Goal: Task Accomplishment & Management: Manage account settings

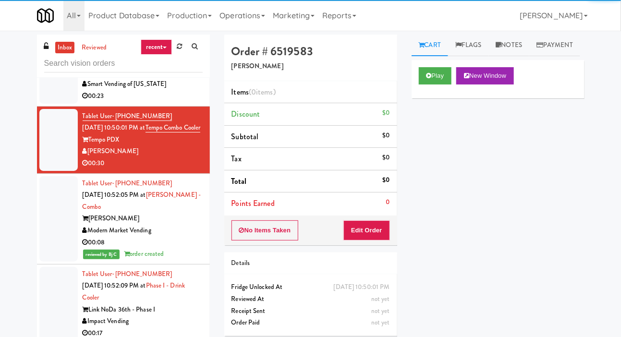
scroll to position [2828, 0]
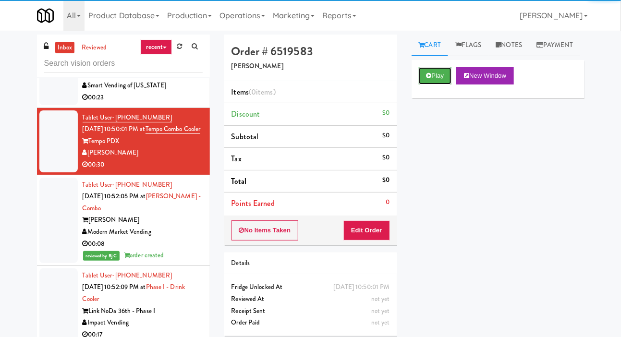
click at [442, 85] on button "Play" at bounding box center [435, 75] width 33 height 17
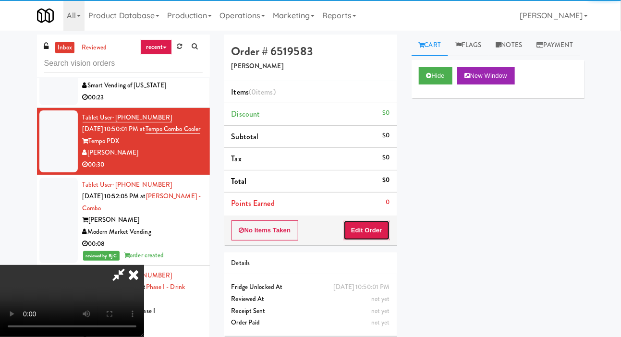
click at [384, 220] on button "Edit Order" at bounding box center [366, 230] width 47 height 20
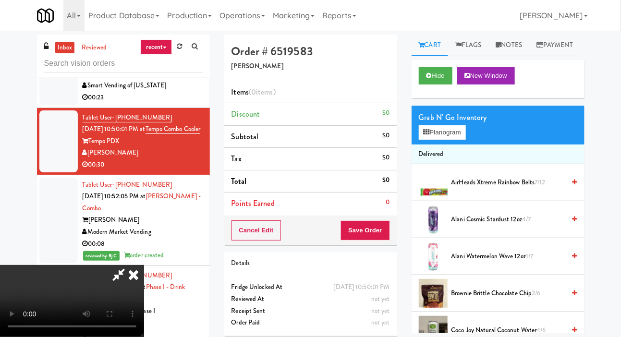
scroll to position [0, 0]
click at [456, 140] on button "Planogram" at bounding box center [442, 132] width 47 height 14
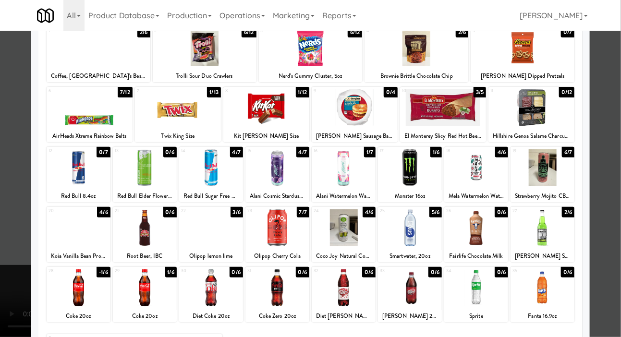
scroll to position [70, 0]
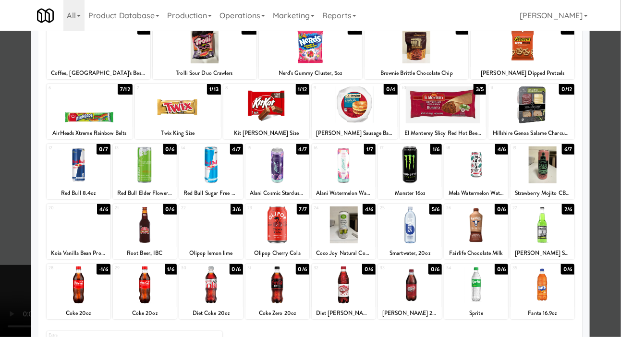
click at [69, 225] on div at bounding box center [79, 225] width 64 height 37
click at [19, 169] on div at bounding box center [310, 168] width 621 height 337
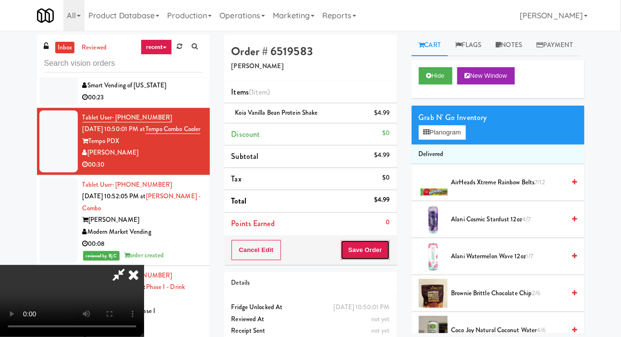
click at [389, 240] on button "Save Order" at bounding box center [365, 250] width 49 height 20
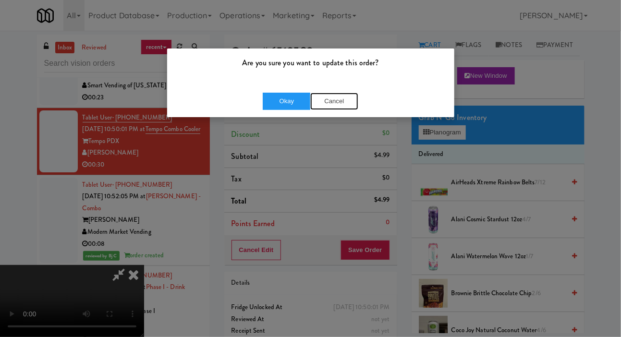
click at [353, 98] on button "Cancel" at bounding box center [334, 101] width 48 height 17
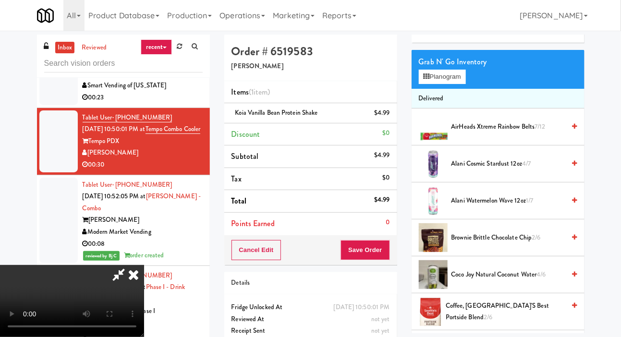
scroll to position [76, 0]
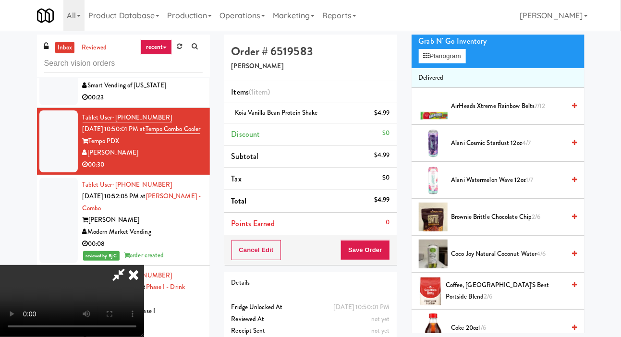
click at [518, 186] on span "Alani Watermelon Wave 12oz 1/7" at bounding box center [508, 180] width 114 height 12
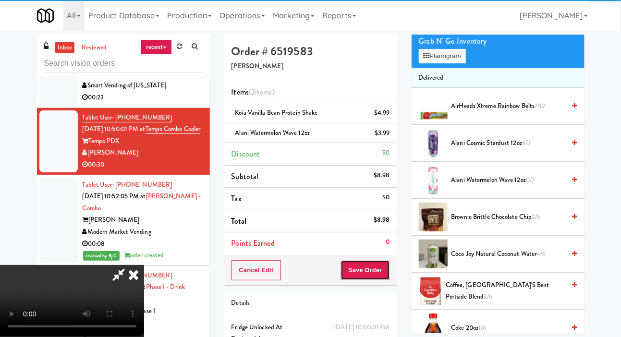
click at [385, 260] on button "Save Order" at bounding box center [365, 270] width 49 height 20
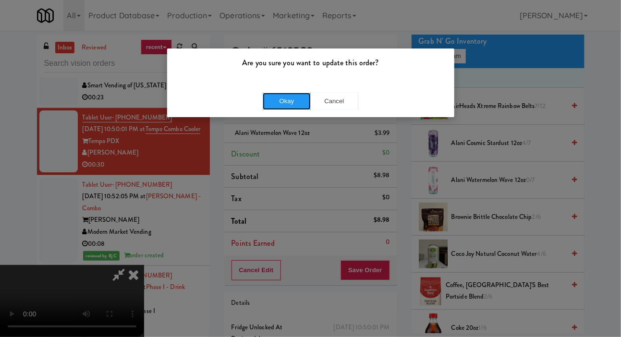
click at [269, 99] on button "Okay" at bounding box center [287, 101] width 48 height 17
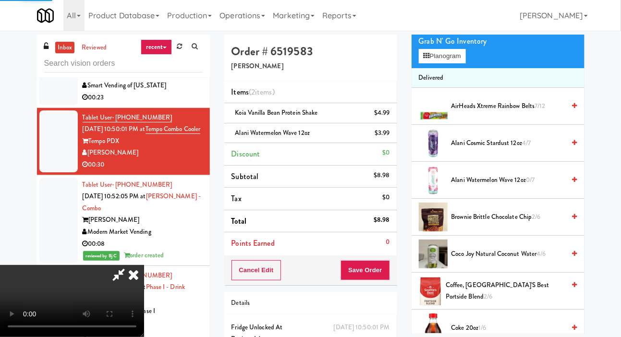
scroll to position [56, 0]
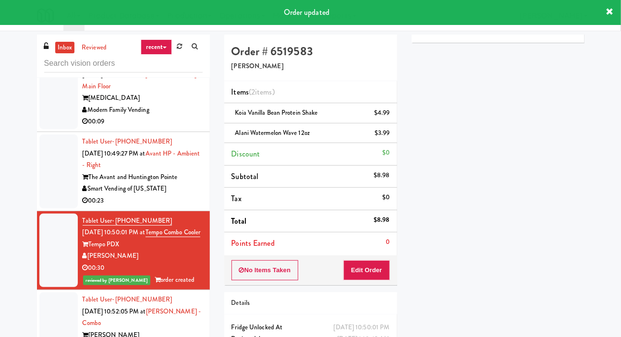
click at [67, 146] on div at bounding box center [58, 171] width 38 height 74
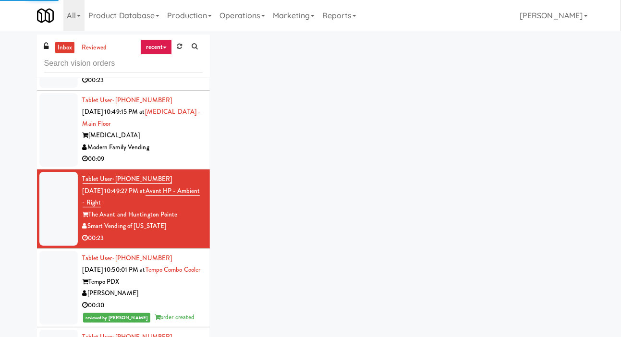
scroll to position [2687, 0]
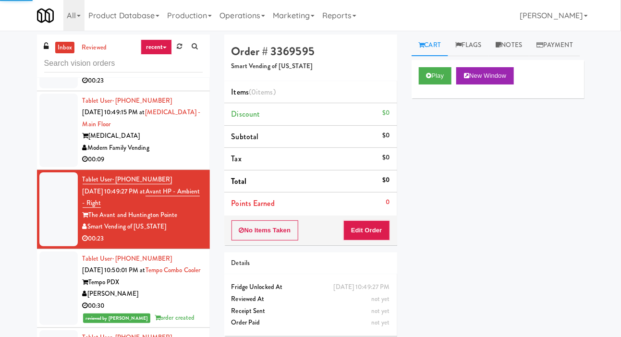
click at [63, 136] on div at bounding box center [58, 131] width 38 height 74
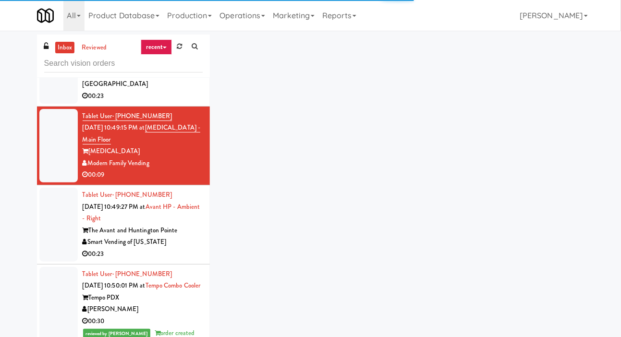
scroll to position [2669, 0]
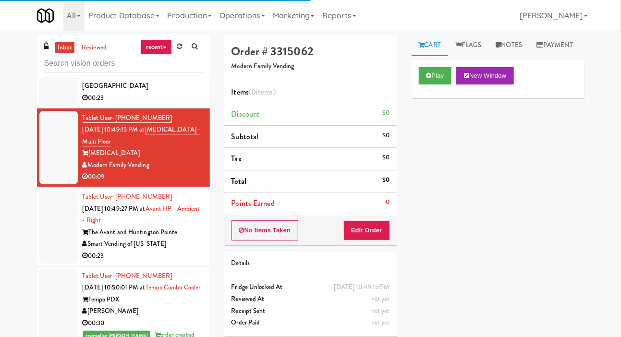
click at [59, 217] on div at bounding box center [58, 227] width 38 height 74
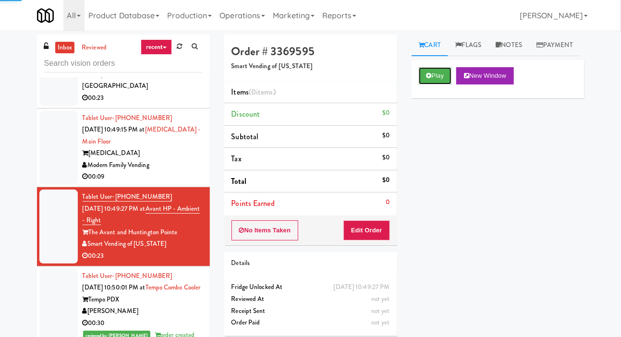
click at [436, 85] on button "Play" at bounding box center [435, 75] width 33 height 17
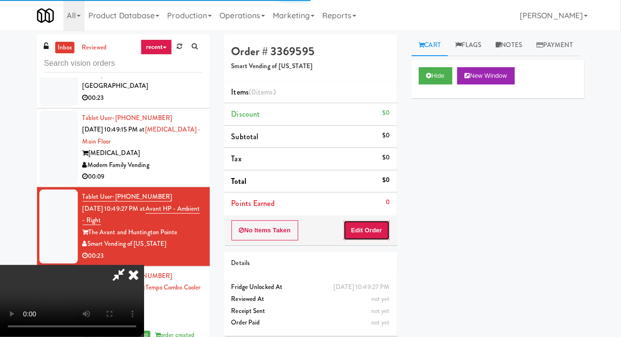
click at [388, 221] on button "Edit Order" at bounding box center [366, 230] width 47 height 20
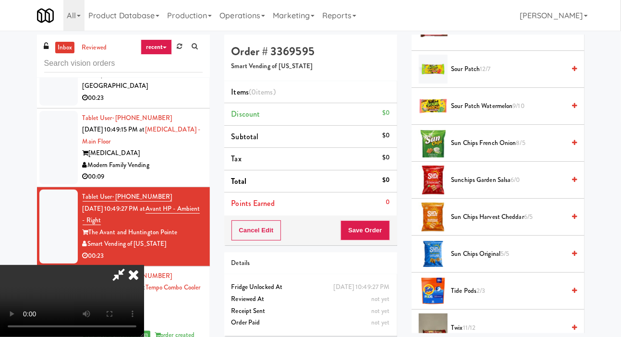
scroll to position [1073, 0]
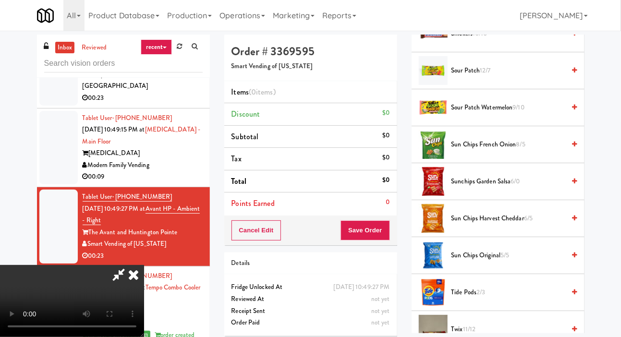
click at [536, 77] on span "Sour Patch 12/7" at bounding box center [508, 71] width 114 height 12
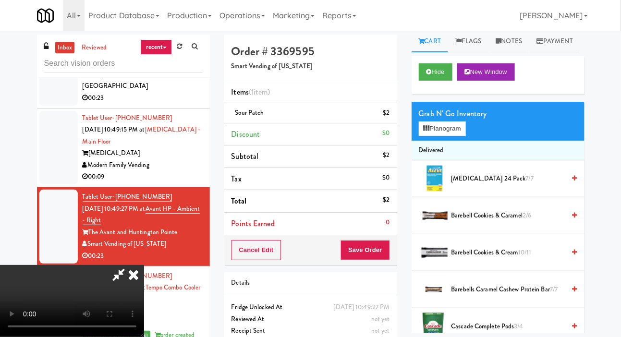
scroll to position [0, 0]
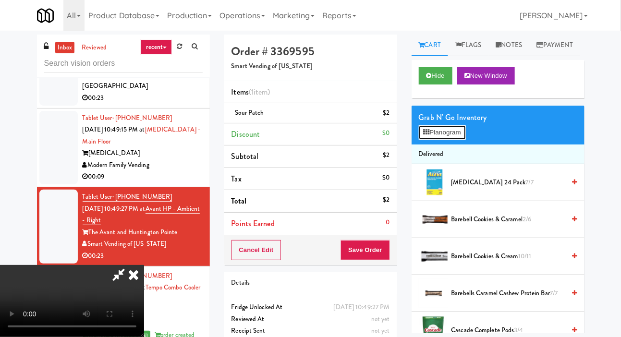
click at [454, 140] on button "Planogram" at bounding box center [442, 132] width 47 height 14
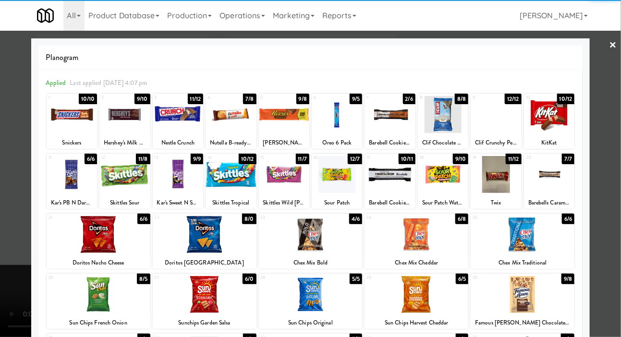
click at [112, 182] on div at bounding box center [124, 174] width 50 height 37
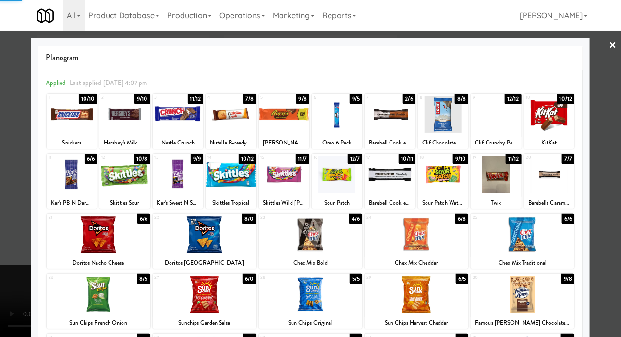
click at [13, 162] on div at bounding box center [310, 168] width 621 height 337
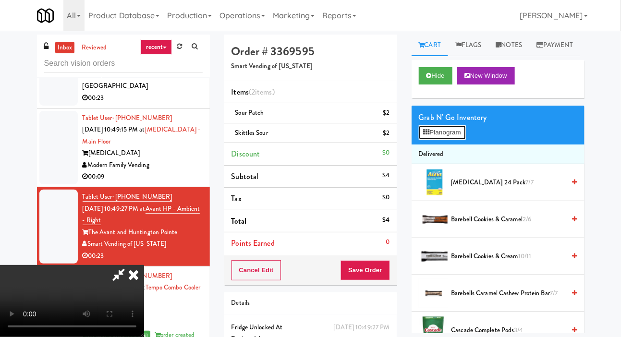
click at [457, 140] on button "Planogram" at bounding box center [442, 132] width 47 height 14
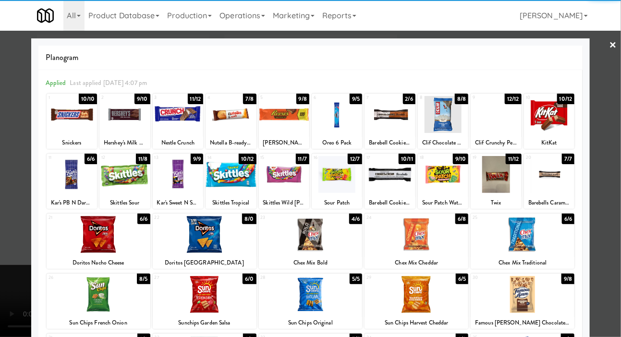
click at [455, 190] on div at bounding box center [443, 174] width 50 height 37
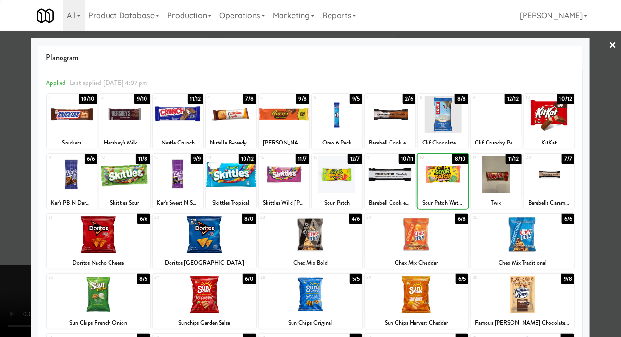
click at [31, 190] on div "Planogram Applied Last applied [DATE] 4:07 pm 1 10/10 Snickers 2 9/10 Hershey's…" at bounding box center [310, 254] width 559 height 433
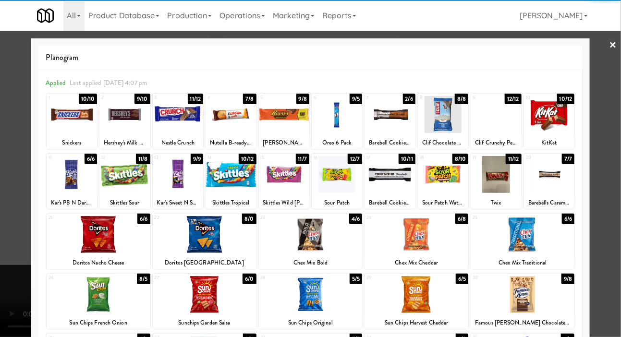
click at [15, 167] on div at bounding box center [310, 168] width 621 height 337
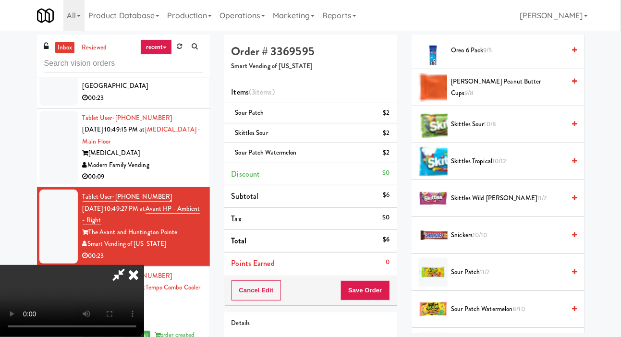
scroll to position [869, 0]
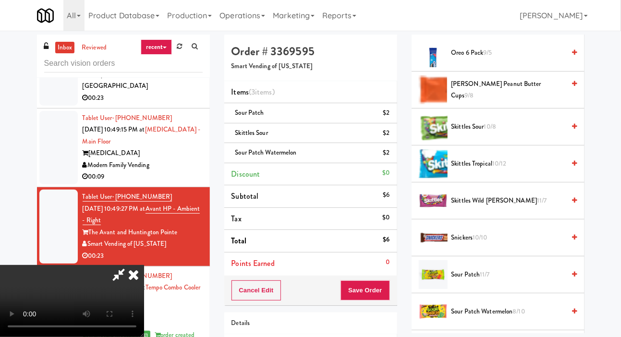
click at [506, 168] on span "10/12" at bounding box center [499, 163] width 14 height 9
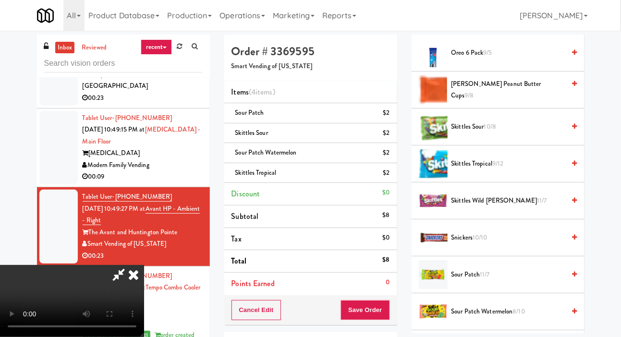
click at [497, 207] on span "Skittles Wild [PERSON_NAME] 11/7" at bounding box center [508, 201] width 114 height 12
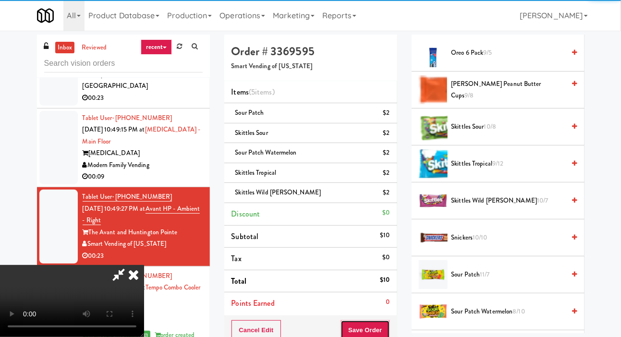
click at [382, 327] on button "Save Order" at bounding box center [365, 330] width 49 height 20
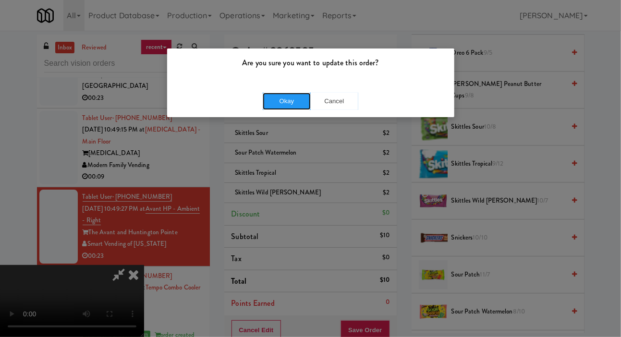
click at [293, 106] on button "Okay" at bounding box center [287, 101] width 48 height 17
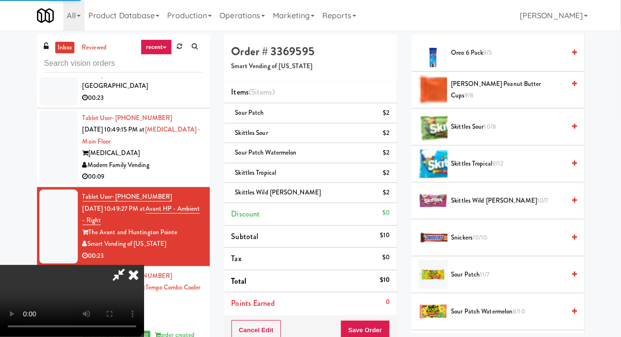
scroll to position [56, 0]
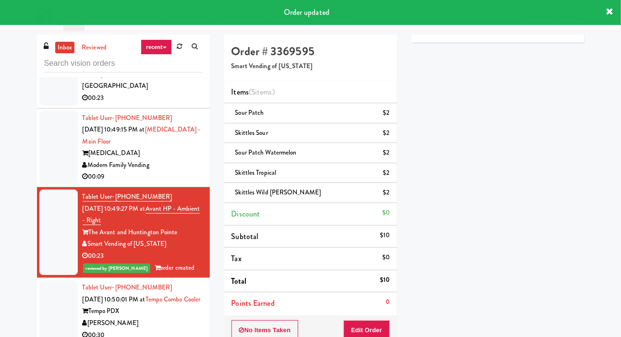
click at [47, 169] on div at bounding box center [58, 148] width 38 height 74
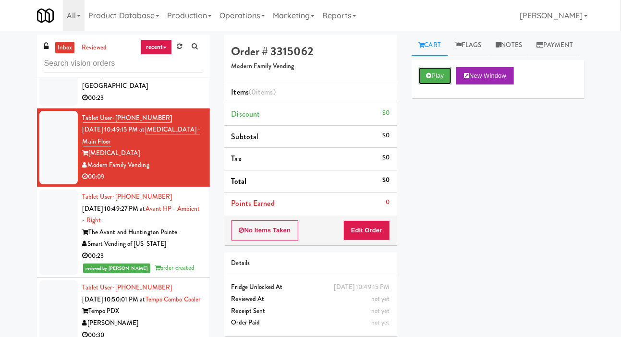
click at [432, 85] on button "Play" at bounding box center [435, 75] width 33 height 17
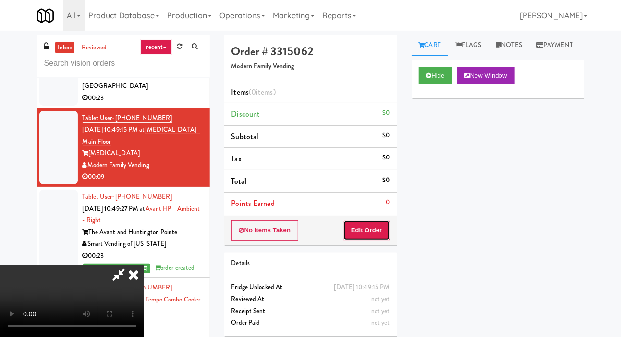
click at [376, 235] on button "Edit Order" at bounding box center [366, 230] width 47 height 20
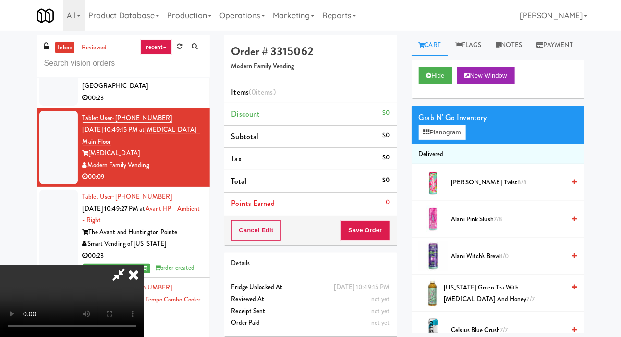
click at [544, 263] on span "Alani Witch's Brew 8/0" at bounding box center [508, 257] width 114 height 12
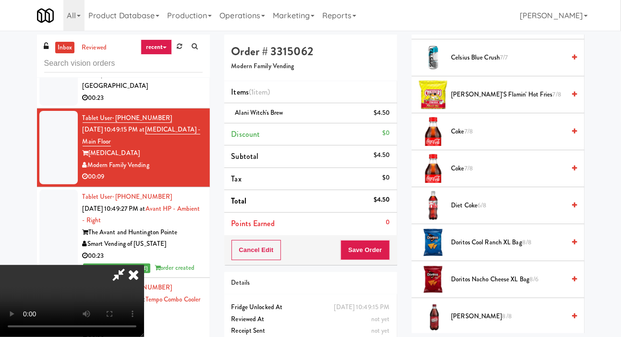
scroll to position [273, 0]
click at [521, 248] on span "Doritos Cool Ranch XL Bag 8/8" at bounding box center [508, 242] width 114 height 12
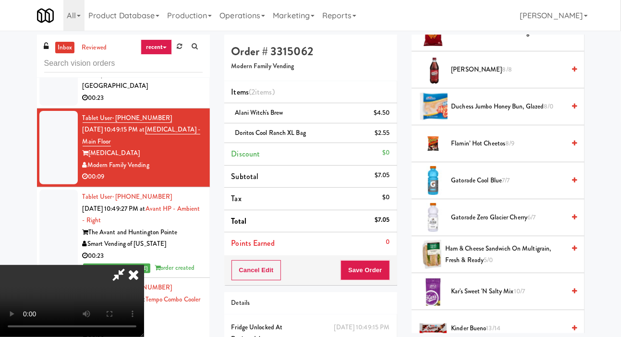
scroll to position [517, 0]
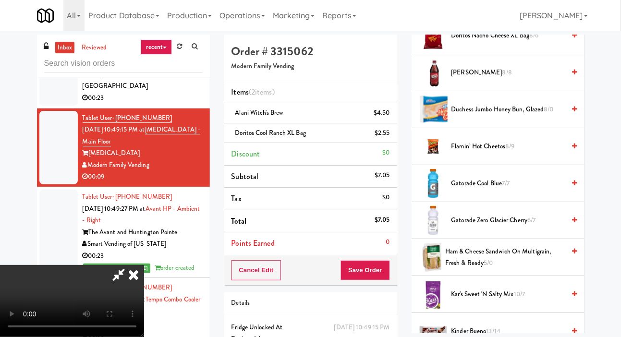
click at [499, 190] on span "Gatorade Cool Blue 7/7" at bounding box center [508, 184] width 114 height 12
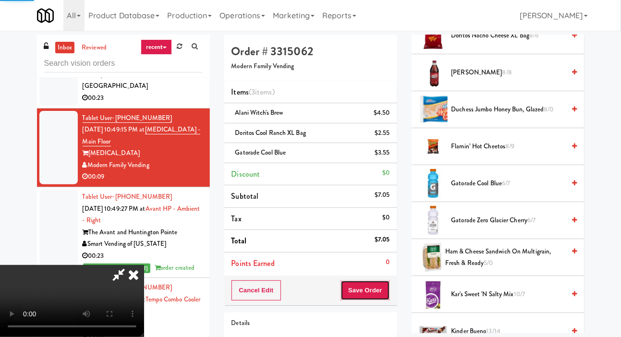
click at [379, 293] on button "Save Order" at bounding box center [365, 290] width 49 height 20
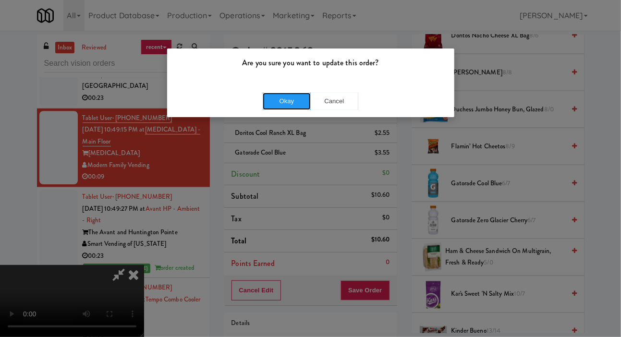
click at [287, 104] on button "Okay" at bounding box center [287, 101] width 48 height 17
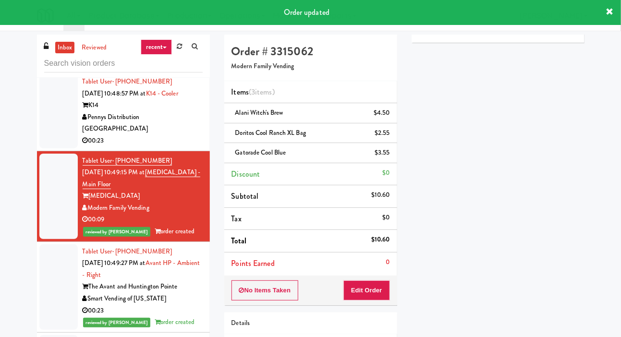
scroll to position [2626, 0]
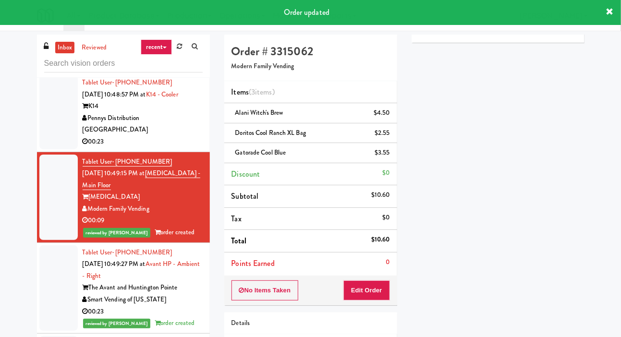
click at [58, 114] on div at bounding box center [58, 112] width 38 height 74
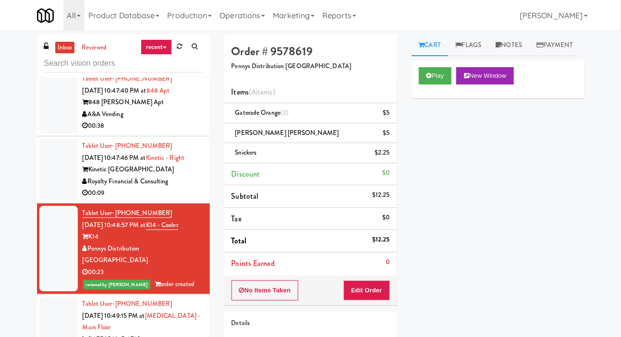
scroll to position [2495, 0]
click at [63, 129] on div at bounding box center [58, 103] width 38 height 62
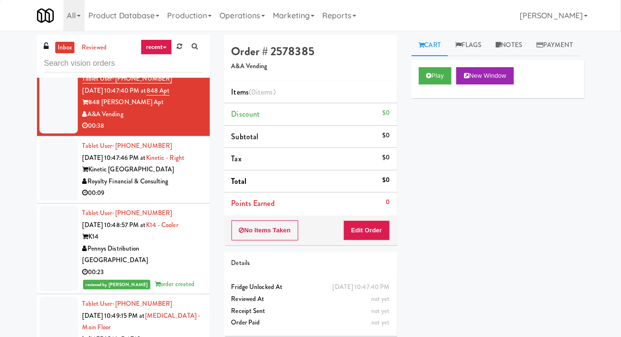
click at [60, 184] on div at bounding box center [58, 170] width 38 height 62
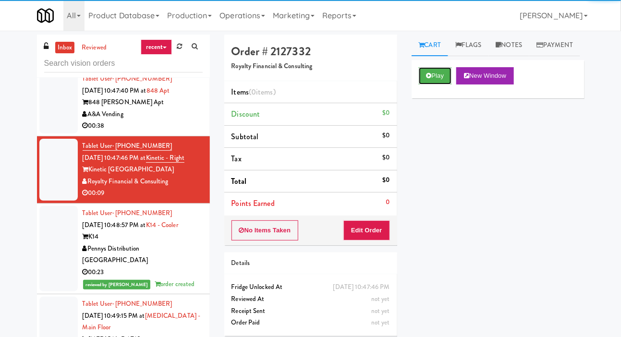
click at [430, 79] on icon at bounding box center [428, 76] width 5 height 6
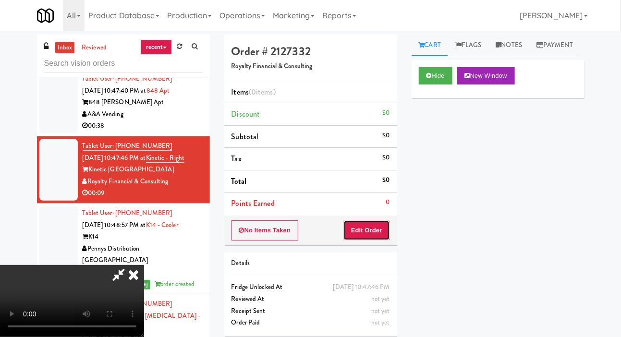
click at [382, 231] on button "Edit Order" at bounding box center [366, 230] width 47 height 20
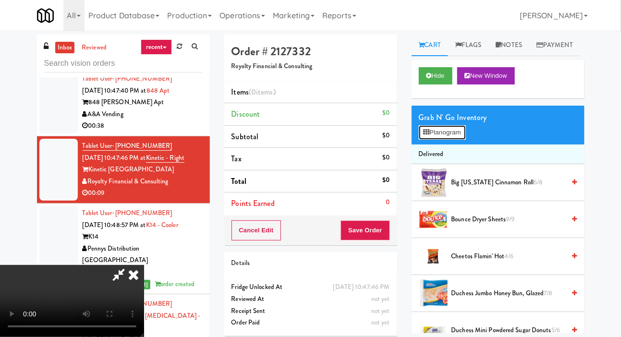
click at [451, 140] on button "Planogram" at bounding box center [442, 132] width 47 height 14
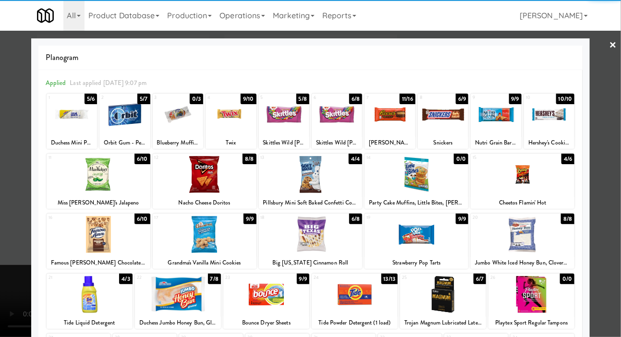
click at [560, 122] on div at bounding box center [549, 114] width 50 height 37
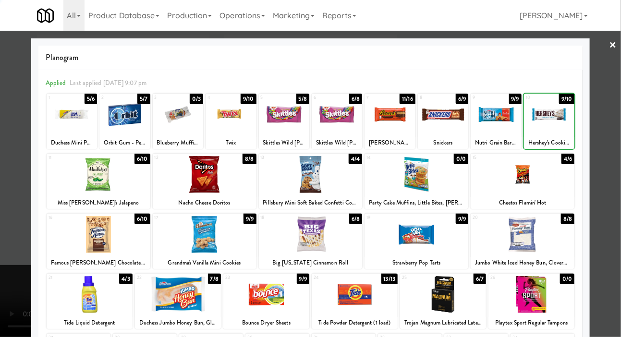
click at [608, 122] on div at bounding box center [310, 168] width 621 height 337
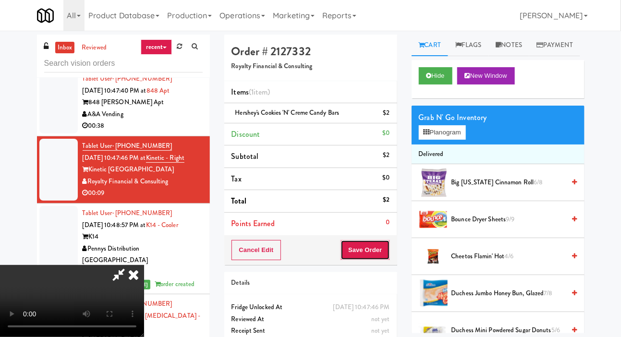
click at [390, 245] on button "Save Order" at bounding box center [365, 250] width 49 height 20
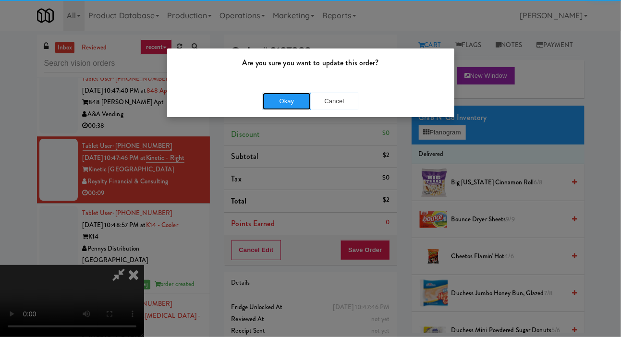
click at [284, 106] on button "Okay" at bounding box center [287, 101] width 48 height 17
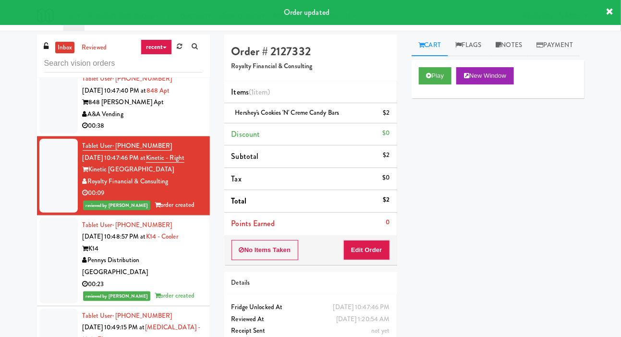
click at [42, 134] on div at bounding box center [58, 103] width 38 height 62
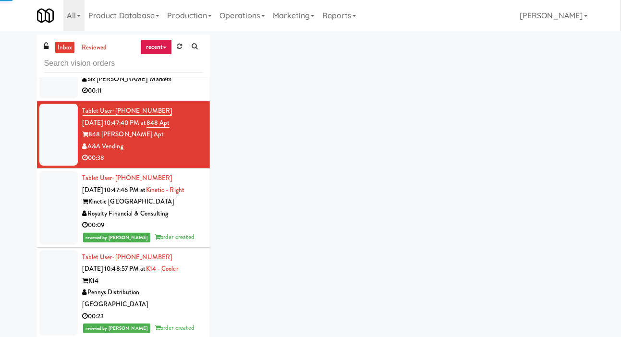
scroll to position [2441, 0]
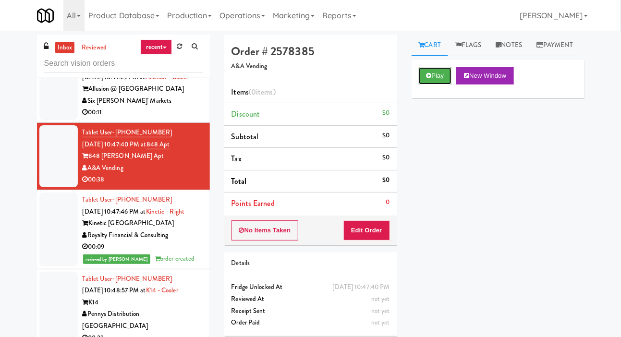
click at [440, 85] on button "Play" at bounding box center [435, 75] width 33 height 17
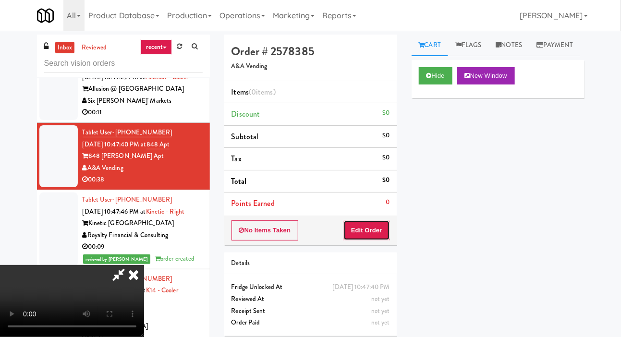
click at [372, 220] on button "Edit Order" at bounding box center [366, 230] width 47 height 20
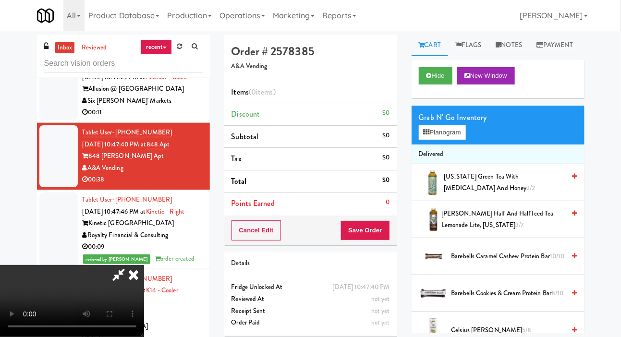
scroll to position [0, 0]
click at [511, 195] on span "[US_STATE] Green Tea with [MEDICAL_DATA] and Honey 2/2" at bounding box center [504, 183] width 121 height 24
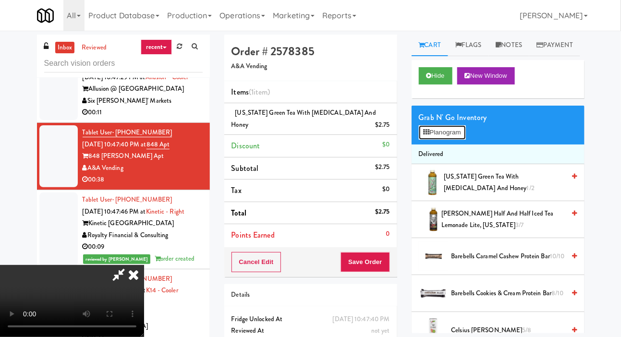
click at [440, 140] on button "Planogram" at bounding box center [442, 132] width 47 height 14
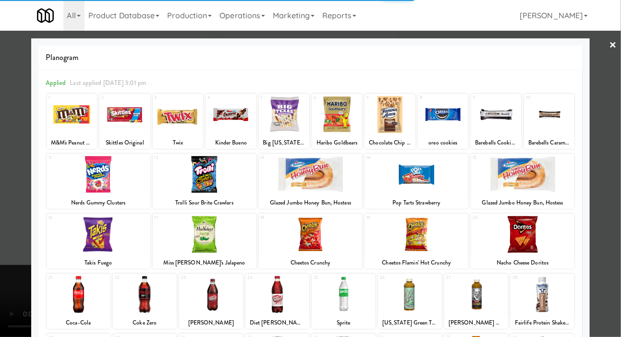
click at [154, 289] on div at bounding box center [145, 294] width 64 height 37
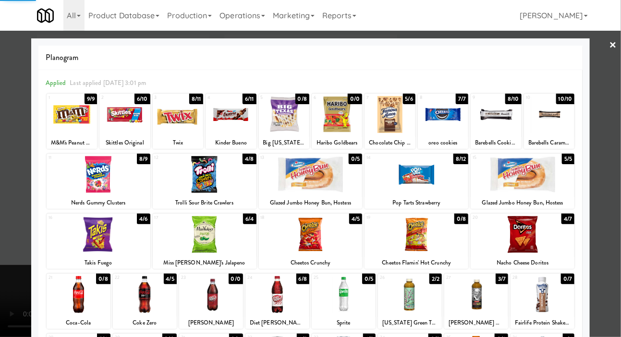
click at [15, 269] on div at bounding box center [310, 168] width 621 height 337
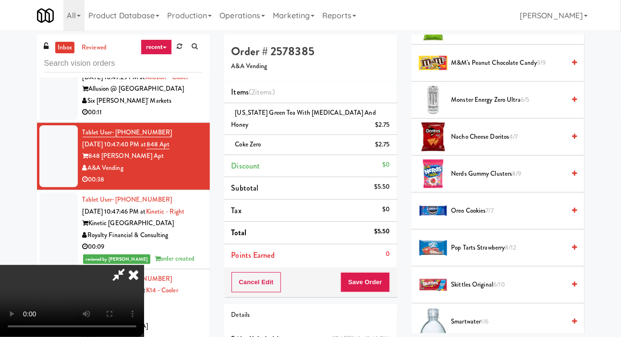
scroll to position [566, 0]
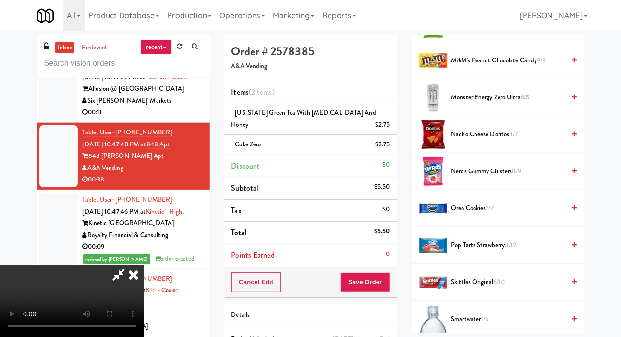
click at [525, 215] on span "oreo cookies 7/7" at bounding box center [508, 209] width 114 height 12
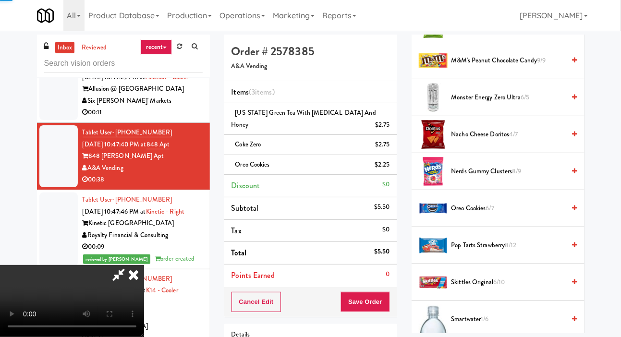
click at [532, 215] on span "oreo cookies 6/7" at bounding box center [508, 209] width 114 height 12
click at [383, 293] on button "Save Order" at bounding box center [365, 302] width 49 height 20
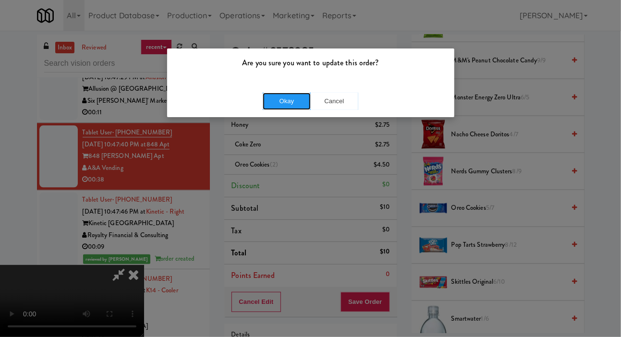
click at [286, 103] on button "Okay" at bounding box center [287, 101] width 48 height 17
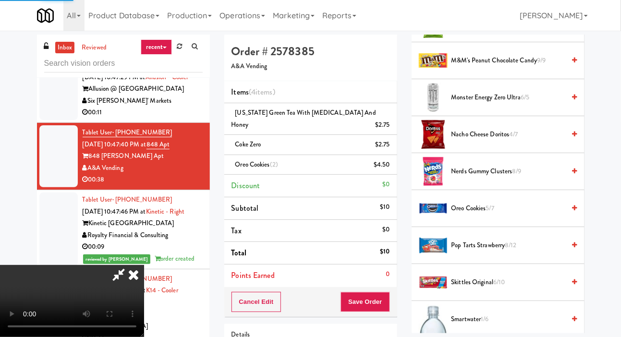
scroll to position [56, 0]
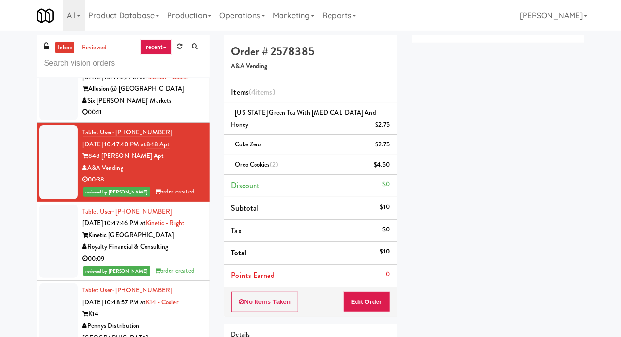
click at [178, 95] on div "Allusion @ [GEOGRAPHIC_DATA]" at bounding box center [143, 89] width 120 height 12
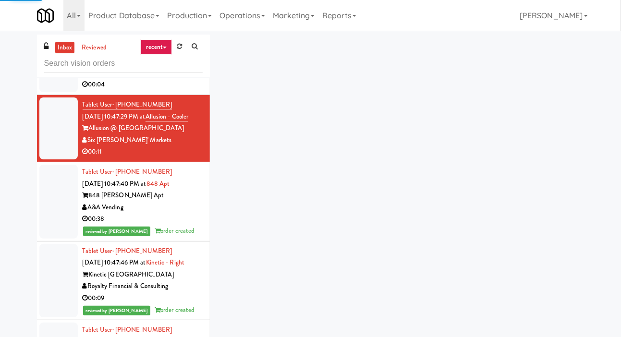
scroll to position [2352, 0]
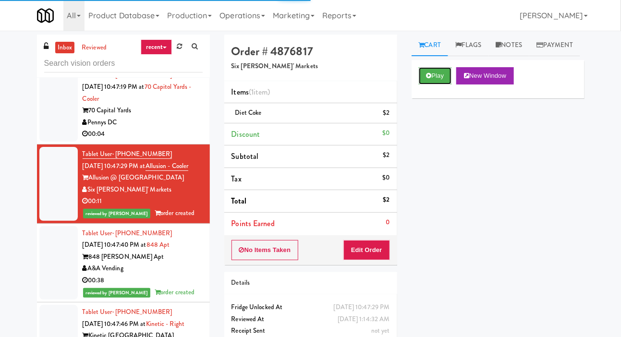
click at [430, 85] on button "Play" at bounding box center [435, 75] width 33 height 17
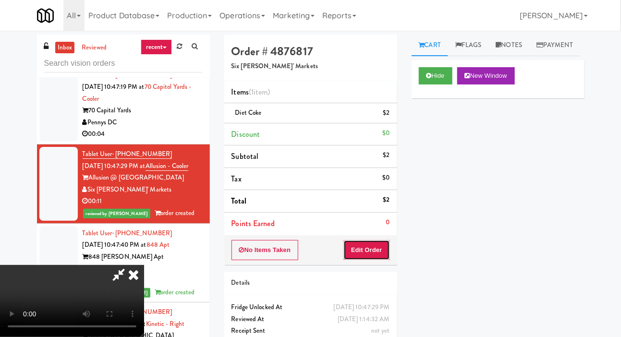
click at [387, 250] on button "Edit Order" at bounding box center [366, 250] width 47 height 20
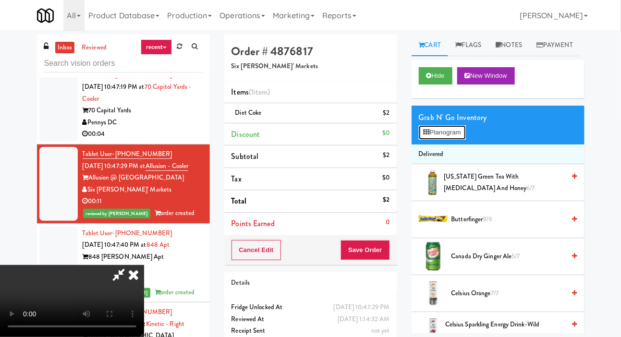
click at [446, 140] on button "Planogram" at bounding box center [442, 132] width 47 height 14
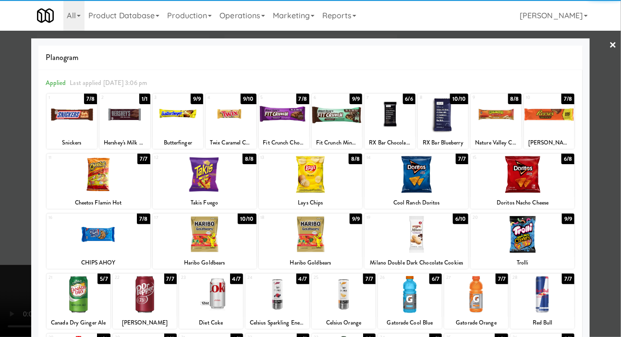
click at [219, 305] on div at bounding box center [211, 294] width 64 height 37
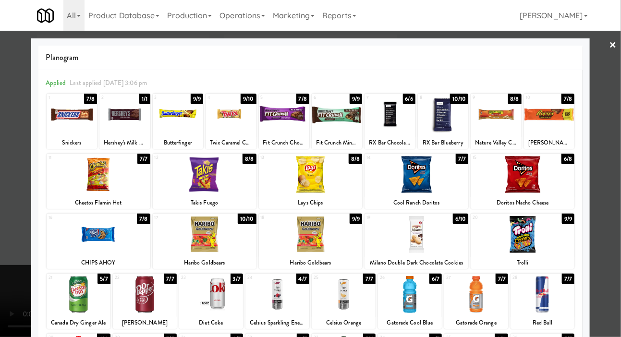
click at [17, 286] on div at bounding box center [310, 168] width 621 height 337
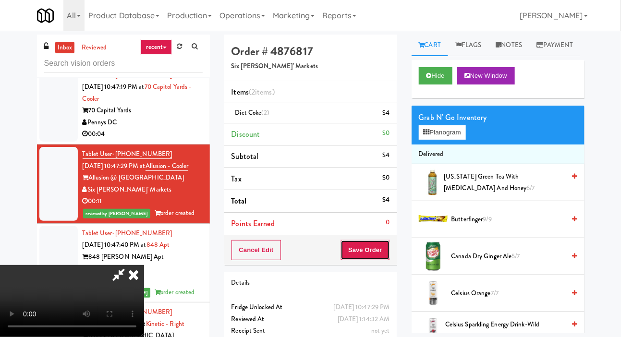
click at [385, 250] on button "Save Order" at bounding box center [365, 250] width 49 height 20
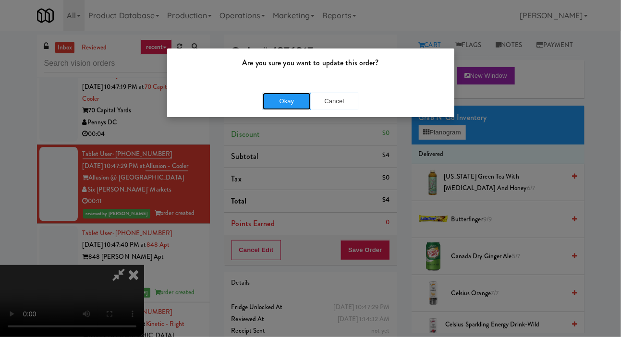
click at [282, 108] on button "Okay" at bounding box center [287, 101] width 48 height 17
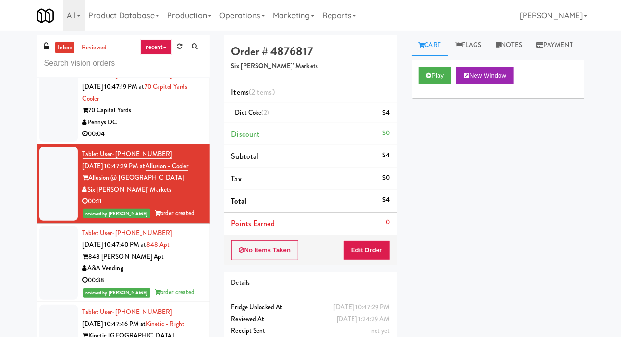
click at [55, 108] on div at bounding box center [58, 105] width 38 height 74
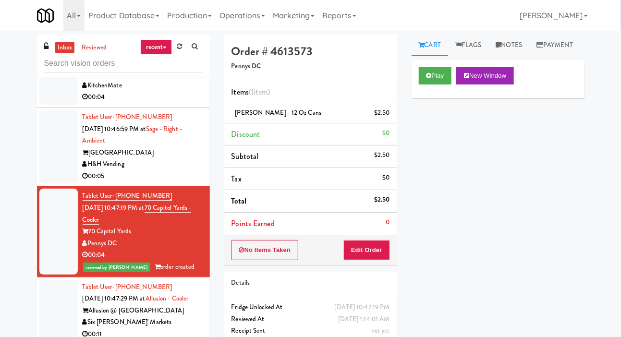
scroll to position [2231, 0]
click at [48, 154] on div at bounding box center [58, 147] width 38 height 74
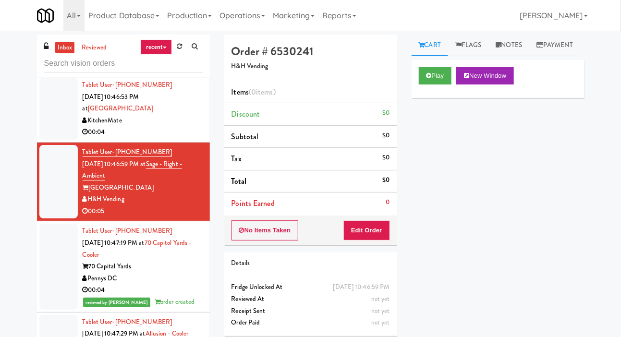
scroll to position [2191, 0]
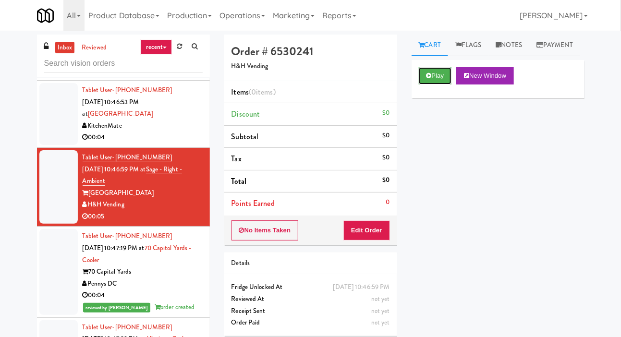
click at [437, 85] on button "Play" at bounding box center [435, 75] width 33 height 17
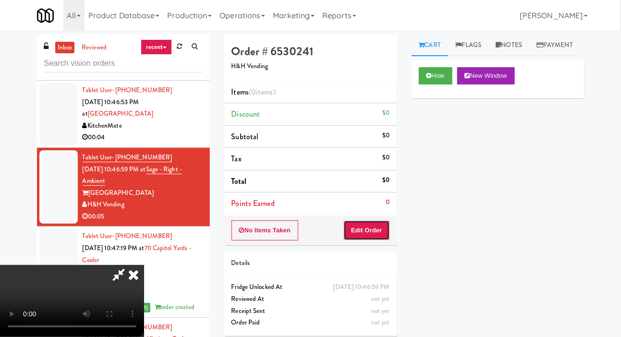
click at [372, 227] on button "Edit Order" at bounding box center [366, 230] width 47 height 20
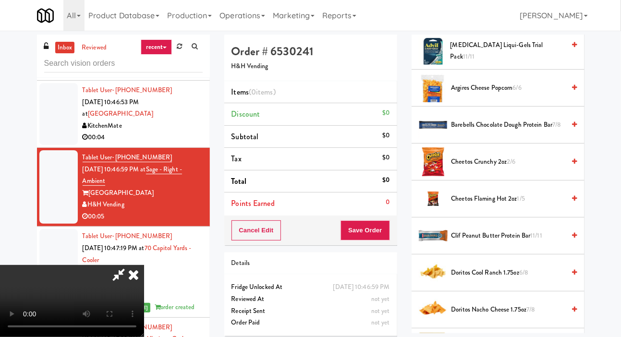
scroll to position [135, 0]
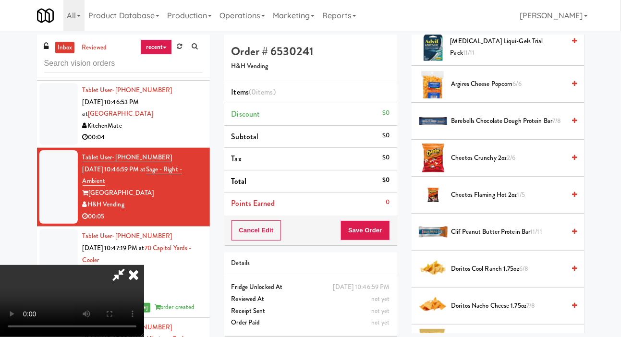
click at [494, 337] on span "Famous [PERSON_NAME] Chocolate Chip 6/7" at bounding box center [507, 343] width 115 height 24
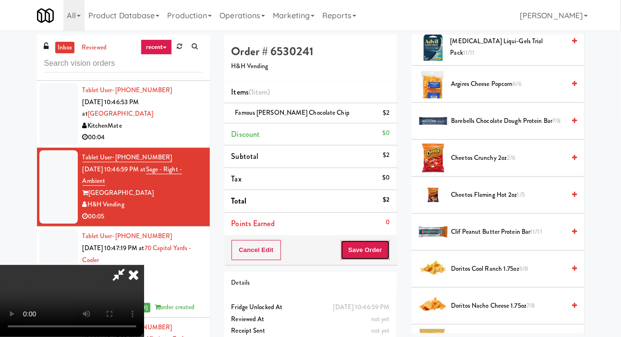
click at [383, 248] on button "Save Order" at bounding box center [365, 250] width 49 height 20
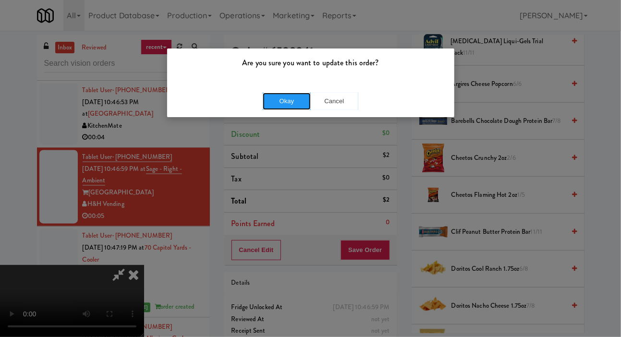
click at [283, 102] on button "Okay" at bounding box center [287, 101] width 48 height 17
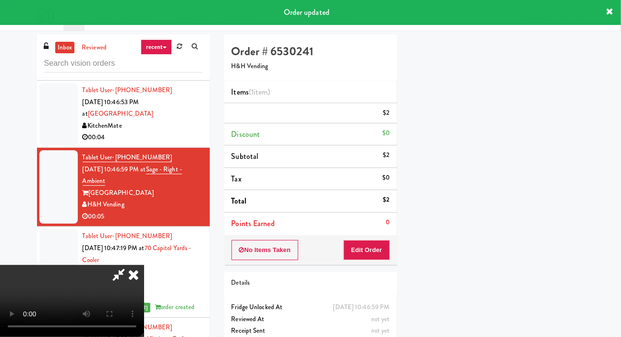
scroll to position [56, 0]
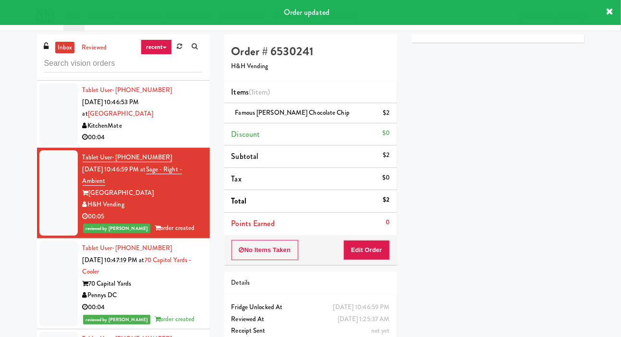
click at [187, 139] on div "00:04" at bounding box center [143, 138] width 120 height 12
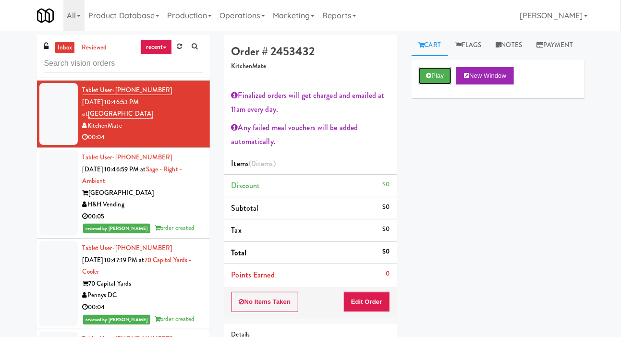
click at [434, 85] on button "Play" at bounding box center [435, 75] width 33 height 17
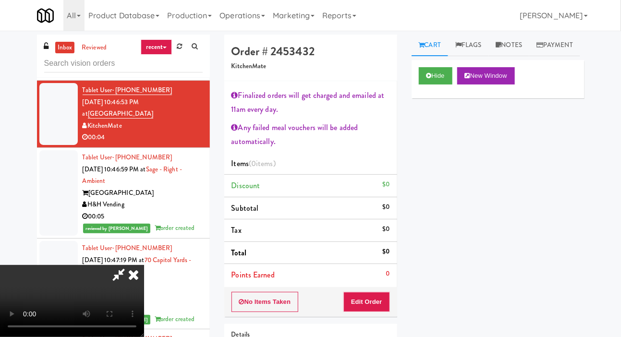
click at [354, 319] on div "Order # 2453432 KitchenMate Finalized orders will get charged and emailed at 11…" at bounding box center [310, 225] width 187 height 380
click at [375, 308] on button "Edit Order" at bounding box center [366, 302] width 47 height 20
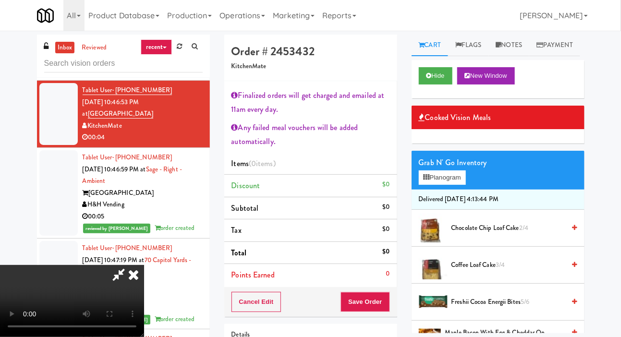
click at [517, 234] on span "Chocolate Chip Loaf Cake 2/4" at bounding box center [508, 228] width 114 height 12
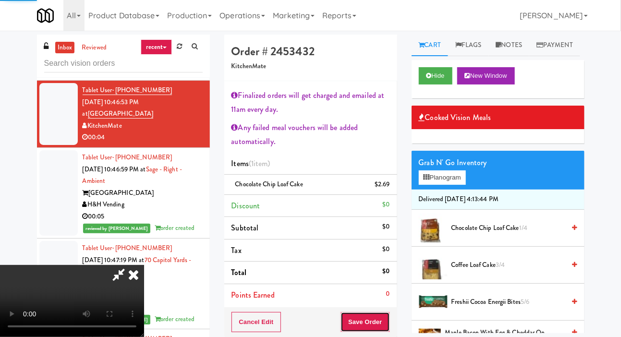
click at [380, 318] on button "Save Order" at bounding box center [365, 322] width 49 height 20
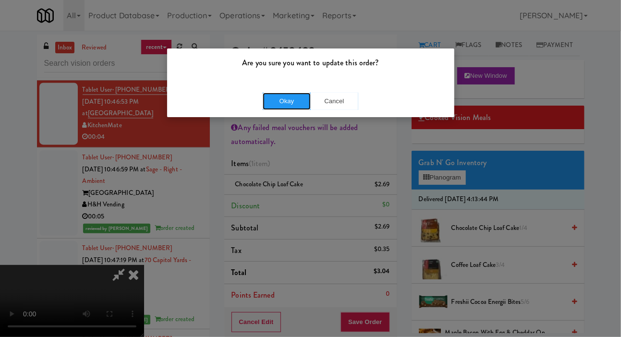
click at [271, 107] on button "Okay" at bounding box center [287, 101] width 48 height 17
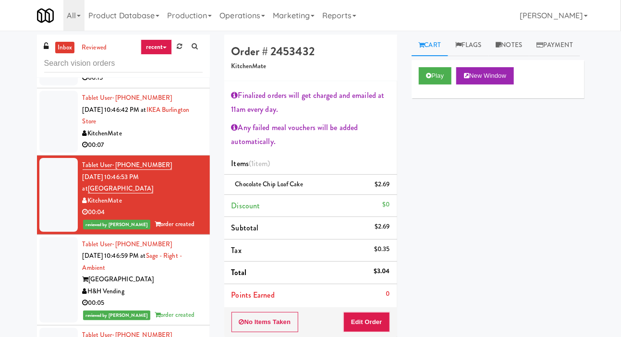
click at [53, 128] on div at bounding box center [58, 122] width 38 height 62
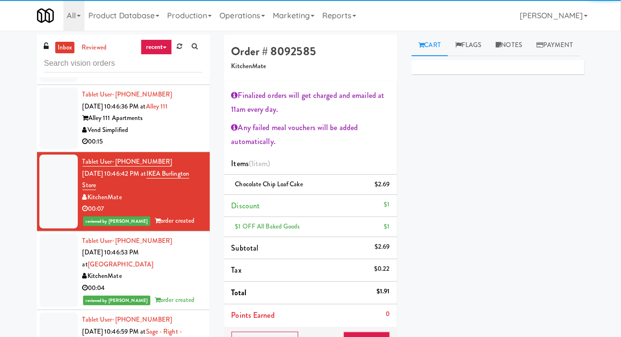
click at [57, 140] on div at bounding box center [58, 118] width 38 height 62
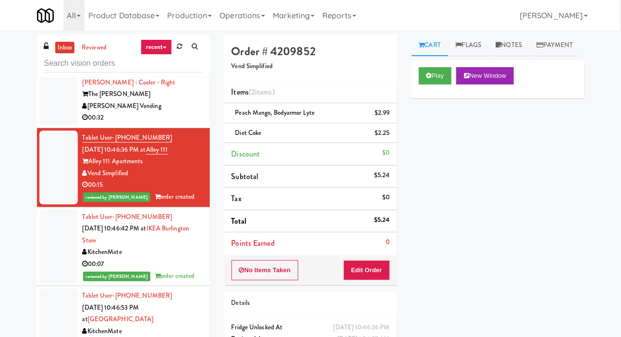
scroll to position [2008, 0]
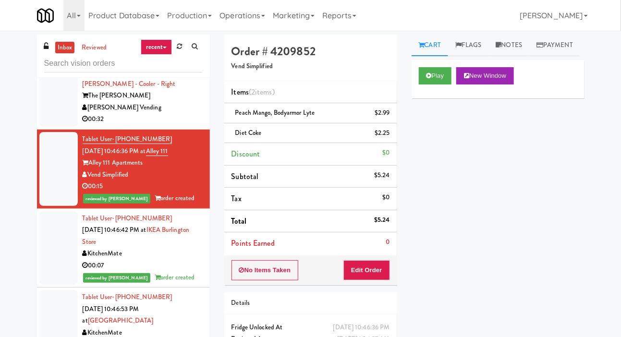
click at [67, 118] on div at bounding box center [58, 90] width 38 height 74
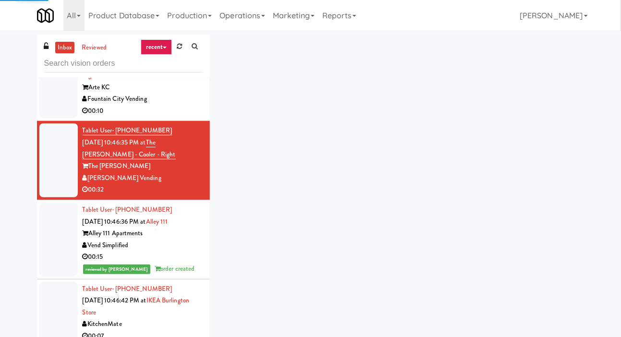
scroll to position [1934, 0]
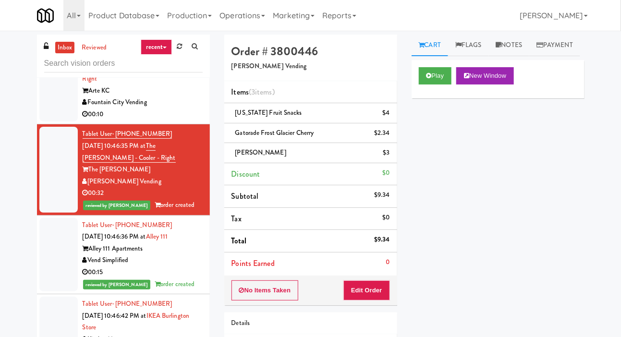
click at [48, 97] on div at bounding box center [58, 85] width 38 height 74
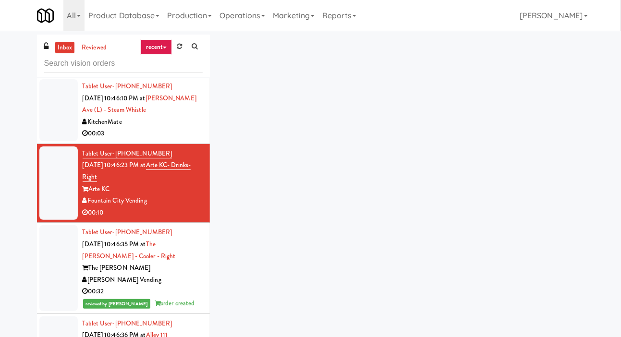
scroll to position [1835, 0]
click at [185, 208] on div "00:10" at bounding box center [143, 213] width 120 height 12
click at [61, 135] on div at bounding box center [58, 111] width 38 height 62
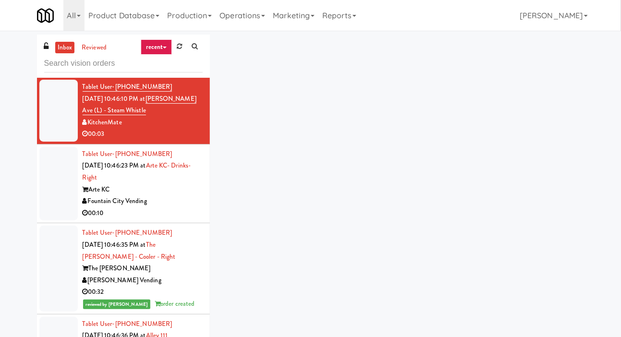
click at [55, 181] on div at bounding box center [58, 184] width 38 height 74
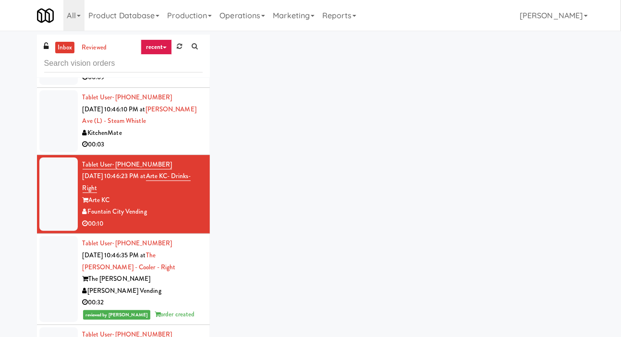
scroll to position [1821, 0]
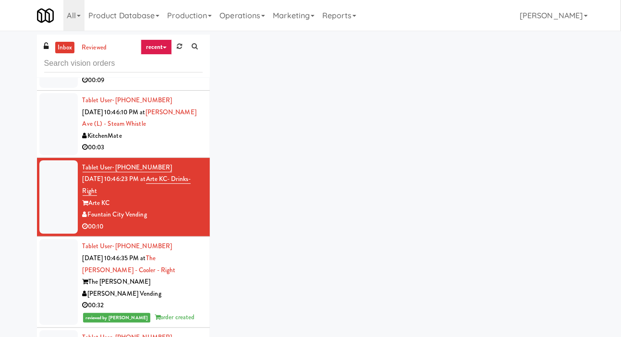
click at [178, 46] on icon at bounding box center [179, 46] width 5 height 6
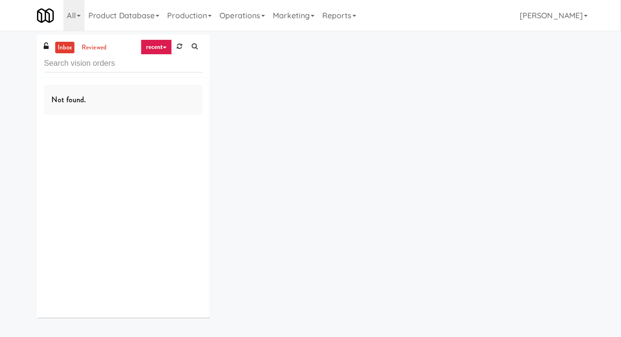
click at [13, 49] on div "inbox reviewed recent all unclear take inventory issue suspicious failed recent…" at bounding box center [310, 180] width 621 height 291
click at [181, 48] on icon at bounding box center [179, 46] width 5 height 6
click at [12, 60] on div "inbox reviewed recent all unclear take inventory issue suspicious failed recent…" at bounding box center [310, 180] width 621 height 291
click at [178, 46] on icon at bounding box center [179, 46] width 5 height 6
click at [1, 50] on div "inbox reviewed recent all unclear take inventory issue suspicious failed recent…" at bounding box center [310, 180] width 621 height 291
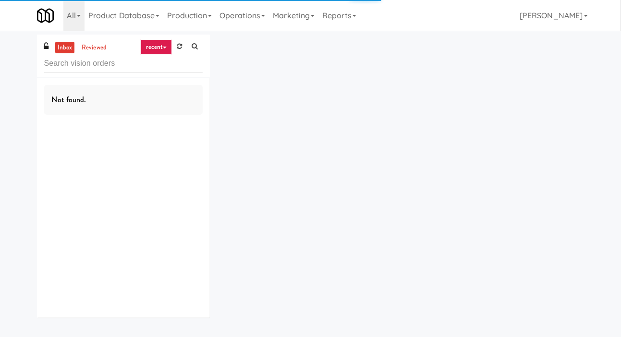
click at [12, 79] on div "inbox reviewed recent all unclear take inventory issue suspicious failed recent…" at bounding box center [310, 180] width 621 height 291
click at [179, 49] on icon at bounding box center [179, 46] width 5 height 6
click at [7, 61] on div "inbox reviewed recent all unclear take inventory issue suspicious failed recent…" at bounding box center [310, 180] width 621 height 291
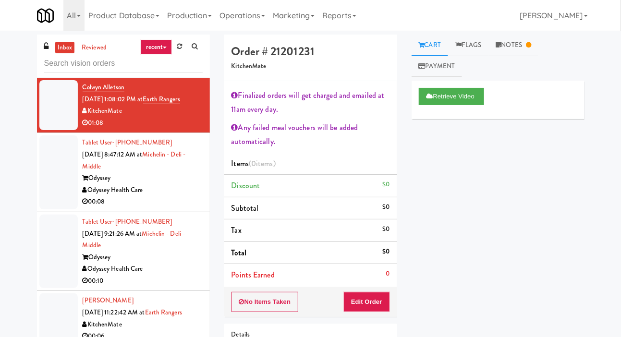
click at [53, 187] on div at bounding box center [58, 172] width 38 height 74
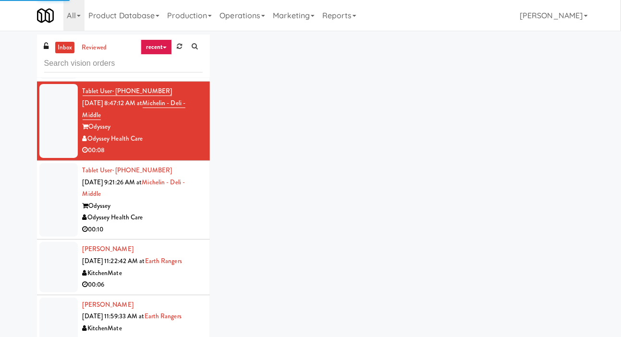
click at [53, 207] on div at bounding box center [58, 200] width 38 height 74
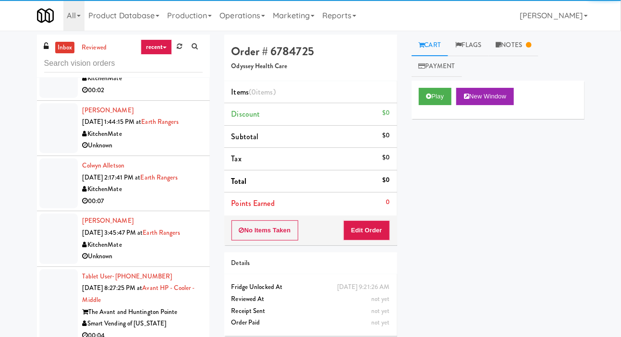
click at [51, 200] on div at bounding box center [58, 183] width 38 height 50
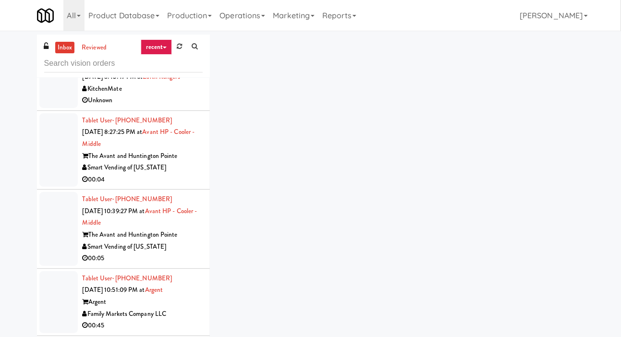
scroll to position [518, 0]
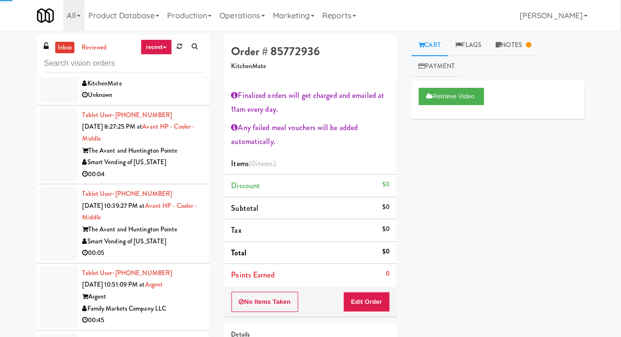
click at [48, 157] on div at bounding box center [58, 145] width 38 height 74
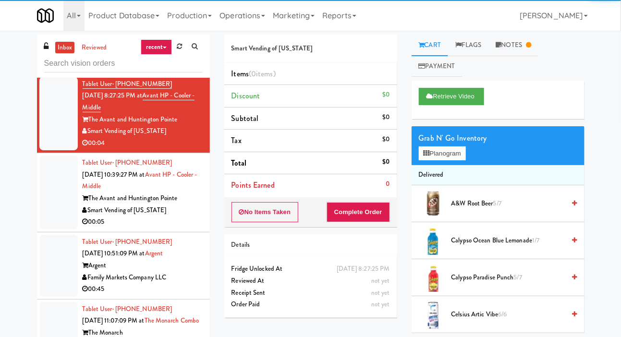
click at [57, 203] on div at bounding box center [58, 193] width 38 height 74
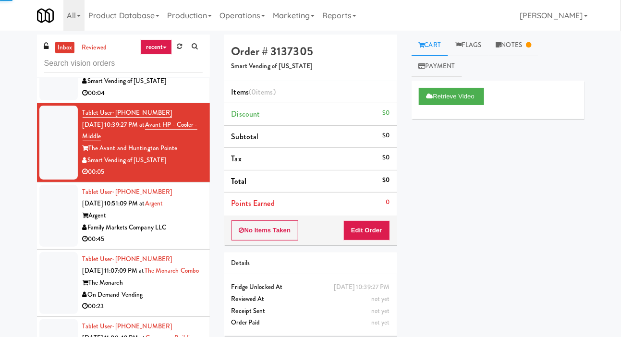
click at [55, 212] on div at bounding box center [58, 216] width 38 height 62
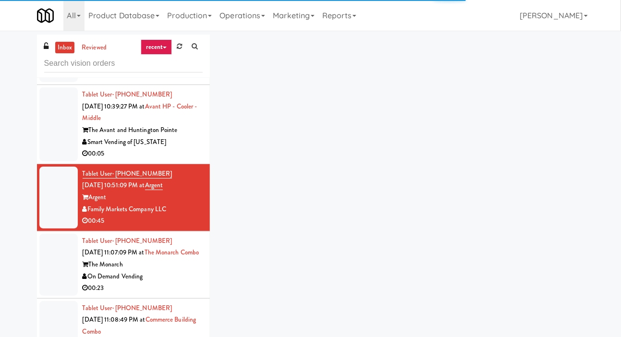
scroll to position [635, 0]
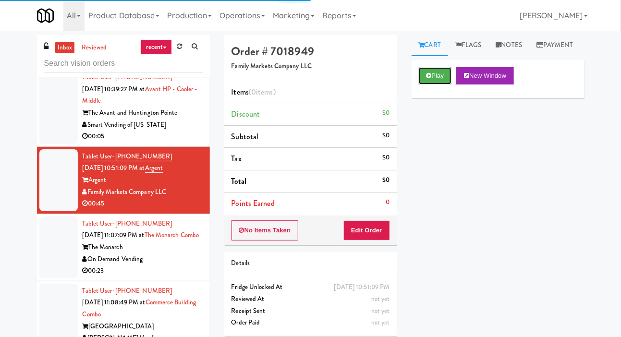
click at [436, 85] on button "Play" at bounding box center [435, 75] width 33 height 17
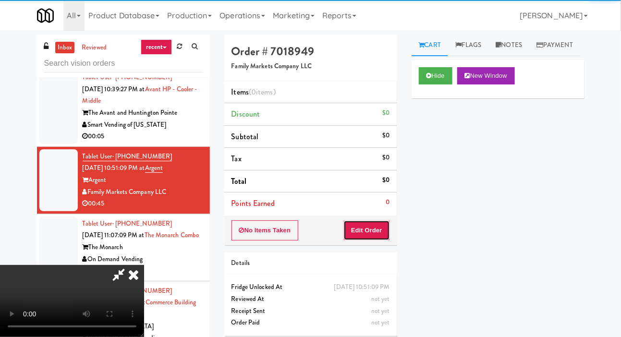
click at [376, 230] on button "Edit Order" at bounding box center [366, 230] width 47 height 20
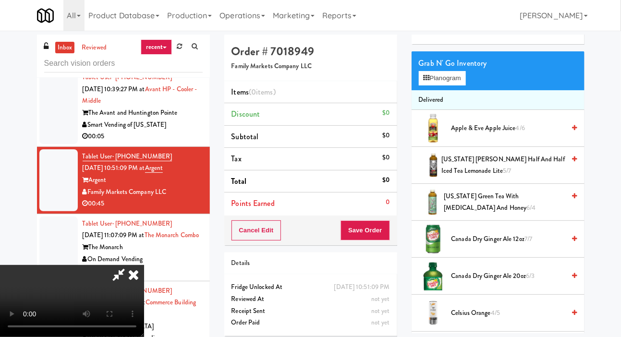
scroll to position [70, 0]
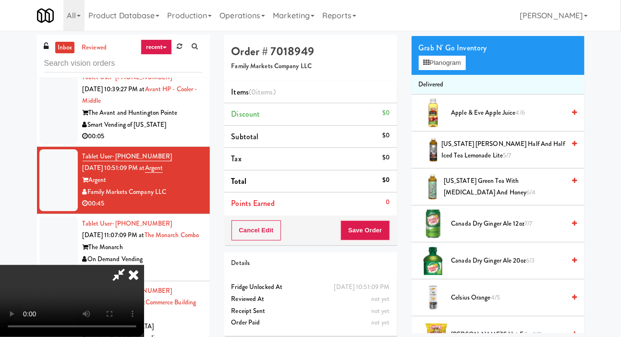
click at [492, 269] on li "Canada Dry Ginger Ale 20oz 6/3" at bounding box center [498, 261] width 173 height 37
click at [492, 267] on span "Canada Dry Ginger Ale 20oz 6/3" at bounding box center [508, 261] width 114 height 12
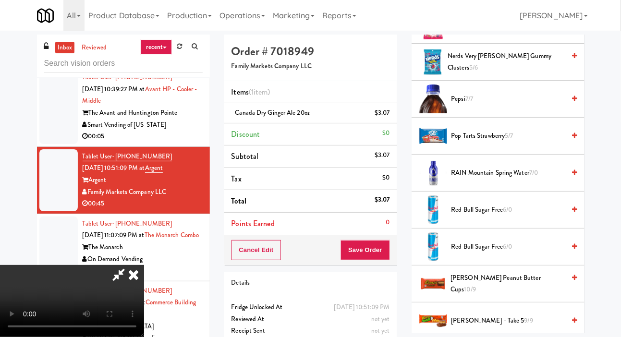
scroll to position [862, 0]
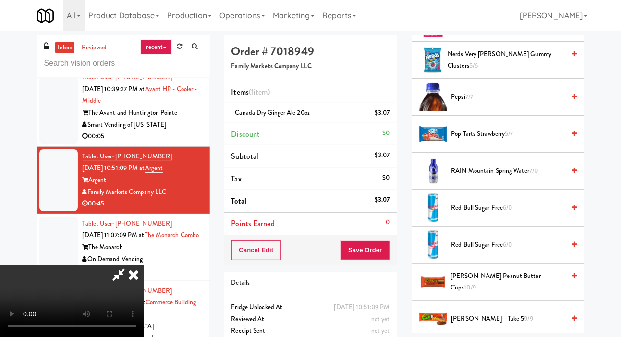
click at [508, 212] on span "6/0" at bounding box center [507, 207] width 9 height 9
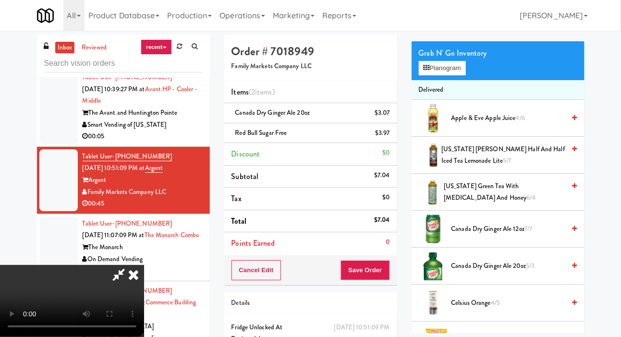
scroll to position [0, 0]
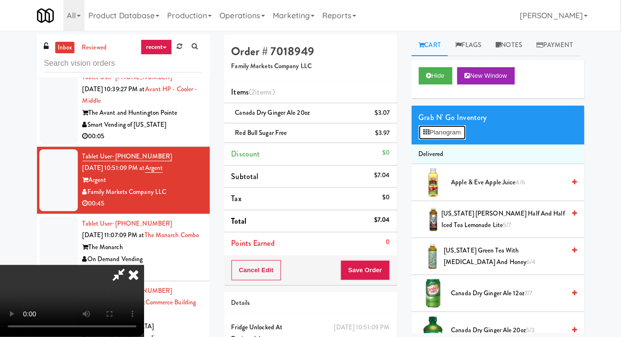
click at [453, 140] on button "Planogram" at bounding box center [442, 132] width 47 height 14
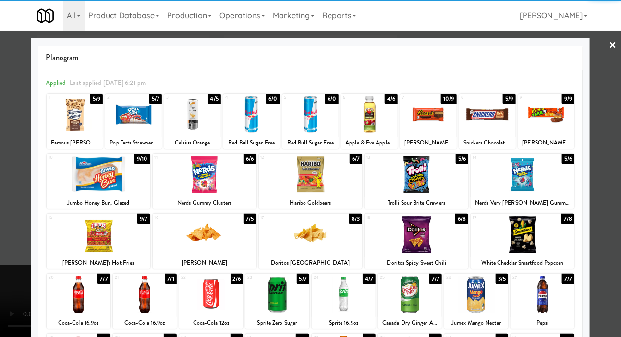
click at [182, 239] on div at bounding box center [205, 234] width 104 height 37
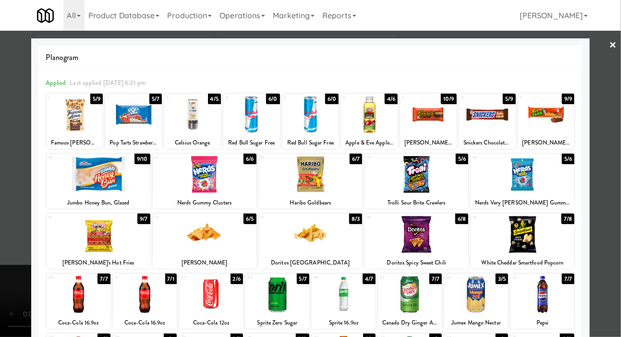
click at [1, 245] on div at bounding box center [310, 168] width 621 height 337
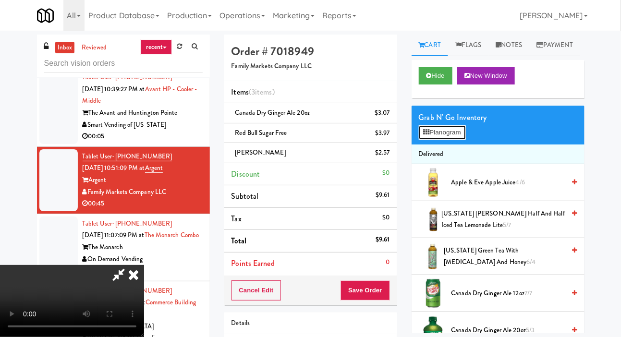
click at [460, 140] on button "Planogram" at bounding box center [442, 132] width 47 height 14
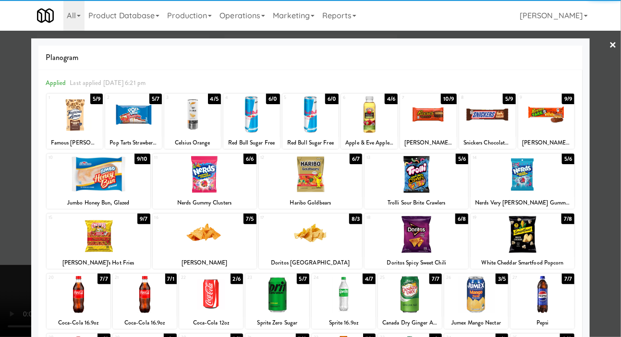
click at [85, 240] on div at bounding box center [99, 234] width 104 height 37
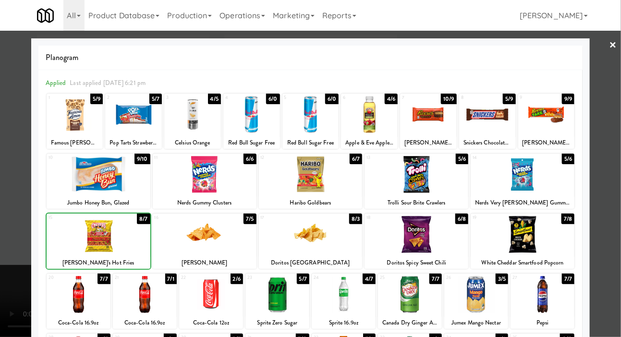
click at [16, 221] on div at bounding box center [310, 168] width 621 height 337
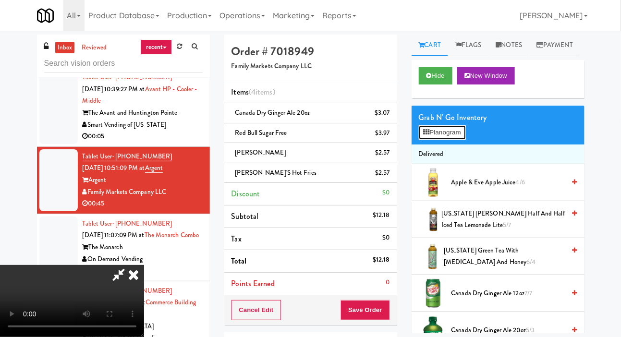
click at [460, 140] on button "Planogram" at bounding box center [442, 132] width 47 height 14
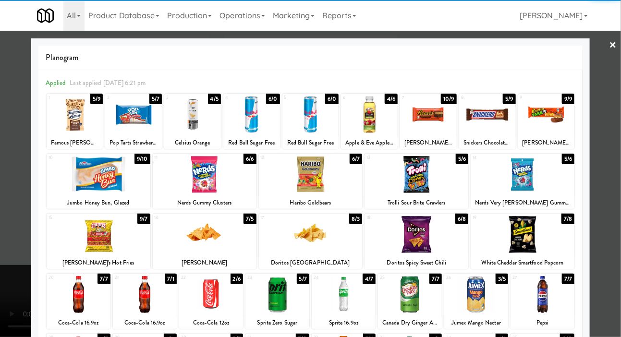
click at [76, 184] on div at bounding box center [99, 174] width 104 height 37
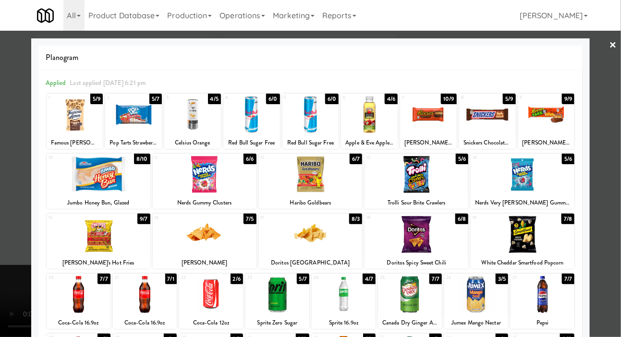
click at [13, 172] on div at bounding box center [310, 168] width 621 height 337
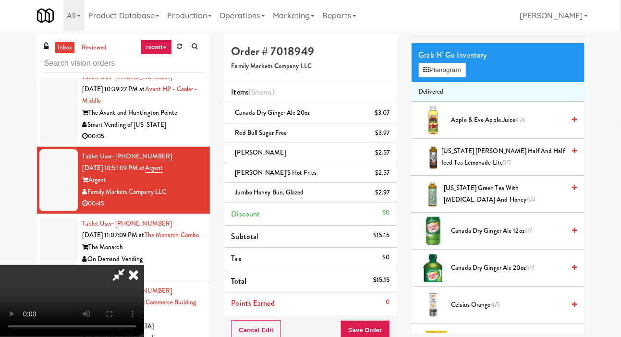
scroll to position [72, 0]
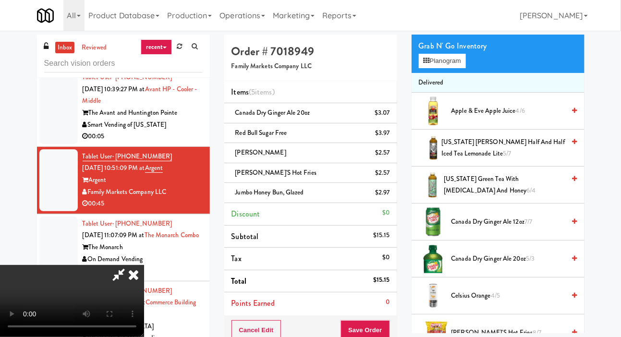
click at [501, 228] on span "Canada Dry Ginger Ale 12oz 7/7" at bounding box center [508, 222] width 114 height 12
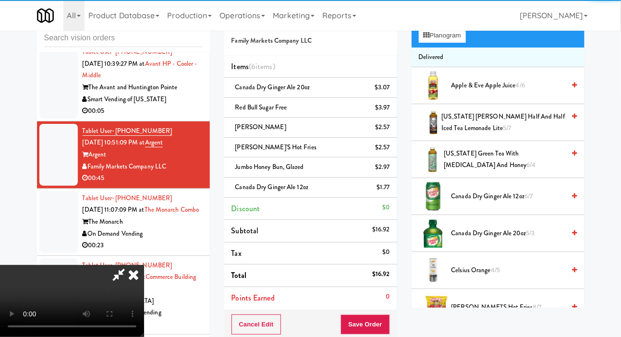
scroll to position [27, 0]
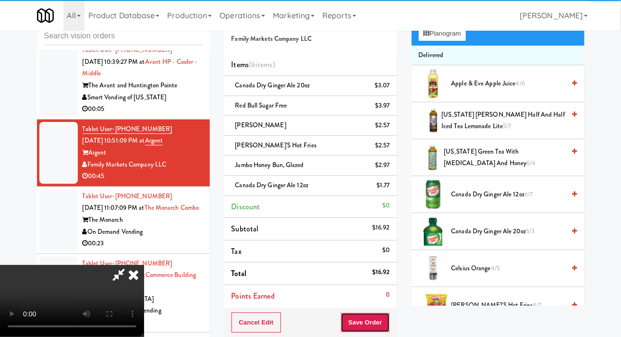
click at [389, 323] on button "Save Order" at bounding box center [365, 323] width 49 height 20
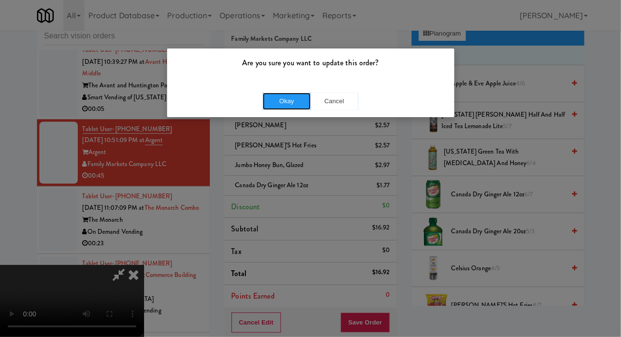
click at [282, 106] on button "Okay" at bounding box center [287, 101] width 48 height 17
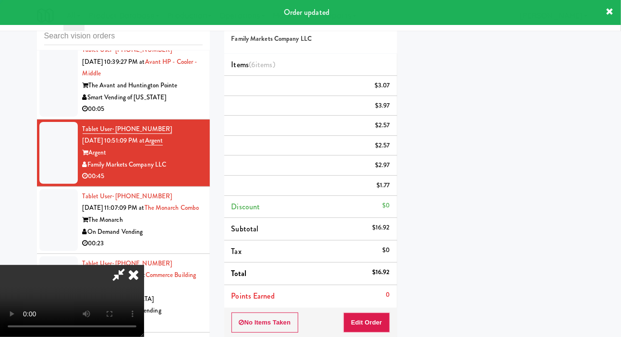
scroll to position [56, 0]
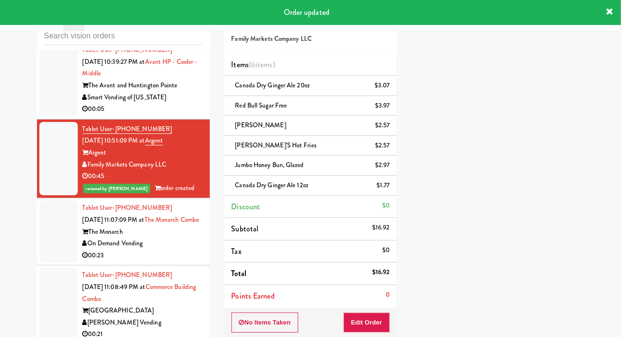
click at [52, 256] on div at bounding box center [58, 232] width 38 height 62
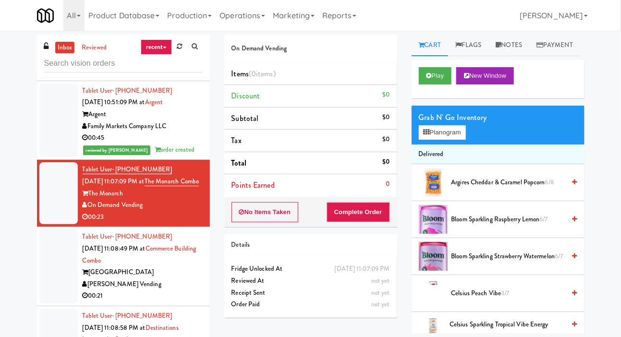
scroll to position [703, 0]
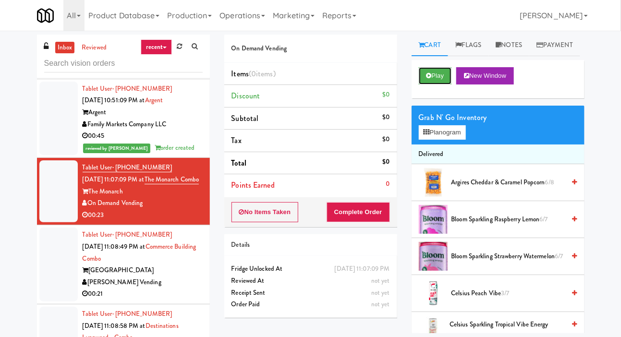
click at [439, 85] on button "Play" at bounding box center [435, 75] width 33 height 17
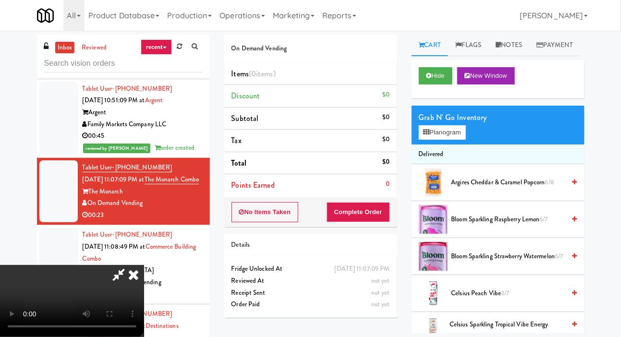
scroll to position [0, 0]
click at [455, 140] on button "Planogram" at bounding box center [442, 132] width 47 height 14
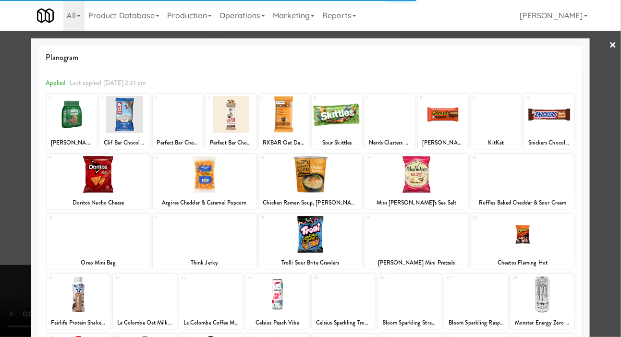
scroll to position [83, 0]
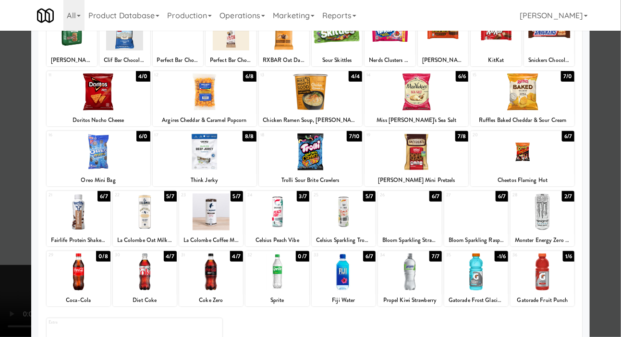
click at [352, 219] on div at bounding box center [344, 212] width 64 height 37
click at [13, 157] on div at bounding box center [310, 168] width 621 height 337
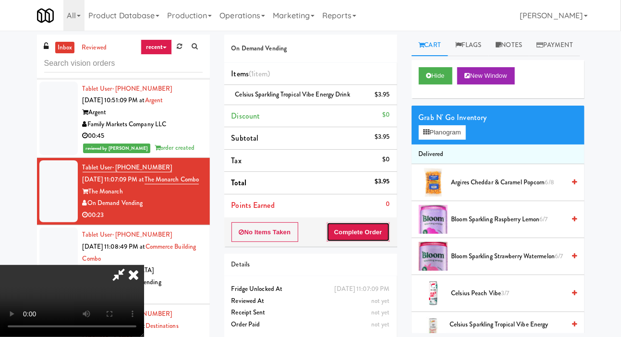
click at [389, 234] on button "Complete Order" at bounding box center [358, 232] width 63 height 20
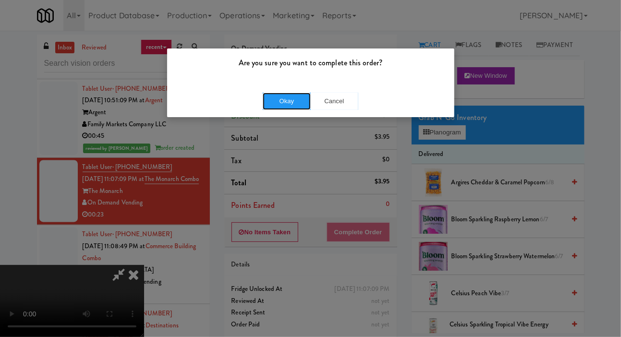
click at [289, 94] on button "Okay" at bounding box center [287, 101] width 48 height 17
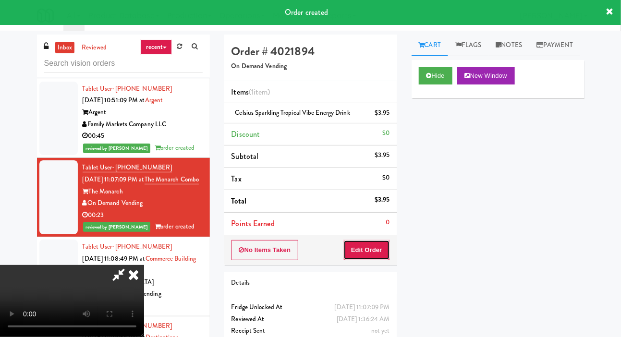
click at [387, 256] on button "Edit Order" at bounding box center [366, 250] width 47 height 20
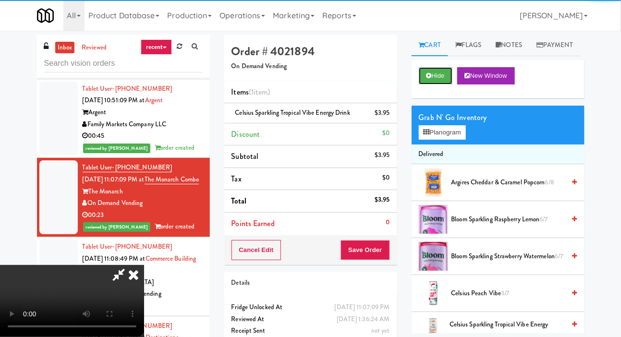
click at [443, 85] on button "Hide" at bounding box center [436, 75] width 34 height 17
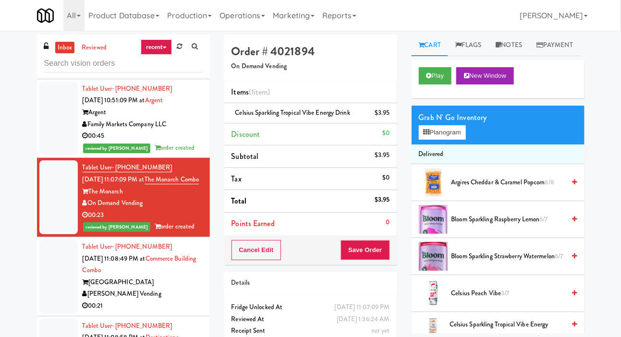
click at [56, 272] on div at bounding box center [58, 277] width 38 height 74
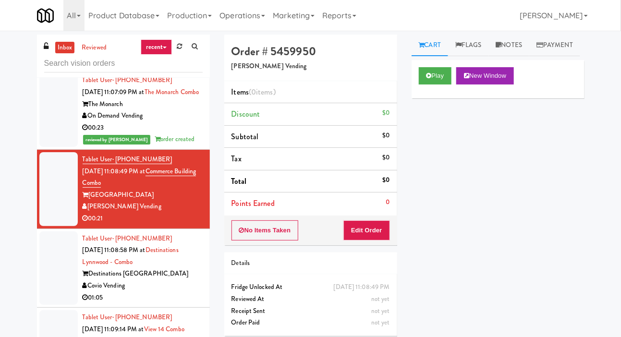
scroll to position [790, 0]
click at [424, 85] on button "Play" at bounding box center [435, 75] width 33 height 17
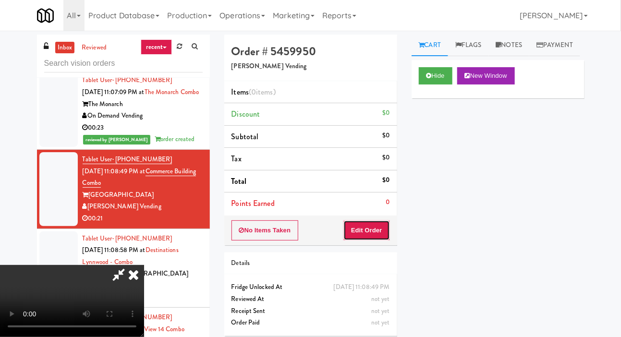
click at [365, 237] on button "Edit Order" at bounding box center [366, 230] width 47 height 20
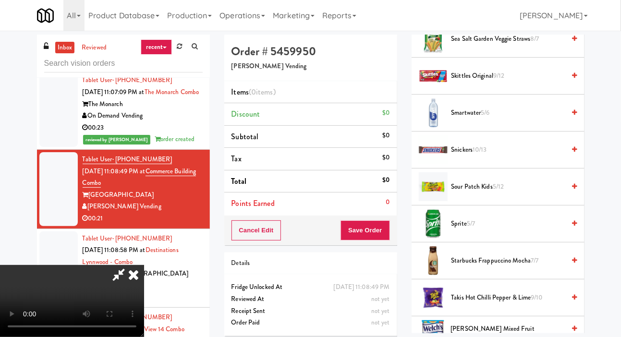
scroll to position [1143, 0]
click at [533, 119] on span "Smartwater 5/6" at bounding box center [508, 113] width 114 height 12
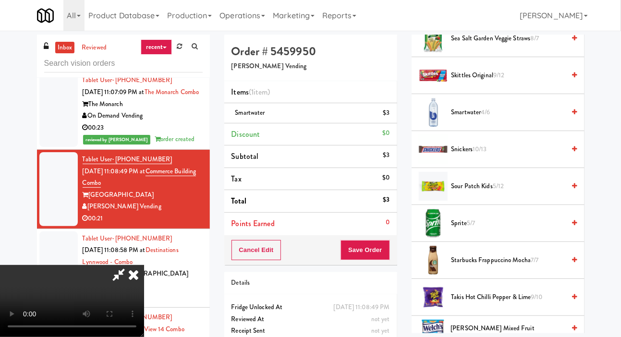
scroll to position [1239, 0]
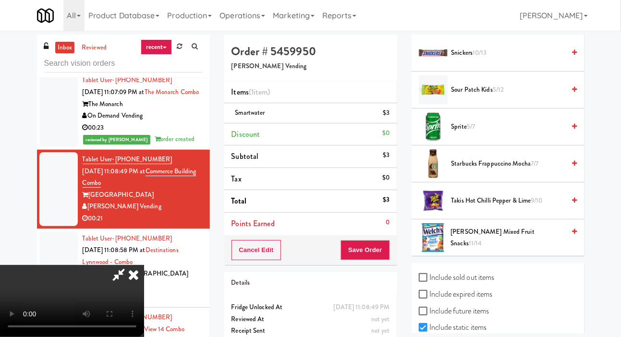
click at [511, 133] on span "Sprite 5/7" at bounding box center [508, 127] width 114 height 12
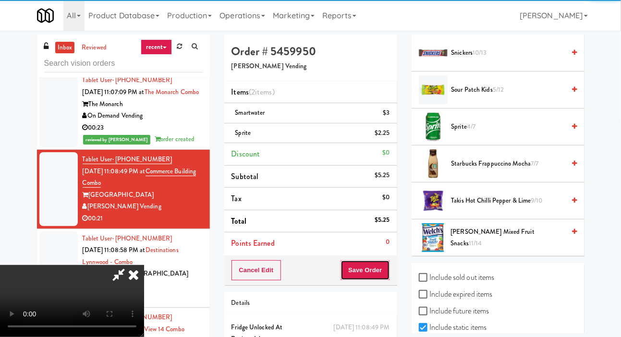
click at [387, 269] on button "Save Order" at bounding box center [365, 270] width 49 height 20
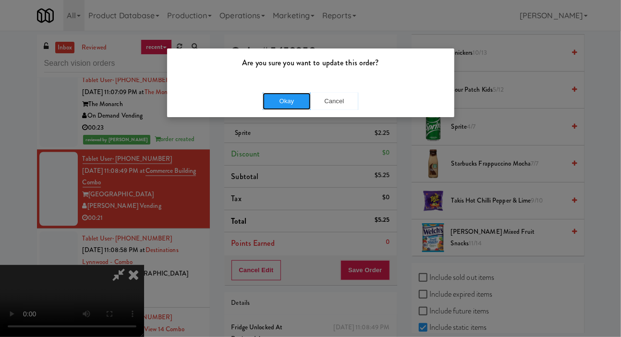
click at [293, 104] on button "Okay" at bounding box center [287, 101] width 48 height 17
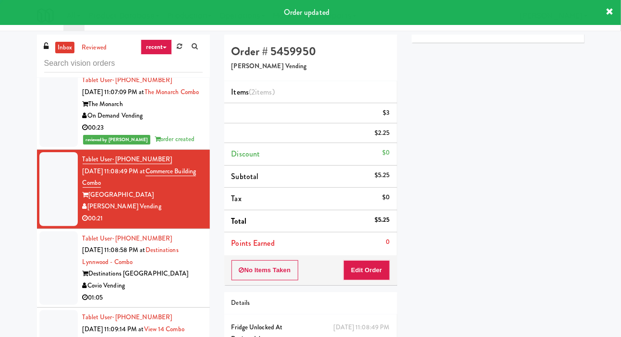
scroll to position [0, 0]
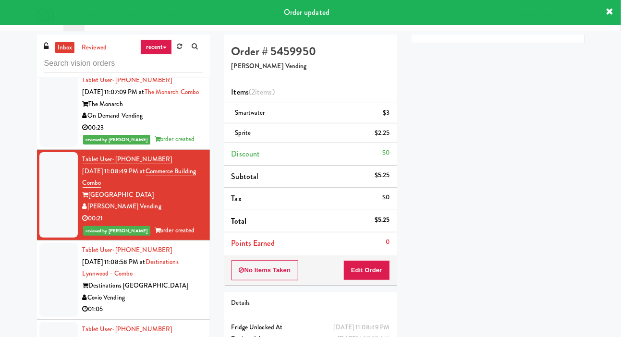
click at [61, 276] on div at bounding box center [58, 280] width 38 height 74
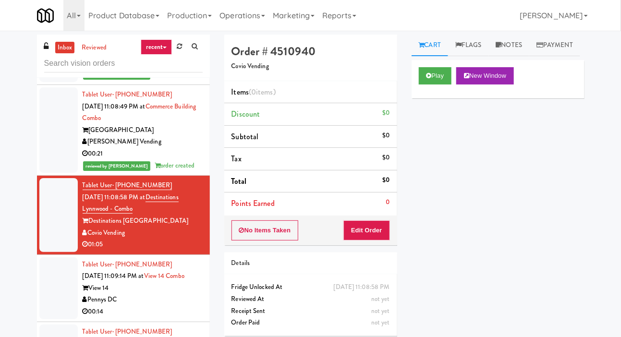
scroll to position [853, 0]
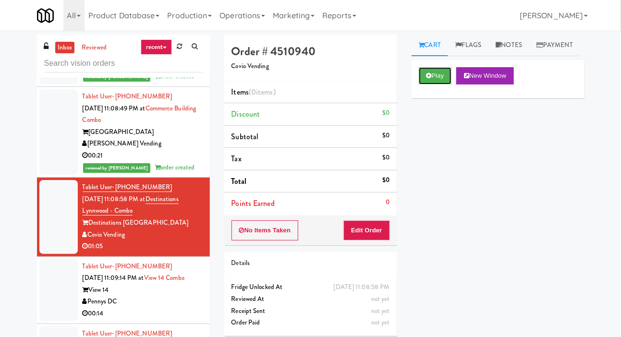
click at [434, 85] on button "Play" at bounding box center [435, 75] width 33 height 17
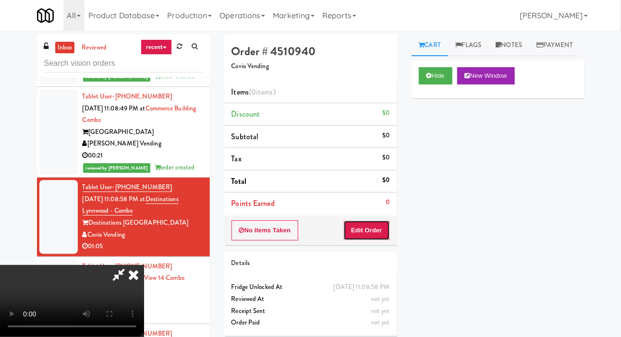
click at [380, 239] on button "Edit Order" at bounding box center [366, 230] width 47 height 20
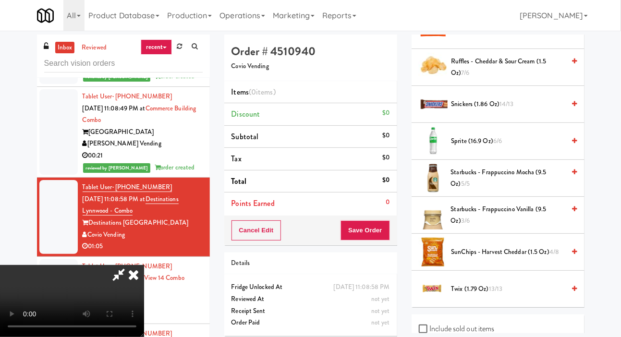
scroll to position [981, 0]
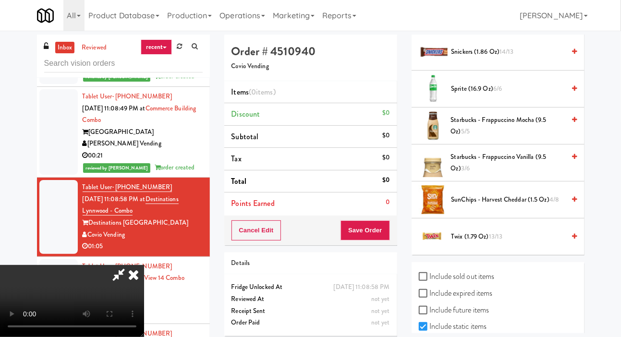
click at [552, 137] on span "Starbucks - Frappuccino Mocha (9.5 oz) 5/5" at bounding box center [508, 126] width 114 height 24
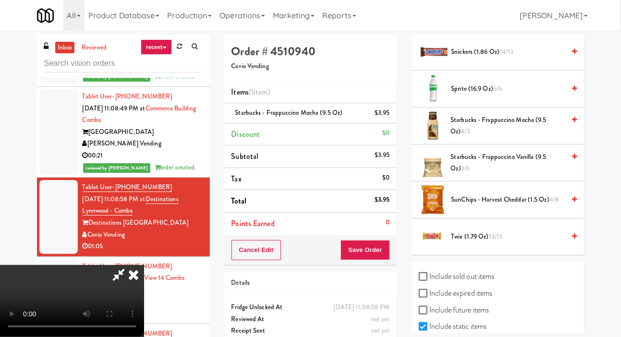
click at [504, 138] on span "Starbucks - Frappuccino Mocha (9.5 oz) 4/5" at bounding box center [507, 126] width 114 height 24
click at [491, 95] on span "Sprite (16.9 oz) 6/6" at bounding box center [508, 89] width 114 height 12
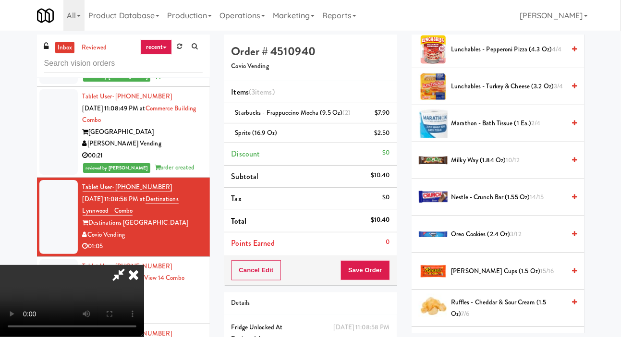
scroll to position [673, 0]
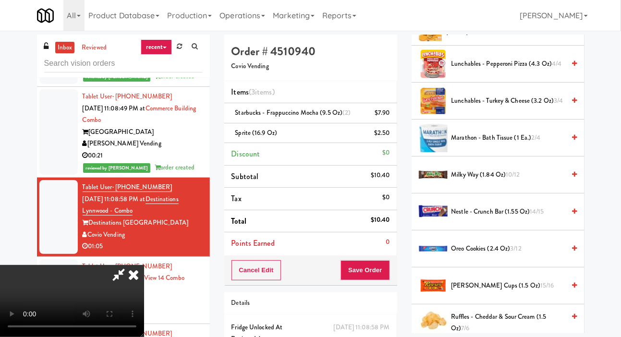
click at [517, 107] on span "Lunchables - Turkey & Cheese (3.2 oz) 3/4" at bounding box center [508, 101] width 114 height 12
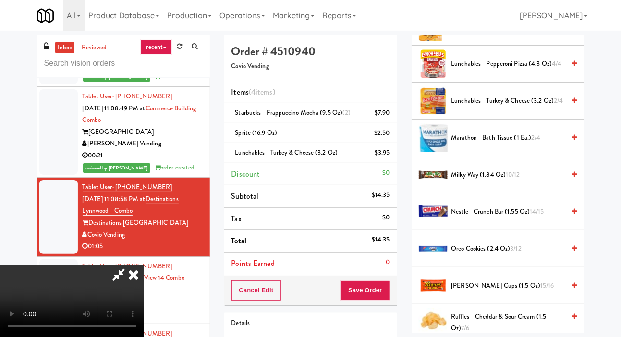
click at [489, 107] on span "Lunchables - Turkey & Cheese (3.2 oz) 2/4" at bounding box center [508, 101] width 114 height 12
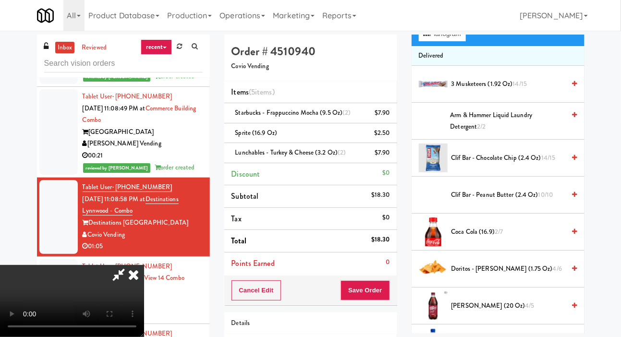
scroll to position [91, 0]
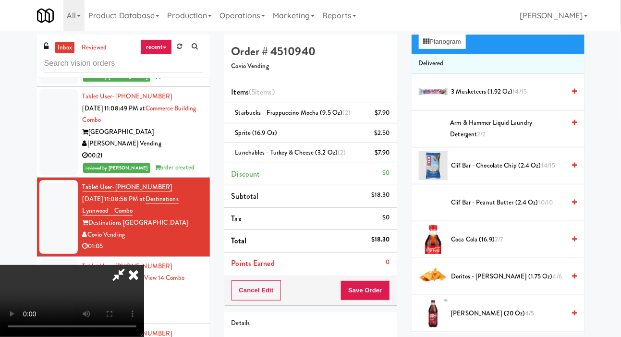
click at [514, 96] on span "14/15" at bounding box center [520, 91] width 14 height 9
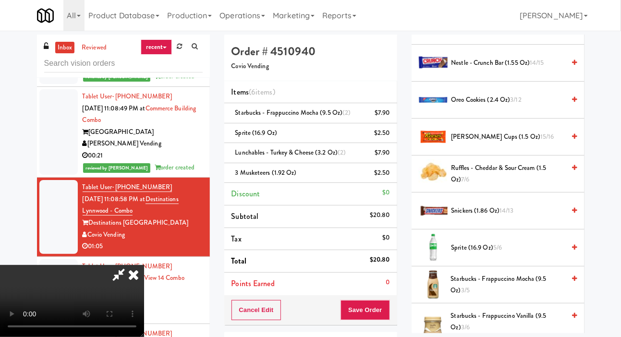
scroll to position [981, 0]
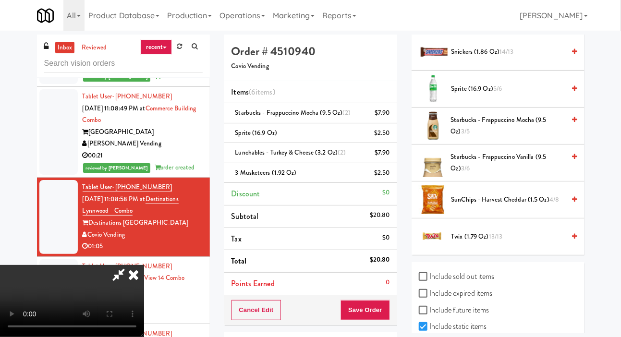
click at [496, 241] on span "13/13" at bounding box center [496, 236] width 14 height 9
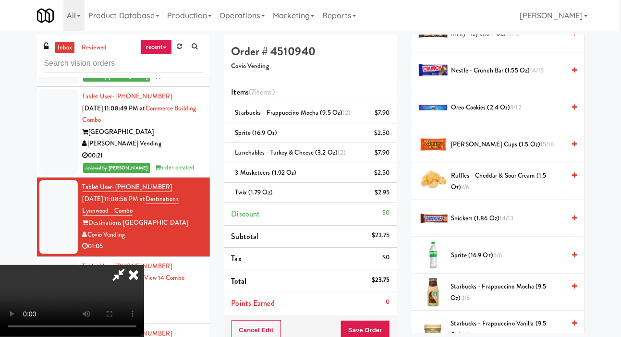
scroll to position [805, 0]
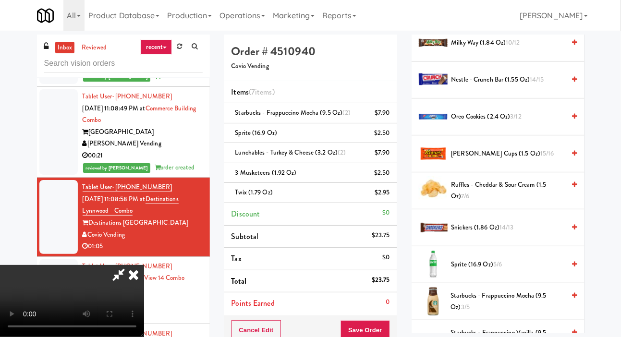
click at [493, 123] on span "Oreo Cookies (2.4 oz) 3/12" at bounding box center [508, 117] width 114 height 12
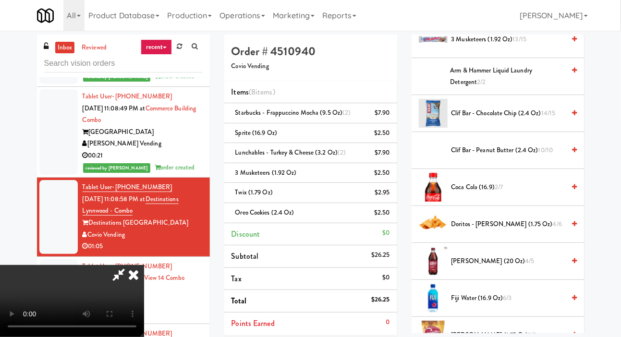
scroll to position [0, 0]
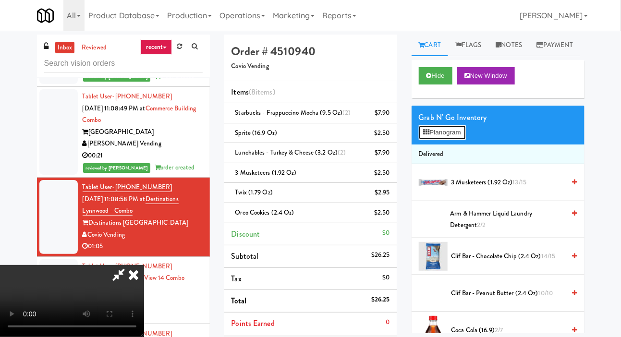
click at [451, 140] on button "Planogram" at bounding box center [442, 132] width 47 height 14
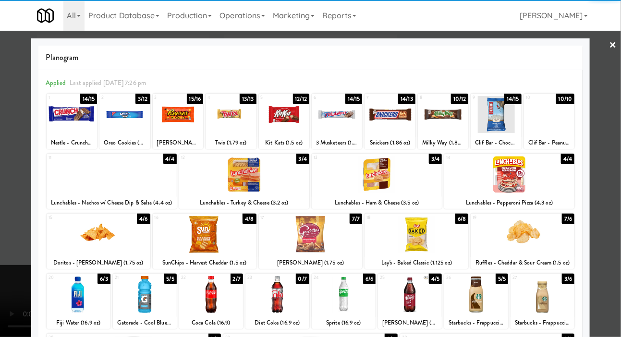
click at [442, 230] on div at bounding box center [417, 234] width 104 height 37
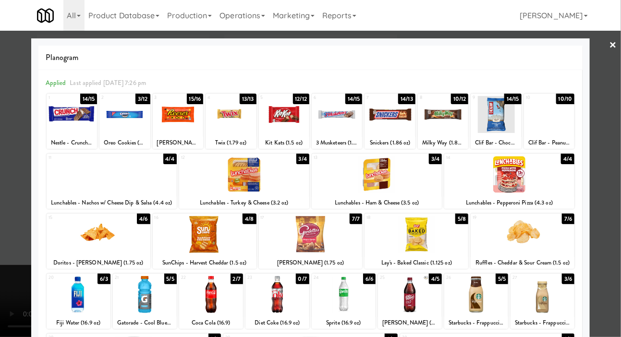
click at [8, 160] on div at bounding box center [310, 168] width 621 height 337
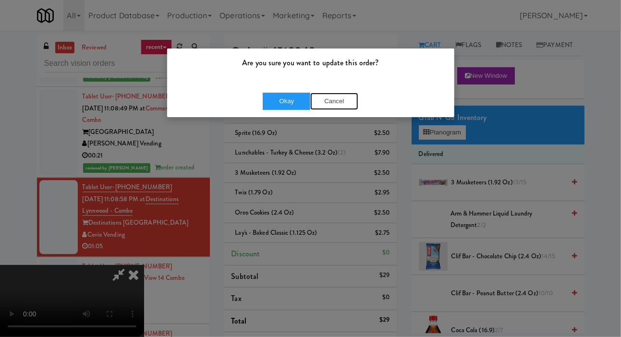
click at [326, 104] on button "Cancel" at bounding box center [334, 101] width 48 height 17
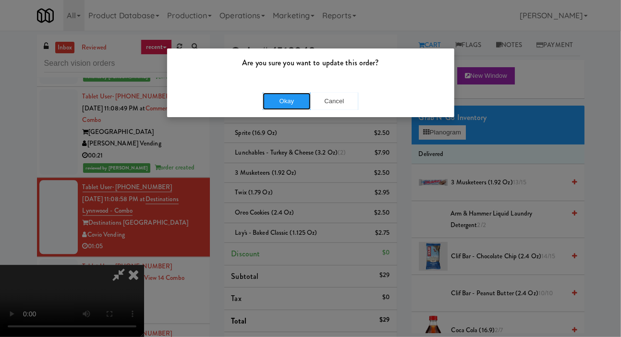
click at [292, 107] on button "Okay" at bounding box center [287, 101] width 48 height 17
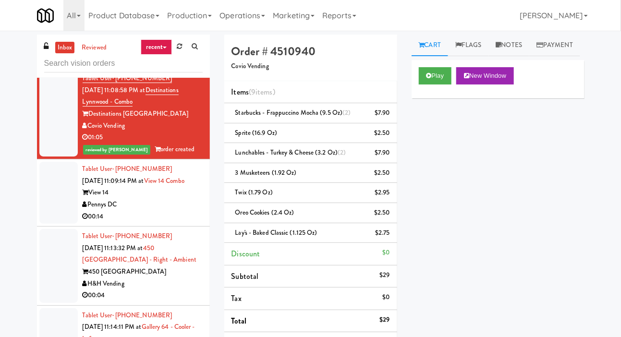
click at [60, 197] on div at bounding box center [58, 193] width 38 height 62
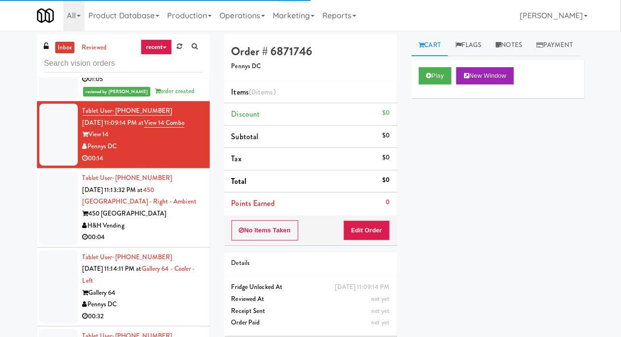
scroll to position [1019, 0]
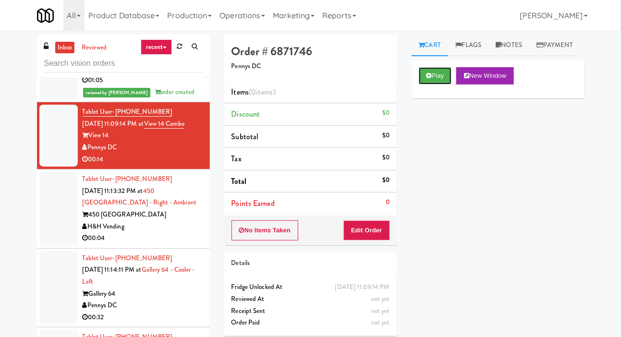
click at [430, 79] on icon at bounding box center [428, 76] width 5 height 6
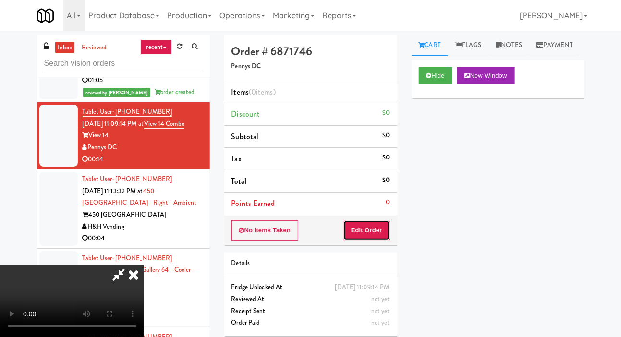
click at [380, 232] on button "Edit Order" at bounding box center [366, 230] width 47 height 20
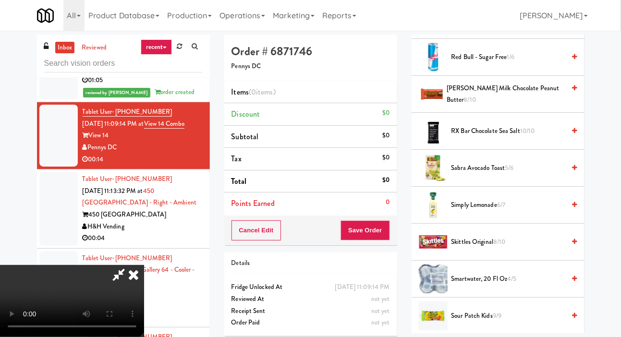
scroll to position [980, 0]
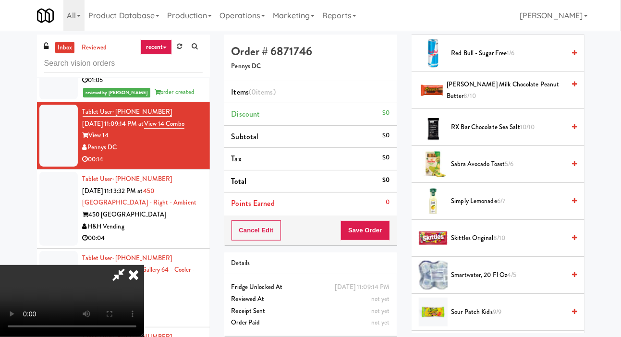
click at [498, 207] on span "Simply Lemonade 6/7" at bounding box center [508, 201] width 114 height 12
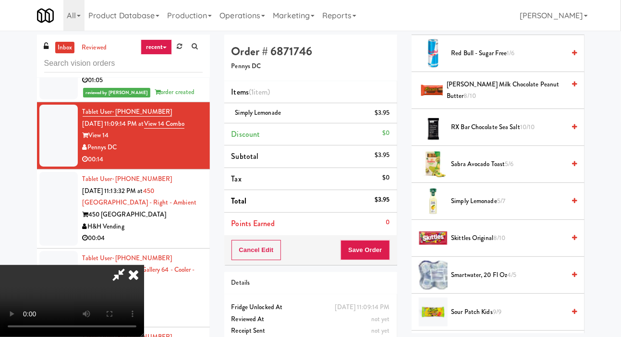
scroll to position [35, 0]
click at [391, 108] on li "Simply Lemonade $3.95" at bounding box center [310, 113] width 173 height 20
click at [391, 116] on icon at bounding box center [390, 116] width 5 height 6
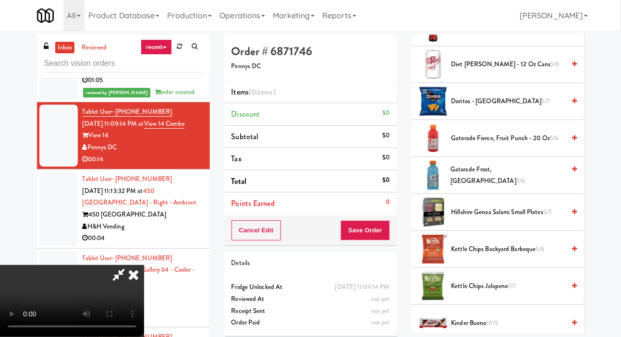
scroll to position [367, 0]
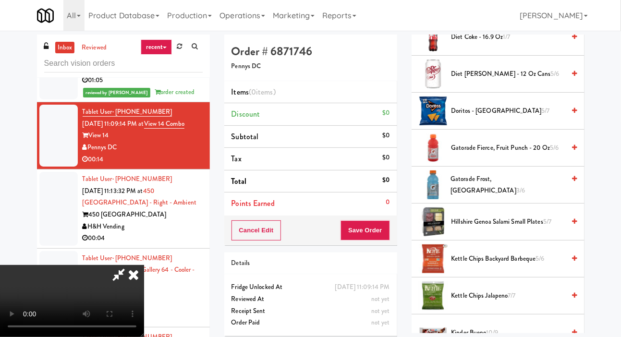
click at [486, 154] on span "Gatorade Fierce, Fruit Punch - 20 oz 5/6" at bounding box center [508, 148] width 114 height 12
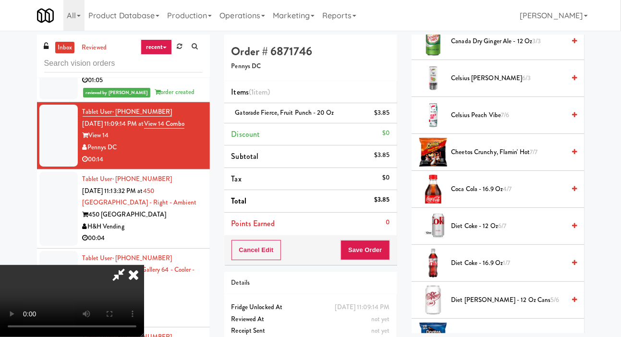
scroll to position [136, 0]
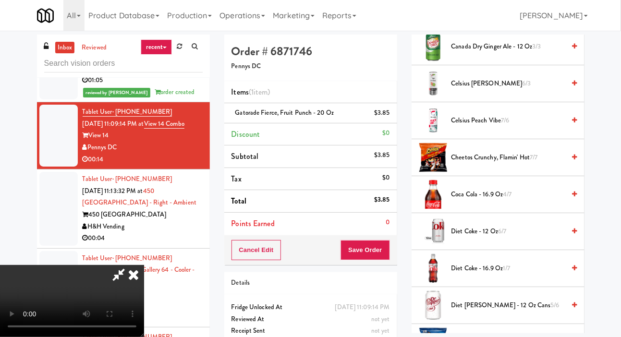
click at [499, 164] on span "Cheetos Crunchy, Flamin' Hot 7/7" at bounding box center [508, 158] width 114 height 12
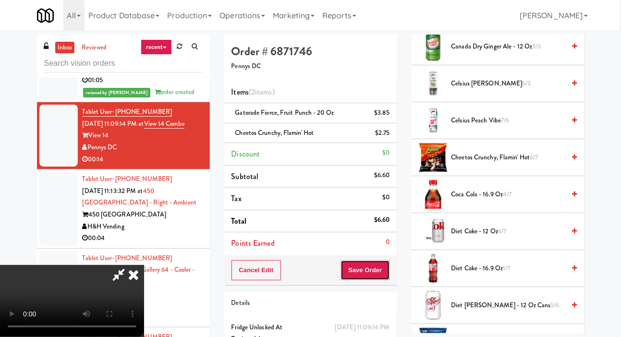
click at [388, 272] on button "Save Order" at bounding box center [365, 270] width 49 height 20
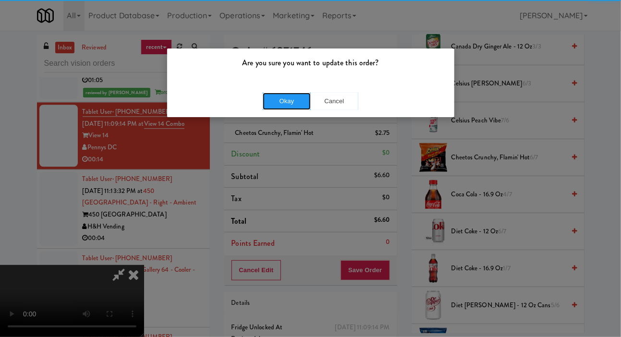
click at [297, 96] on button "Okay" at bounding box center [287, 101] width 48 height 17
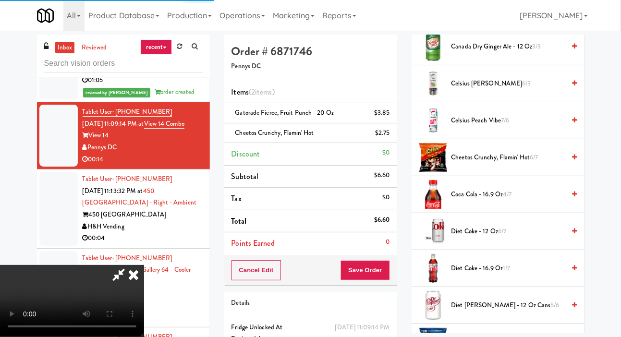
scroll to position [56, 0]
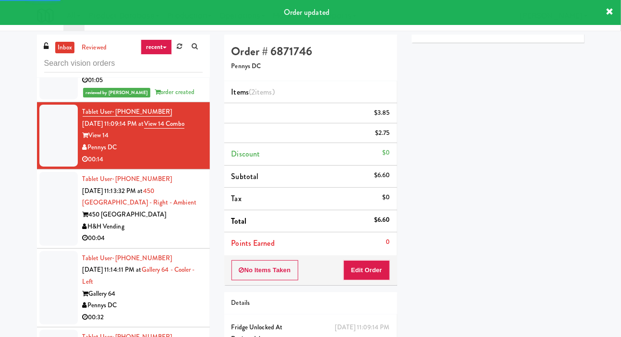
click at [57, 209] on div at bounding box center [58, 209] width 38 height 74
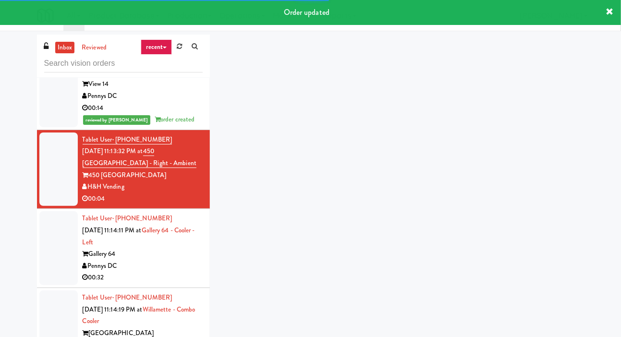
scroll to position [1070, 0]
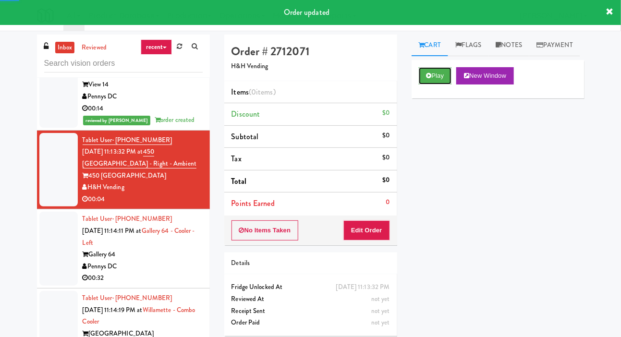
click at [427, 79] on icon at bounding box center [428, 76] width 5 height 6
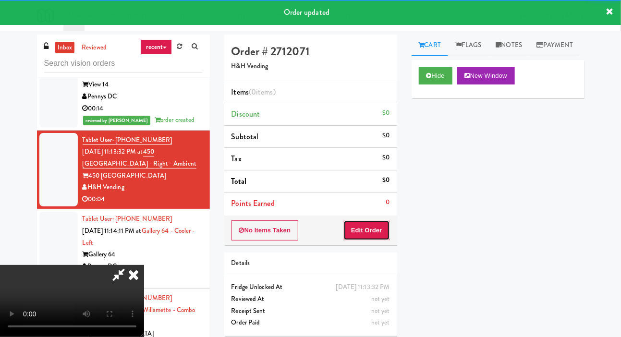
click at [380, 234] on button "Edit Order" at bounding box center [366, 230] width 47 height 20
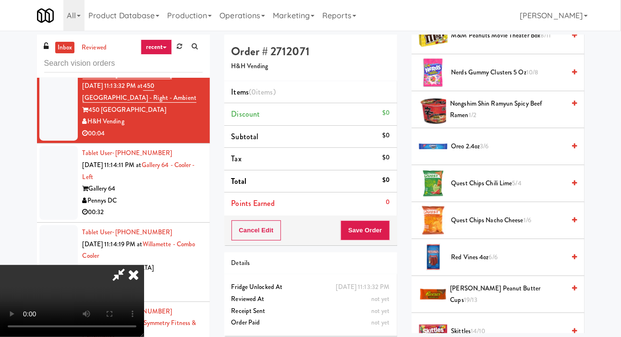
scroll to position [708, 0]
click at [511, 153] on span "Oreo 2.4oz 3/6" at bounding box center [508, 147] width 114 height 12
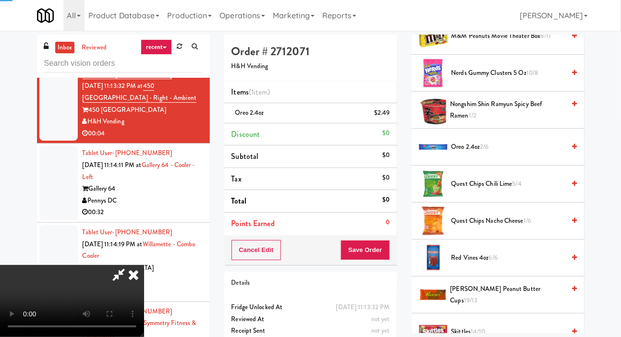
click at [520, 153] on span "Oreo 2.4oz 2/6" at bounding box center [508, 147] width 114 height 12
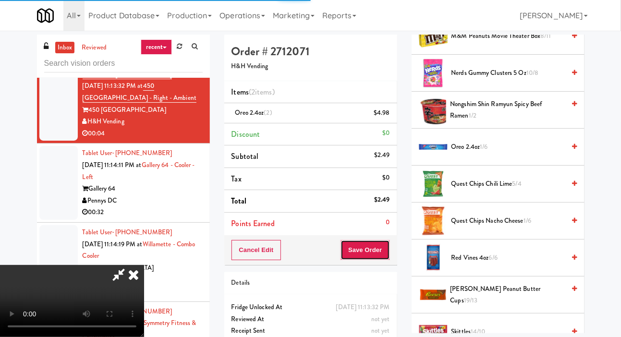
click at [387, 246] on button "Save Order" at bounding box center [365, 250] width 49 height 20
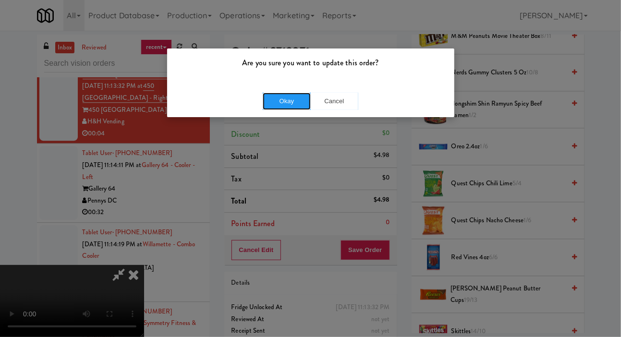
click at [282, 95] on button "Okay" at bounding box center [287, 101] width 48 height 17
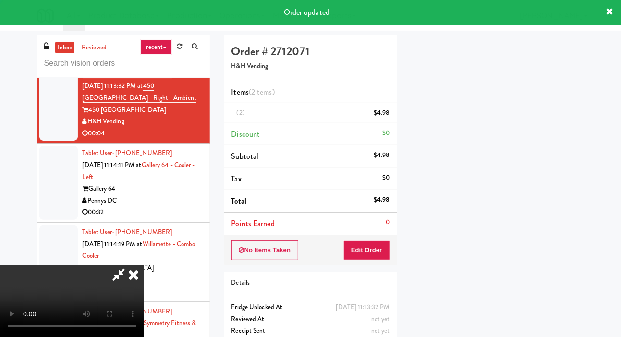
scroll to position [56, 0]
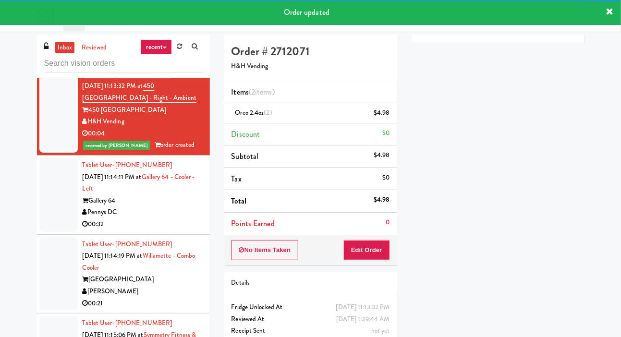
click at [61, 205] on div at bounding box center [58, 195] width 38 height 74
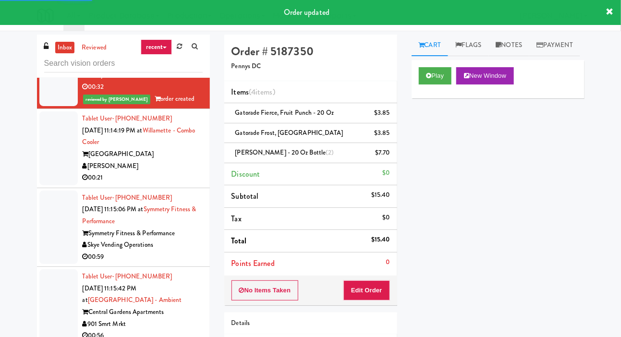
click at [49, 165] on div at bounding box center [58, 148] width 38 height 74
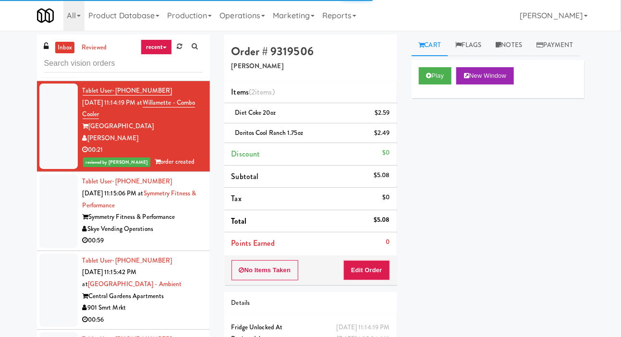
click at [58, 206] on div at bounding box center [58, 211] width 38 height 74
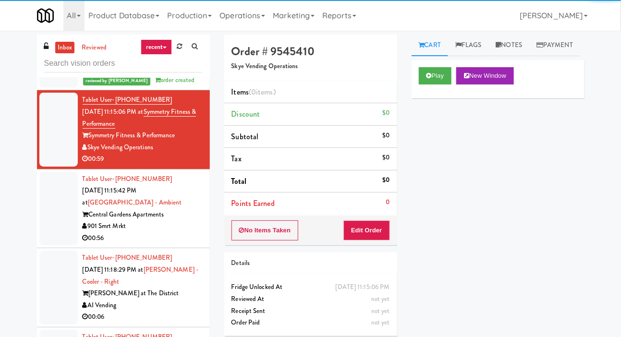
scroll to position [1382, 0]
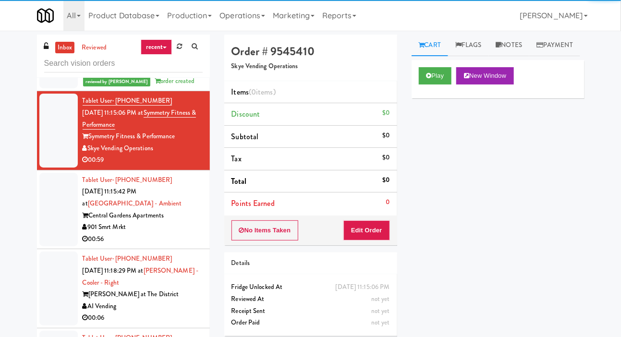
click at [57, 204] on div at bounding box center [58, 210] width 38 height 74
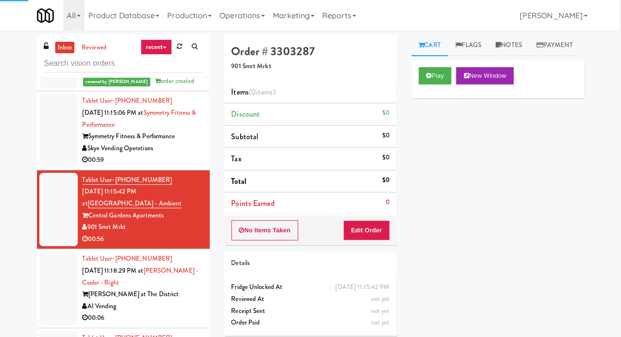
click at [50, 159] on div at bounding box center [58, 131] width 38 height 74
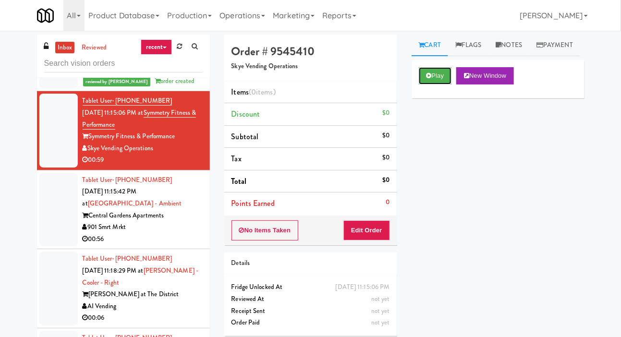
click at [429, 79] on icon at bounding box center [428, 76] width 5 height 6
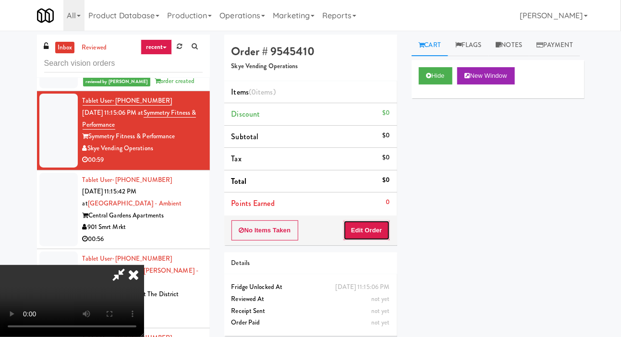
click at [373, 233] on button "Edit Order" at bounding box center [366, 230] width 47 height 20
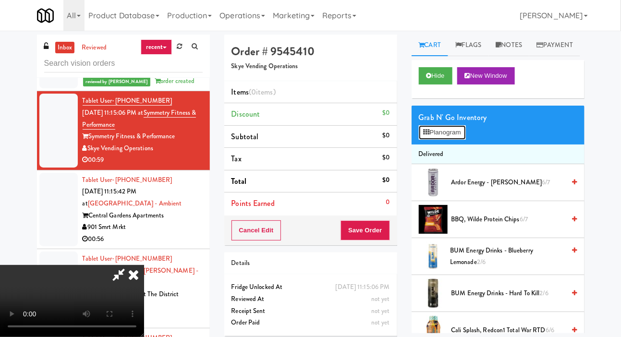
click at [455, 140] on button "Planogram" at bounding box center [442, 132] width 47 height 14
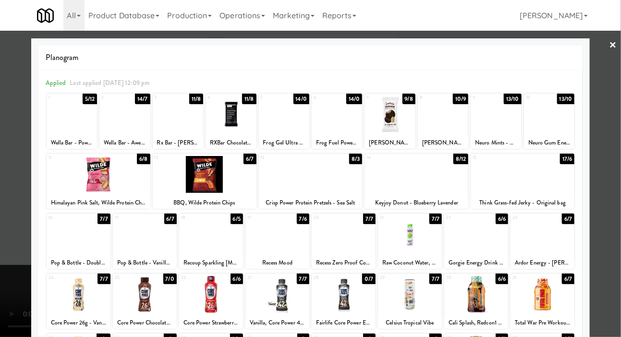
click at [212, 237] on div at bounding box center [211, 234] width 64 height 37
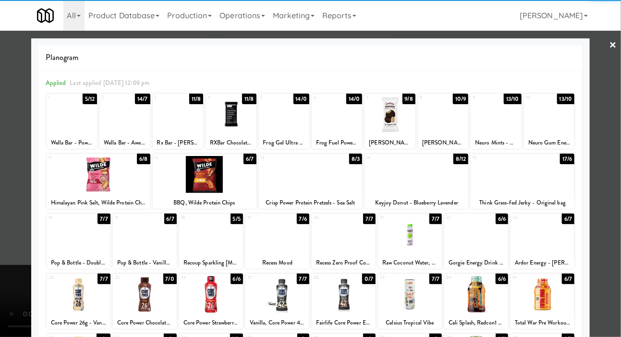
click at [12, 150] on div at bounding box center [310, 168] width 621 height 337
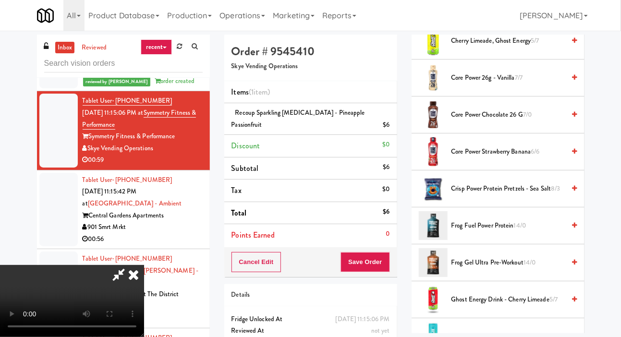
scroll to position [354, 0]
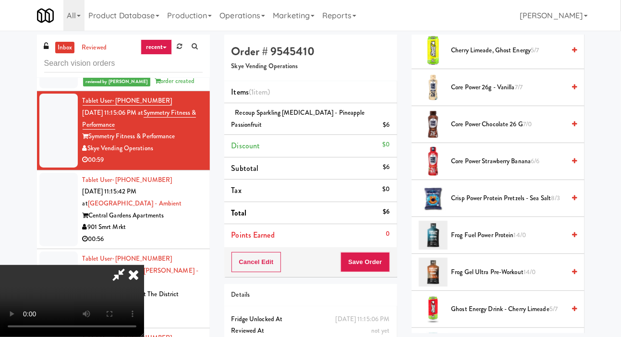
click at [501, 131] on span "Core Power Chocolate 26 G 7/0" at bounding box center [508, 125] width 114 height 12
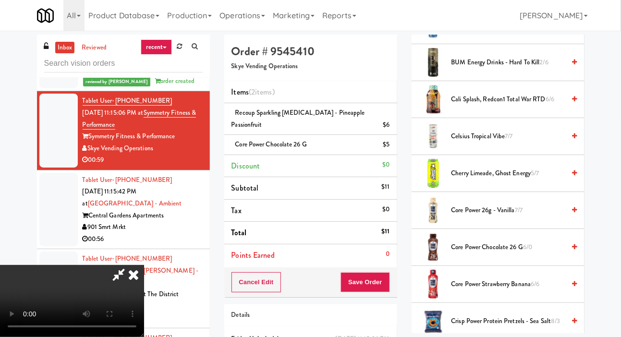
scroll to position [0, 0]
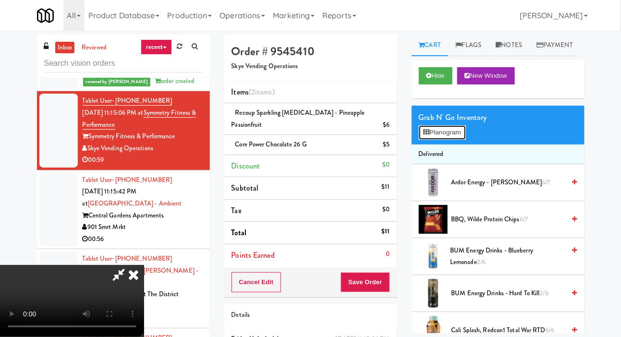
click at [448, 140] on button "Planogram" at bounding box center [442, 132] width 47 height 14
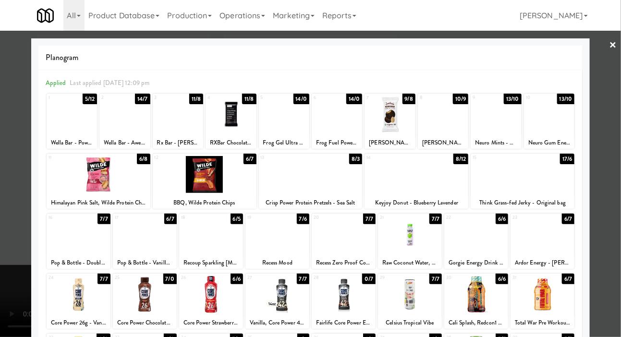
click at [14, 151] on div at bounding box center [310, 168] width 621 height 337
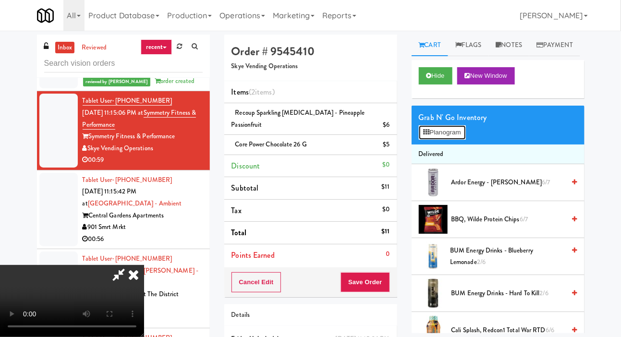
click at [454, 140] on button "Planogram" at bounding box center [442, 132] width 47 height 14
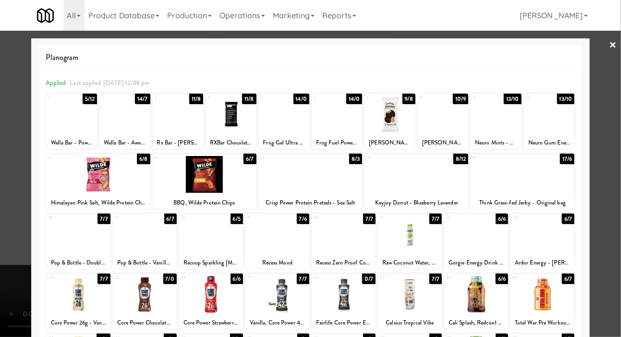
click at [441, 176] on div at bounding box center [417, 174] width 104 height 37
click at [14, 151] on div at bounding box center [310, 168] width 621 height 337
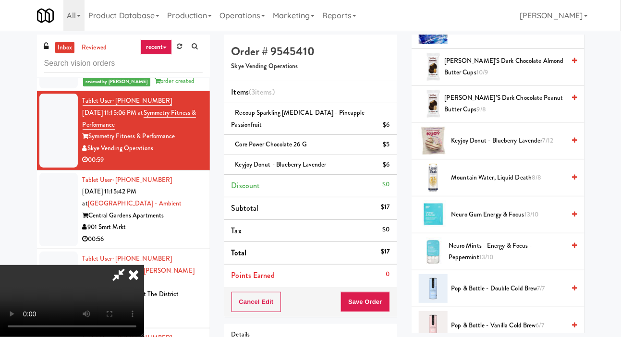
scroll to position [746, 0]
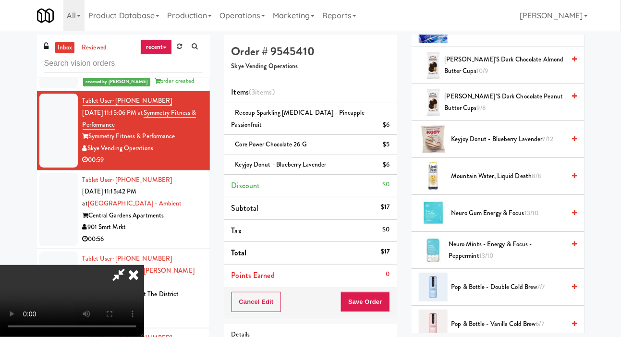
click at [387, 159] on div "$6" at bounding box center [386, 165] width 7 height 12
click at [388, 165] on icon at bounding box center [390, 168] width 5 height 6
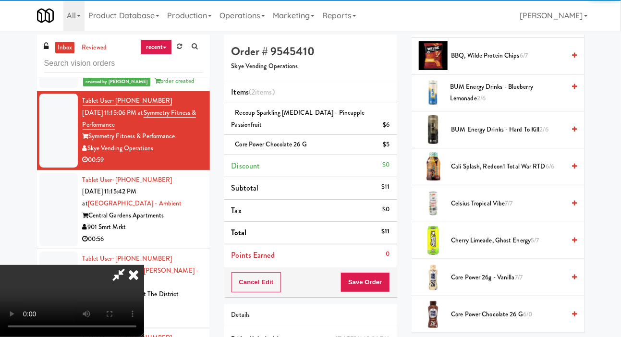
scroll to position [0, 0]
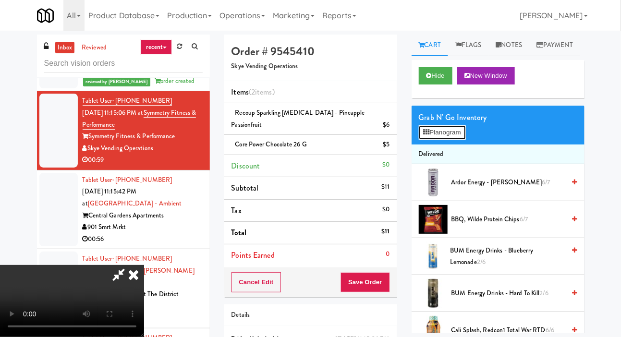
click at [443, 140] on button "Planogram" at bounding box center [442, 132] width 47 height 14
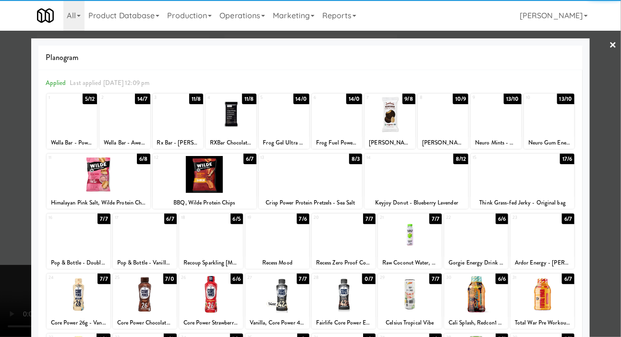
click at [325, 176] on div at bounding box center [311, 174] width 104 height 37
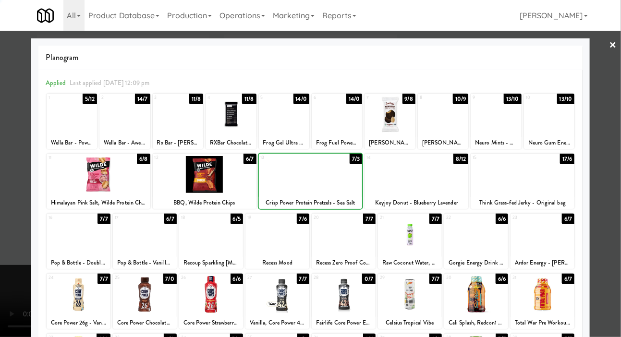
click at [13, 149] on div at bounding box center [310, 168] width 621 height 337
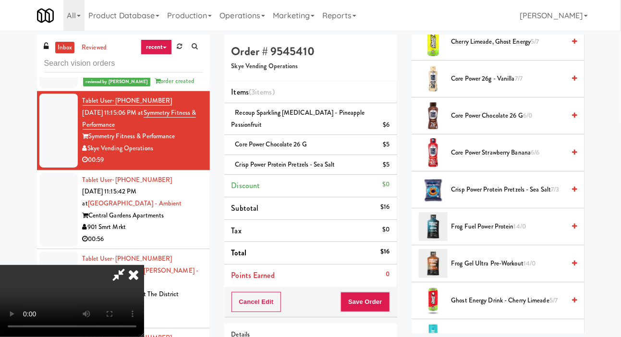
click at [495, 122] on span "Core Power Chocolate 26 G 6/0" at bounding box center [508, 116] width 114 height 12
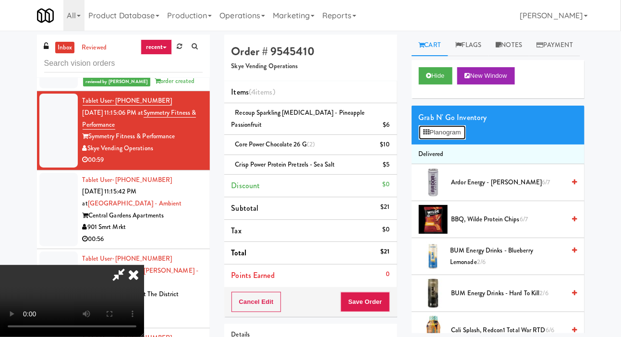
click at [447, 140] on button "Planogram" at bounding box center [442, 132] width 47 height 14
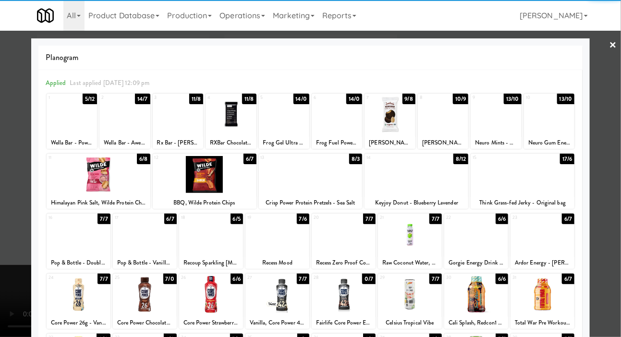
click at [216, 172] on div at bounding box center [205, 174] width 104 height 37
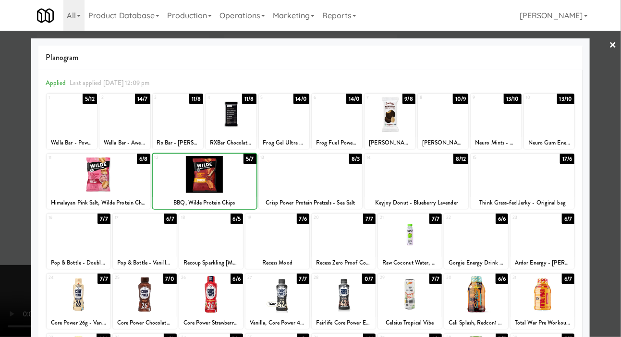
click at [9, 153] on div at bounding box center [310, 168] width 621 height 337
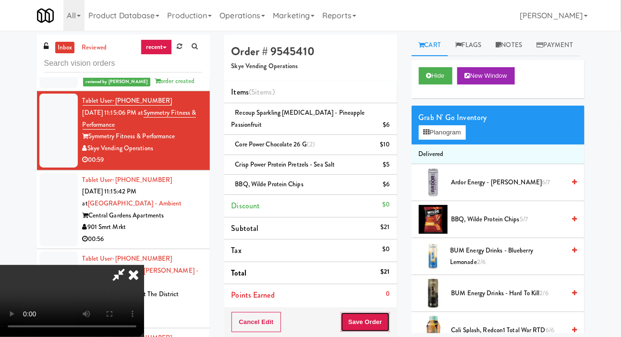
click at [385, 315] on button "Save Order" at bounding box center [365, 322] width 49 height 20
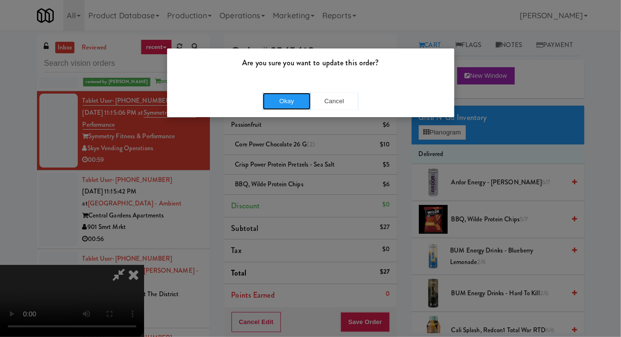
click at [289, 97] on button "Okay" at bounding box center [287, 101] width 48 height 17
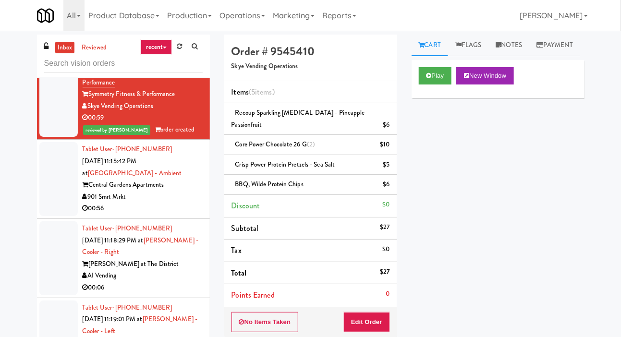
click at [52, 181] on div at bounding box center [58, 179] width 38 height 74
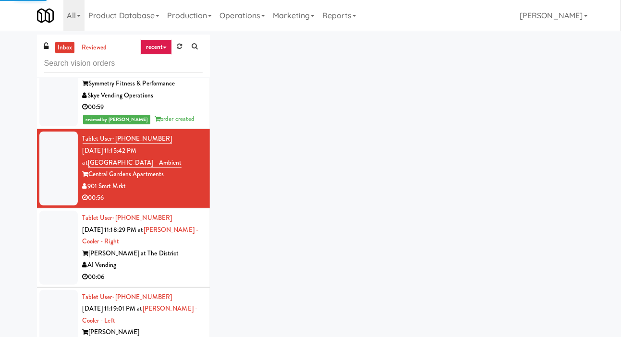
scroll to position [1451, 0]
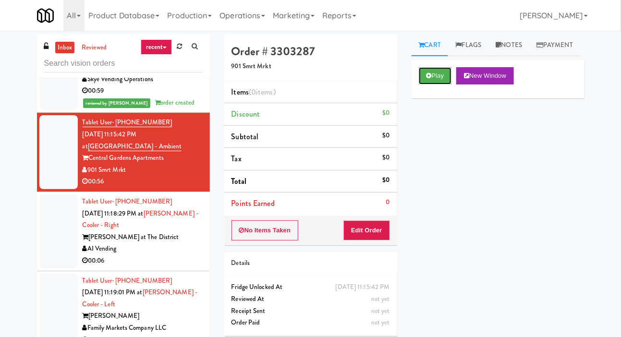
click at [421, 85] on button "Play" at bounding box center [435, 75] width 33 height 17
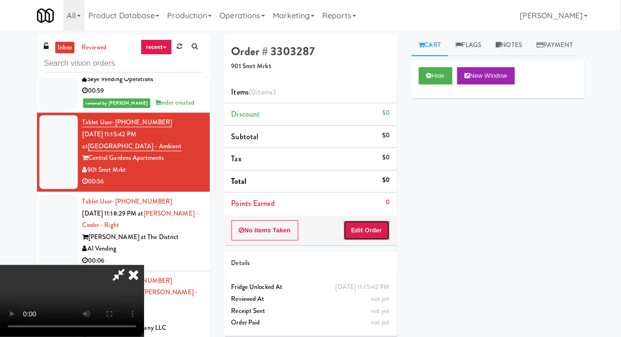
click at [371, 220] on button "Edit Order" at bounding box center [366, 230] width 47 height 20
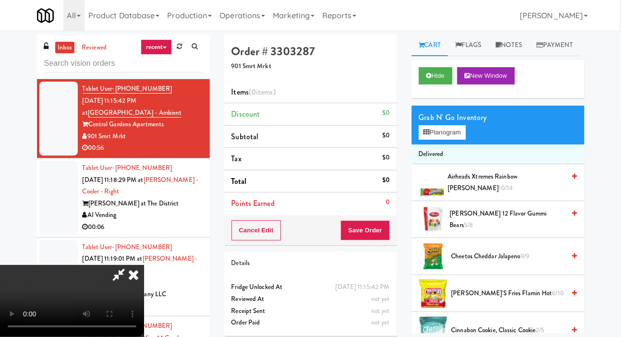
scroll to position [0, 0]
click at [484, 195] on span "Airheads Xtremes Rainbow [PERSON_NAME] 10/14" at bounding box center [507, 183] width 118 height 24
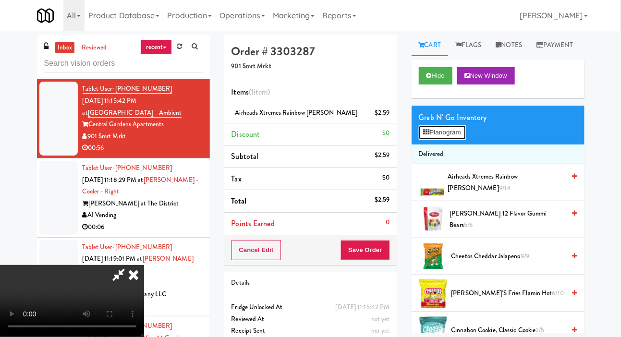
click at [449, 140] on button "Planogram" at bounding box center [442, 132] width 47 height 14
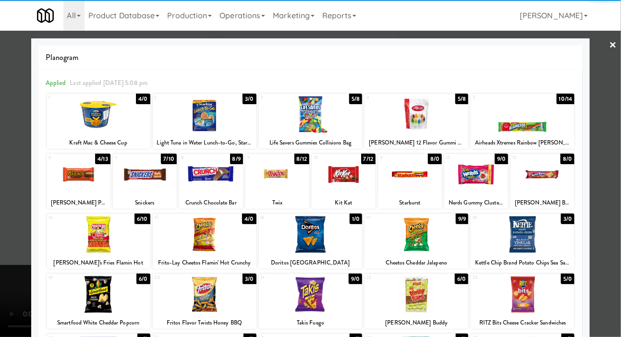
click at [489, 183] on div at bounding box center [476, 174] width 64 height 37
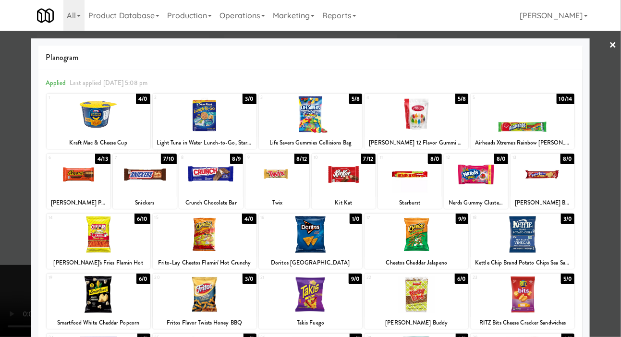
click at [15, 201] on div at bounding box center [310, 168] width 621 height 337
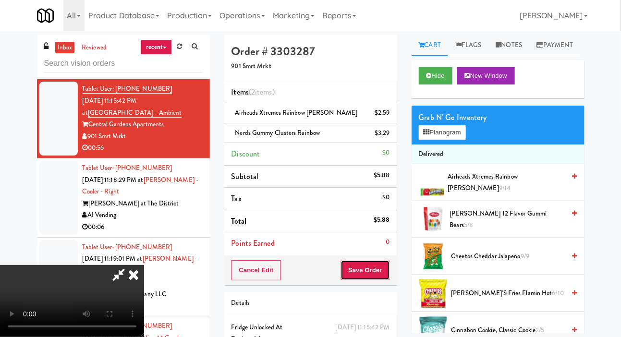
click at [388, 272] on button "Save Order" at bounding box center [365, 270] width 49 height 20
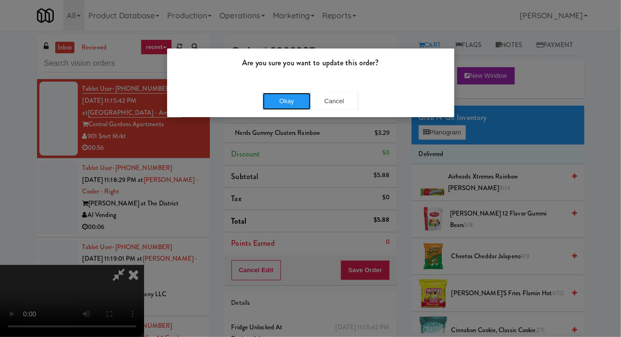
click at [281, 101] on button "Okay" at bounding box center [287, 101] width 48 height 17
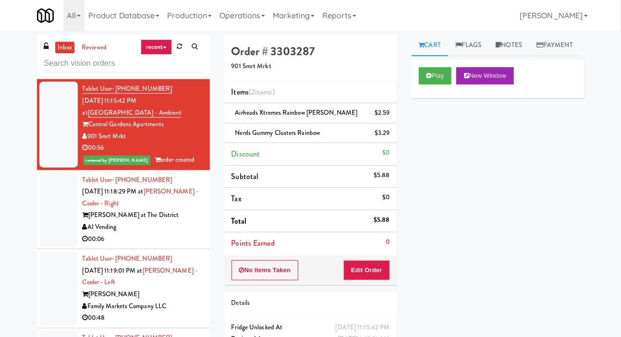
click at [47, 242] on div at bounding box center [58, 210] width 38 height 74
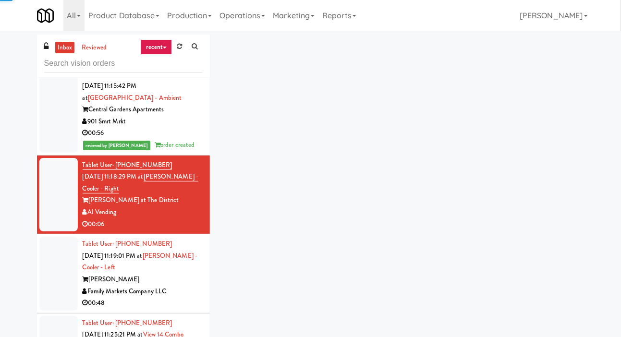
scroll to position [1520, 0]
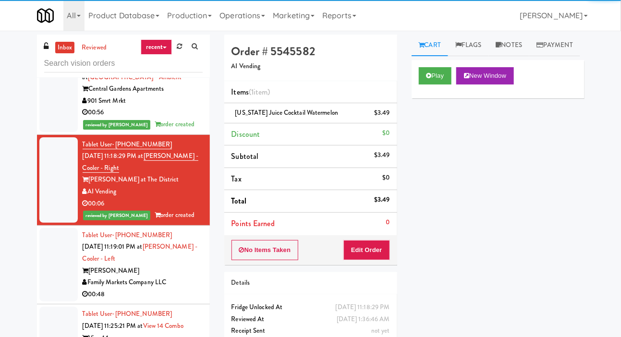
click at [57, 256] on div at bounding box center [58, 265] width 38 height 74
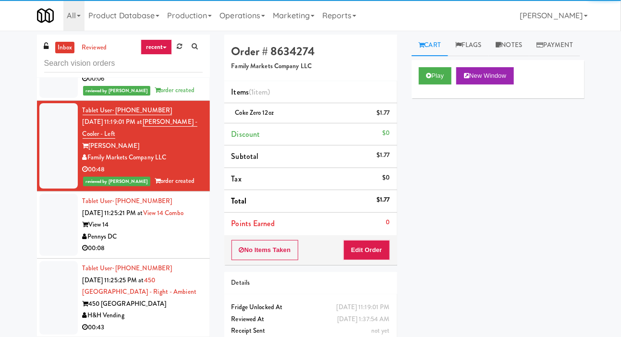
click at [55, 235] on div at bounding box center [58, 225] width 38 height 62
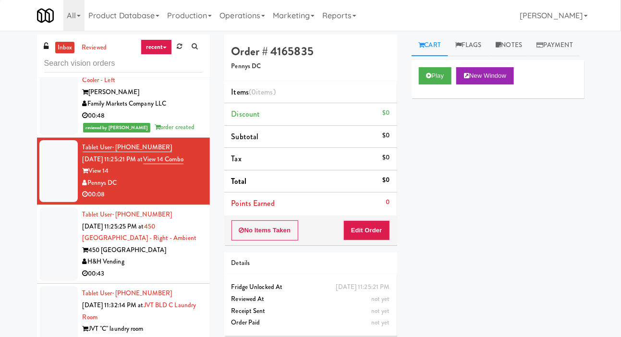
scroll to position [1699, 0]
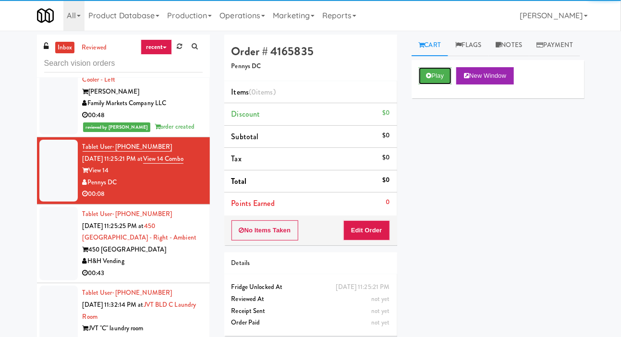
click at [441, 85] on button "Play" at bounding box center [435, 75] width 33 height 17
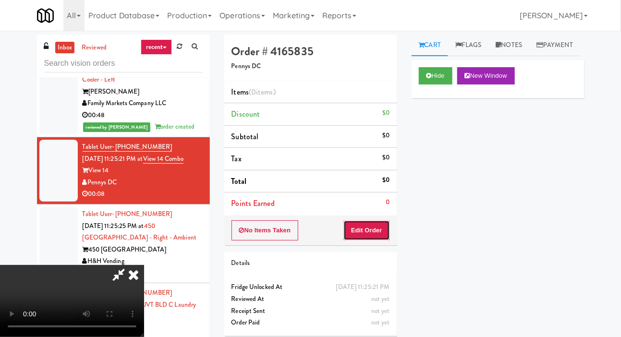
click at [379, 239] on button "Edit Order" at bounding box center [366, 230] width 47 height 20
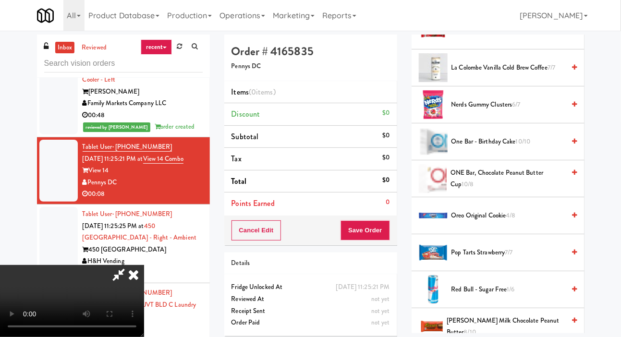
scroll to position [745, 0]
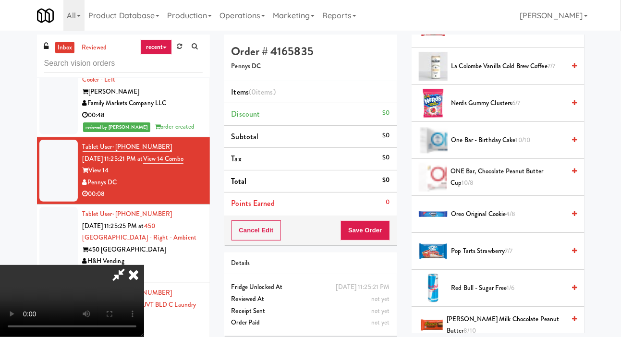
click at [506, 220] on span "Oreo Original Cookie 4/8" at bounding box center [508, 214] width 114 height 12
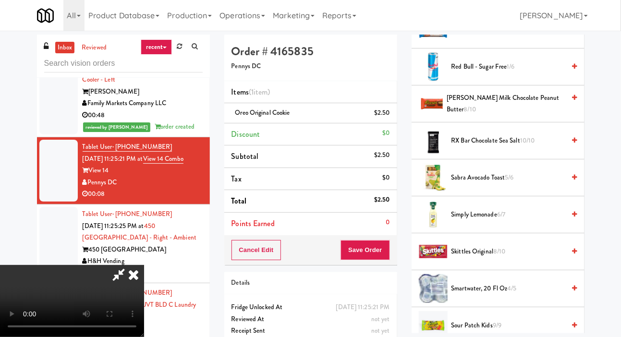
scroll to position [966, 0]
click at [509, 258] on span "Skittles Original 8/10" at bounding box center [508, 252] width 114 height 12
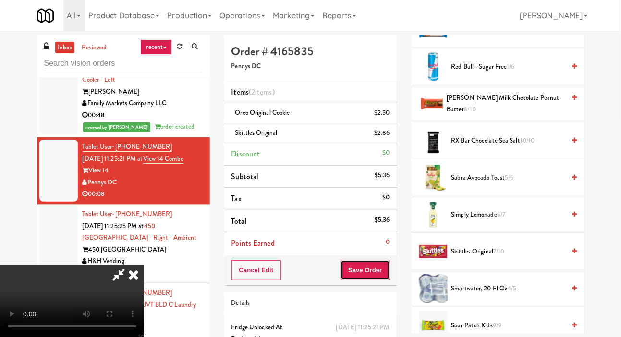
click at [385, 271] on button "Save Order" at bounding box center [365, 270] width 49 height 20
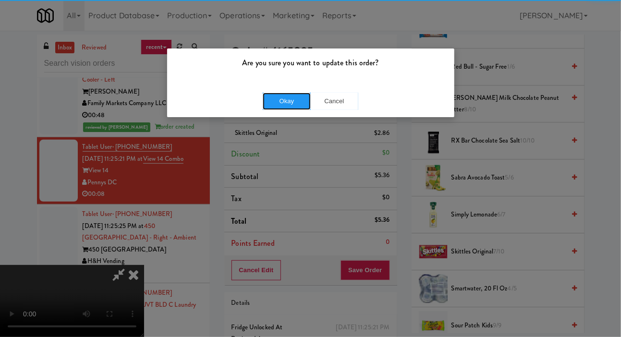
click at [286, 105] on button "Okay" at bounding box center [287, 101] width 48 height 17
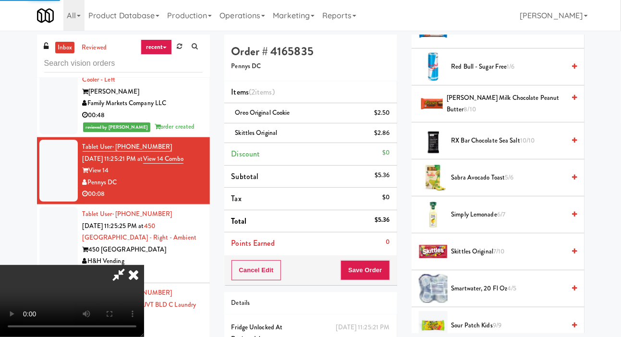
scroll to position [56, 0]
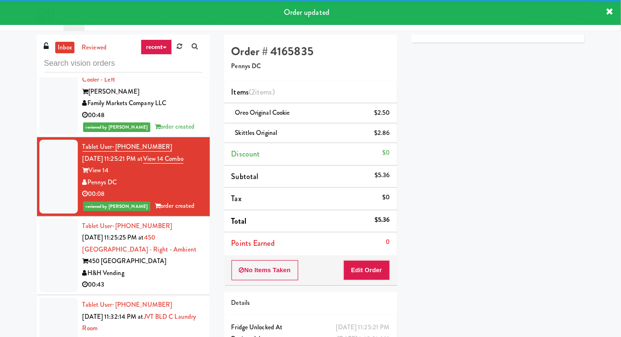
click at [56, 254] on div at bounding box center [58, 256] width 38 height 74
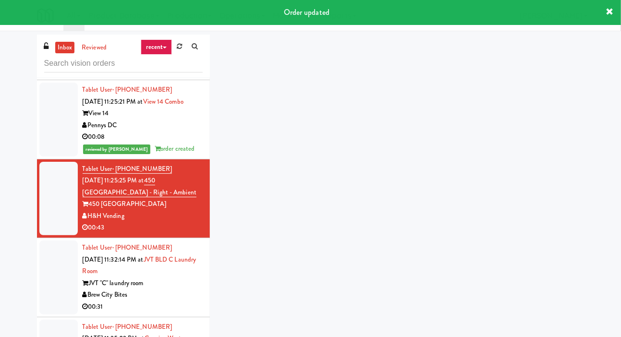
scroll to position [1756, 0]
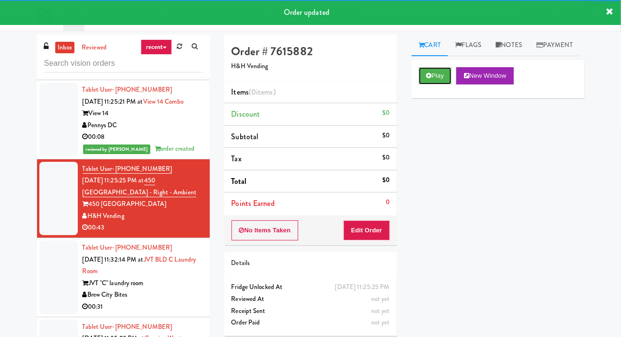
click at [426, 85] on button "Play" at bounding box center [435, 75] width 33 height 17
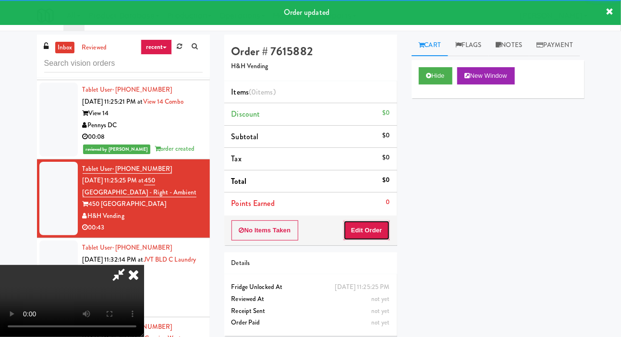
click at [381, 237] on button "Edit Order" at bounding box center [366, 230] width 47 height 20
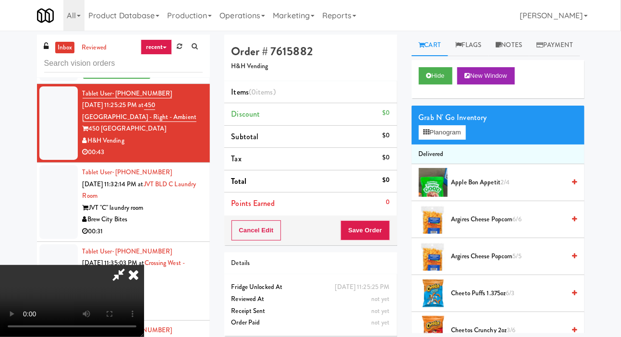
scroll to position [0, 0]
click at [443, 140] on button "Planogram" at bounding box center [442, 132] width 47 height 14
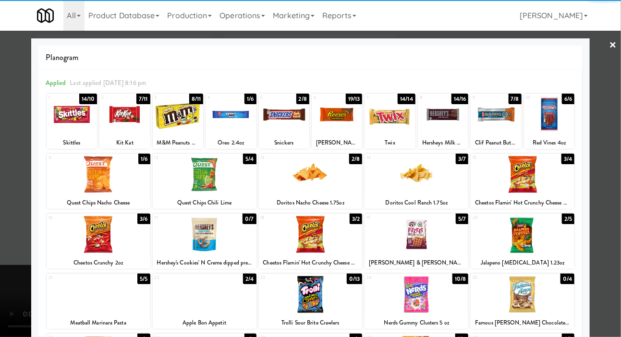
click at [447, 122] on div at bounding box center [443, 114] width 50 height 37
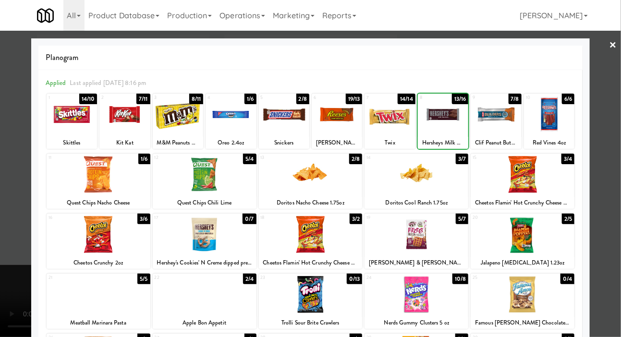
click at [16, 194] on div at bounding box center [310, 168] width 621 height 337
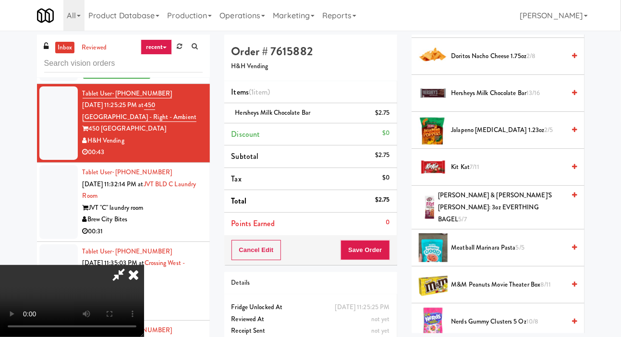
scroll to position [459, 0]
click at [496, 328] on span "Nerds Gummy Clusters 5 oz 10/8" at bounding box center [508, 322] width 114 height 12
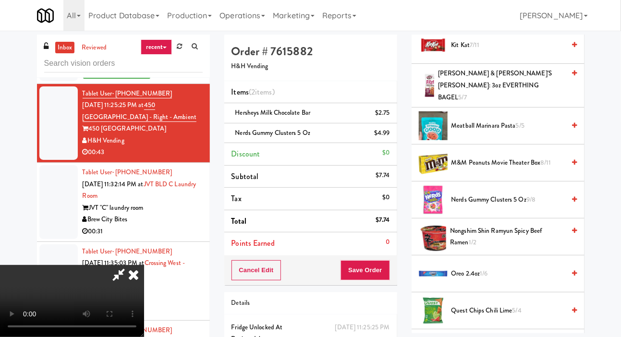
scroll to position [907, 0]
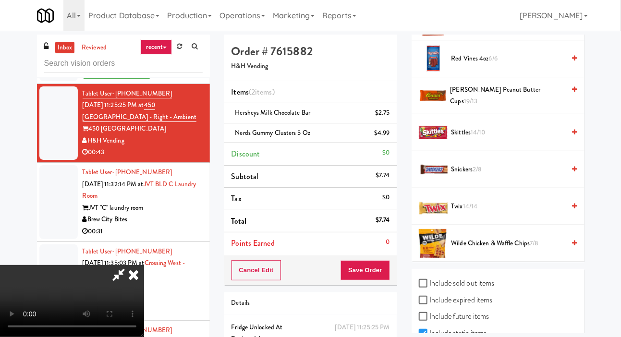
click at [498, 213] on span "Twix 14/14" at bounding box center [508, 207] width 114 height 12
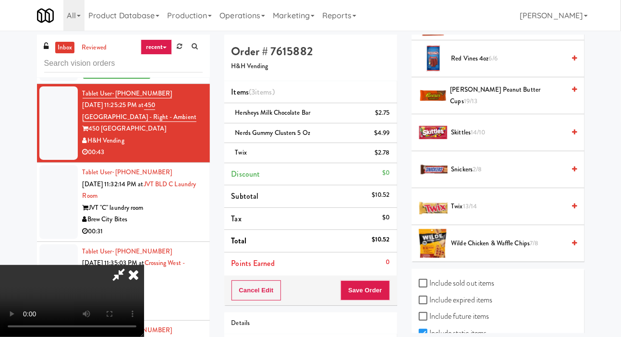
scroll to position [0, 0]
click at [503, 139] on span "Skittles 14/10" at bounding box center [508, 133] width 114 height 12
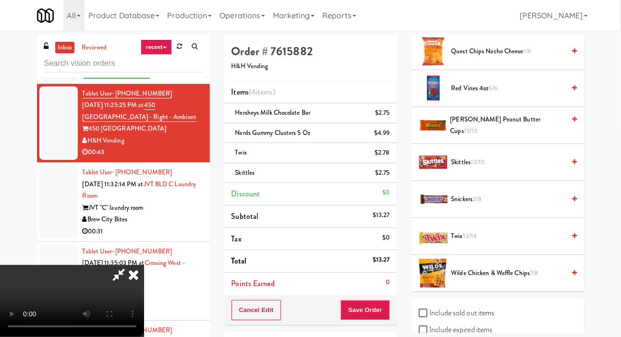
scroll to position [876, 0]
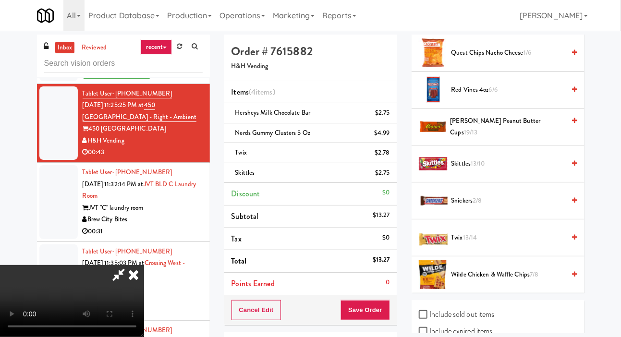
click at [487, 137] on span "[PERSON_NAME] Peanut Butter Cups 19/13" at bounding box center [507, 127] width 115 height 24
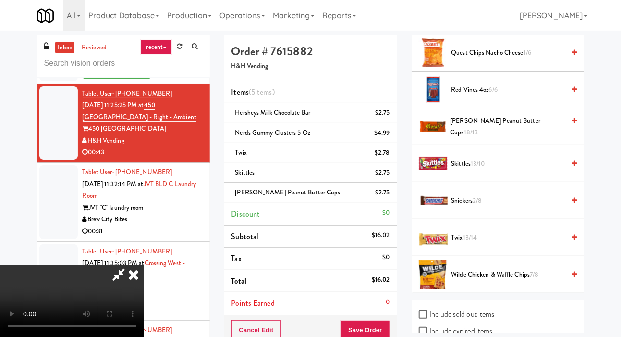
scroll to position [0, 0]
click at [484, 135] on span "[PERSON_NAME] Peanut Butter Cups 18/13" at bounding box center [507, 127] width 115 height 24
click at [130, 265] on icon at bounding box center [119, 274] width 22 height 19
click at [373, 329] on button "Save Order" at bounding box center [365, 330] width 49 height 20
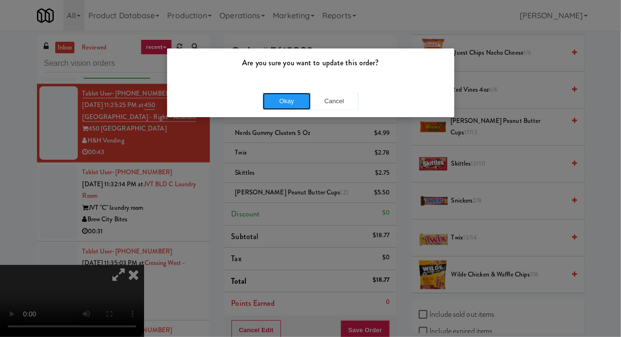
click at [292, 104] on button "Okay" at bounding box center [287, 101] width 48 height 17
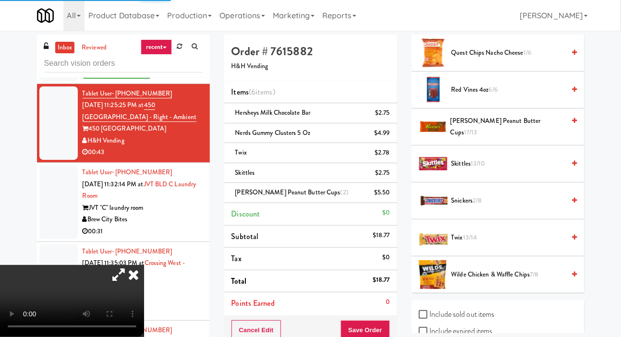
scroll to position [56, 0]
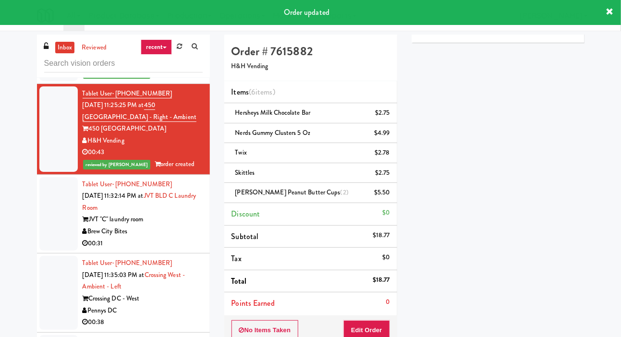
click at [40, 222] on div at bounding box center [58, 214] width 38 height 74
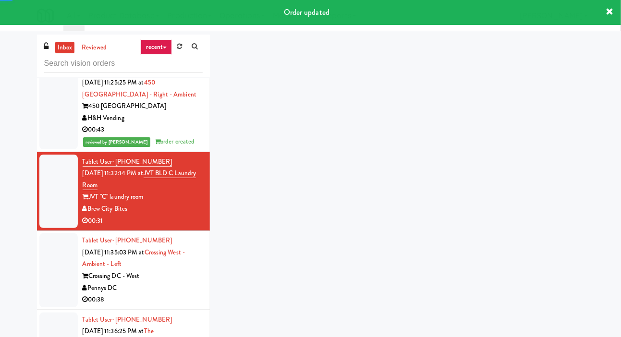
scroll to position [1870, 0]
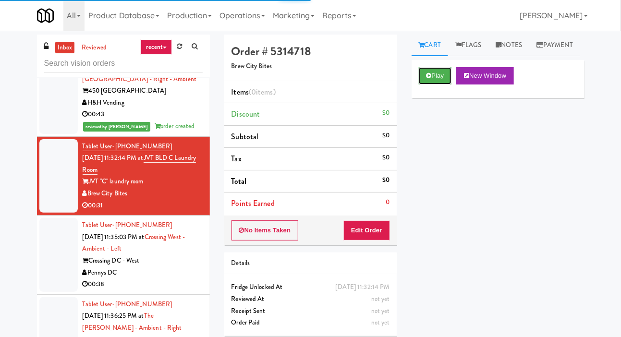
click at [423, 85] on button "Play" at bounding box center [435, 75] width 33 height 17
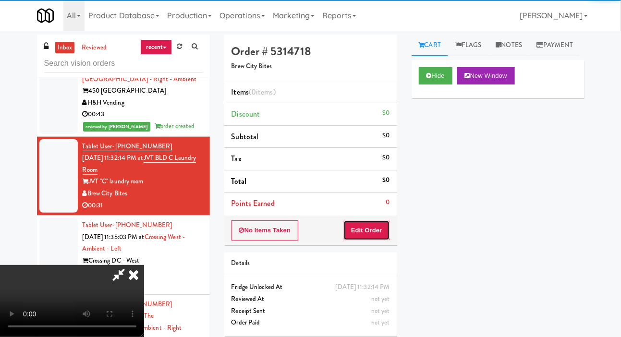
click at [374, 231] on button "Edit Order" at bounding box center [366, 230] width 47 height 20
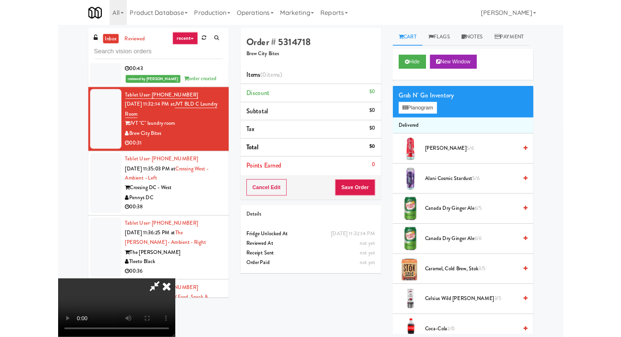
scroll to position [0, 0]
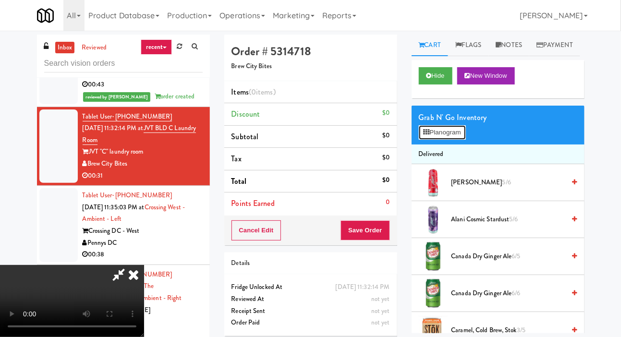
click at [460, 140] on button "Planogram" at bounding box center [442, 132] width 47 height 14
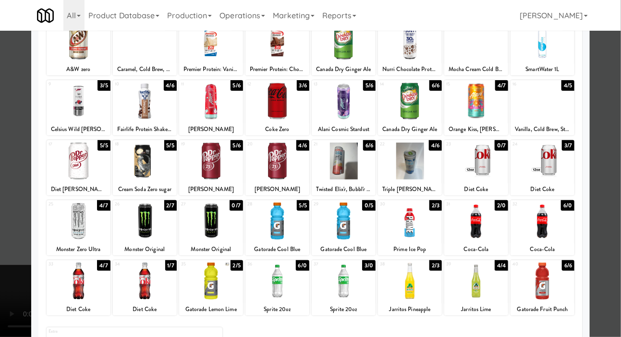
scroll to position [83, 0]
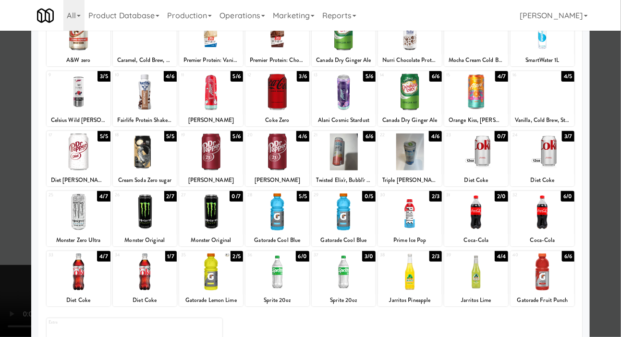
click at [487, 201] on div at bounding box center [476, 212] width 64 height 37
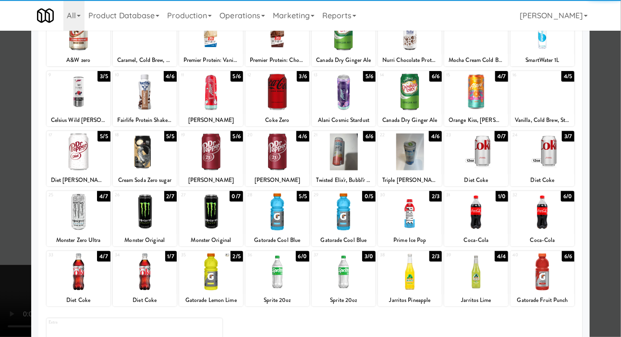
click at [20, 154] on div at bounding box center [310, 168] width 621 height 337
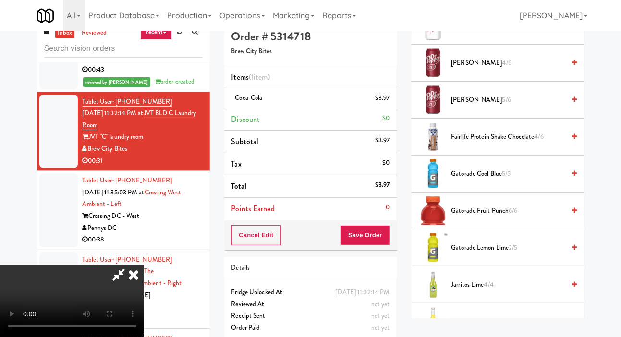
scroll to position [650, 0]
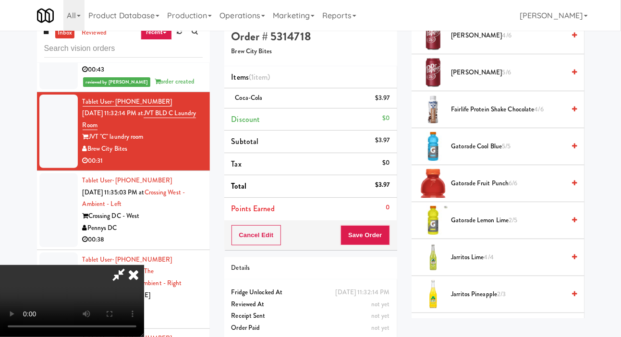
click at [515, 225] on span "2/5" at bounding box center [513, 220] width 9 height 9
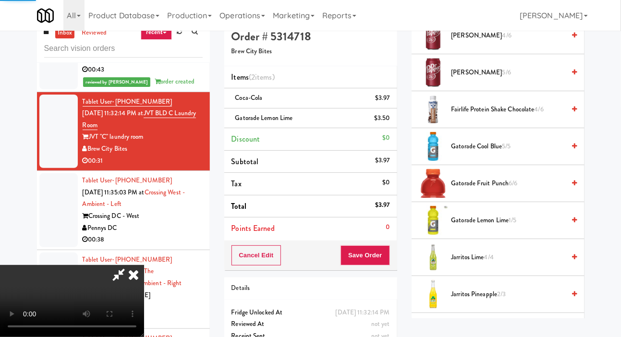
click at [398, 249] on div "Order # 5314718 Brew City Bites Items (2 items ) Coca-Cola $3.97 Gatorade Lemon…" at bounding box center [310, 194] width 187 height 349
click at [388, 255] on button "Save Order" at bounding box center [365, 255] width 49 height 20
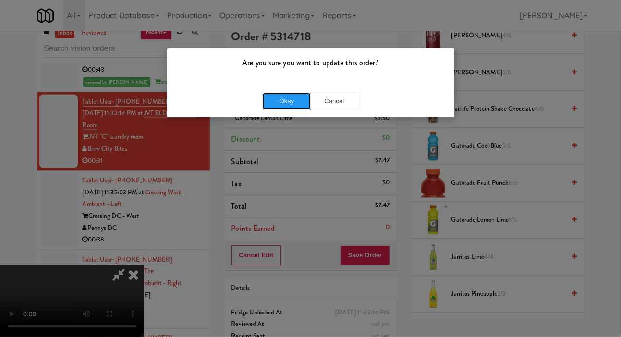
click at [272, 106] on button "Okay" at bounding box center [287, 101] width 48 height 17
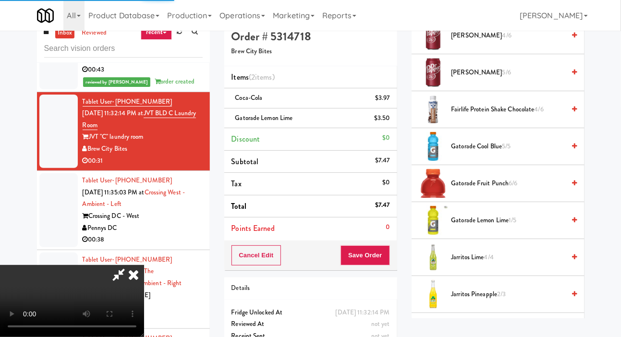
scroll to position [56, 0]
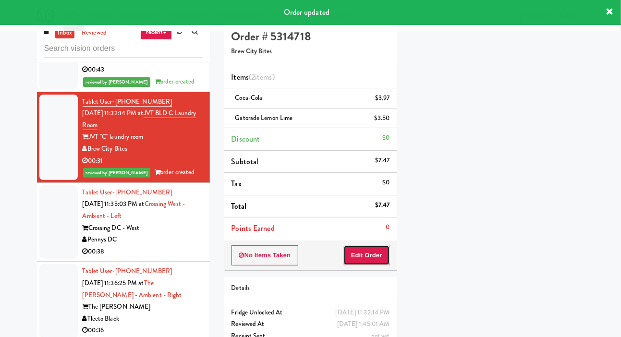
click at [385, 247] on button "Edit Order" at bounding box center [366, 255] width 47 height 20
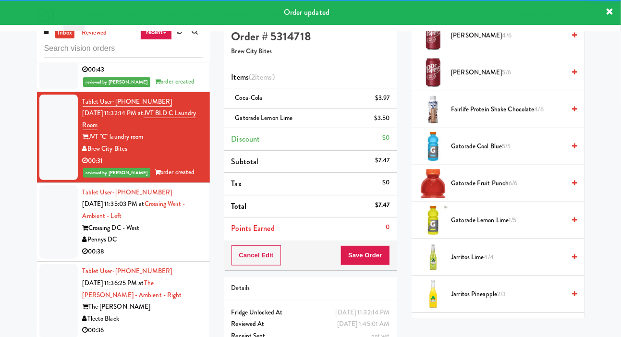
click at [520, 42] on span "[PERSON_NAME] 4/6" at bounding box center [508, 36] width 114 height 12
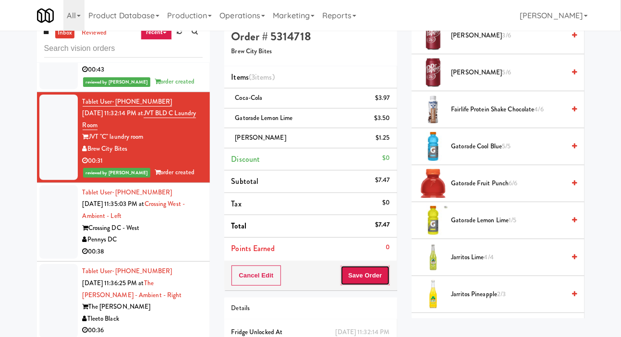
click at [385, 266] on button "Save Order" at bounding box center [365, 276] width 49 height 20
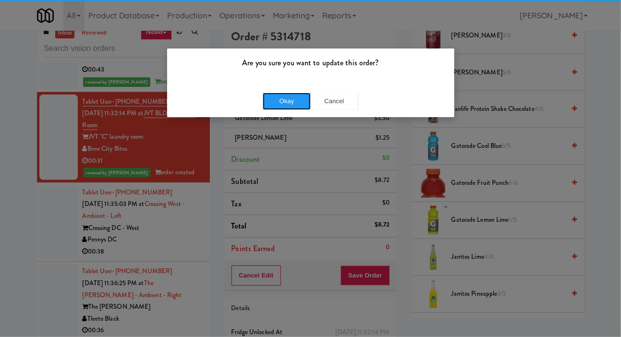
click at [281, 94] on button "Okay" at bounding box center [287, 101] width 48 height 17
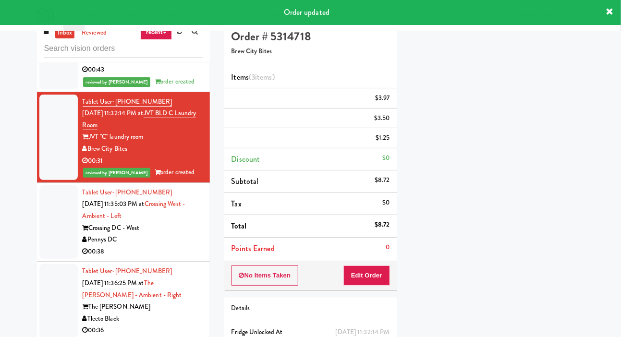
scroll to position [56, 0]
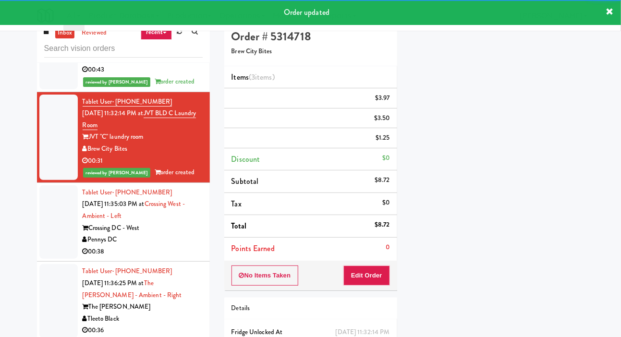
click at [48, 229] on div at bounding box center [58, 222] width 38 height 74
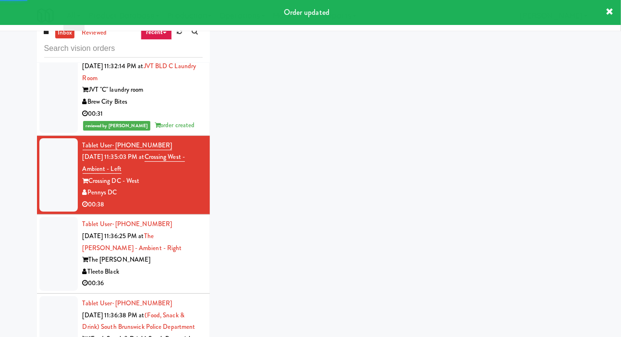
scroll to position [1947, 0]
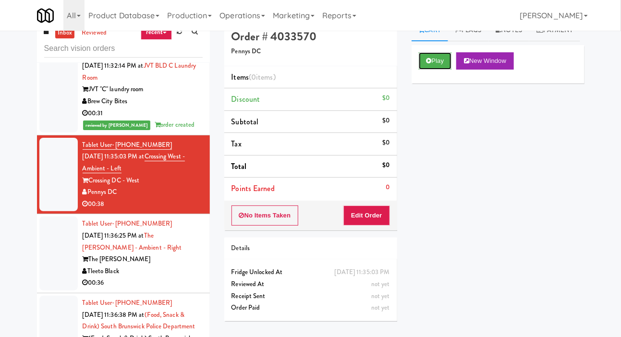
click at [426, 64] on icon at bounding box center [428, 61] width 5 height 6
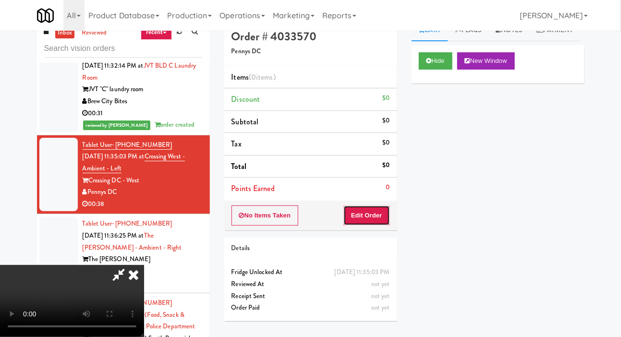
click at [375, 207] on button "Edit Order" at bounding box center [366, 216] width 47 height 20
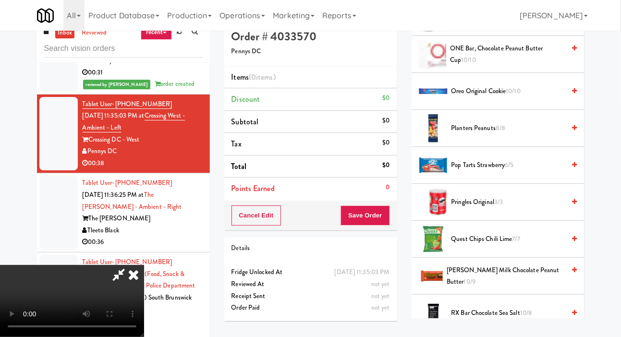
scroll to position [743, 0]
click at [510, 171] on span "Pop Tarts Strawberry 6/5" at bounding box center [508, 165] width 114 height 12
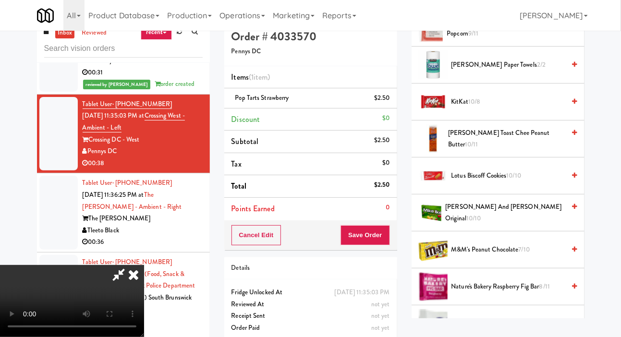
scroll to position [438, 0]
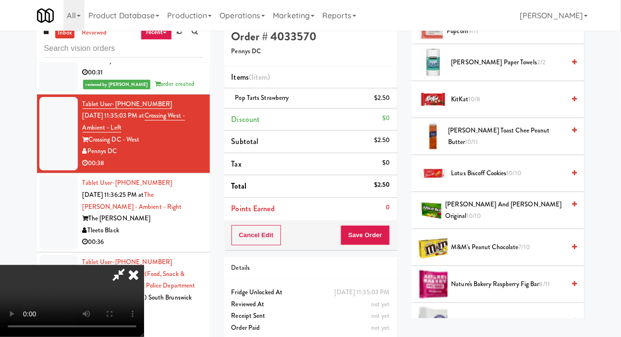
click at [553, 148] on span "[PERSON_NAME] Toast Chee Peanut Butter 10/11" at bounding box center [506, 137] width 117 height 24
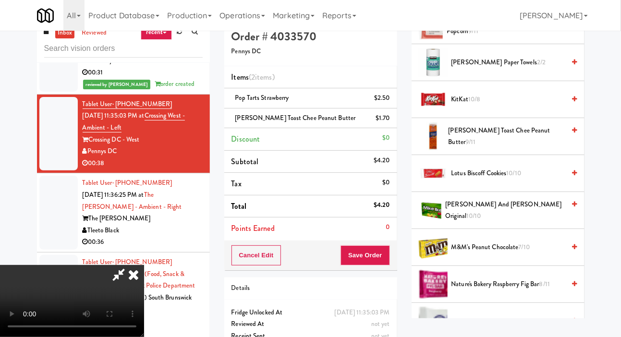
click at [555, 148] on span "[PERSON_NAME] Toast Chee Peanut Butter 9/11" at bounding box center [507, 137] width 117 height 24
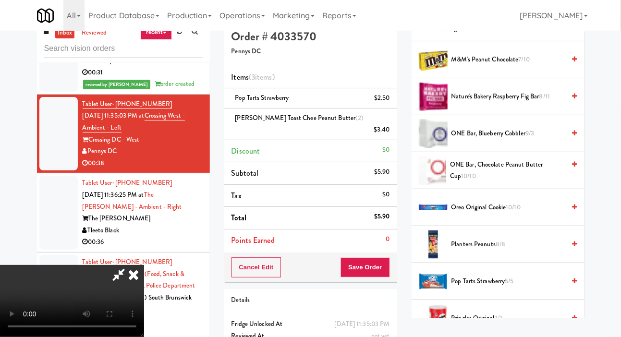
scroll to position [625, 0]
click at [523, 214] on span "Oreo Original Cookie 10/10" at bounding box center [508, 208] width 114 height 12
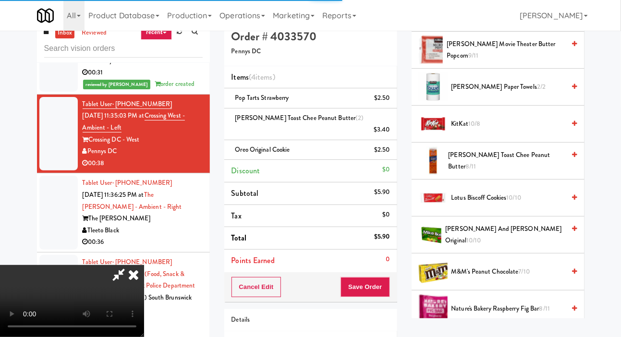
scroll to position [408, 0]
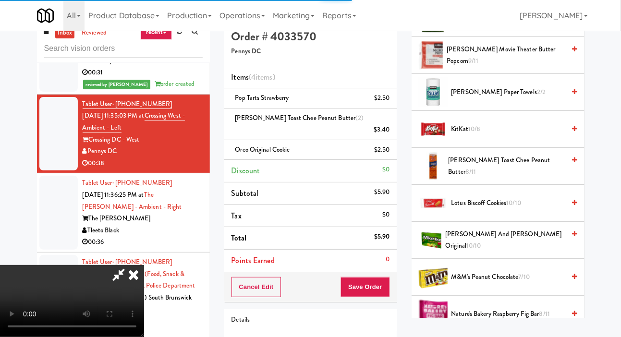
click at [545, 135] on span "KitKat 10/8" at bounding box center [508, 129] width 114 height 12
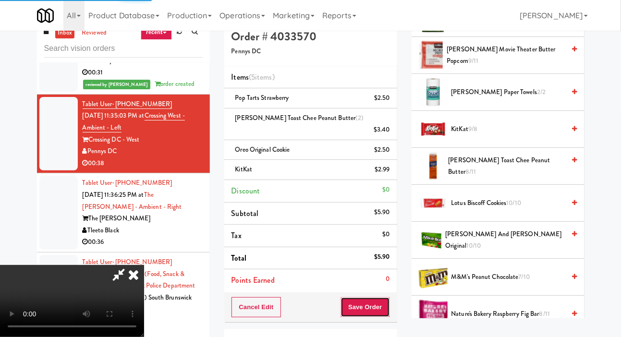
click at [389, 297] on button "Save Order" at bounding box center [365, 307] width 49 height 20
click at [381, 297] on button "Save Order" at bounding box center [365, 307] width 49 height 20
click at [389, 297] on button "Save Order" at bounding box center [365, 307] width 49 height 20
click at [383, 297] on button "Save Order" at bounding box center [365, 307] width 49 height 20
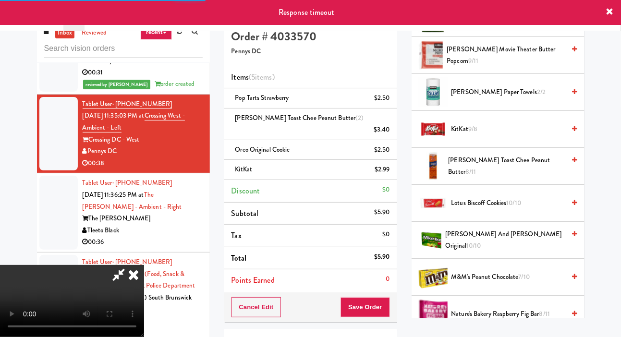
click at [374, 144] on div "$2.50" at bounding box center [382, 150] width 16 height 12
click at [144, 265] on icon at bounding box center [133, 274] width 21 height 19
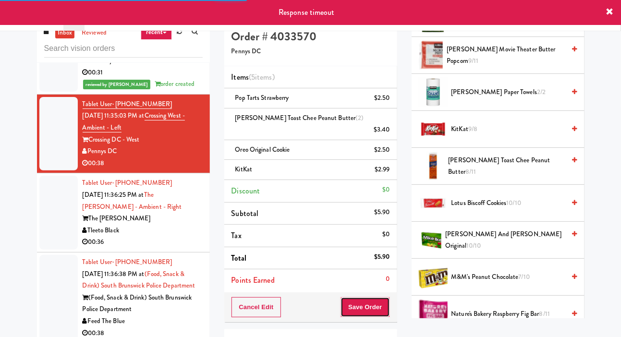
click at [361, 299] on button "Save Order" at bounding box center [365, 307] width 49 height 20
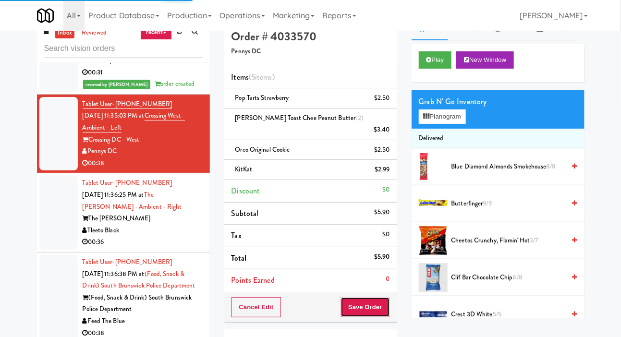
scroll to position [0, 0]
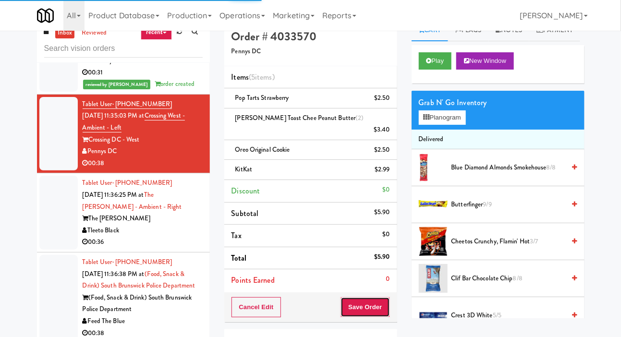
click at [377, 297] on button "Save Order" at bounding box center [365, 307] width 49 height 20
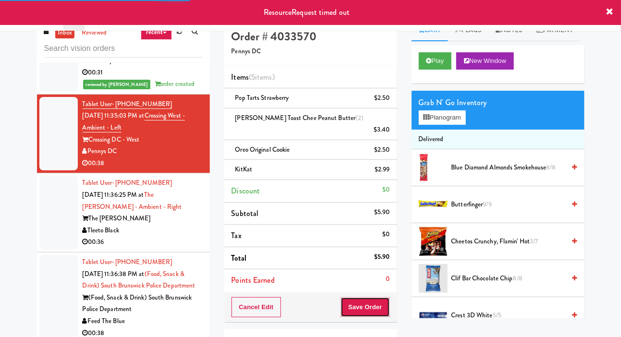
click at [375, 297] on button "Save Order" at bounding box center [365, 307] width 49 height 20
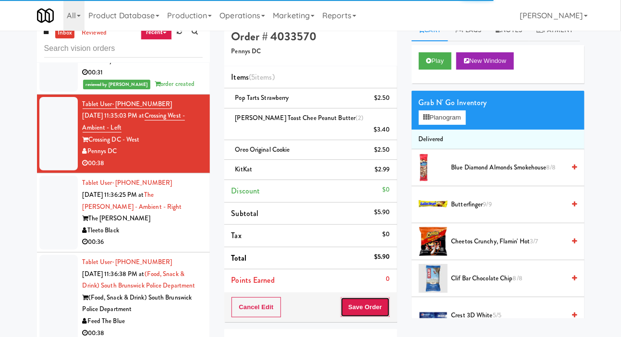
click at [367, 297] on button "Save Order" at bounding box center [365, 307] width 49 height 20
click at [372, 297] on button "Save Order" at bounding box center [365, 307] width 49 height 20
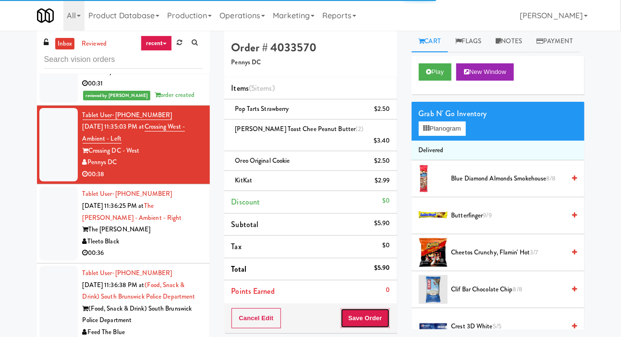
scroll to position [3, 0]
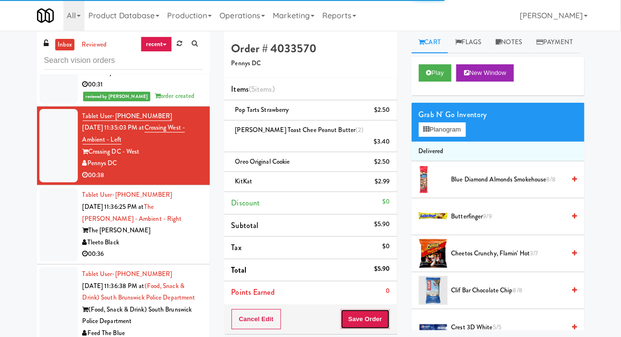
click at [381, 309] on button "Save Order" at bounding box center [365, 319] width 49 height 20
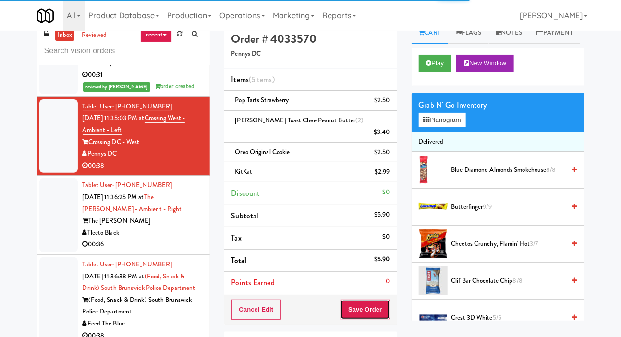
scroll to position [0, 0]
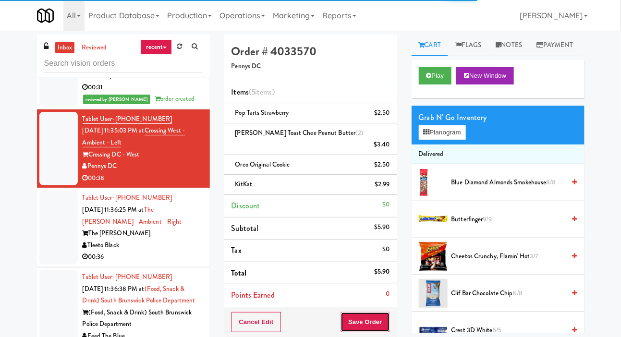
click at [383, 312] on button "Save Order" at bounding box center [365, 322] width 49 height 20
click at [373, 312] on button "Save Order" at bounding box center [365, 322] width 49 height 20
click at [49, 101] on div at bounding box center [58, 63] width 38 height 85
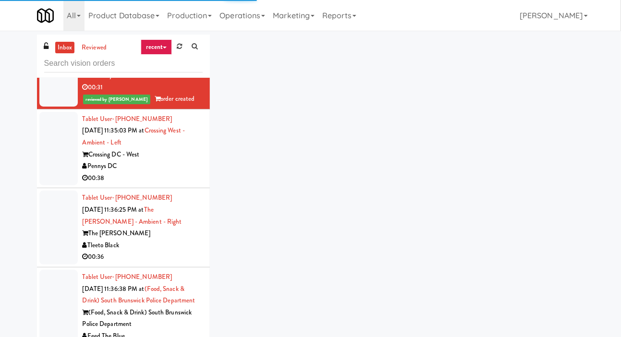
click at [62, 138] on div at bounding box center [58, 149] width 38 height 74
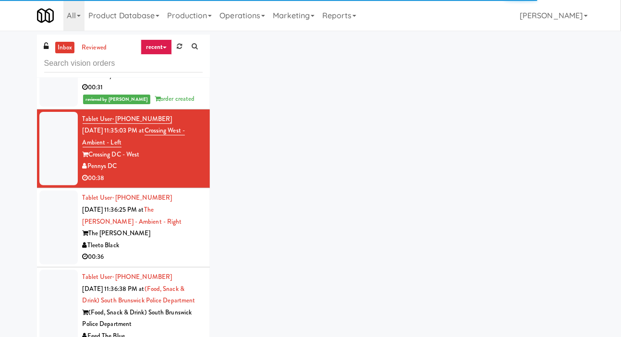
click at [195, 252] on div "Tleeto Black" at bounding box center [143, 246] width 120 height 12
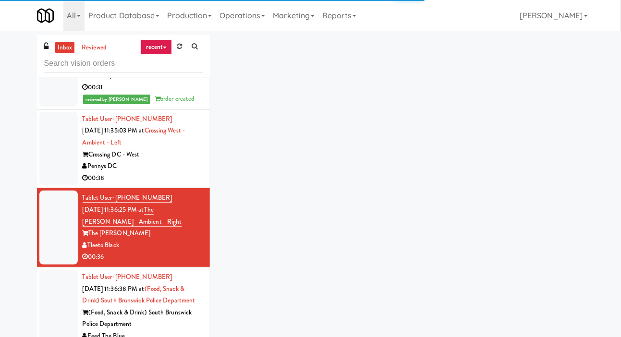
click at [57, 156] on div at bounding box center [58, 149] width 38 height 74
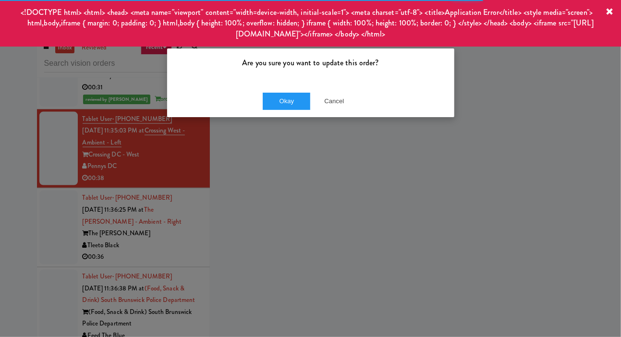
click at [65, 226] on div "Are you sure you want to update this order? Okay Cancel" at bounding box center [310, 168] width 621 height 337
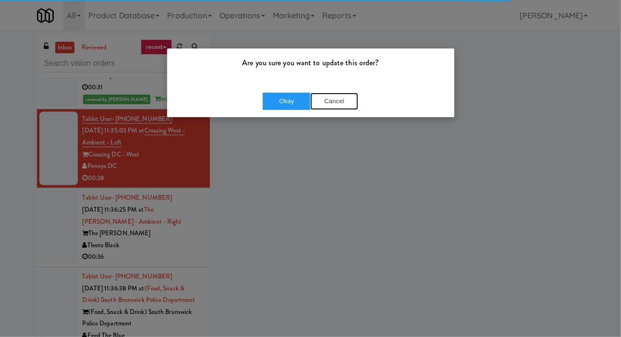
click at [337, 98] on button "Cancel" at bounding box center [334, 101] width 48 height 17
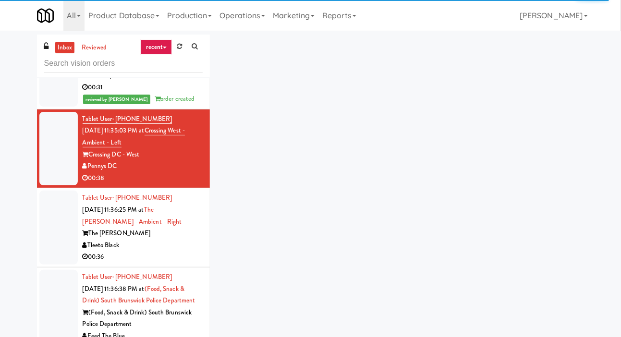
click at [56, 232] on div at bounding box center [58, 228] width 38 height 74
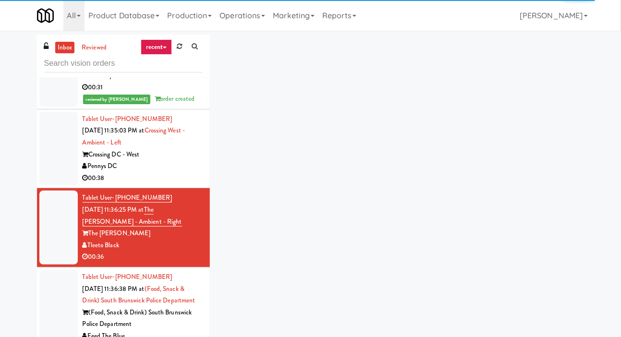
click at [50, 167] on div at bounding box center [58, 149] width 38 height 74
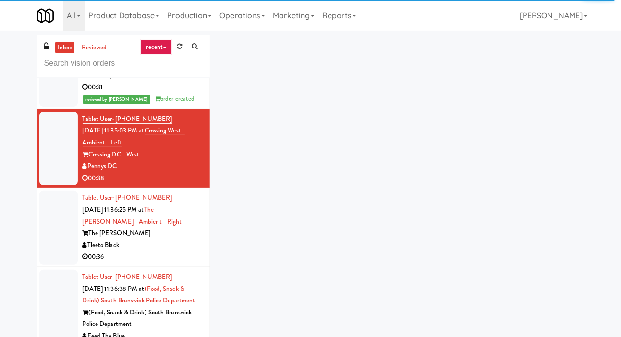
click at [63, 265] on div at bounding box center [58, 228] width 38 height 74
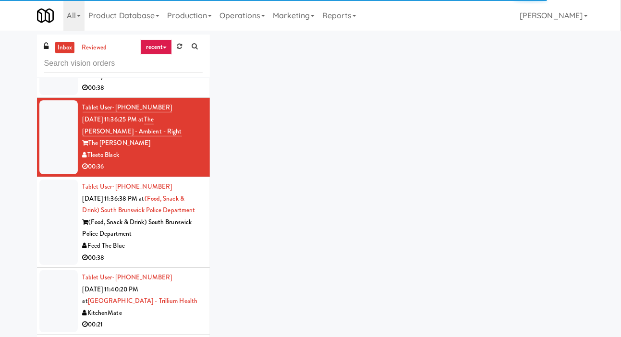
click at [53, 228] on div at bounding box center [58, 222] width 38 height 85
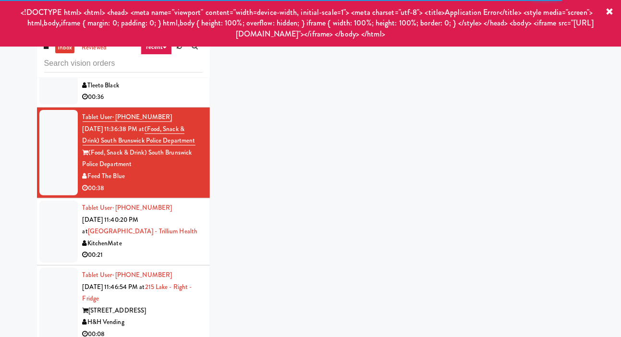
click at [53, 239] on div at bounding box center [58, 232] width 38 height 62
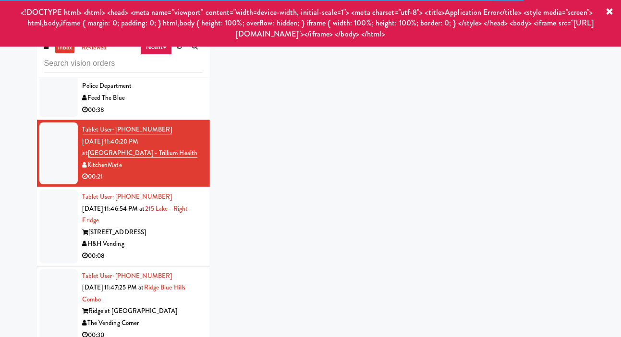
click at [53, 246] on div at bounding box center [58, 227] width 38 height 74
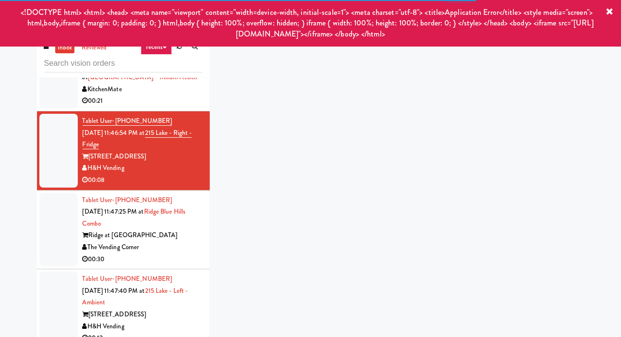
click at [49, 226] on div at bounding box center [58, 230] width 38 height 74
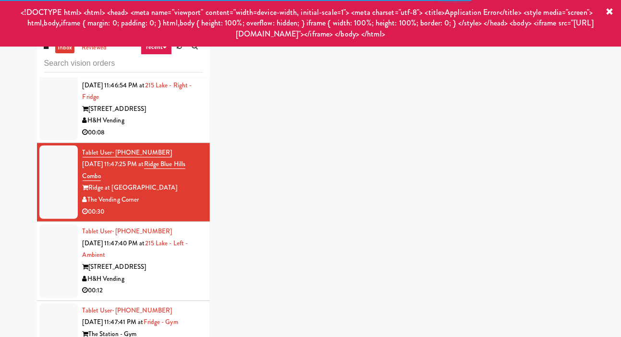
click at [48, 234] on div at bounding box center [58, 261] width 38 height 74
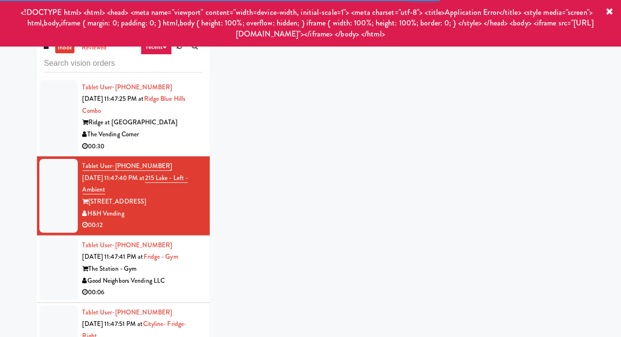
click at [58, 257] on div at bounding box center [58, 269] width 38 height 62
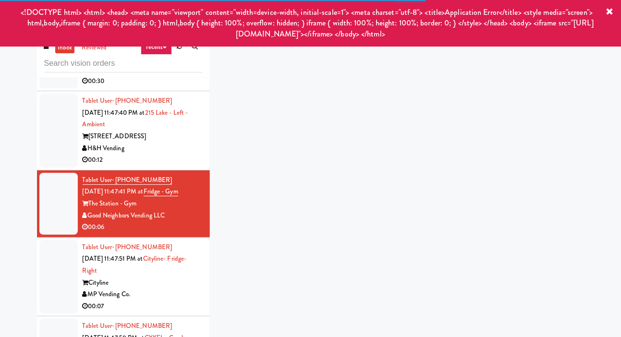
scroll to position [2477, 0]
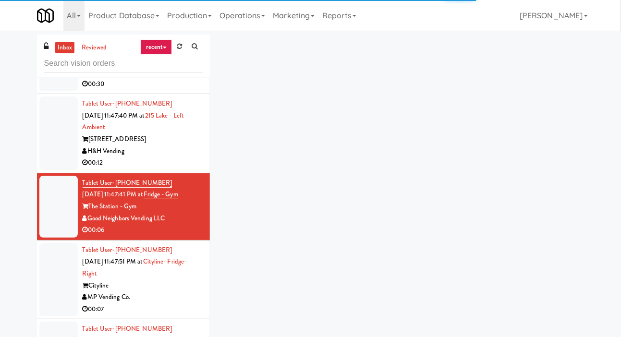
click at [55, 117] on div at bounding box center [58, 134] width 38 height 74
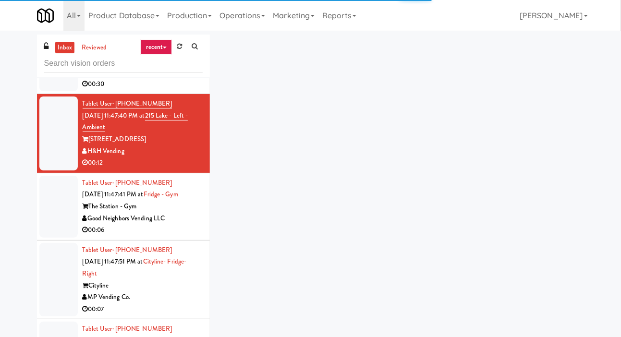
click at [50, 92] on div at bounding box center [58, 55] width 38 height 74
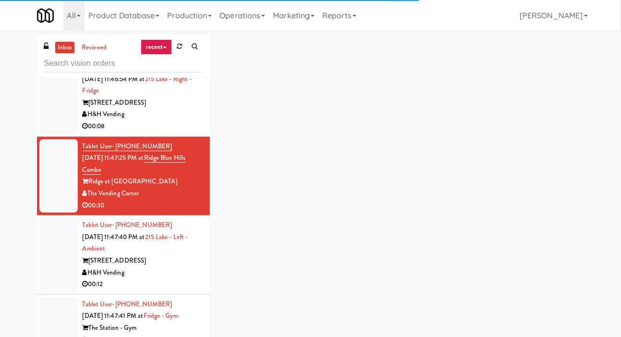
click at [61, 129] on div at bounding box center [58, 97] width 38 height 74
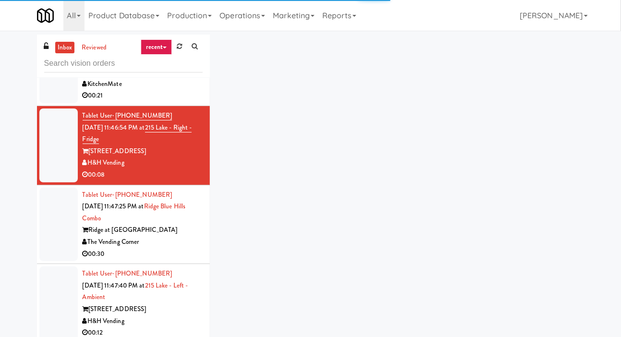
scroll to position [2291, 0]
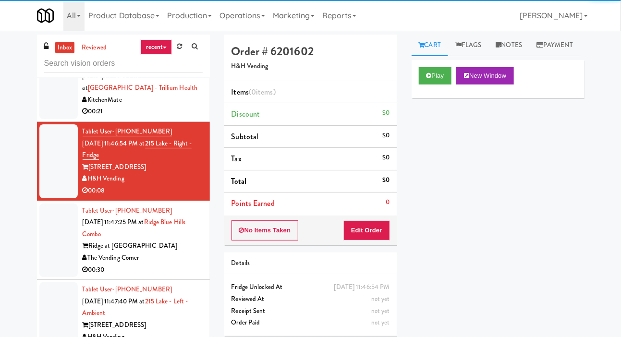
click at [190, 264] on div "The Vending Corner" at bounding box center [143, 258] width 120 height 12
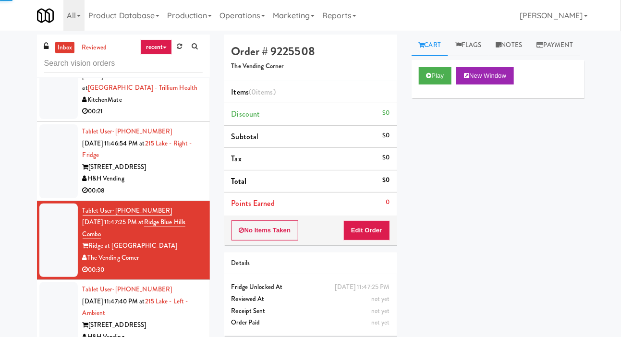
click at [54, 117] on div at bounding box center [58, 88] width 38 height 62
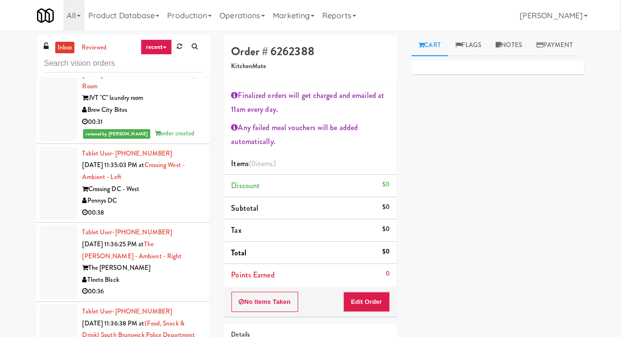
click at [66, 176] on div at bounding box center [58, 183] width 38 height 74
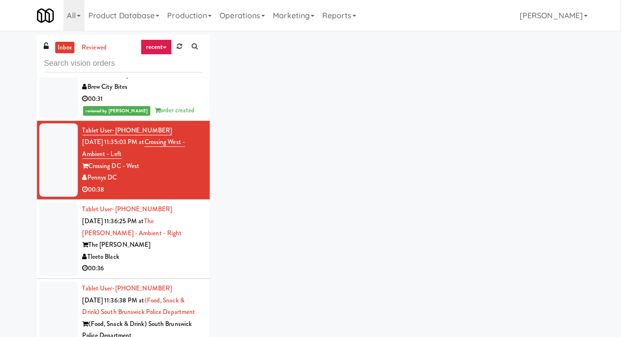
scroll to position [1997, 0]
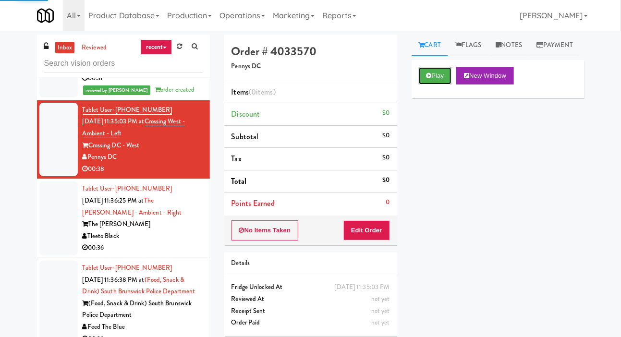
click at [438, 85] on button "Play" at bounding box center [435, 75] width 33 height 17
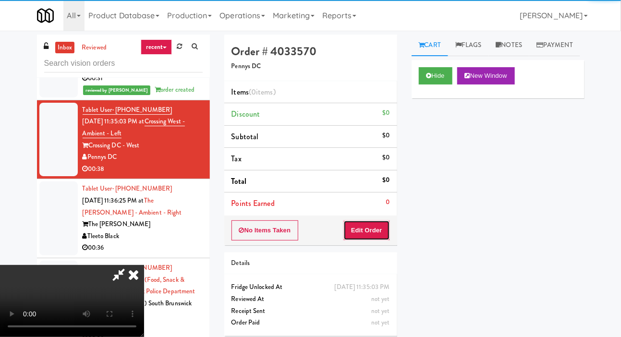
click at [377, 224] on button "Edit Order" at bounding box center [366, 230] width 47 height 20
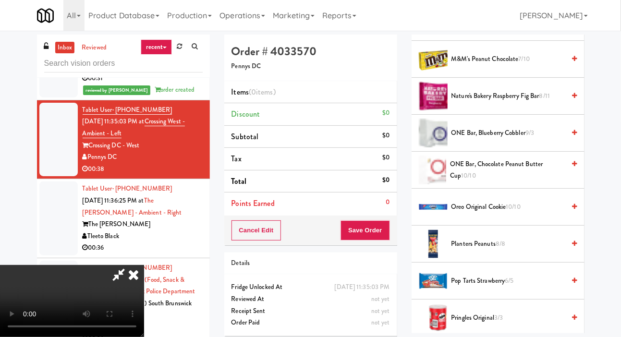
scroll to position [664, 0]
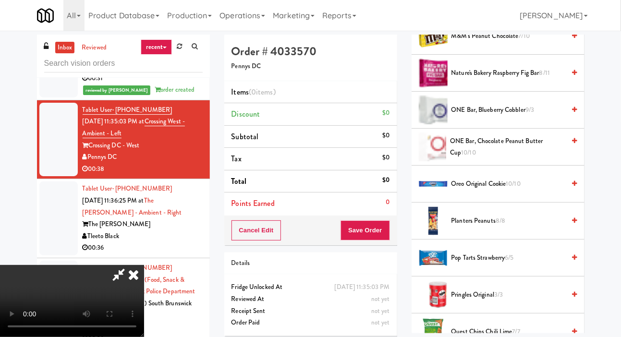
click at [507, 262] on span "6/5" at bounding box center [509, 257] width 9 height 9
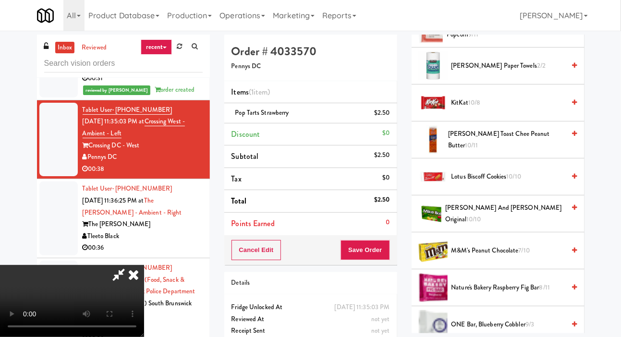
scroll to position [447, 0]
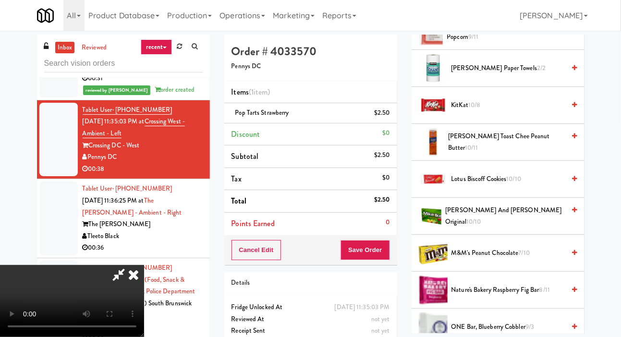
click at [525, 154] on span "[PERSON_NAME] Toast Chee Peanut Butter 10/11" at bounding box center [506, 143] width 117 height 24
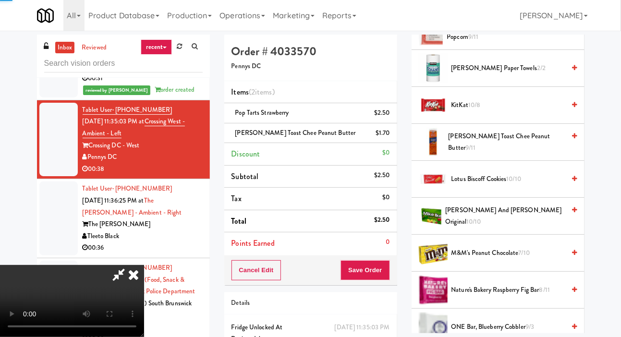
click at [548, 154] on span "[PERSON_NAME] Toast Chee Peanut Butter 9/11" at bounding box center [507, 143] width 117 height 24
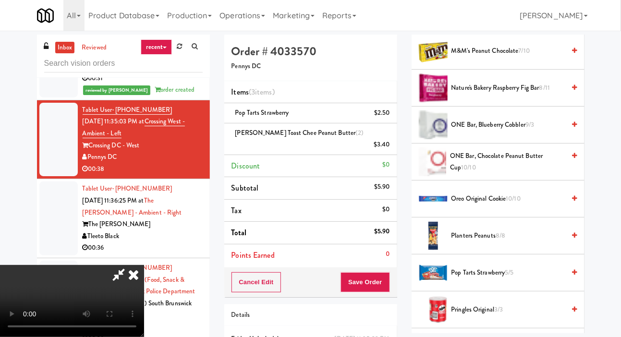
scroll to position [649, 0]
click at [502, 205] on span "Oreo Original Cookie 10/10" at bounding box center [508, 199] width 114 height 12
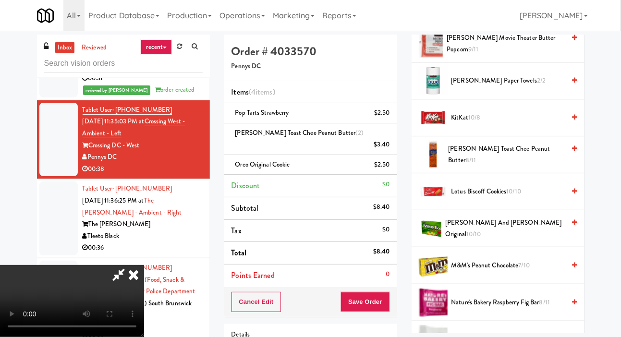
scroll to position [438, 0]
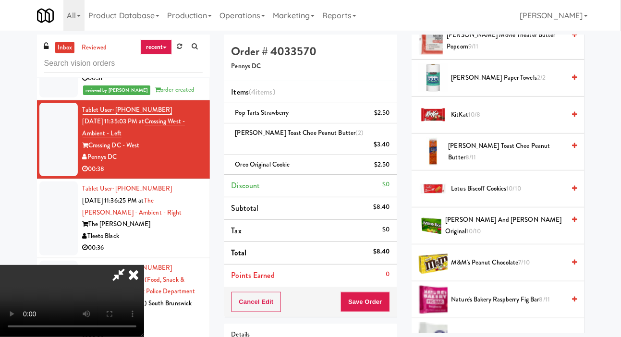
click at [527, 121] on span "KitKat 10/8" at bounding box center [508, 115] width 114 height 12
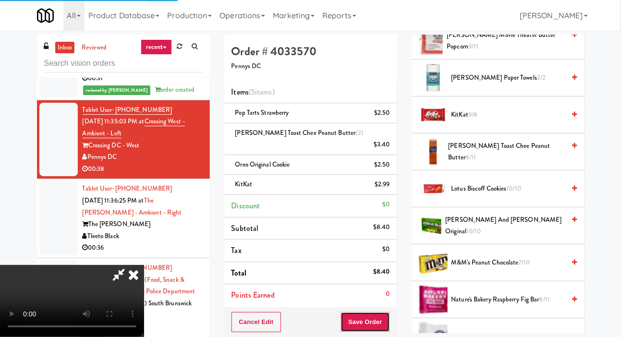
click at [383, 312] on button "Save Order" at bounding box center [365, 322] width 49 height 20
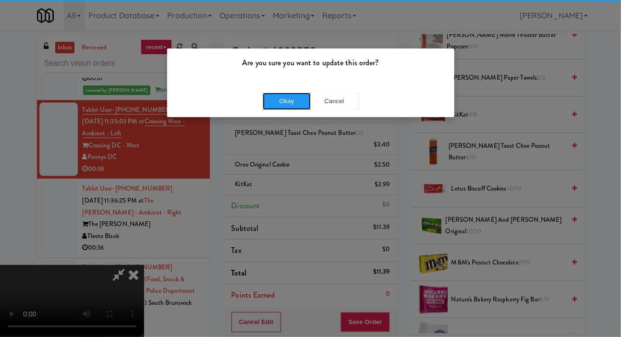
click at [292, 102] on button "Okay" at bounding box center [287, 101] width 48 height 17
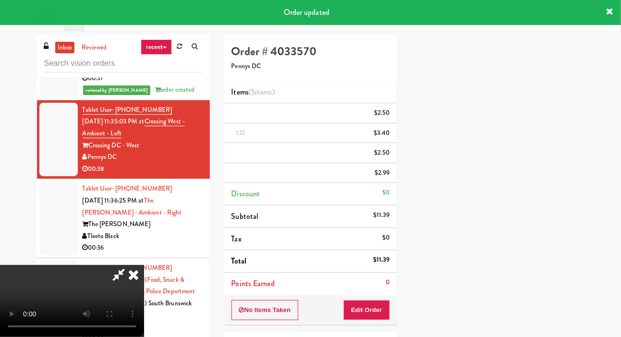
scroll to position [56, 0]
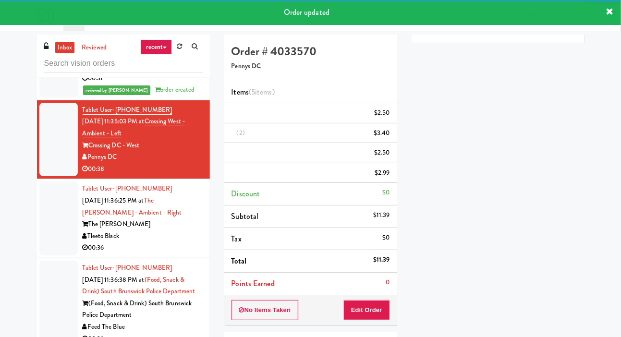
click at [57, 213] on div at bounding box center [58, 219] width 38 height 74
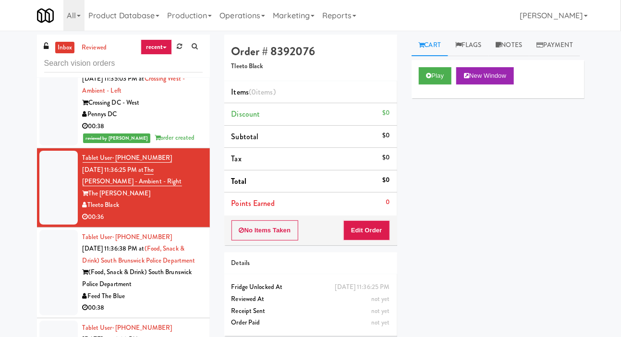
scroll to position [2045, 0]
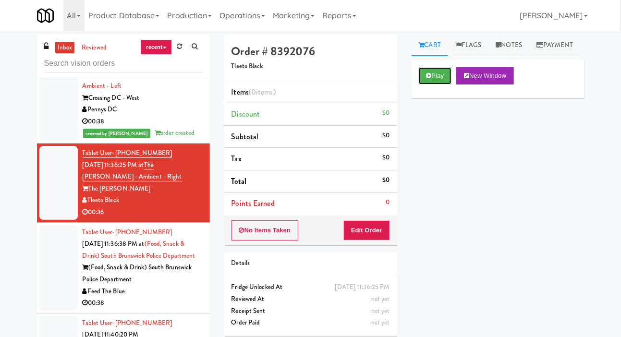
click at [431, 85] on button "Play" at bounding box center [435, 75] width 33 height 17
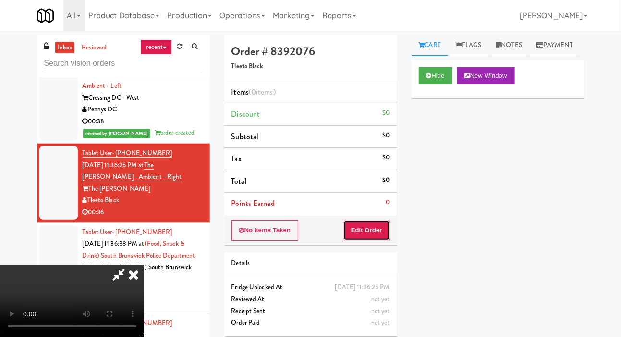
click at [375, 221] on button "Edit Order" at bounding box center [366, 230] width 47 height 20
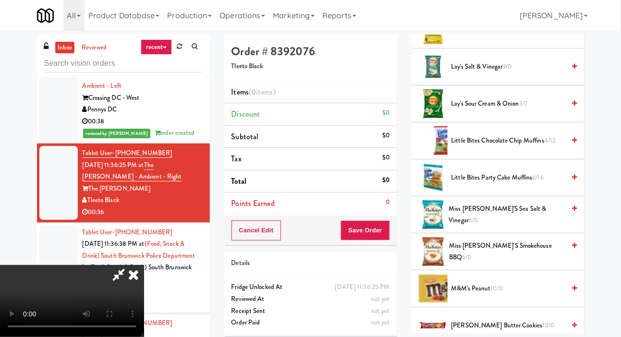
scroll to position [535, 0]
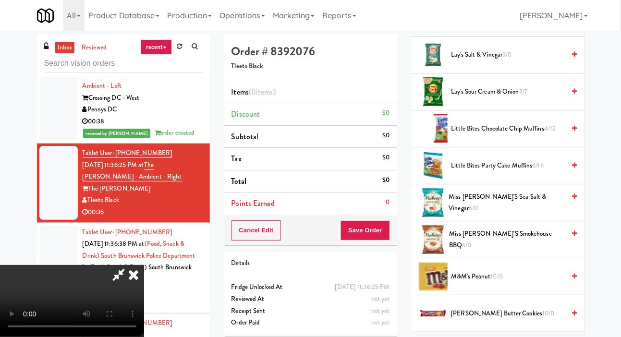
click at [500, 283] on span "M&M's Peanut 10/0" at bounding box center [508, 277] width 114 height 12
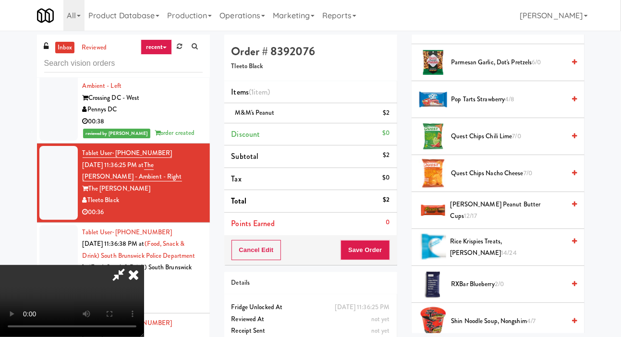
scroll to position [915, 0]
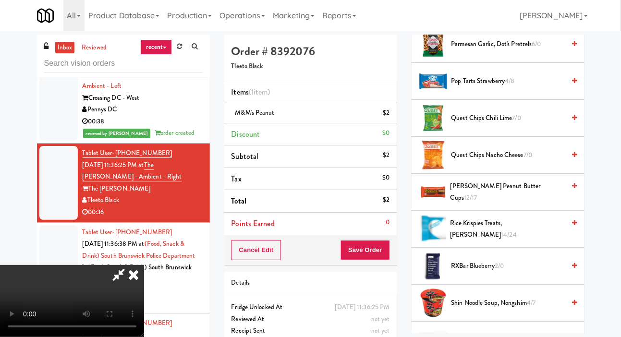
click at [511, 204] on span "[PERSON_NAME] Peanut Butter Cups 12/17" at bounding box center [507, 193] width 115 height 24
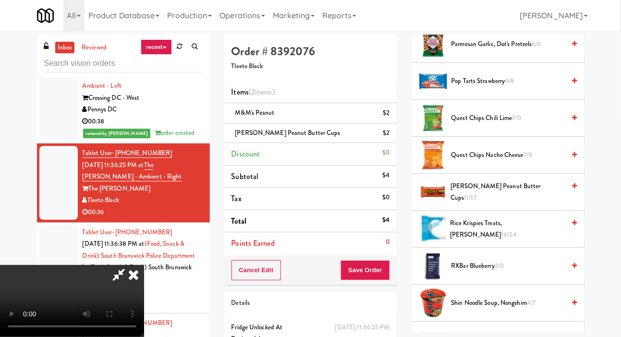
scroll to position [0, 0]
click at [388, 270] on button "Save Order" at bounding box center [365, 270] width 49 height 20
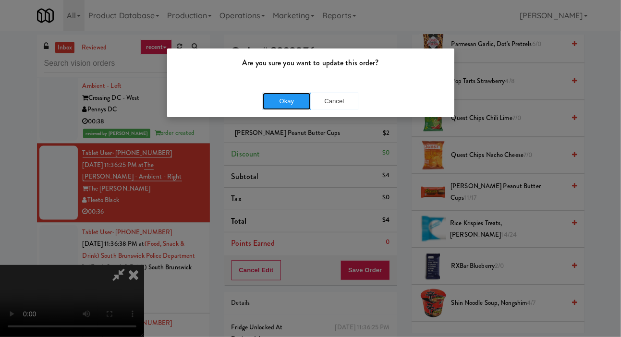
click at [294, 105] on button "Okay" at bounding box center [287, 101] width 48 height 17
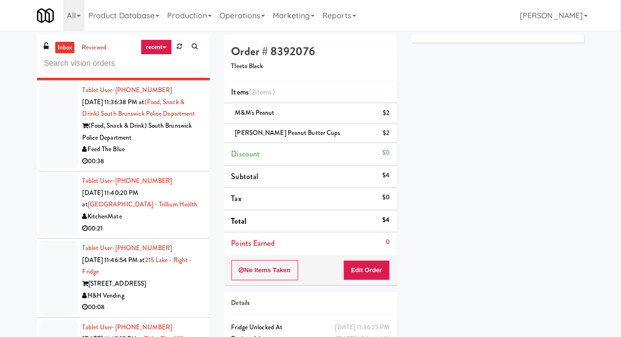
scroll to position [2204, 0]
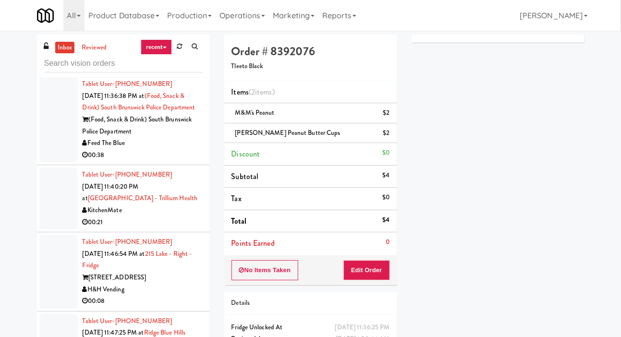
click at [52, 162] on div at bounding box center [58, 119] width 38 height 85
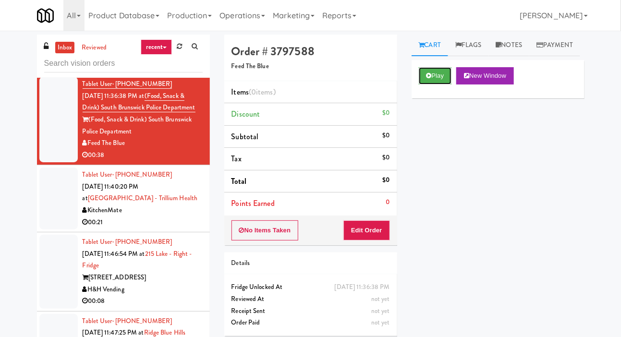
click at [425, 85] on button "Play" at bounding box center [435, 75] width 33 height 17
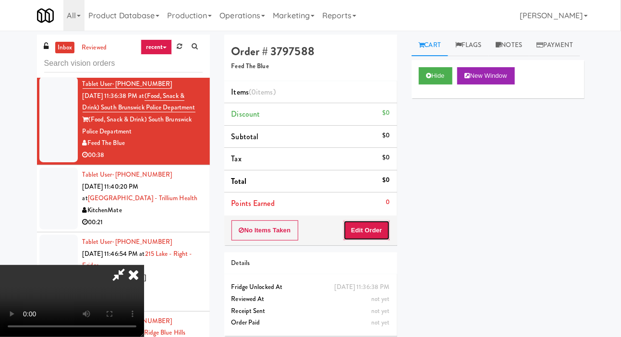
click at [373, 230] on button "Edit Order" at bounding box center [366, 230] width 47 height 20
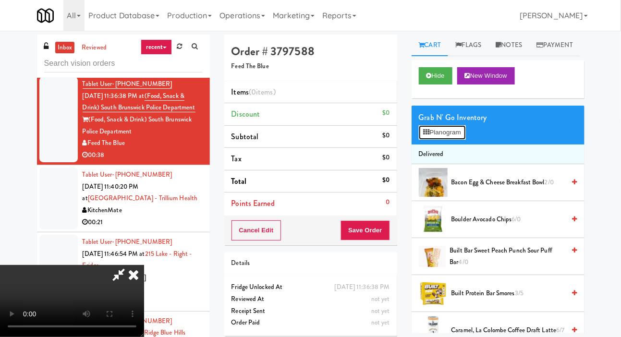
click at [453, 140] on button "Planogram" at bounding box center [442, 132] width 47 height 14
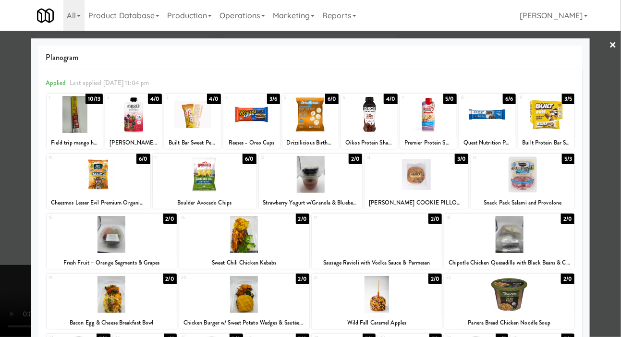
click at [439, 181] on div at bounding box center [417, 174] width 104 height 37
click at [14, 151] on div at bounding box center [310, 168] width 621 height 337
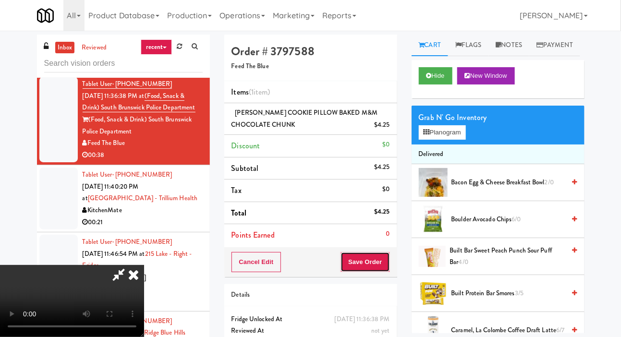
click at [388, 267] on button "Save Order" at bounding box center [365, 262] width 49 height 20
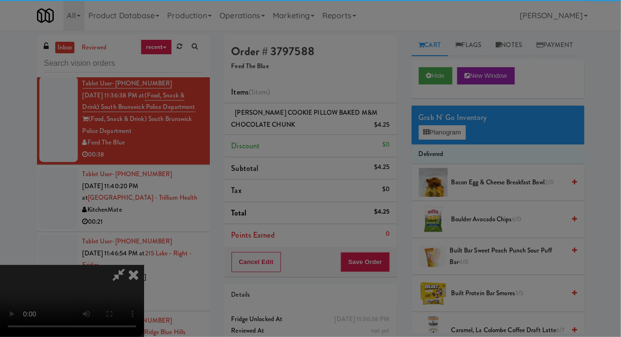
click at [0, 0] on div "Are you sure you want to update this order? Okay Cancel" at bounding box center [0, 0] width 0 height 0
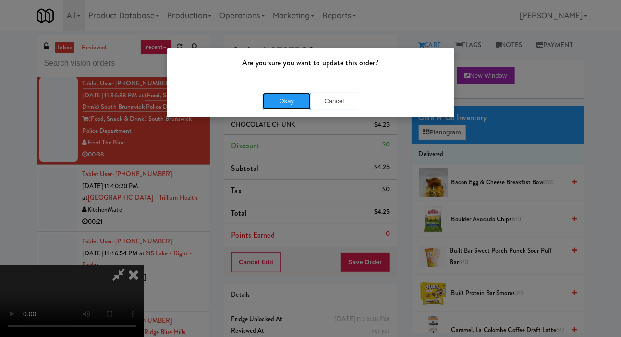
click at [283, 101] on button "Okay" at bounding box center [287, 101] width 48 height 17
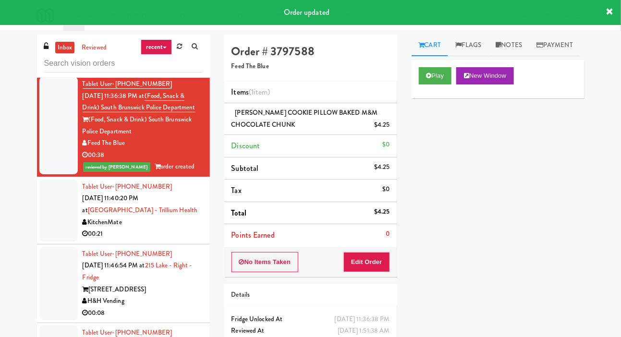
click at [47, 220] on div at bounding box center [58, 211] width 38 height 62
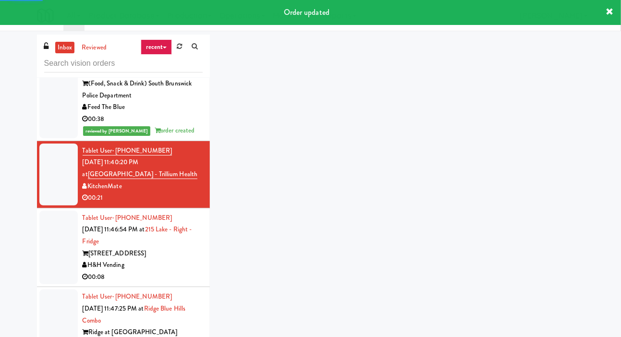
scroll to position [2241, 0]
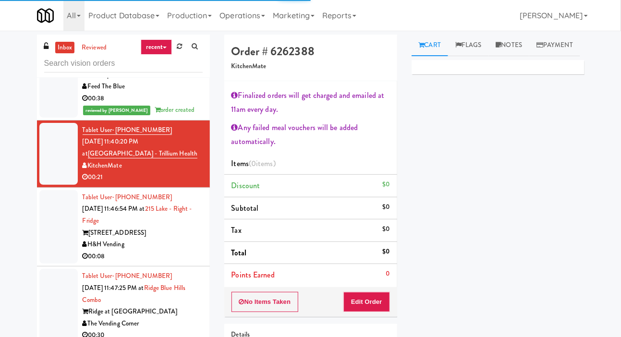
click at [52, 211] on div at bounding box center [58, 227] width 38 height 74
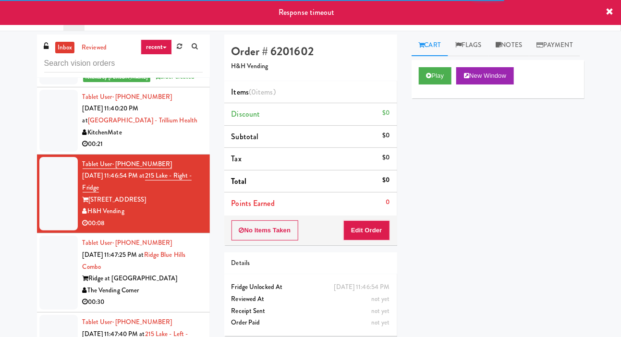
scroll to position [2295, 0]
click at [61, 256] on div at bounding box center [58, 272] width 38 height 74
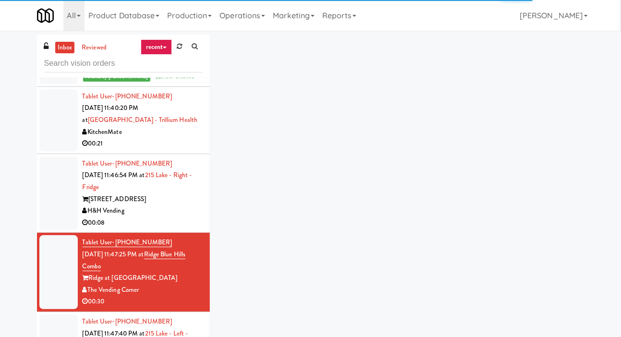
click at [58, 204] on div at bounding box center [58, 194] width 38 height 74
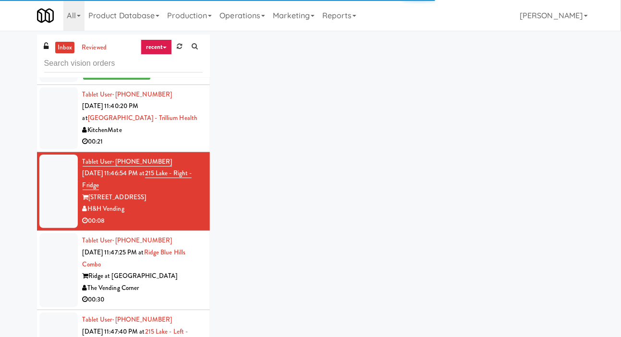
scroll to position [2298, 0]
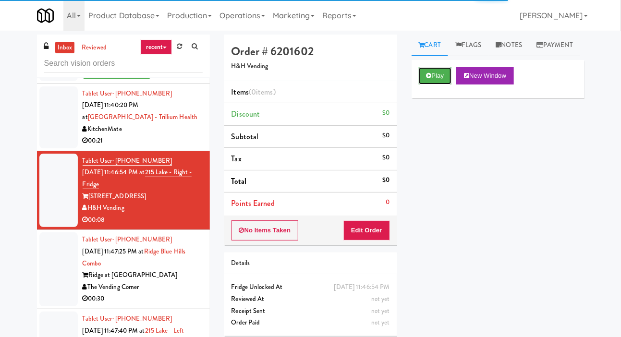
click at [432, 85] on button "Play" at bounding box center [435, 75] width 33 height 17
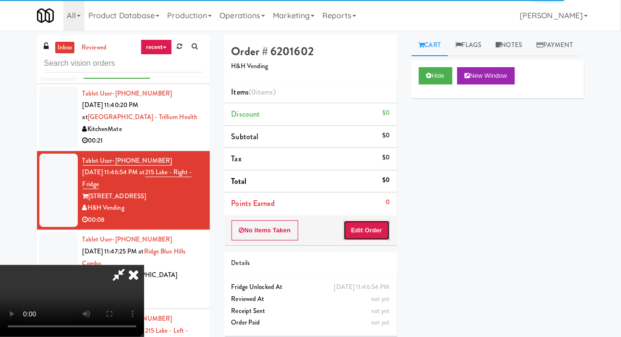
click at [382, 234] on button "Edit Order" at bounding box center [366, 230] width 47 height 20
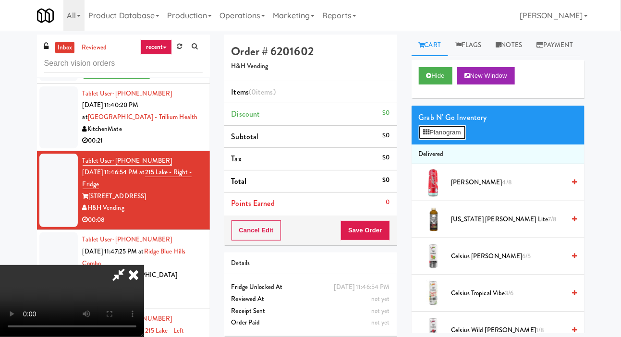
click at [448, 140] on button "Planogram" at bounding box center [442, 132] width 47 height 14
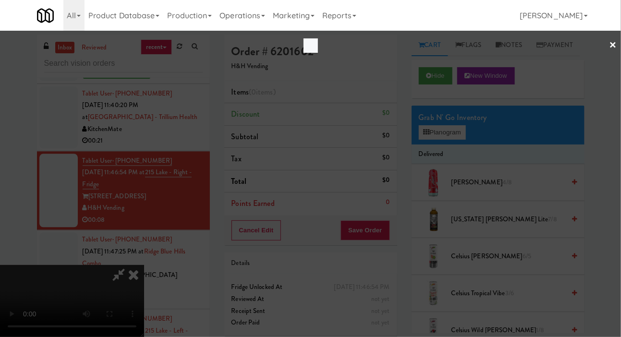
click at [180, 217] on div at bounding box center [310, 168] width 621 height 337
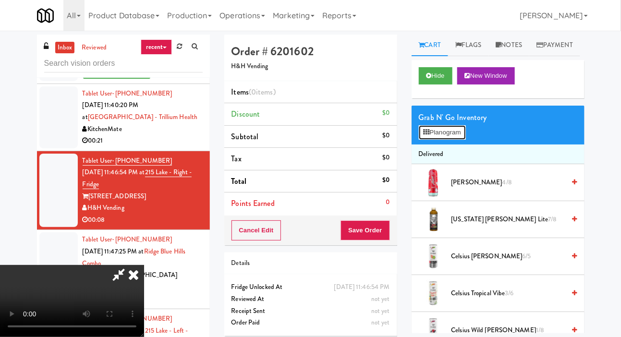
click at [449, 140] on button "Planogram" at bounding box center [442, 132] width 47 height 14
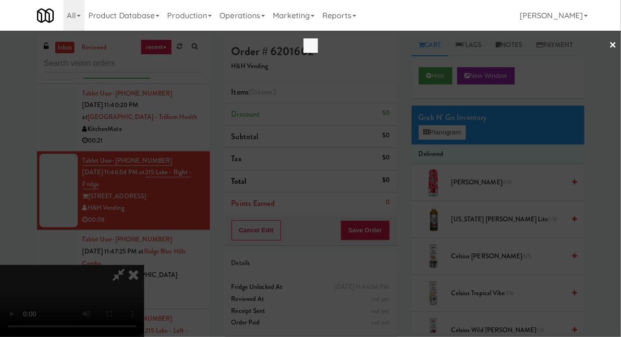
click at [181, 81] on div at bounding box center [310, 168] width 621 height 337
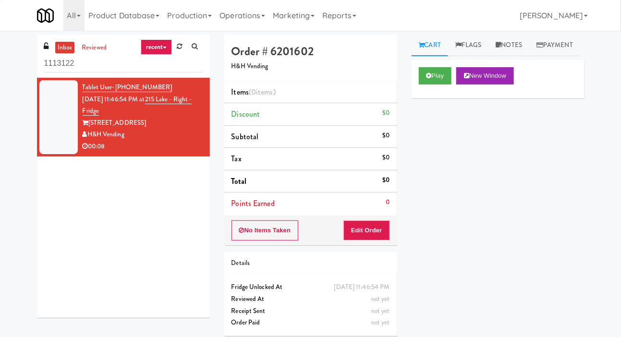
click at [7, 72] on div "inbox reviewed recent all unclear take inventory issue suspicious failed recent…" at bounding box center [310, 189] width 621 height 309
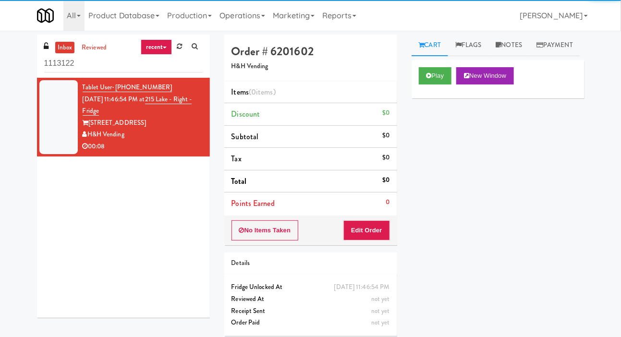
click at [180, 50] on link at bounding box center [179, 46] width 15 height 14
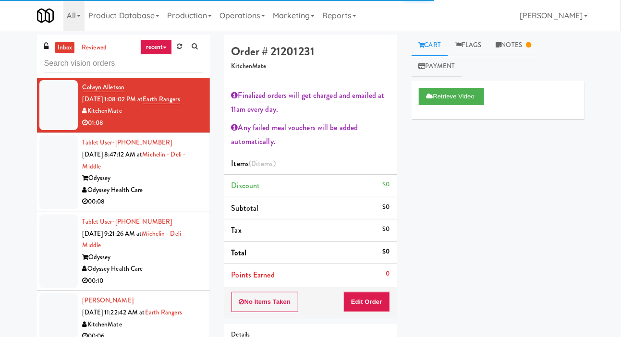
click at [1, 61] on div "inbox reviewed recent all unclear take inventory issue suspicious failed recent…" at bounding box center [310, 225] width 621 height 380
click at [55, 189] on div at bounding box center [58, 172] width 38 height 74
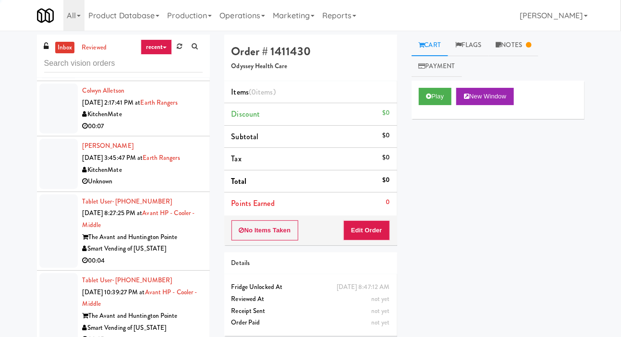
click at [61, 170] on div at bounding box center [58, 164] width 38 height 50
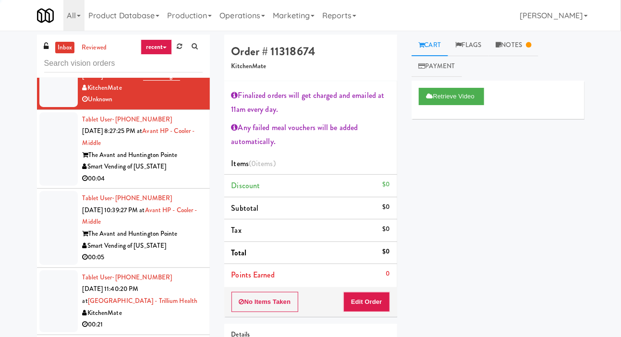
click at [68, 182] on div at bounding box center [58, 149] width 38 height 74
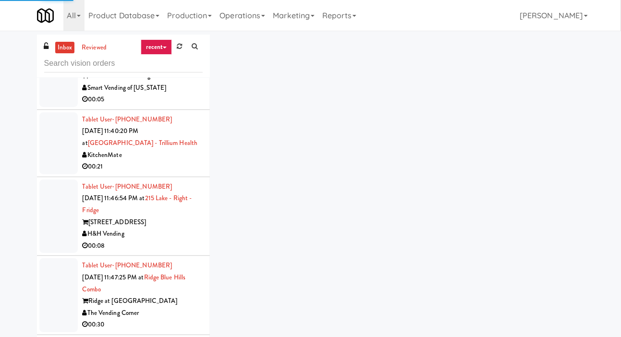
click at [61, 162] on div at bounding box center [58, 143] width 38 height 62
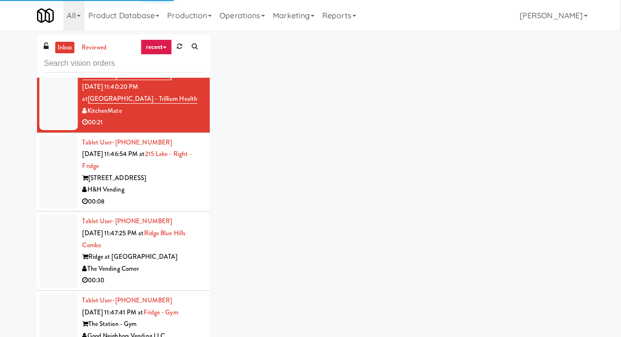
click at [64, 173] on div at bounding box center [58, 172] width 38 height 74
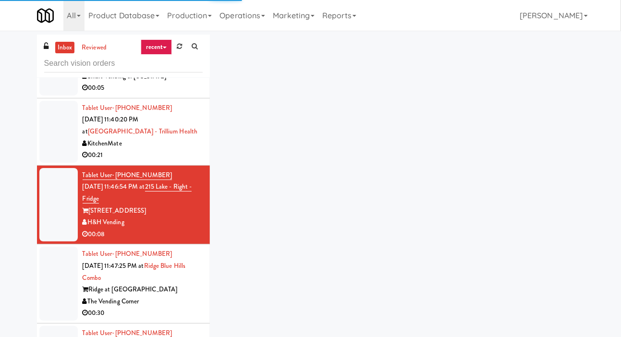
scroll to position [683, 0]
click at [59, 138] on div at bounding box center [58, 132] width 38 height 62
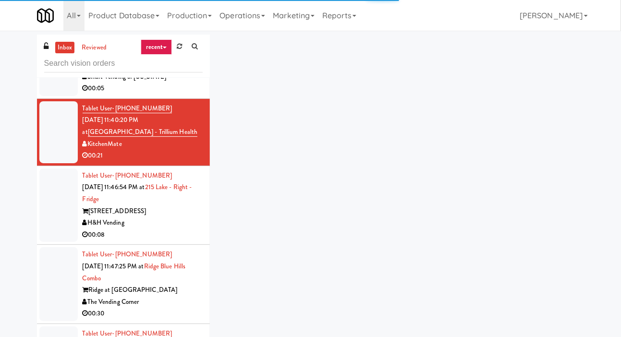
click at [58, 193] on div at bounding box center [58, 206] width 38 height 74
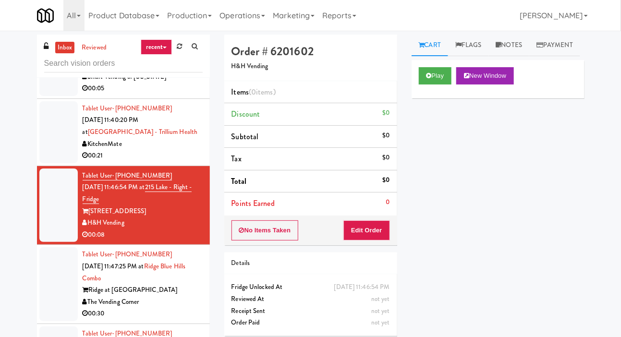
click at [62, 133] on div at bounding box center [58, 132] width 38 height 62
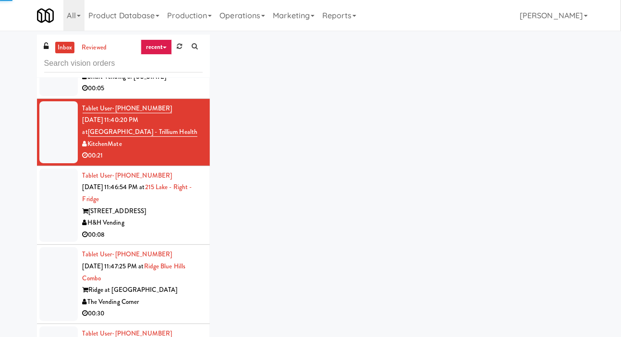
click at [56, 195] on div at bounding box center [58, 206] width 38 height 74
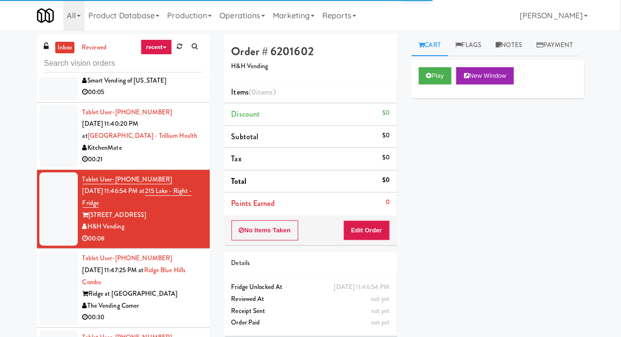
scroll to position [680, 0]
click at [56, 146] on div at bounding box center [58, 136] width 38 height 62
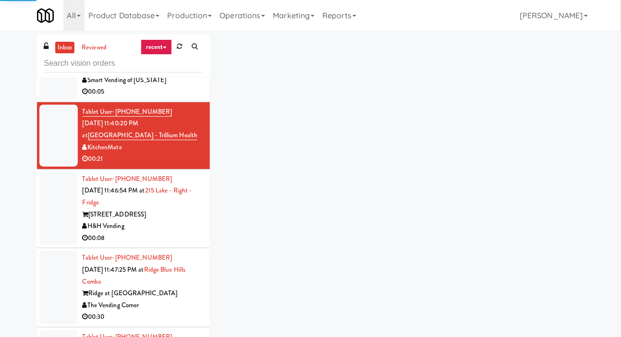
click at [65, 201] on div at bounding box center [58, 209] width 38 height 74
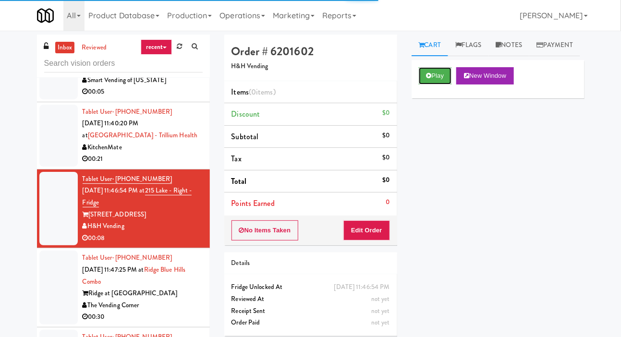
click at [432, 85] on button "Play" at bounding box center [435, 75] width 33 height 17
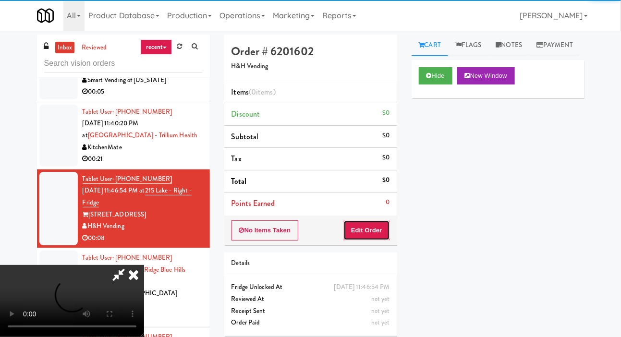
click at [375, 230] on button "Edit Order" at bounding box center [366, 230] width 47 height 20
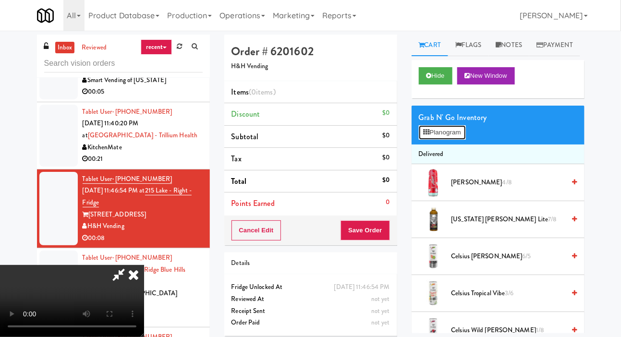
click at [454, 140] on button "Planogram" at bounding box center [442, 132] width 47 height 14
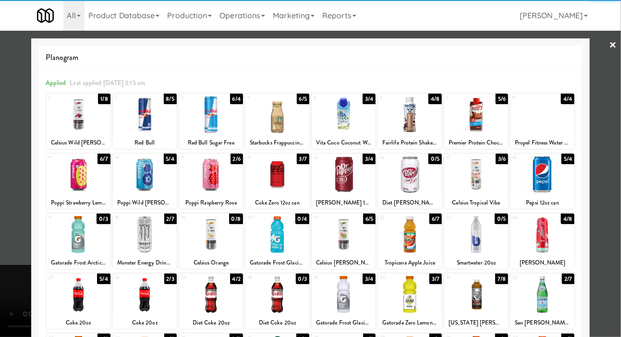
click at [560, 171] on div at bounding box center [543, 174] width 64 height 37
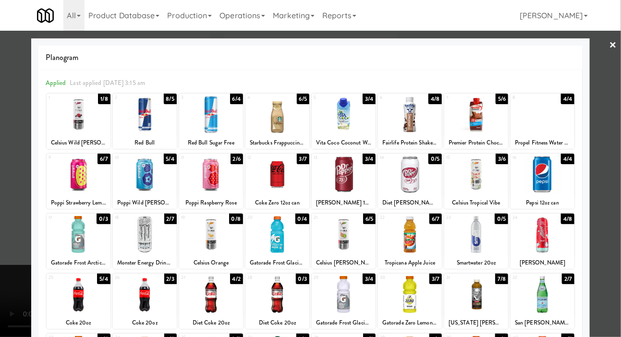
click at [27, 172] on div at bounding box center [310, 168] width 621 height 337
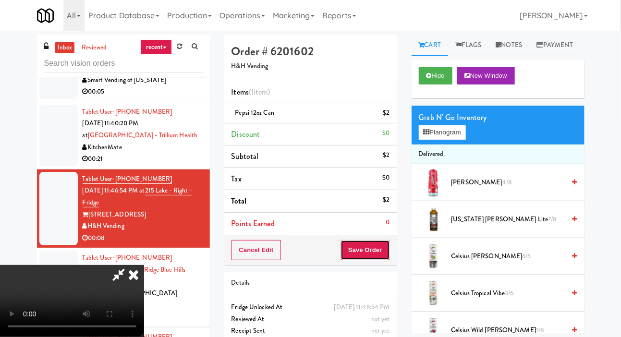
click at [386, 255] on button "Save Order" at bounding box center [365, 250] width 49 height 20
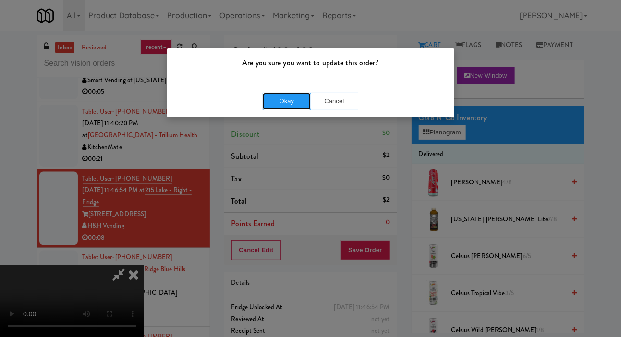
click at [287, 95] on button "Okay" at bounding box center [287, 101] width 48 height 17
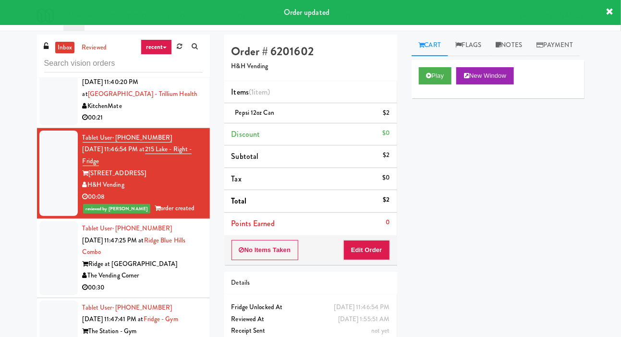
click at [61, 241] on div at bounding box center [58, 258] width 38 height 74
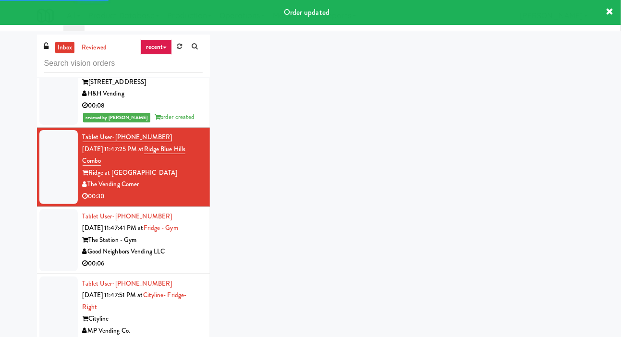
scroll to position [814, 0]
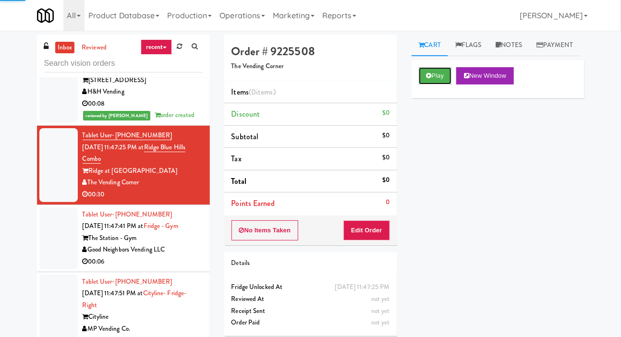
click at [430, 85] on button "Play" at bounding box center [435, 75] width 33 height 17
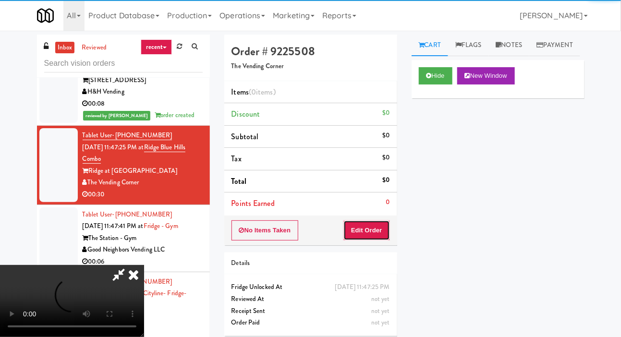
click at [374, 224] on button "Edit Order" at bounding box center [366, 230] width 47 height 20
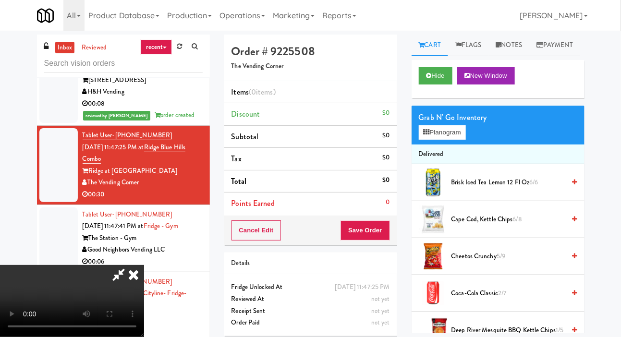
scroll to position [0, 0]
click at [449, 140] on button "Planogram" at bounding box center [442, 132] width 47 height 14
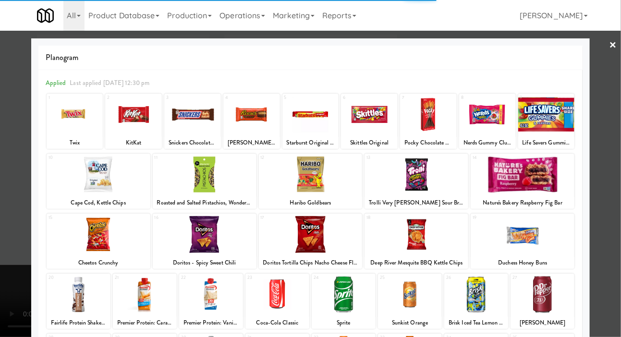
click at [325, 237] on div at bounding box center [311, 234] width 104 height 37
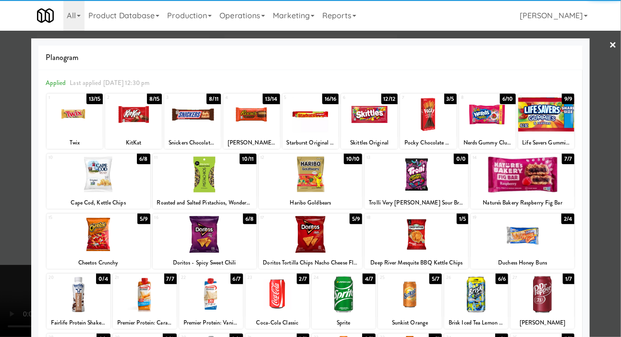
click at [338, 241] on div at bounding box center [311, 234] width 104 height 37
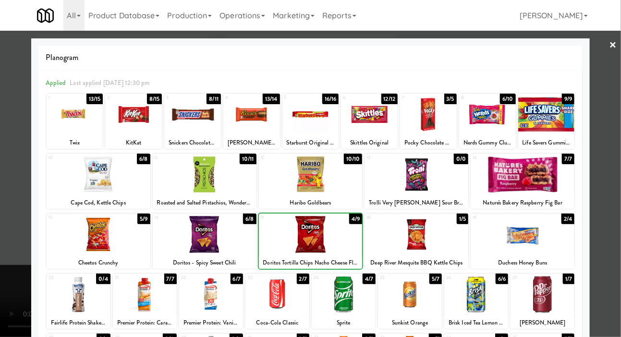
click at [25, 144] on div at bounding box center [310, 168] width 621 height 337
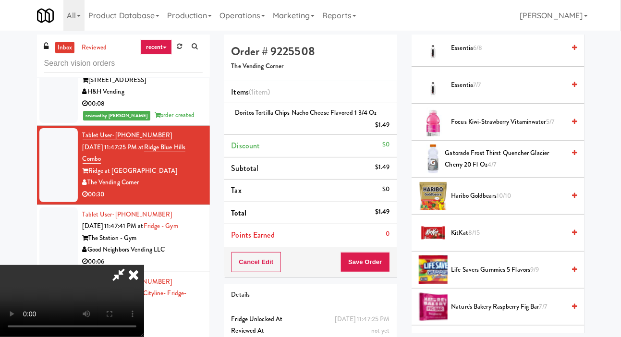
scroll to position [469, 0]
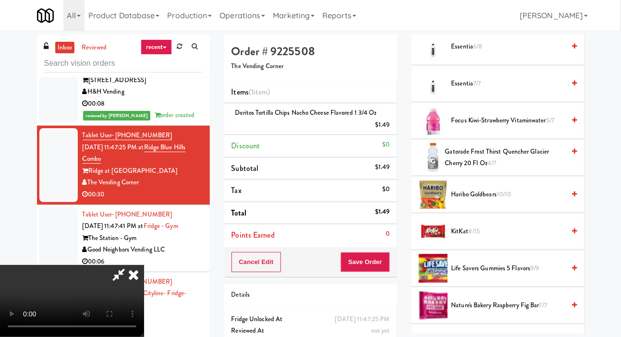
click at [511, 238] on span "KitKat 8/15" at bounding box center [508, 232] width 114 height 12
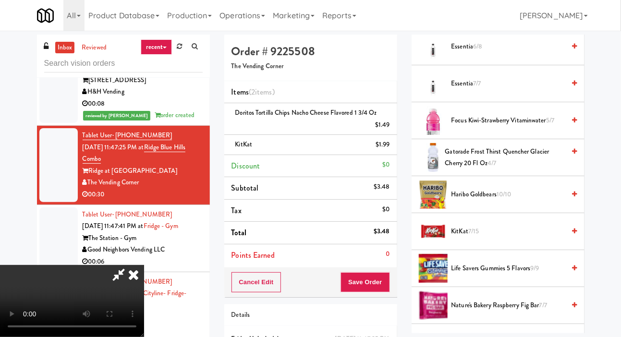
scroll to position [0, 0]
click at [512, 238] on span "KitKat 7/15" at bounding box center [508, 232] width 114 height 12
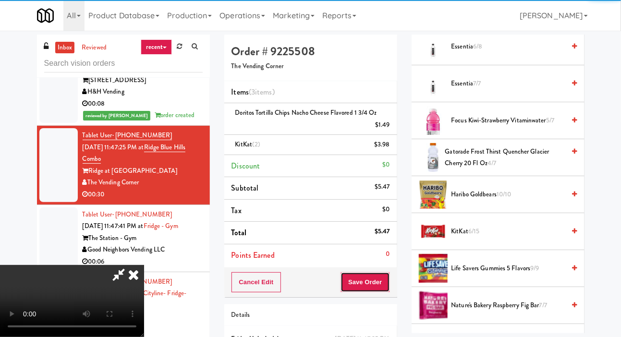
click at [389, 283] on button "Save Order" at bounding box center [365, 282] width 49 height 20
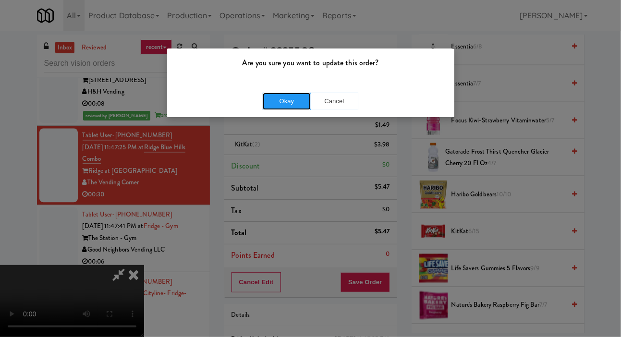
click at [303, 102] on button "Okay" at bounding box center [287, 101] width 48 height 17
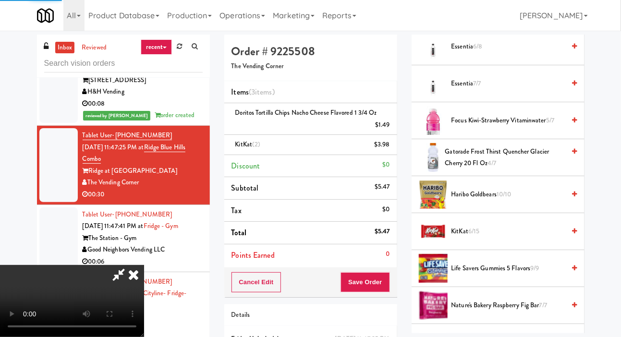
scroll to position [56, 0]
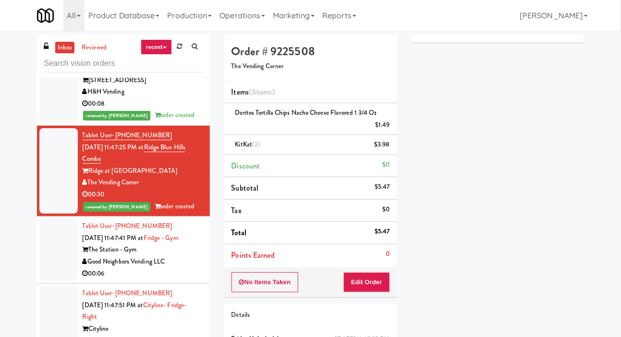
click at [57, 252] on div at bounding box center [58, 250] width 38 height 62
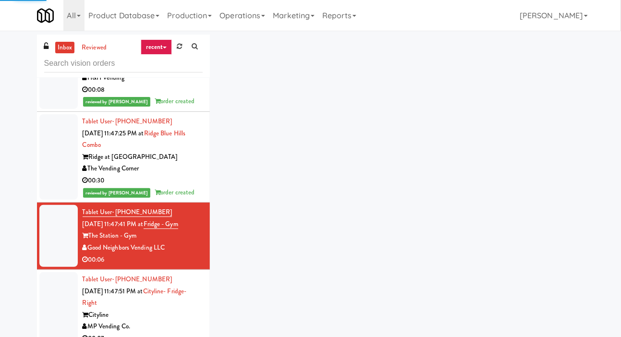
scroll to position [852, 0]
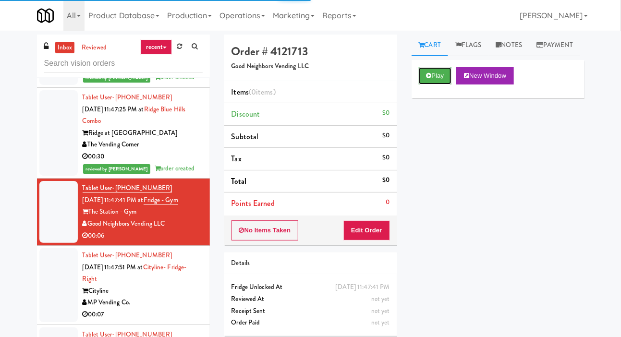
click at [437, 85] on button "Play" at bounding box center [435, 75] width 33 height 17
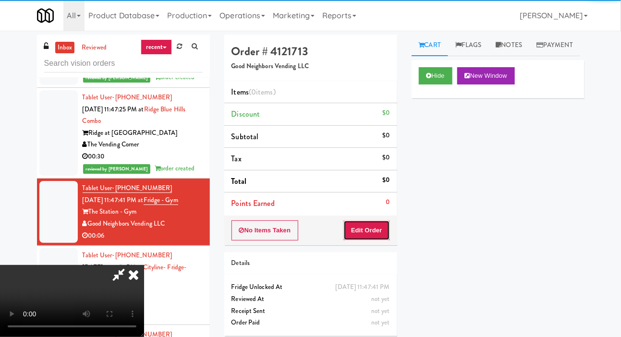
click at [378, 221] on button "Edit Order" at bounding box center [366, 230] width 47 height 20
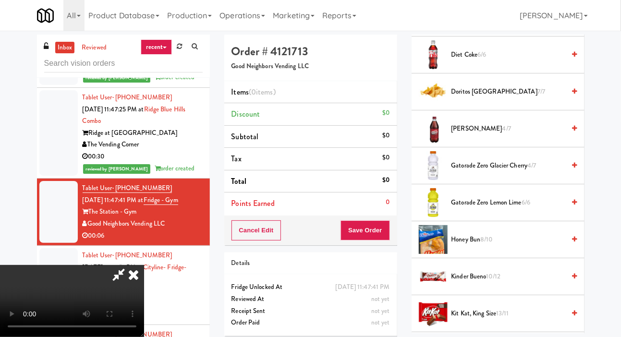
scroll to position [423, 0]
click at [510, 209] on span "Gatorade Zero Lemon Lime 6/6" at bounding box center [508, 203] width 114 height 12
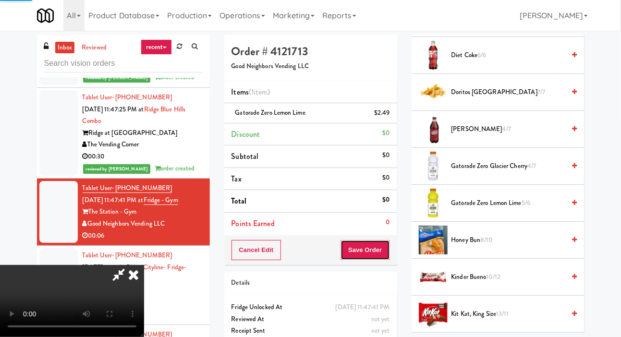
click at [388, 259] on button "Save Order" at bounding box center [365, 250] width 49 height 20
click at [379, 245] on button "Save Order" at bounding box center [365, 250] width 49 height 20
click at [386, 246] on button "Save Order" at bounding box center [365, 250] width 49 height 20
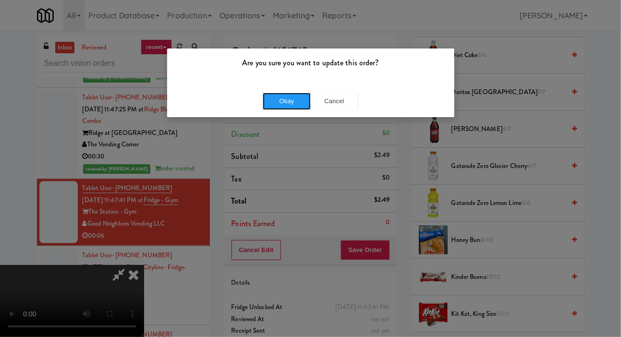
click at [285, 94] on button "Okay" at bounding box center [287, 101] width 48 height 17
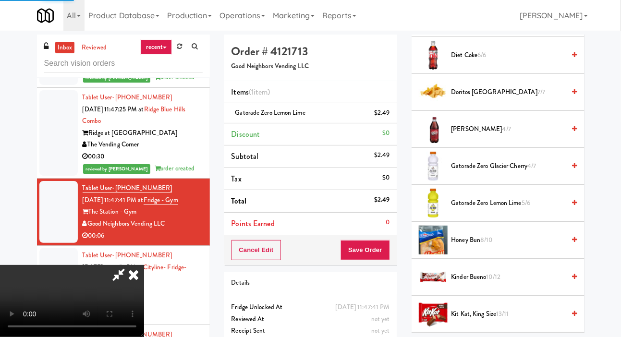
scroll to position [56, 0]
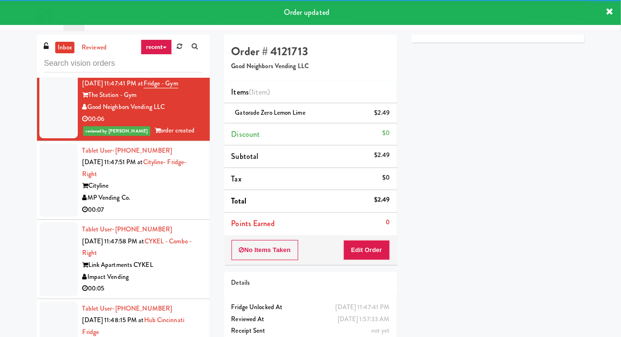
click at [58, 168] on div at bounding box center [58, 181] width 38 height 74
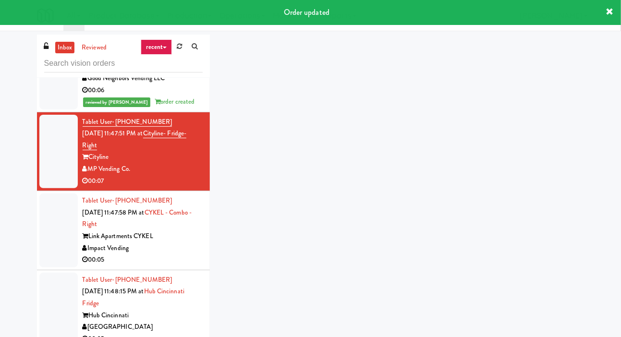
scroll to position [998, 0]
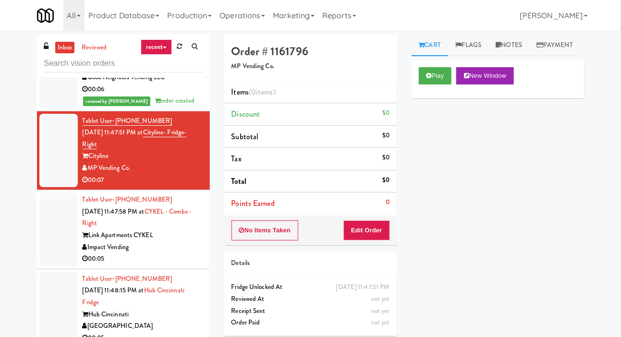
click at [1, 267] on div "inbox reviewed recent all unclear take inventory issue suspicious failed recent…" at bounding box center [310, 204] width 621 height 339
click at [441, 85] on button "Play" at bounding box center [435, 75] width 33 height 17
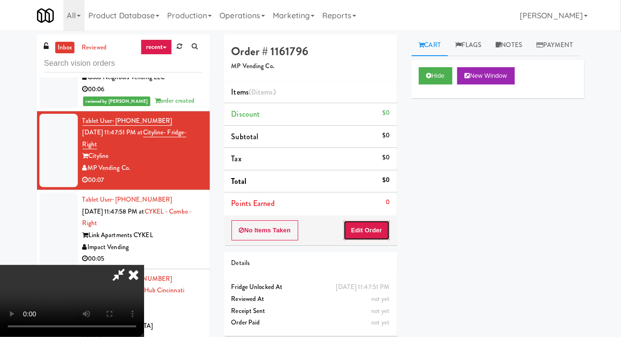
click at [382, 228] on button "Edit Order" at bounding box center [366, 230] width 47 height 20
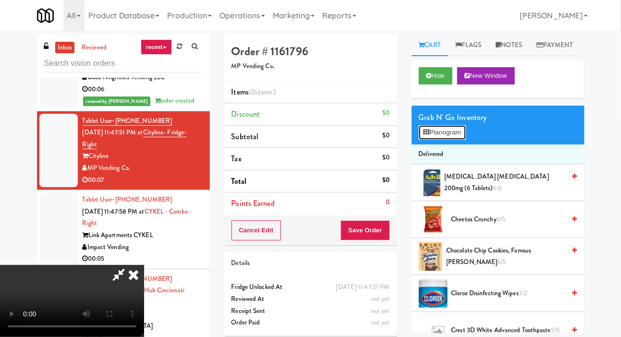
click at [454, 140] on button "Planogram" at bounding box center [442, 132] width 47 height 14
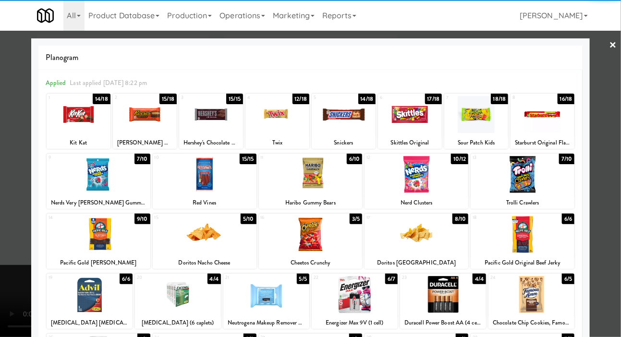
click at [137, 119] on div at bounding box center [145, 114] width 64 height 37
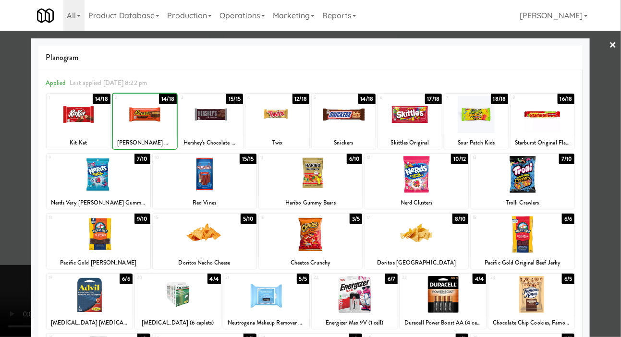
click at [610, 132] on div at bounding box center [310, 168] width 621 height 337
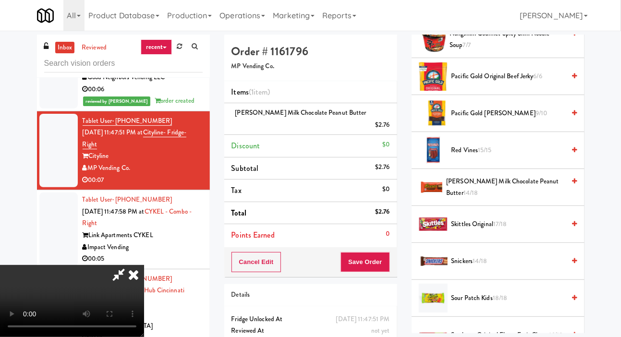
scroll to position [808, 0]
click at [519, 157] on span "Red Vines 15/15" at bounding box center [508, 151] width 114 height 12
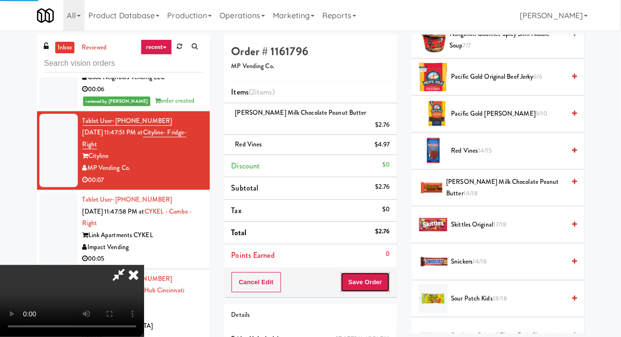
click at [385, 272] on button "Save Order" at bounding box center [365, 282] width 49 height 20
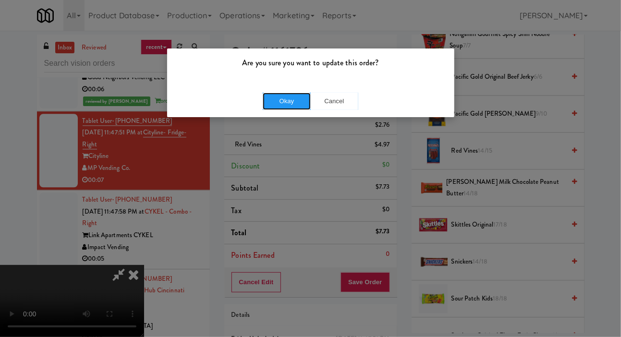
click at [282, 104] on button "Okay" at bounding box center [287, 101] width 48 height 17
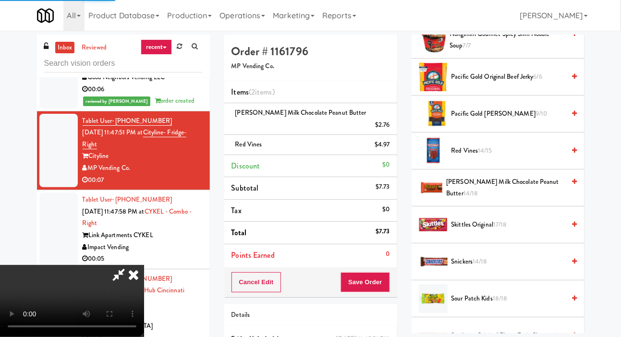
scroll to position [56, 0]
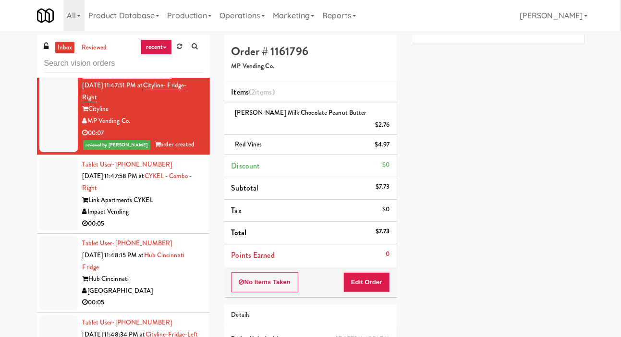
click at [53, 195] on div at bounding box center [58, 195] width 38 height 74
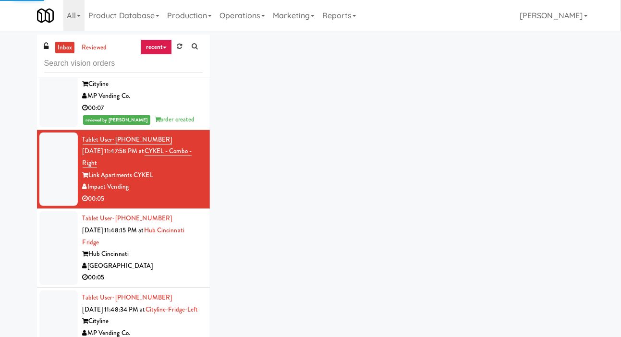
scroll to position [1069, 0]
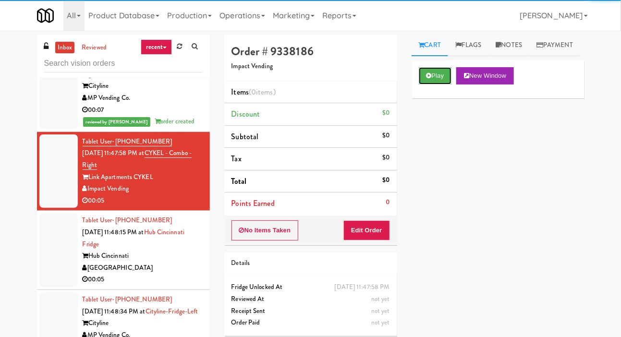
click at [430, 79] on icon at bounding box center [428, 76] width 5 height 6
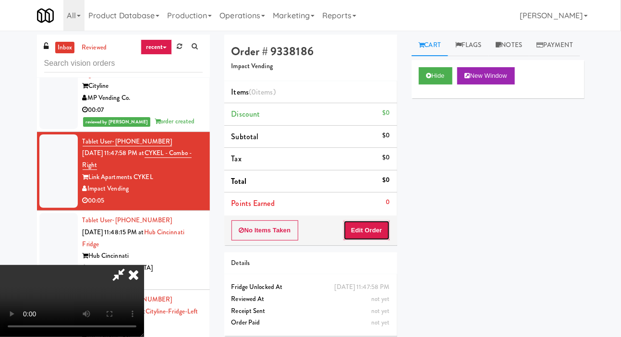
click at [374, 229] on button "Edit Order" at bounding box center [366, 230] width 47 height 20
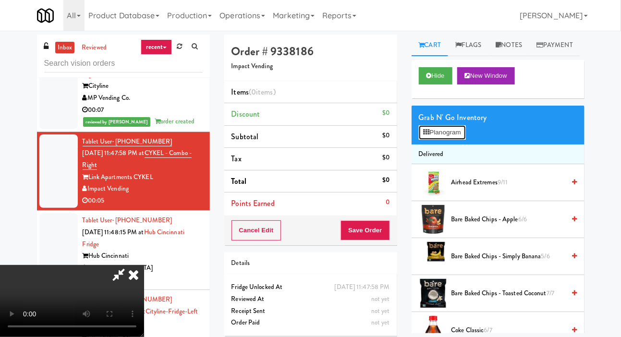
click at [451, 140] on button "Planogram" at bounding box center [442, 132] width 47 height 14
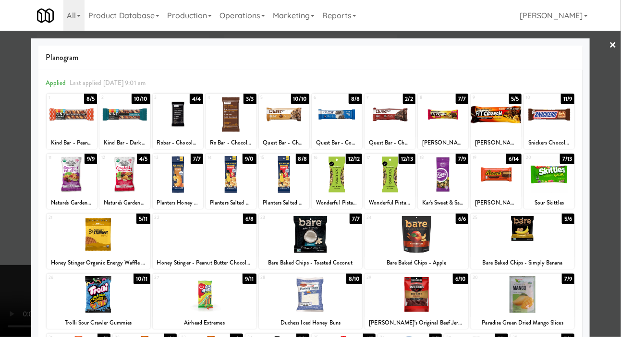
click at [12, 200] on div at bounding box center [310, 168] width 621 height 337
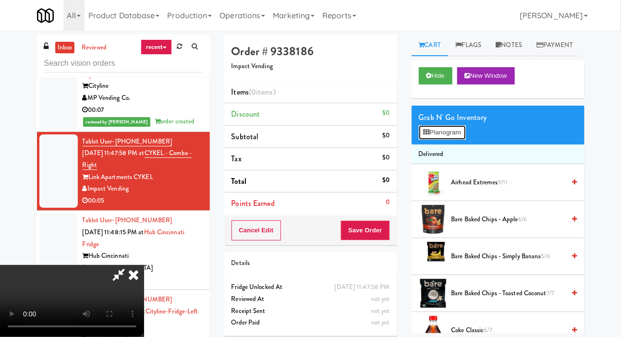
click at [450, 140] on button "Planogram" at bounding box center [442, 132] width 47 height 14
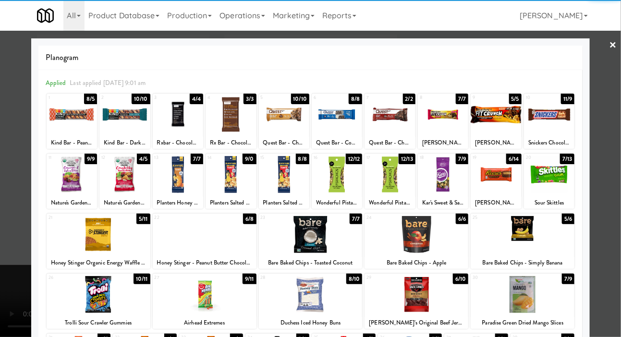
click at [554, 115] on div at bounding box center [549, 114] width 50 height 37
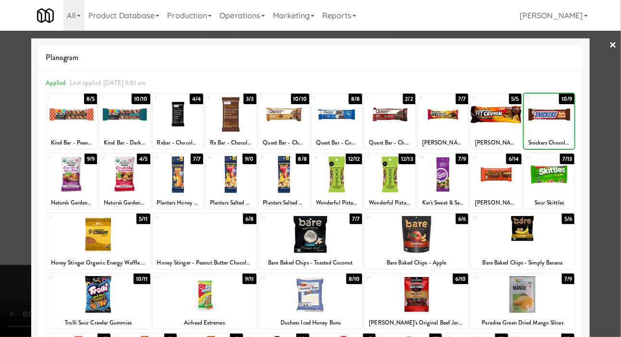
click at [608, 95] on div at bounding box center [310, 168] width 621 height 337
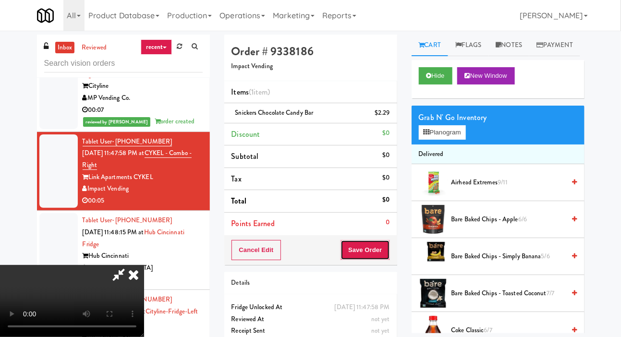
click at [389, 256] on button "Save Order" at bounding box center [365, 250] width 49 height 20
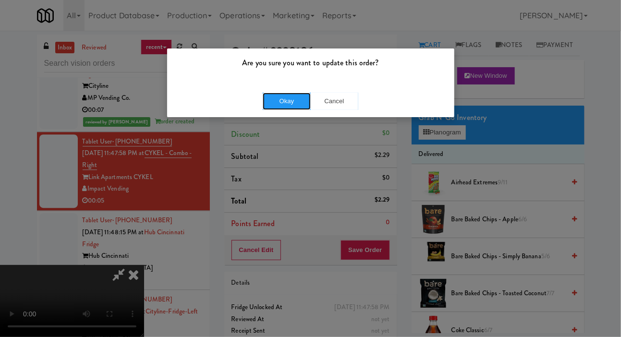
click at [293, 103] on button "Okay" at bounding box center [287, 101] width 48 height 17
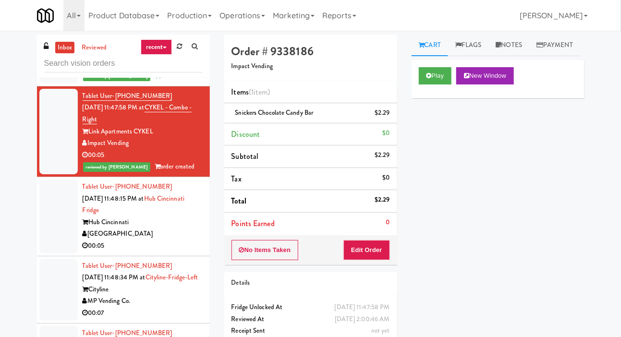
click at [48, 196] on div at bounding box center [58, 217] width 38 height 74
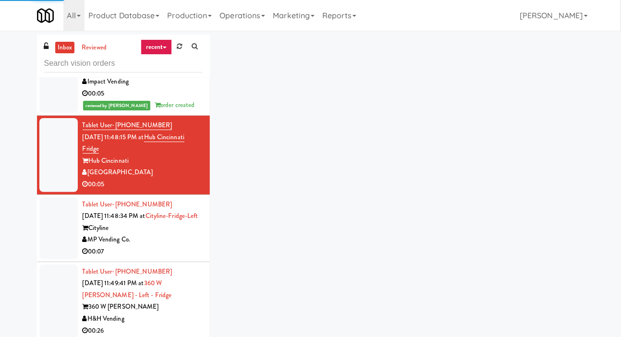
scroll to position [1176, 0]
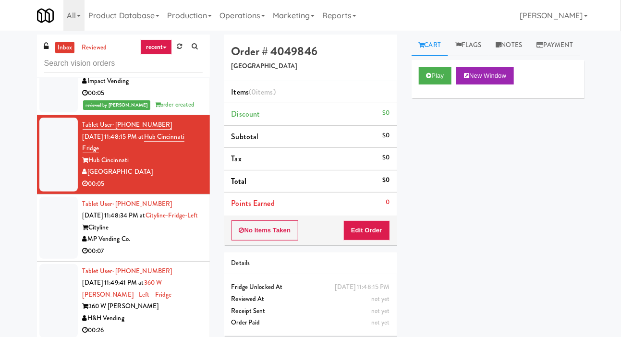
click at [434, 85] on button "Play" at bounding box center [435, 75] width 33 height 17
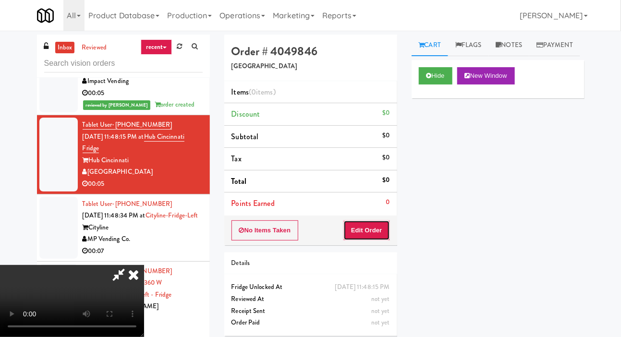
click at [376, 221] on button "Edit Order" at bounding box center [366, 230] width 47 height 20
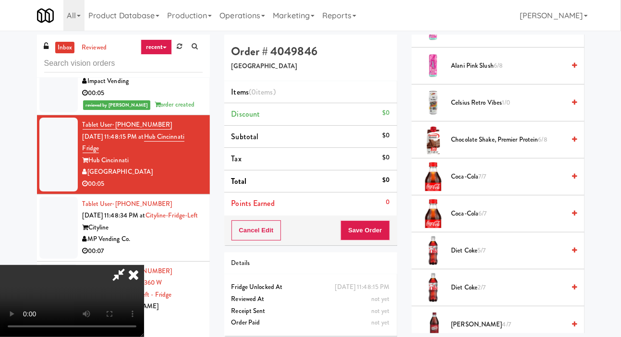
scroll to position [232, 0]
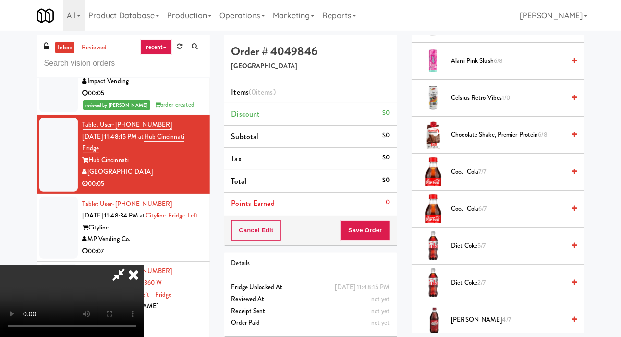
click at [516, 178] on span "Coca-Cola 7/7" at bounding box center [508, 172] width 114 height 12
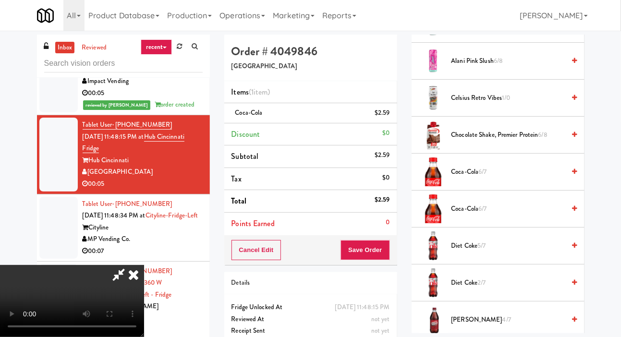
scroll to position [0, 0]
click at [390, 250] on button "Save Order" at bounding box center [365, 250] width 49 height 20
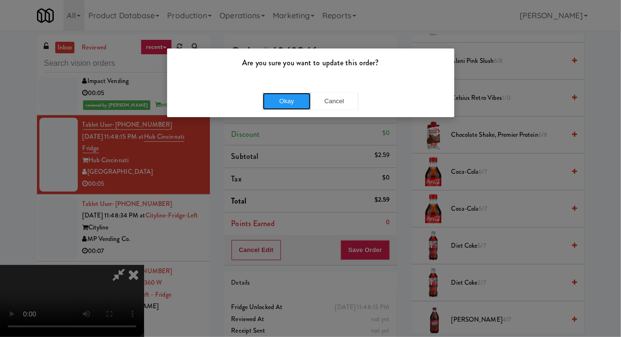
click at [290, 101] on button "Okay" at bounding box center [287, 101] width 48 height 17
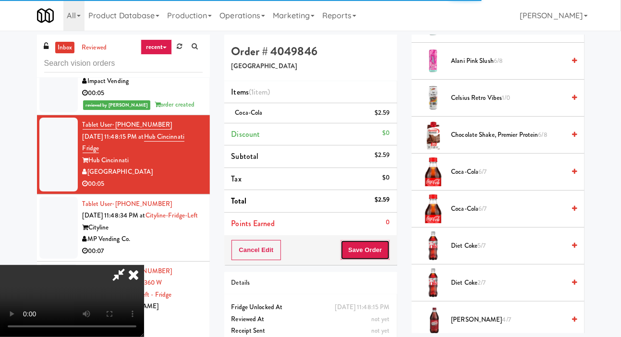
click at [388, 249] on button "Save Order" at bounding box center [365, 250] width 49 height 20
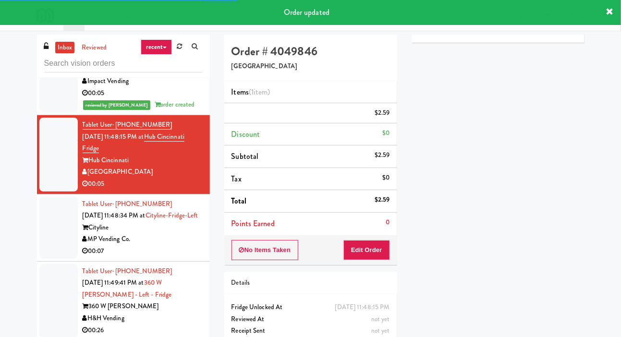
click at [57, 224] on div at bounding box center [58, 228] width 38 height 62
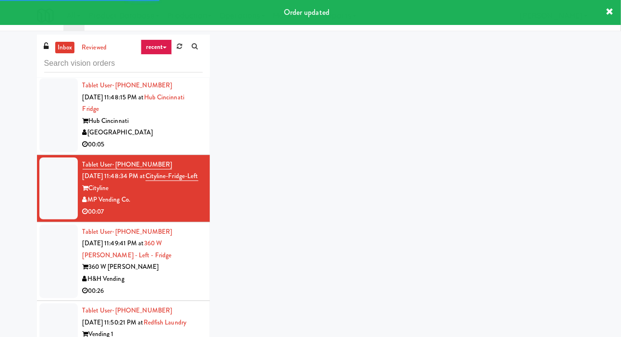
scroll to position [1217, 0]
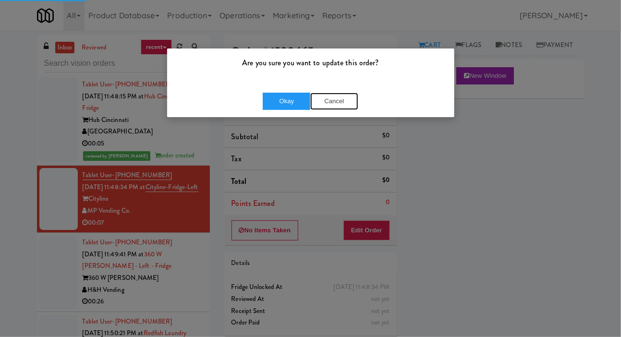
click at [340, 96] on button "Cancel" at bounding box center [334, 101] width 48 height 17
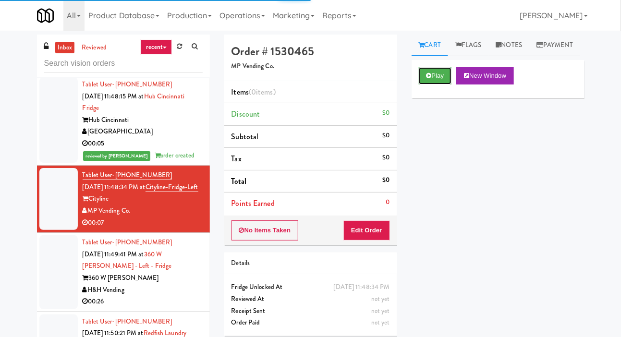
click at [433, 85] on button "Play" at bounding box center [435, 75] width 33 height 17
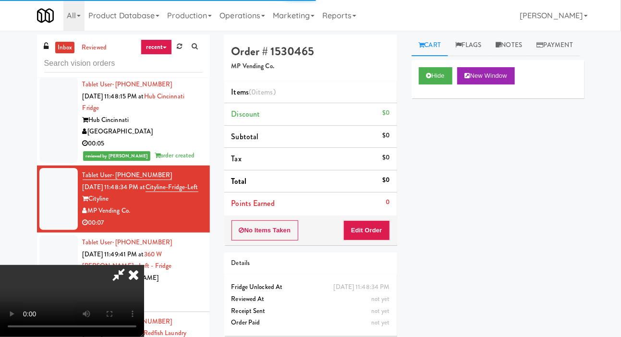
click at [382, 231] on button "Edit Order" at bounding box center [366, 230] width 47 height 20
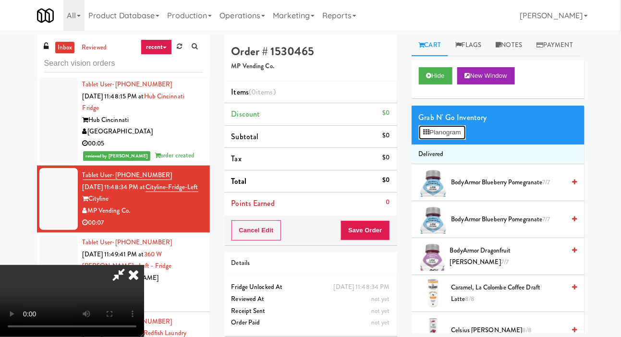
click at [464, 140] on button "Planogram" at bounding box center [442, 132] width 47 height 14
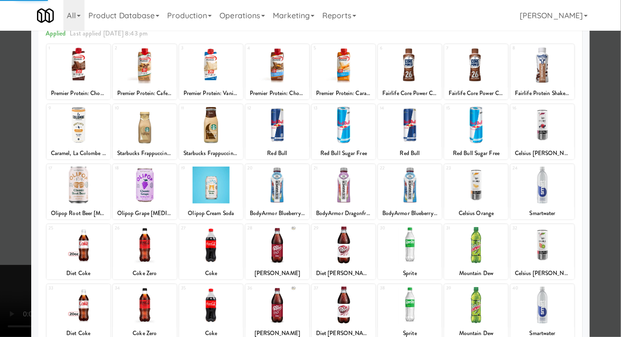
scroll to position [57, 0]
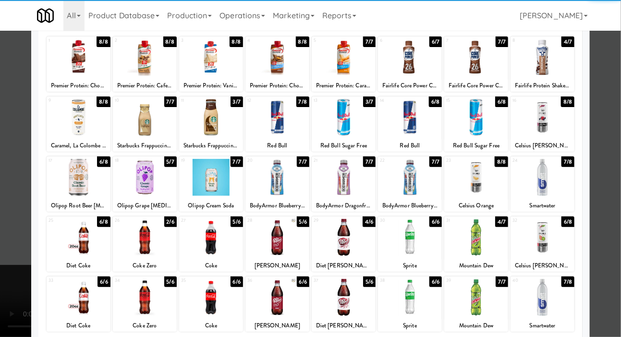
click at [134, 226] on div at bounding box center [145, 237] width 64 height 37
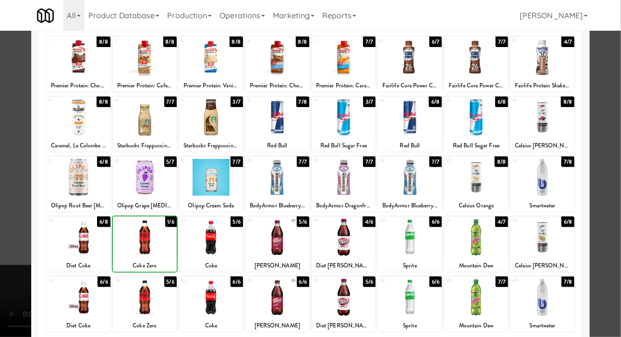
click at [8, 158] on div at bounding box center [310, 168] width 621 height 337
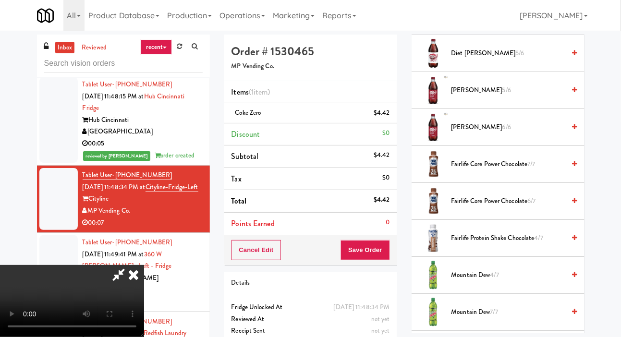
scroll to position [645, 0]
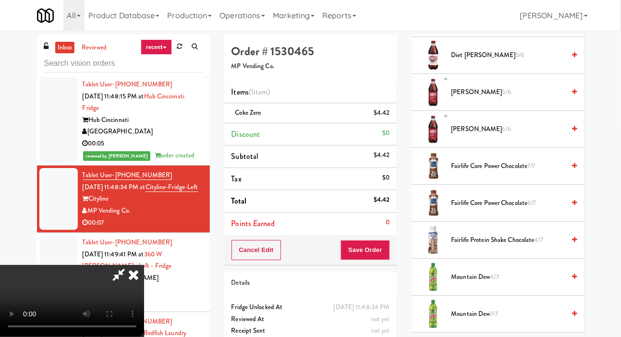
click at [520, 172] on span "Fairlife Core Power Chocolate 7/7" at bounding box center [508, 166] width 114 height 12
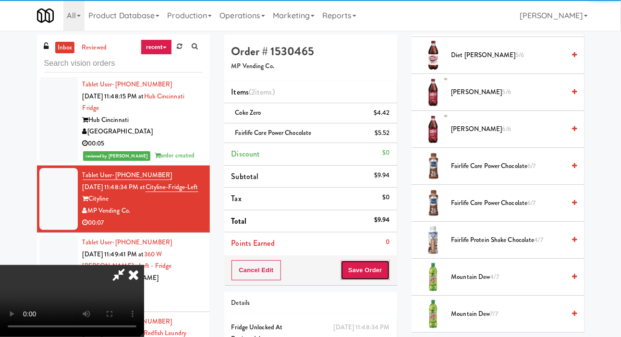
click at [389, 272] on button "Save Order" at bounding box center [365, 270] width 49 height 20
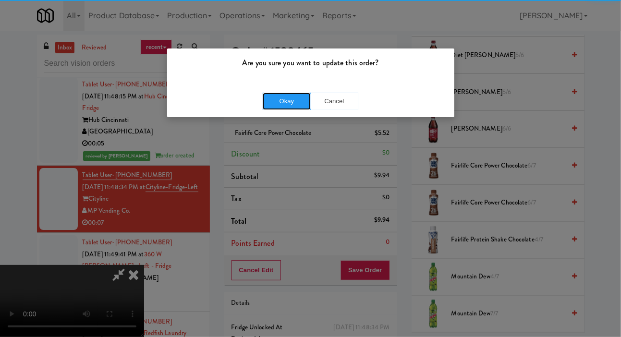
click at [291, 95] on button "Okay" at bounding box center [287, 101] width 48 height 17
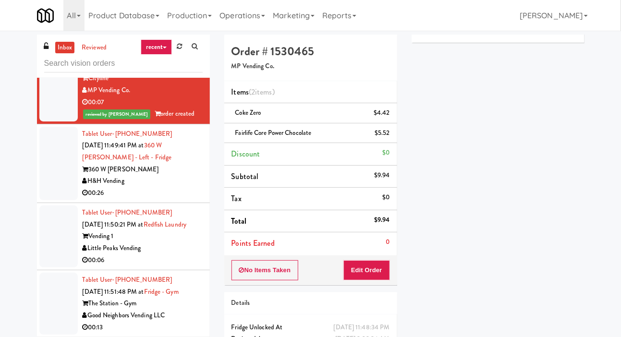
scroll to position [1338, 0]
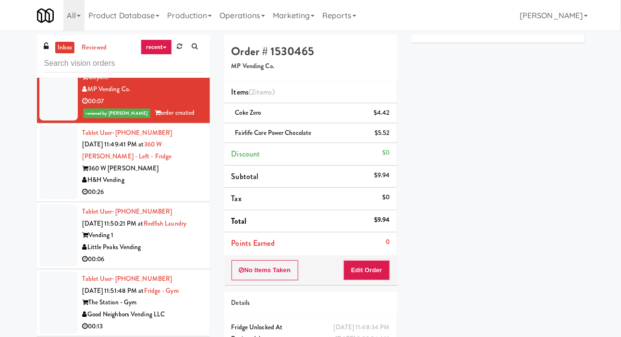
click at [45, 180] on div at bounding box center [58, 163] width 38 height 74
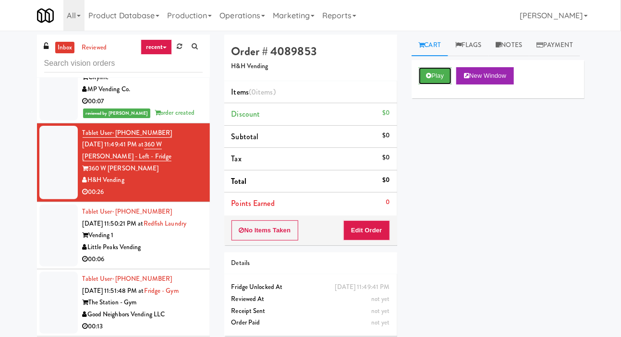
click at [433, 85] on button "Play" at bounding box center [435, 75] width 33 height 17
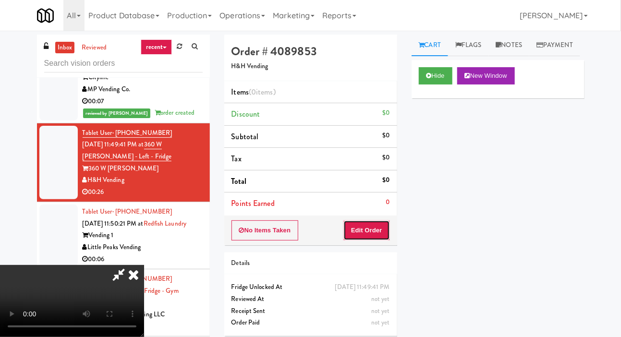
click at [367, 227] on button "Edit Order" at bounding box center [366, 230] width 47 height 20
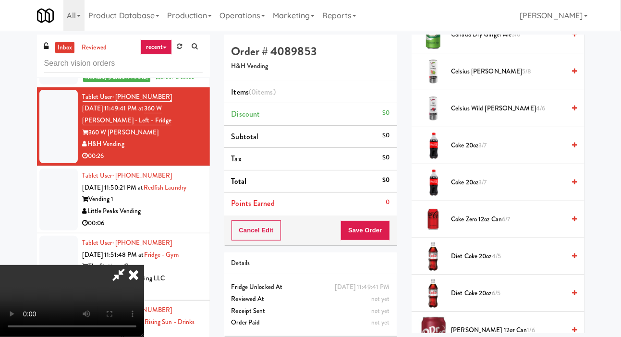
scroll to position [240, 0]
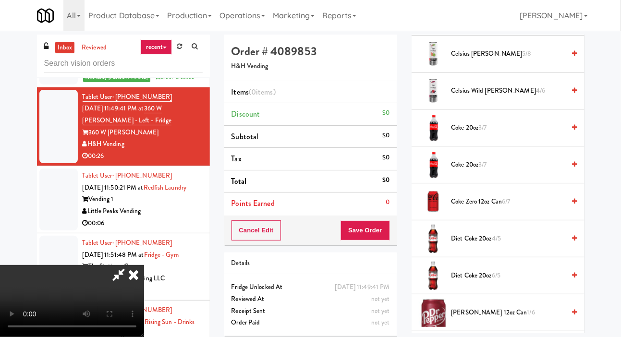
click at [503, 245] on span "Diet Coke 20oz 4/5" at bounding box center [508, 239] width 114 height 12
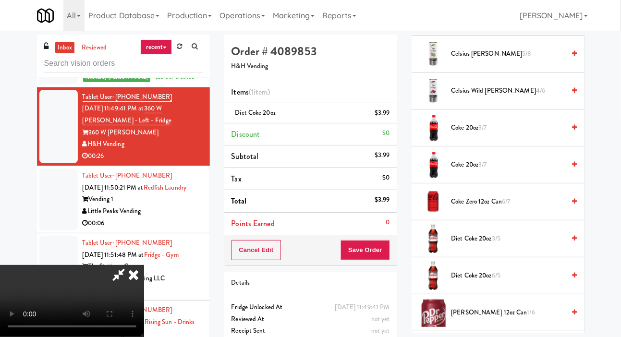
click at [503, 245] on span "Diet Coke 20oz 3/5" at bounding box center [508, 239] width 114 height 12
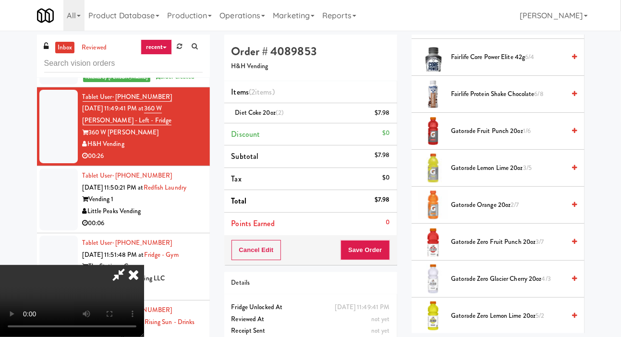
scroll to position [533, 0]
click at [506, 247] on span "Gatorade Zero Fruit Punch 20oz 3/7" at bounding box center [508, 241] width 114 height 12
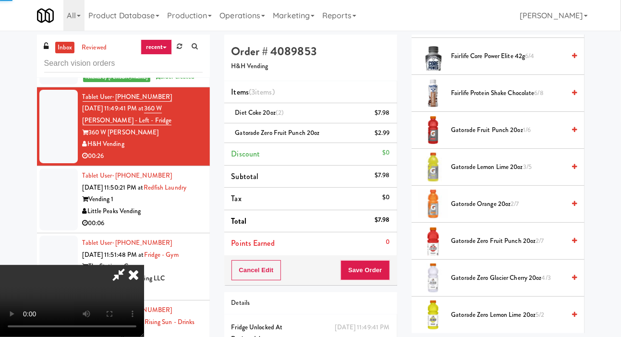
click at [510, 247] on span "Gatorade Zero Fruit Punch 20oz 2/7" at bounding box center [508, 241] width 114 height 12
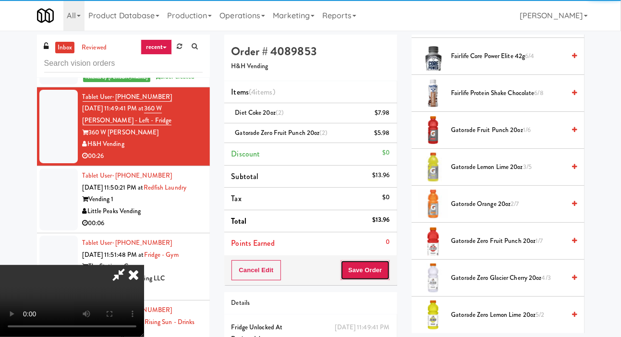
click at [388, 272] on button "Save Order" at bounding box center [365, 270] width 49 height 20
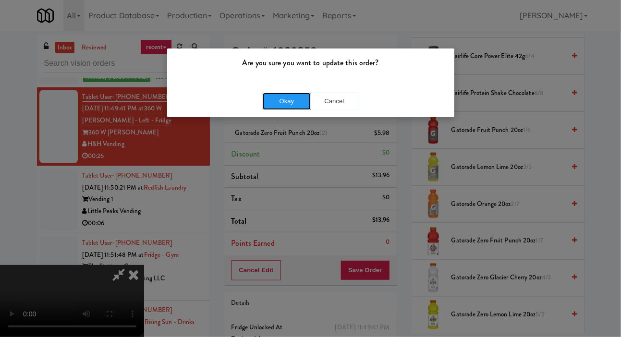
click at [298, 108] on button "Okay" at bounding box center [287, 101] width 48 height 17
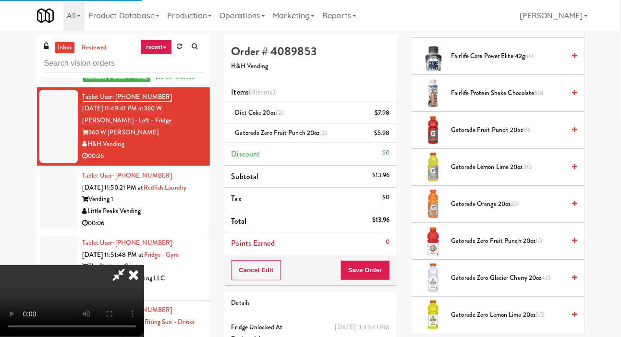
scroll to position [56, 0]
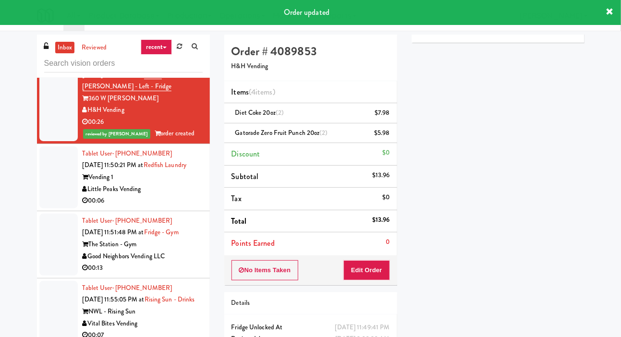
click at [51, 181] on div at bounding box center [58, 177] width 38 height 62
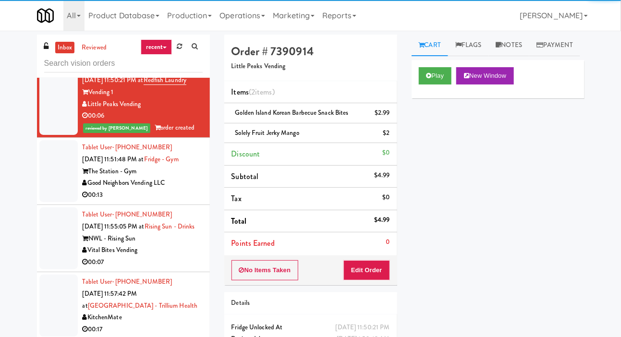
click at [56, 180] on div at bounding box center [58, 171] width 38 height 62
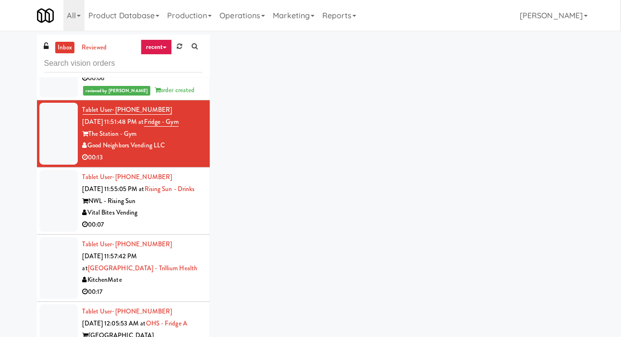
scroll to position [1530, 0]
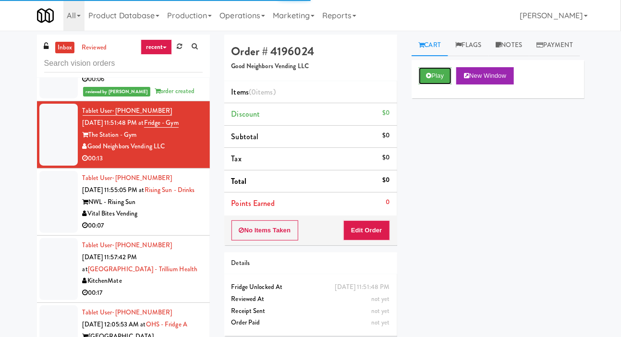
click at [446, 85] on button "Play" at bounding box center [435, 75] width 33 height 17
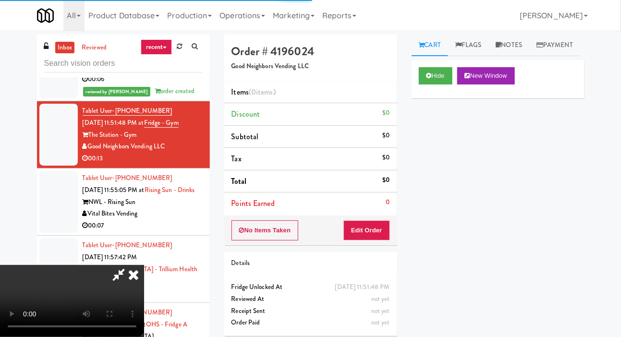
click at [379, 225] on button "Edit Order" at bounding box center [366, 230] width 47 height 20
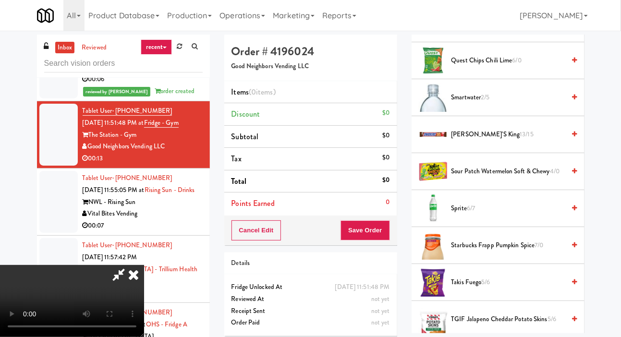
scroll to position [949, 0]
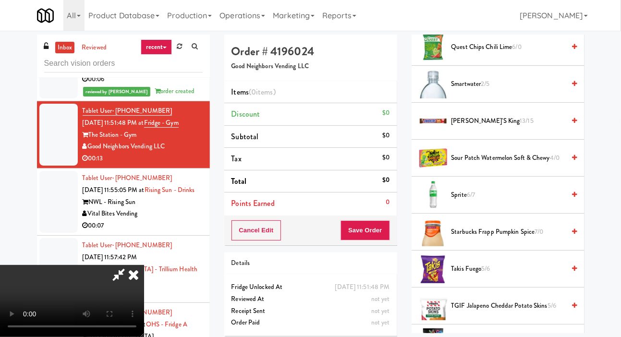
click at [511, 164] on span "Sour Patch Watermelon Soft & Chewy 4/0" at bounding box center [508, 158] width 114 height 12
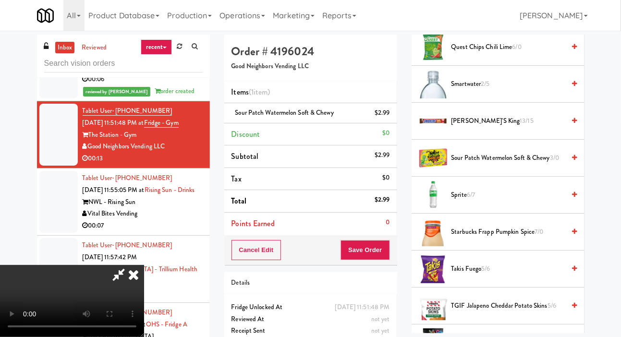
click at [486, 273] on span "5/6" at bounding box center [486, 268] width 9 height 9
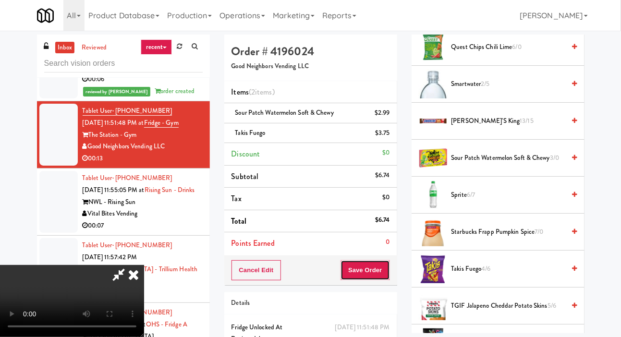
click at [388, 273] on button "Save Order" at bounding box center [365, 270] width 49 height 20
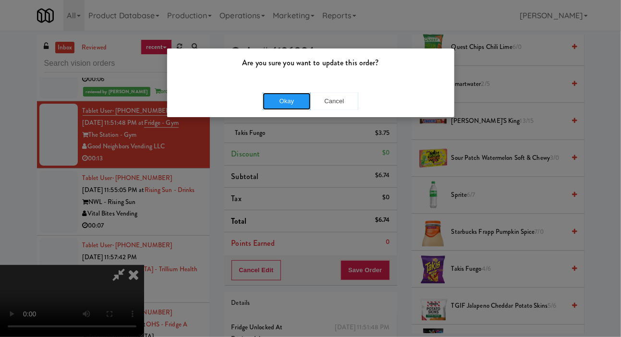
click at [300, 97] on button "Okay" at bounding box center [287, 101] width 48 height 17
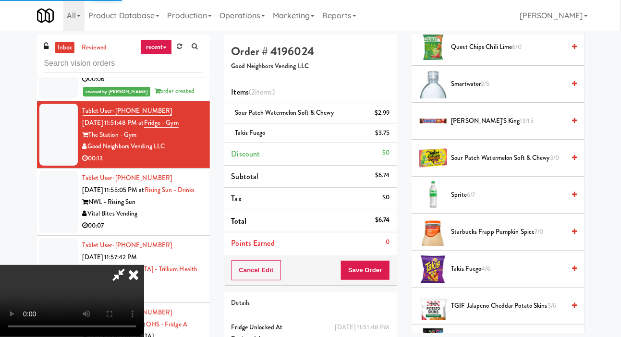
scroll to position [56, 0]
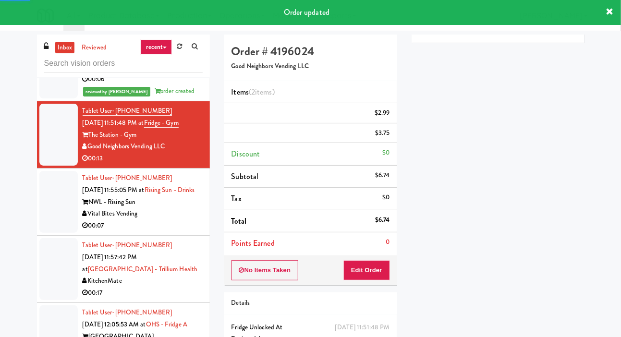
click at [56, 218] on div at bounding box center [58, 202] width 38 height 62
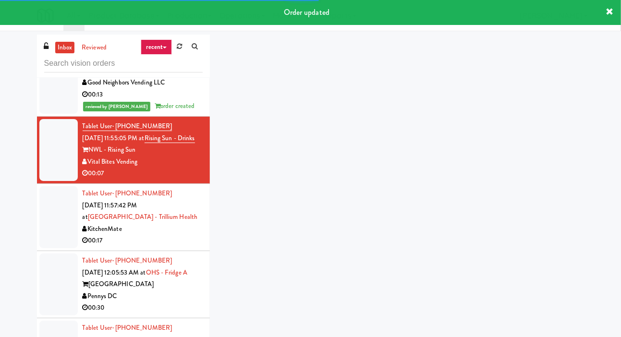
scroll to position [1595, 0]
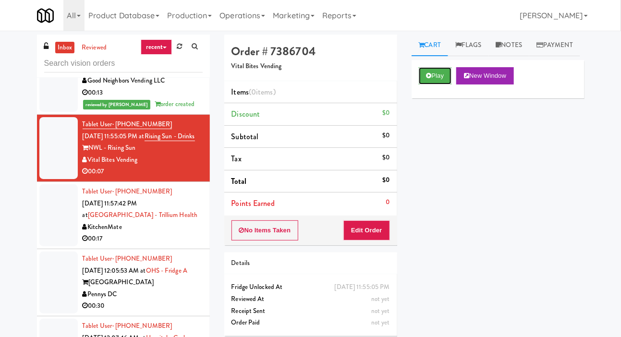
click at [433, 85] on button "Play" at bounding box center [435, 75] width 33 height 17
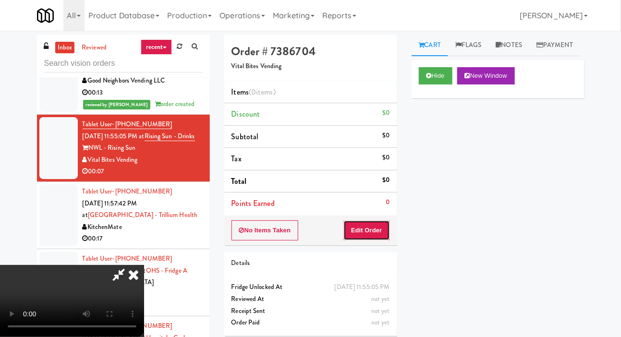
click at [375, 223] on button "Edit Order" at bounding box center [366, 230] width 47 height 20
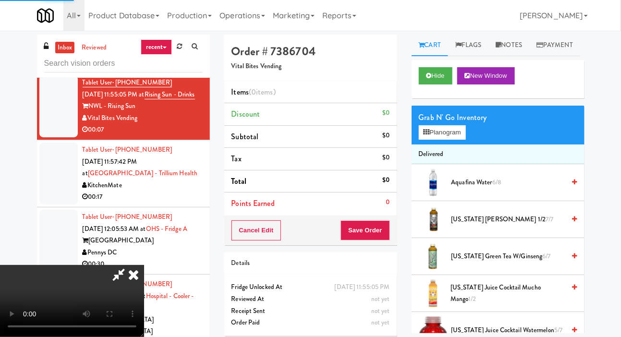
scroll to position [1641, 0]
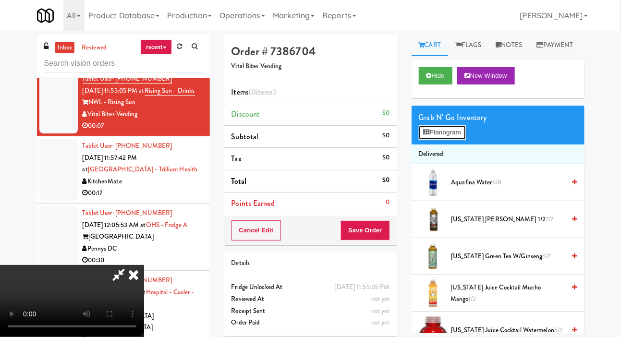
click at [451, 140] on button "Planogram" at bounding box center [442, 132] width 47 height 14
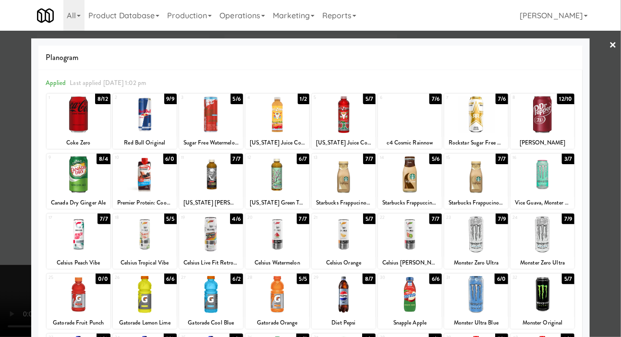
click at [418, 122] on div at bounding box center [410, 114] width 64 height 37
click at [17, 164] on div at bounding box center [310, 168] width 621 height 337
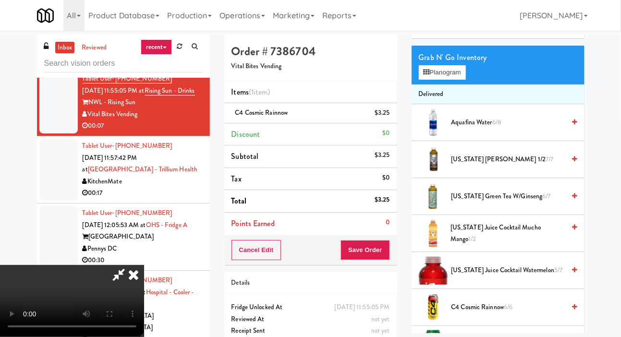
click at [494, 203] on span "Arizona Green Tea W/Ginseng 6/7" at bounding box center [508, 197] width 114 height 12
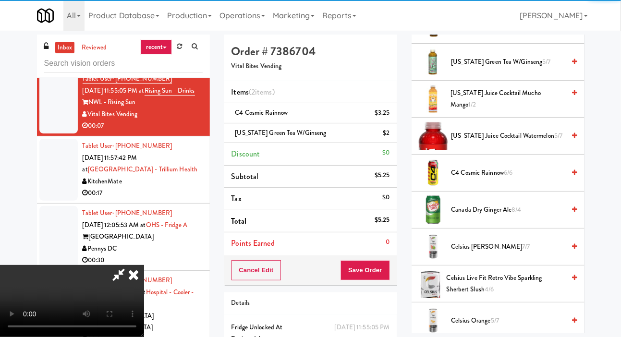
scroll to position [208, 0]
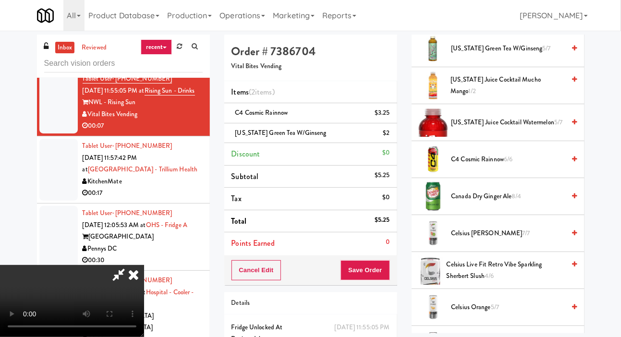
click at [394, 114] on li "c4 Cosmic Rainnow $3.25" at bounding box center [310, 113] width 173 height 20
click at [391, 111] on link at bounding box center [388, 117] width 9 height 12
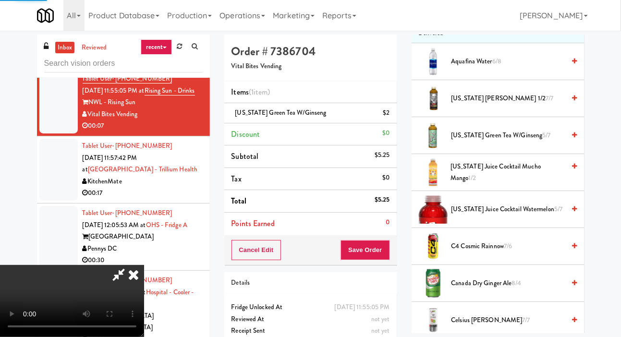
scroll to position [0, 0]
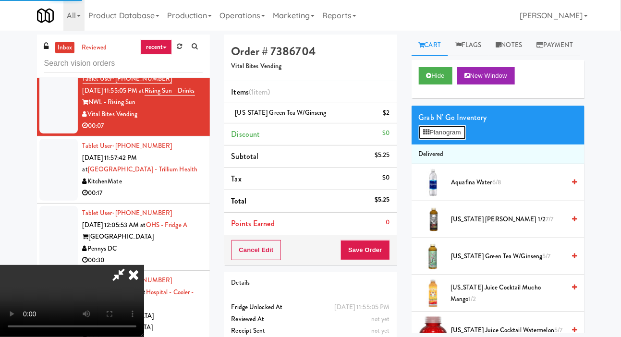
click at [453, 140] on button "Planogram" at bounding box center [442, 132] width 47 height 14
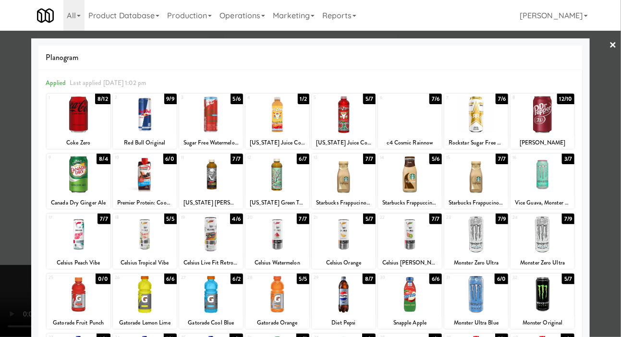
click at [490, 116] on div at bounding box center [476, 114] width 64 height 37
click at [26, 195] on div at bounding box center [310, 168] width 621 height 337
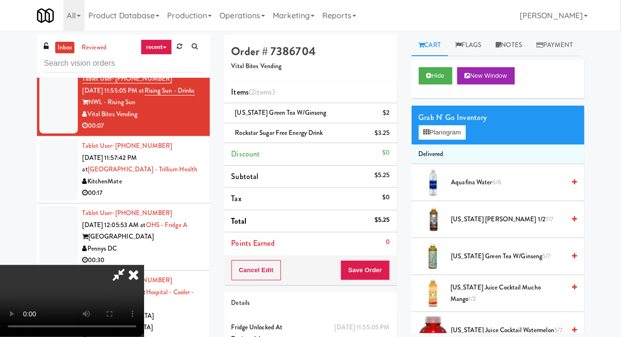
click at [395, 265] on div "Cancel Edit Save Order" at bounding box center [310, 271] width 173 height 30
click at [375, 268] on button "Save Order" at bounding box center [365, 270] width 49 height 20
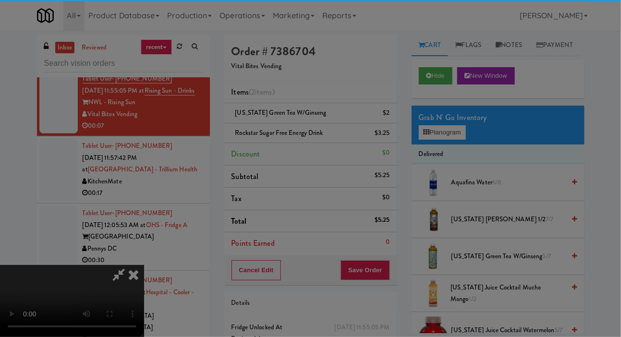
click at [0, 0] on div "Are you sure you want to update this order? Okay Cancel" at bounding box center [0, 0] width 0 height 0
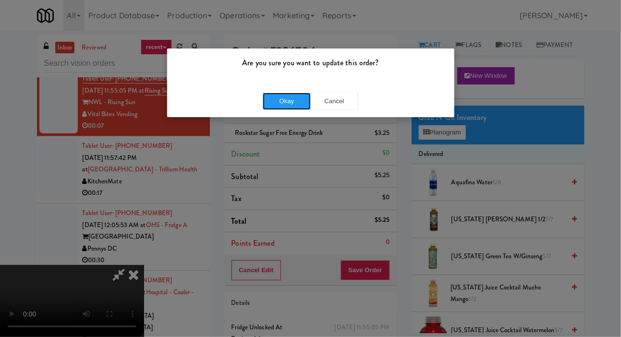
click at [282, 101] on button "Okay" at bounding box center [287, 101] width 48 height 17
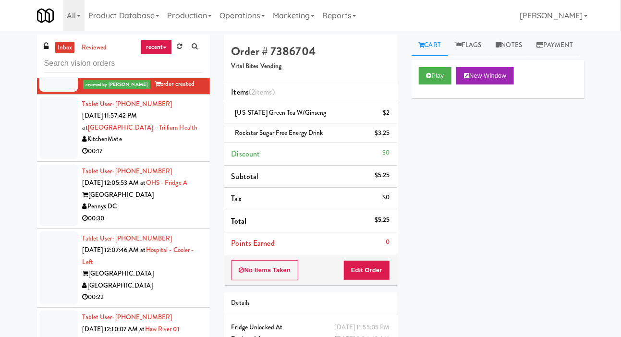
click at [57, 141] on div at bounding box center [58, 128] width 38 height 62
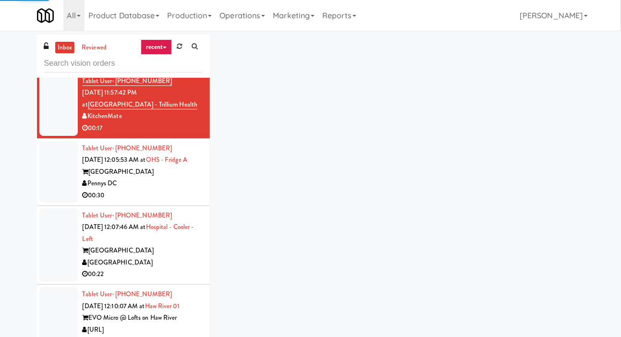
scroll to position [1717, 0]
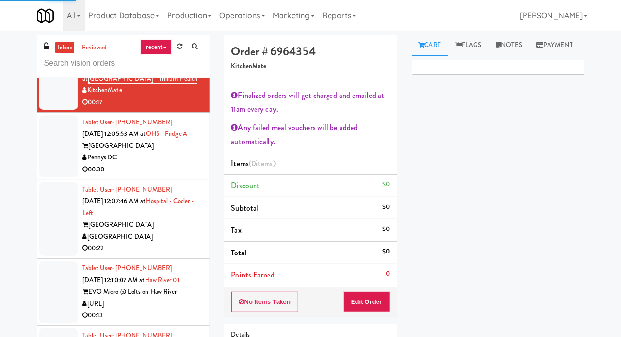
click at [61, 156] on div at bounding box center [58, 146] width 38 height 62
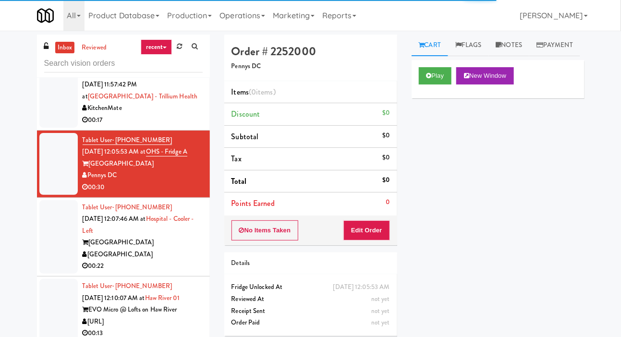
scroll to position [1722, 0]
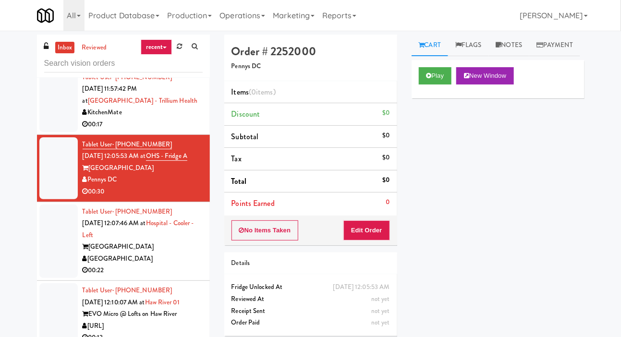
click at [52, 128] on div at bounding box center [58, 101] width 38 height 62
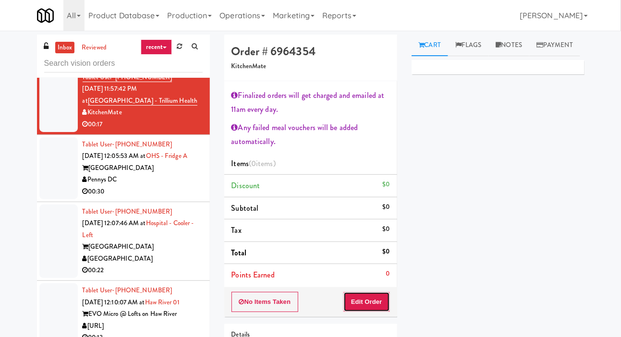
click at [372, 306] on button "Edit Order" at bounding box center [366, 302] width 47 height 20
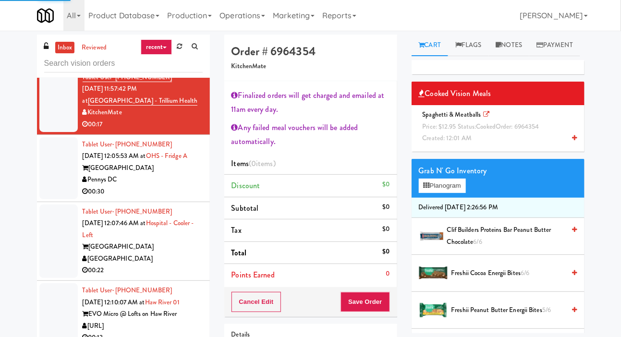
click at [484, 119] on link at bounding box center [487, 114] width 6 height 9
click at [449, 143] on span "Created: 12:01 AM" at bounding box center [447, 138] width 49 height 9
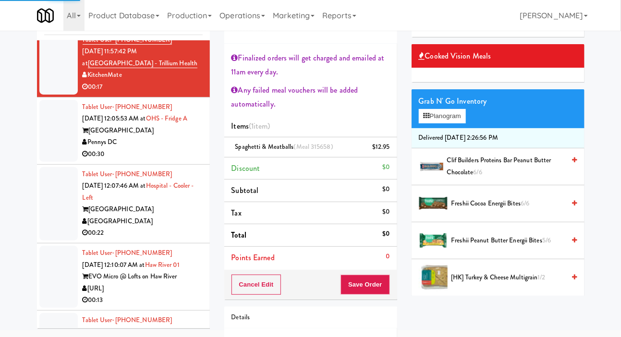
scroll to position [36, 0]
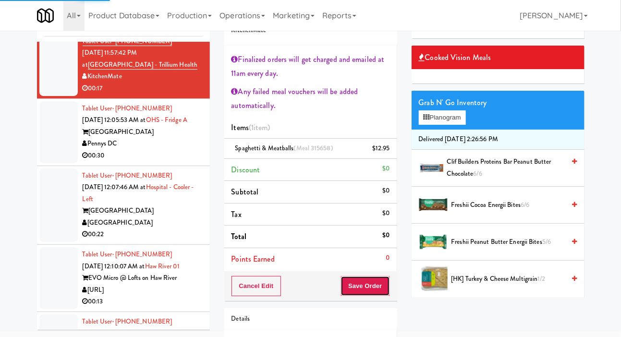
click at [380, 288] on button "Save Order" at bounding box center [365, 286] width 49 height 20
click at [366, 288] on button "Save Order" at bounding box center [365, 286] width 49 height 20
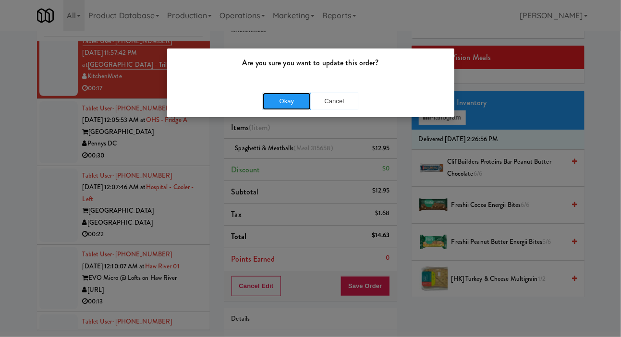
click at [295, 93] on button "Okay" at bounding box center [287, 101] width 48 height 17
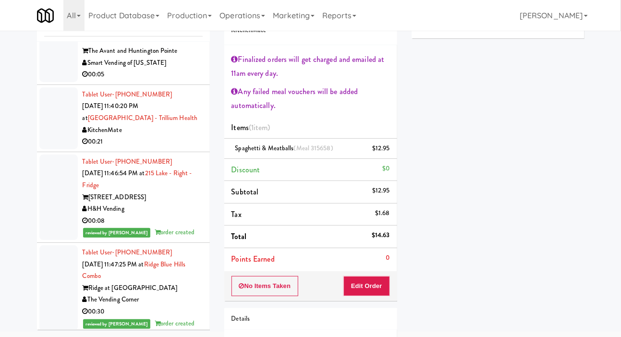
scroll to position [661, 0]
click at [48, 134] on div at bounding box center [58, 118] width 38 height 62
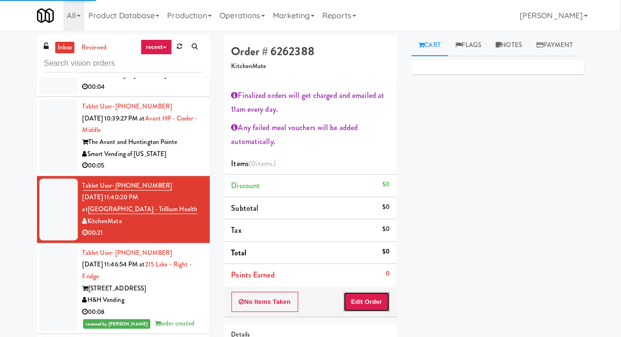
click at [370, 308] on button "Edit Order" at bounding box center [366, 302] width 47 height 20
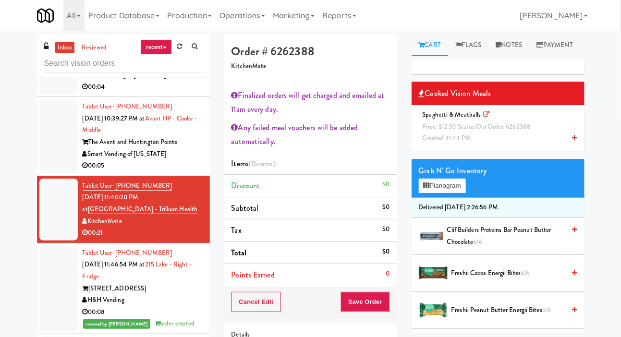
click at [497, 145] on div "Spaghetti & Meatballs Price: $12.95 Status: out Order: 6262388 Created: 11:43 PM" at bounding box center [498, 127] width 158 height 36
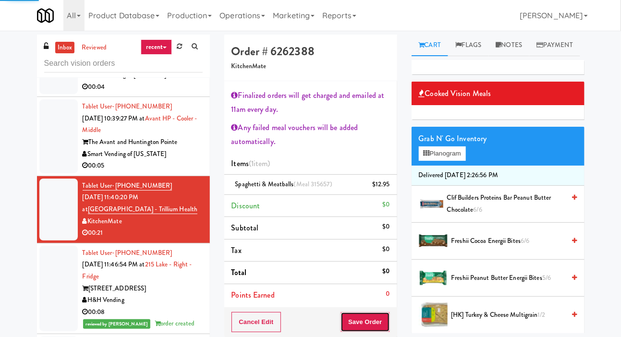
click at [379, 323] on button "Save Order" at bounding box center [365, 322] width 49 height 20
click at [365, 318] on button "Save Order" at bounding box center [365, 322] width 49 height 20
click at [371, 318] on button "Save Order" at bounding box center [365, 322] width 49 height 20
click at [367, 318] on button "Save Order" at bounding box center [365, 322] width 49 height 20
click at [364, 321] on button "Save Order" at bounding box center [365, 322] width 49 height 20
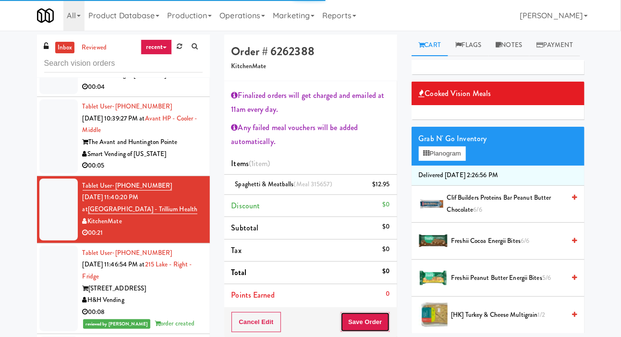
click at [364, 319] on button "Save Order" at bounding box center [365, 322] width 49 height 20
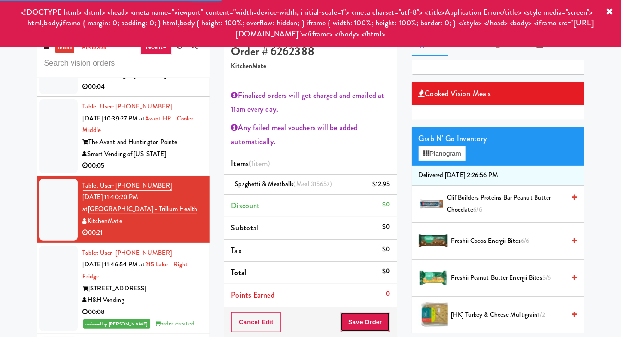
click at [377, 322] on button "Save Order" at bounding box center [365, 322] width 49 height 20
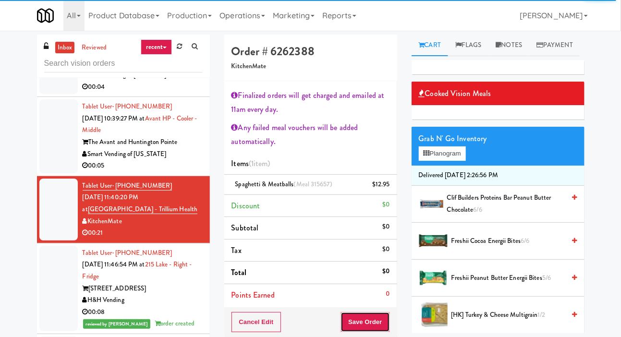
click at [365, 318] on button "Save Order" at bounding box center [365, 322] width 49 height 20
click at [362, 318] on button "Save Order" at bounding box center [365, 322] width 49 height 20
click at [363, 328] on button "Save Order" at bounding box center [365, 322] width 49 height 20
click at [384, 319] on button "Save Order" at bounding box center [365, 322] width 49 height 20
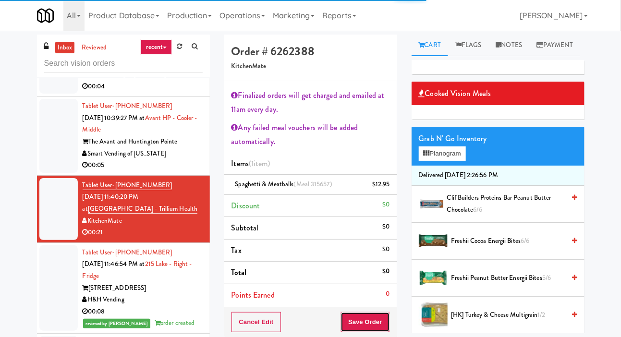
scroll to position [626, 0]
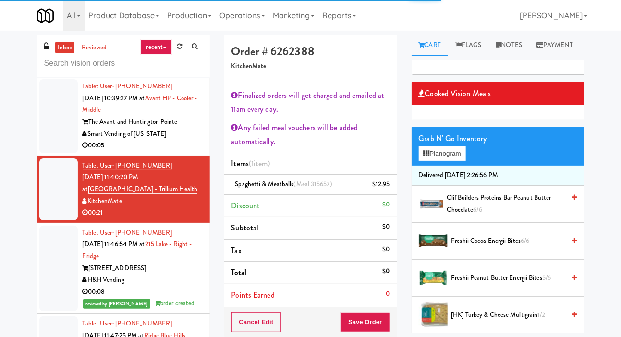
click at [61, 137] on div at bounding box center [58, 116] width 38 height 74
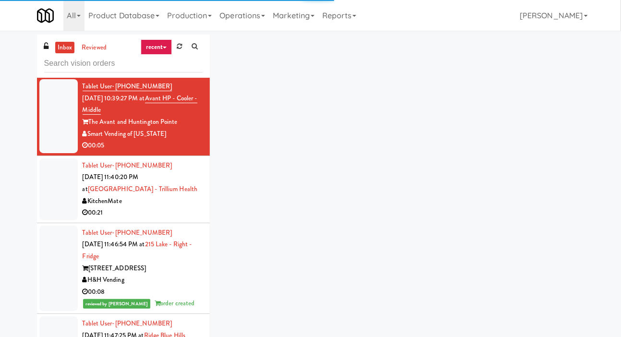
click at [66, 191] on div at bounding box center [58, 189] width 38 height 62
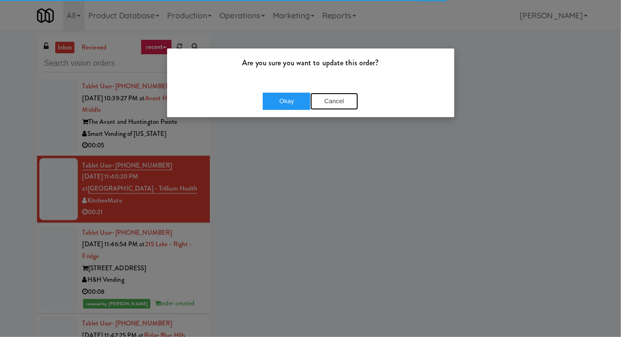
click at [333, 109] on button "Cancel" at bounding box center [334, 101] width 48 height 17
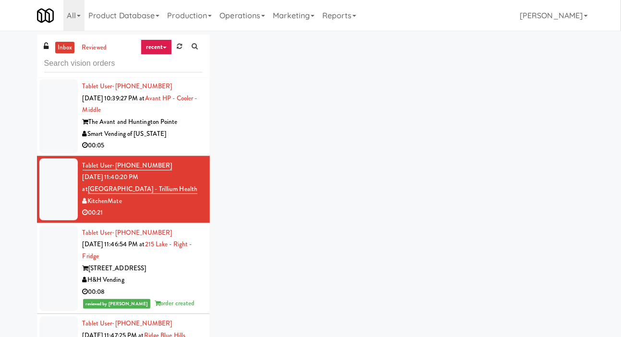
click at [68, 160] on div at bounding box center [58, 189] width 38 height 62
click at [58, 122] on div at bounding box center [58, 116] width 38 height 74
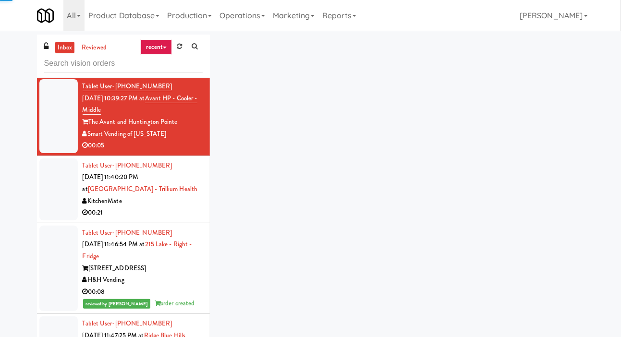
click at [59, 172] on div at bounding box center [58, 189] width 38 height 62
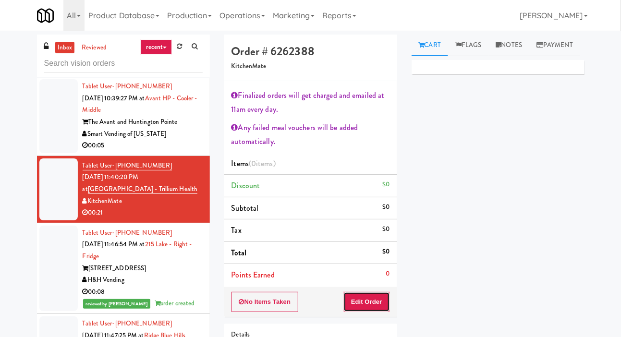
click at [381, 294] on button "Edit Order" at bounding box center [366, 302] width 47 height 20
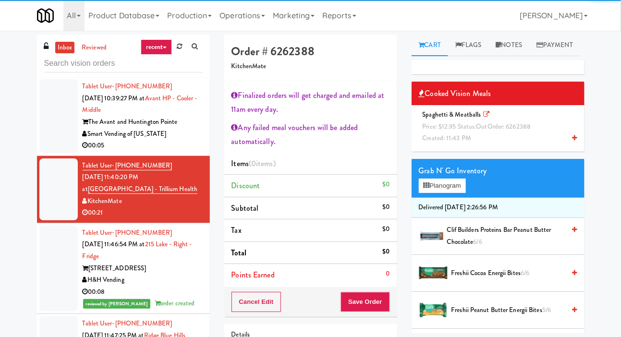
click at [505, 145] on div "Spaghetti & Meatballs Price: $12.95 Status: out Order: 6262388 Created: 11:43 PM" at bounding box center [498, 127] width 158 height 36
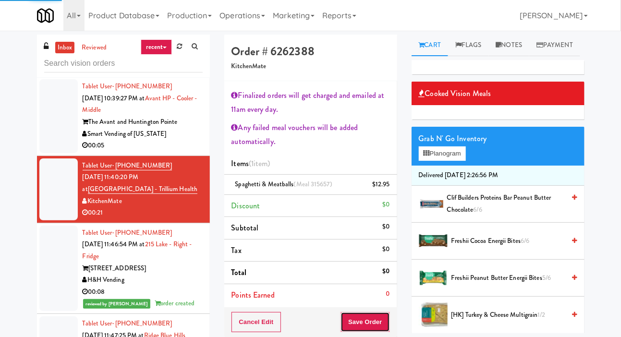
click at [376, 324] on button "Save Order" at bounding box center [365, 322] width 49 height 20
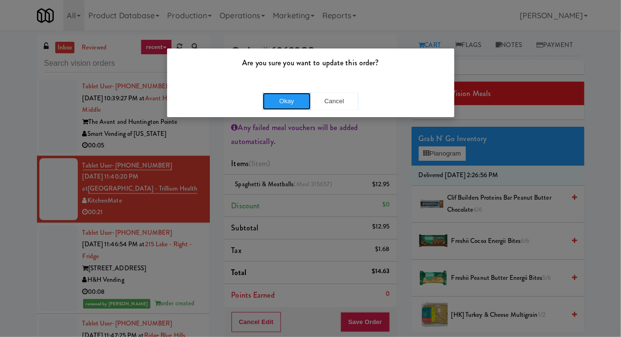
click at [287, 105] on button "Okay" at bounding box center [287, 101] width 48 height 17
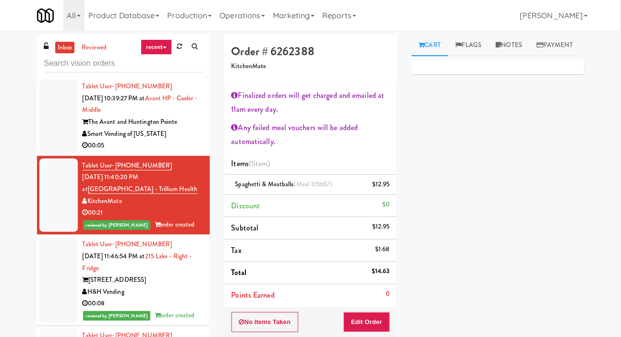
click at [56, 133] on div at bounding box center [58, 116] width 38 height 74
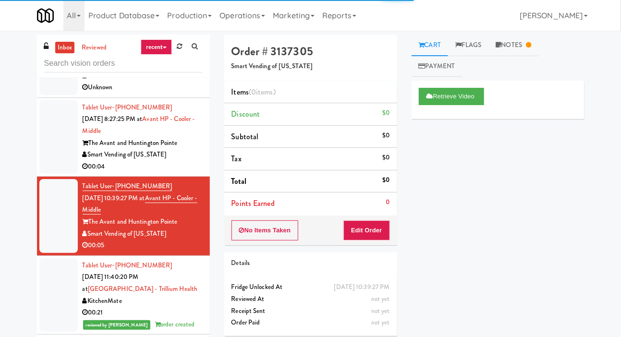
click at [62, 153] on div at bounding box center [58, 137] width 38 height 74
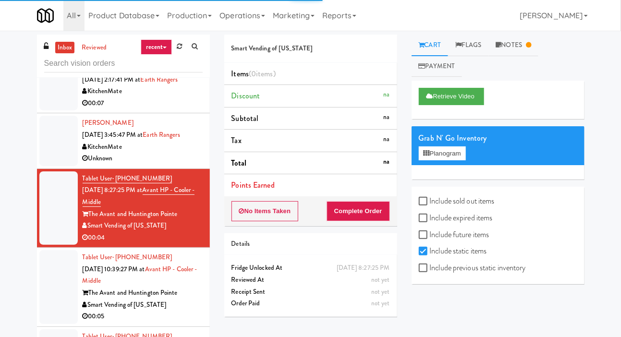
scroll to position [436, 0]
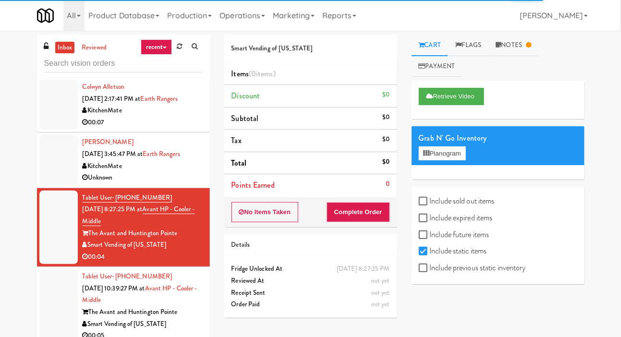
click at [64, 152] on div at bounding box center [58, 160] width 38 height 50
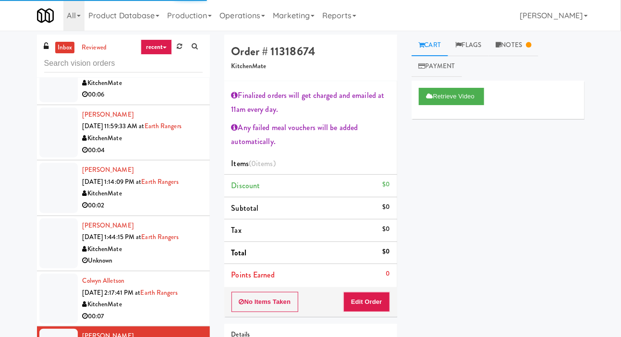
click at [61, 159] on li "Steve Bruno Sep 30, 2025 11:59:33 AM at Earth Rangers KitchenMate 00:04" at bounding box center [123, 132] width 173 height 55
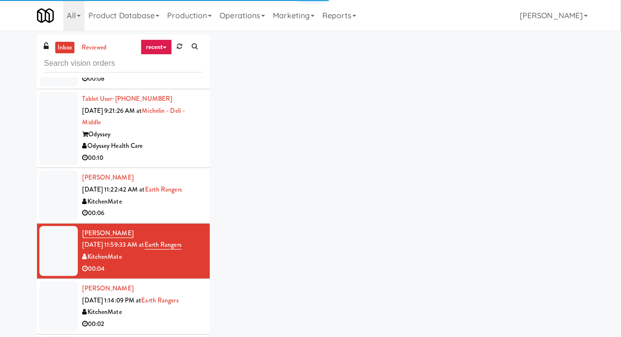
click at [67, 182] on div at bounding box center [58, 195] width 38 height 50
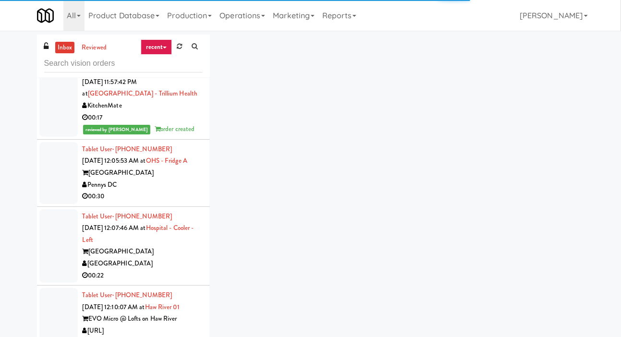
scroll to position [1738, 0]
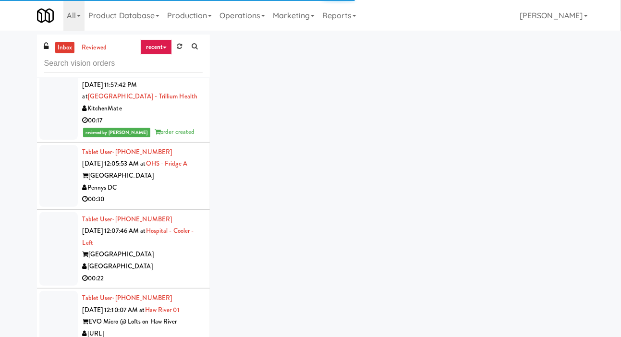
click at [53, 202] on div at bounding box center [58, 176] width 38 height 62
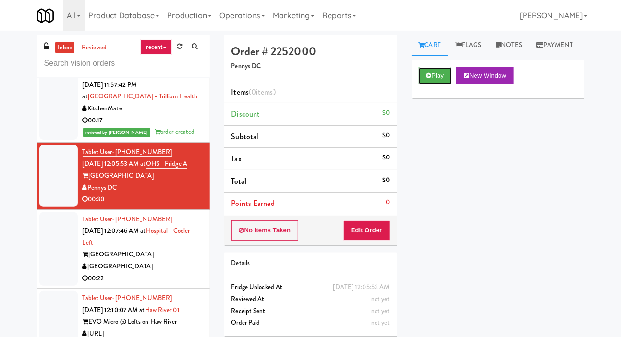
click at [434, 85] on button "Play" at bounding box center [435, 75] width 33 height 17
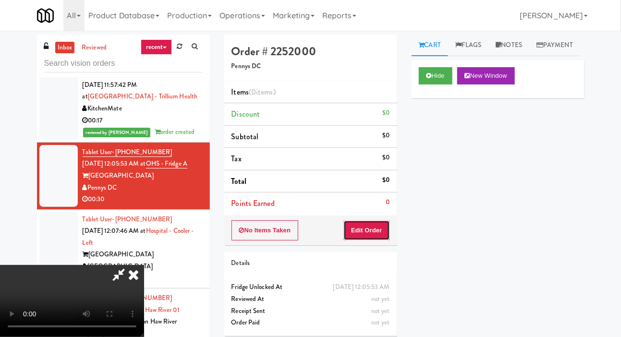
click at [379, 229] on button "Edit Order" at bounding box center [366, 230] width 47 height 20
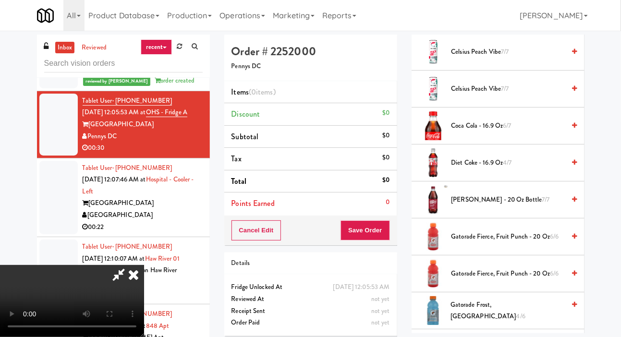
scroll to position [501, 0]
click at [542, 204] on span "7/7" at bounding box center [546, 199] width 8 height 9
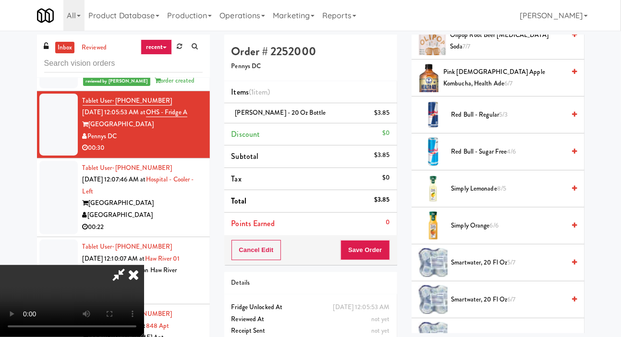
scroll to position [1028, 0]
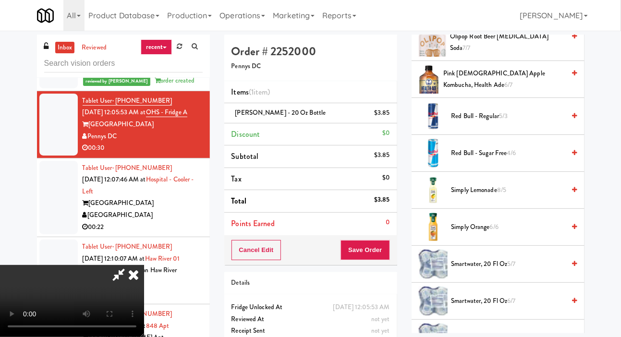
click at [514, 233] on span "Simply Orange 6/6" at bounding box center [508, 227] width 114 height 12
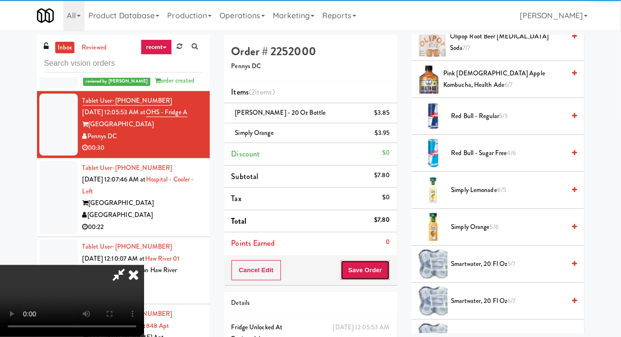
click at [384, 273] on button "Save Order" at bounding box center [365, 270] width 49 height 20
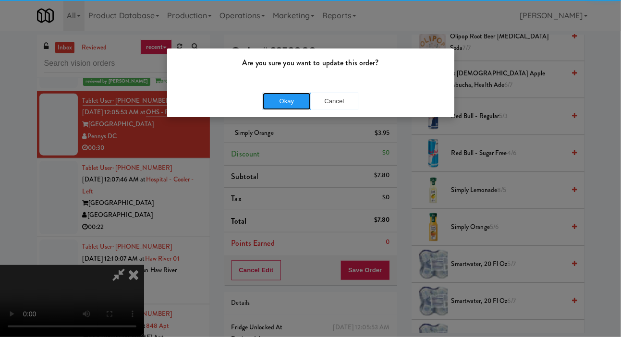
click at [279, 97] on button "Okay" at bounding box center [287, 101] width 48 height 17
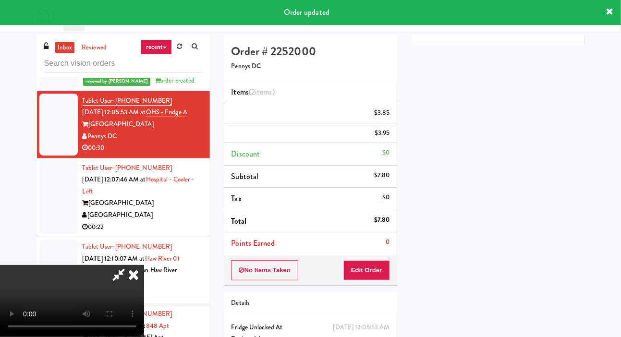
scroll to position [0, 0]
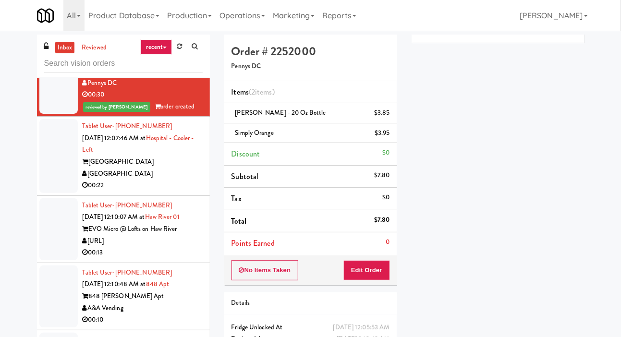
click at [63, 162] on div at bounding box center [58, 156] width 38 height 74
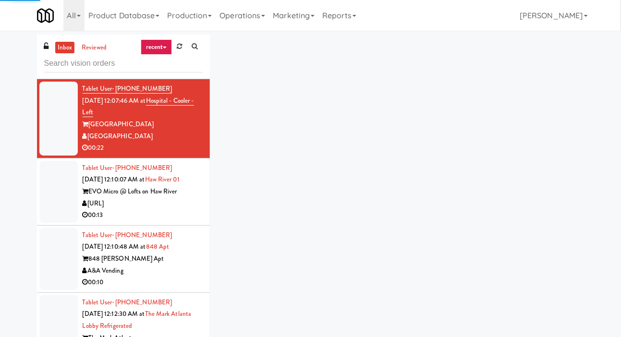
scroll to position [1882, 0]
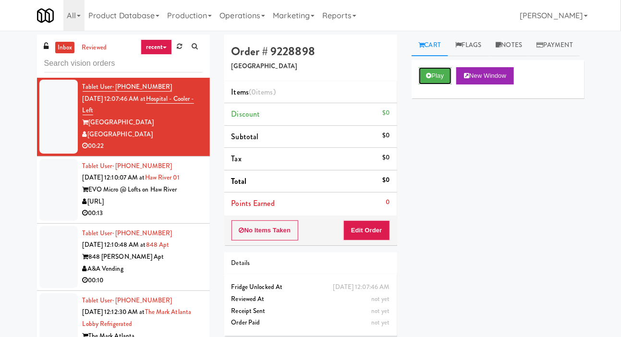
click at [441, 85] on button "Play" at bounding box center [435, 75] width 33 height 17
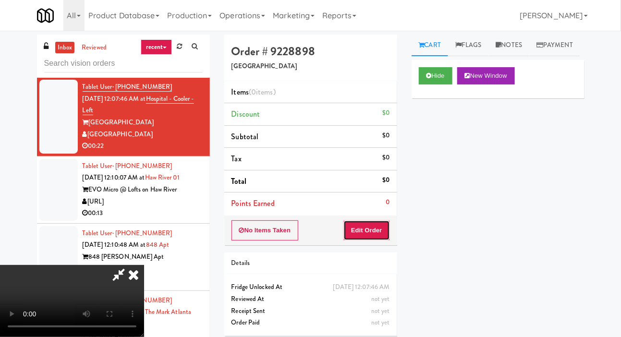
click at [374, 233] on button "Edit Order" at bounding box center [366, 230] width 47 height 20
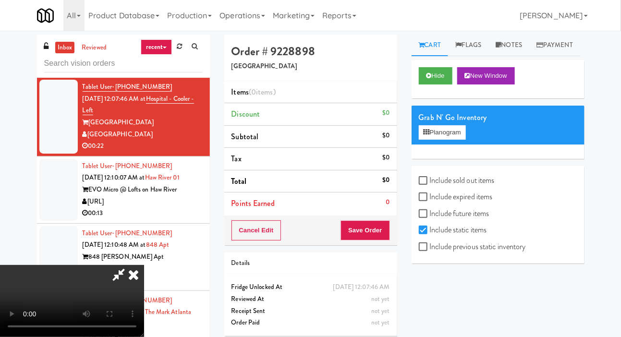
scroll to position [0, 0]
click at [488, 254] on label "Include previous static inventory" at bounding box center [472, 247] width 107 height 14
click at [430, 251] on input "Include previous static inventory" at bounding box center [424, 247] width 11 height 8
checkbox input "true"
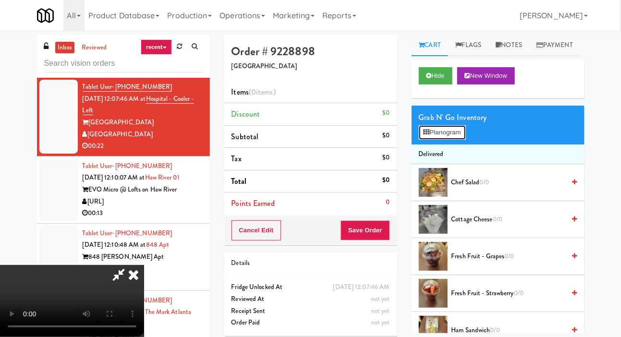
click at [455, 140] on button "Planogram" at bounding box center [442, 132] width 47 height 14
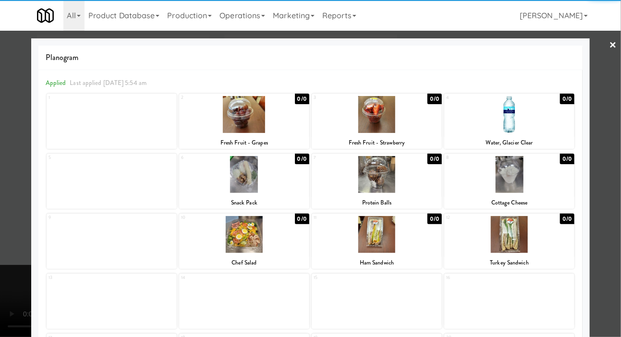
click at [539, 240] on div at bounding box center [509, 234] width 130 height 37
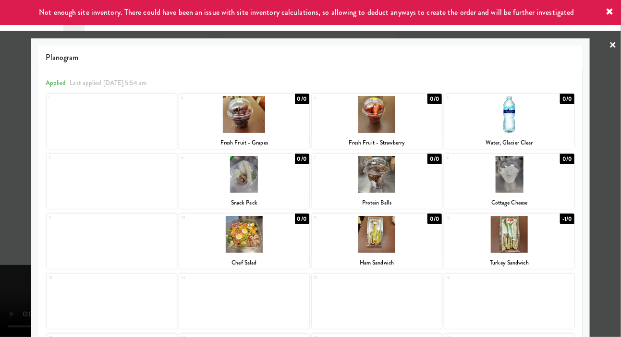
click at [613, 175] on div at bounding box center [310, 168] width 621 height 337
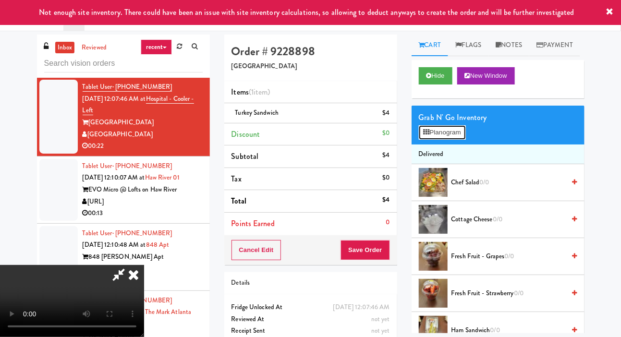
click at [457, 140] on button "Planogram" at bounding box center [442, 132] width 47 height 14
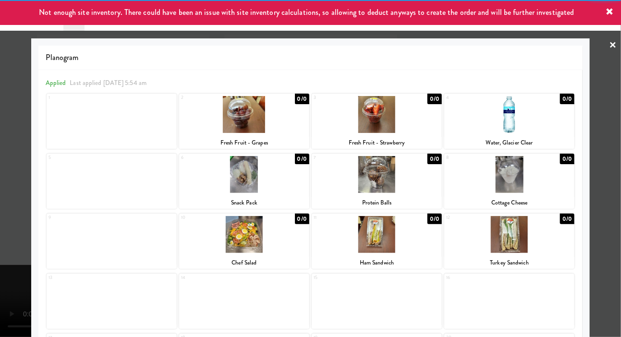
click at [410, 130] on div at bounding box center [377, 114] width 130 height 37
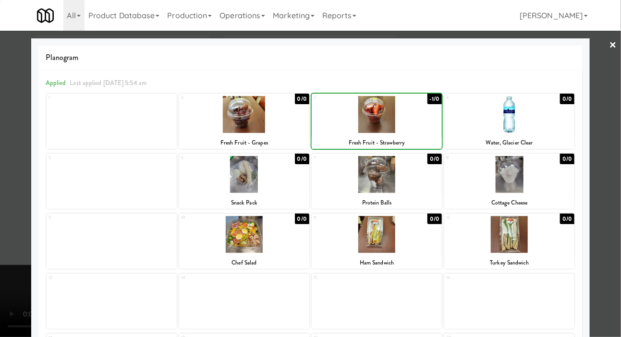
click at [6, 133] on div at bounding box center [310, 168] width 621 height 337
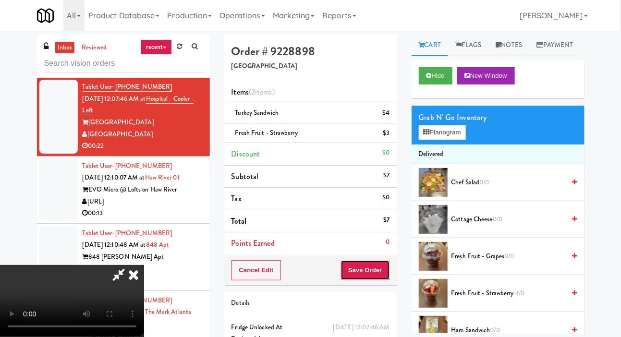
click at [388, 269] on button "Save Order" at bounding box center [365, 270] width 49 height 20
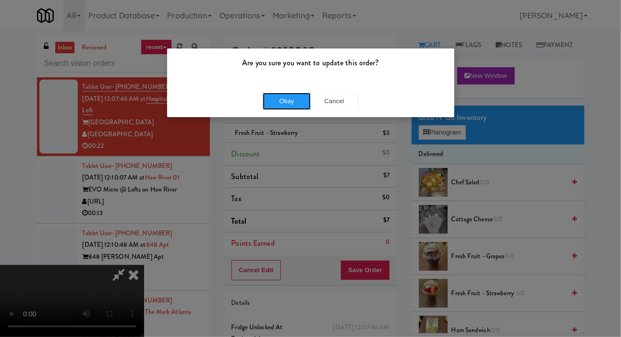
click at [287, 101] on button "Okay" at bounding box center [287, 101] width 48 height 17
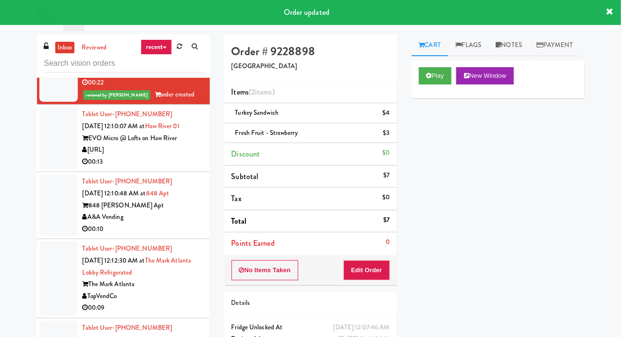
scroll to position [1950, 0]
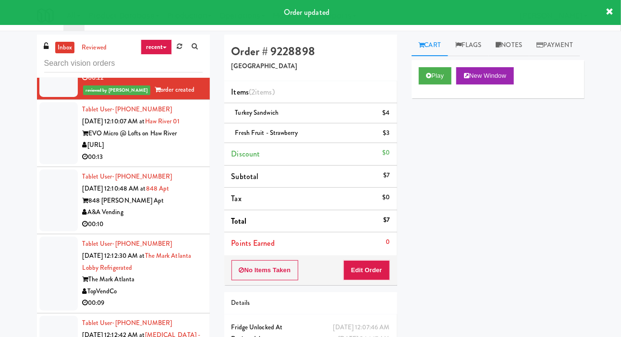
click at [56, 154] on div at bounding box center [58, 133] width 38 height 62
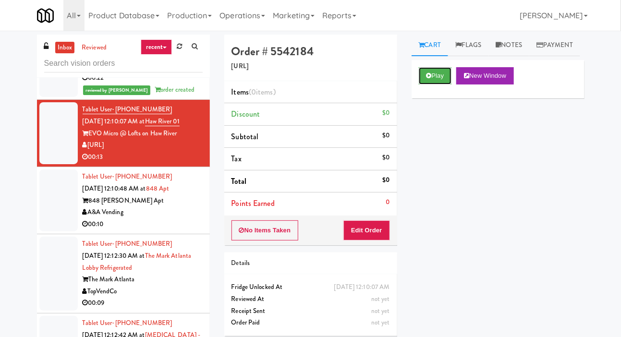
click at [433, 85] on button "Play" at bounding box center [435, 75] width 33 height 17
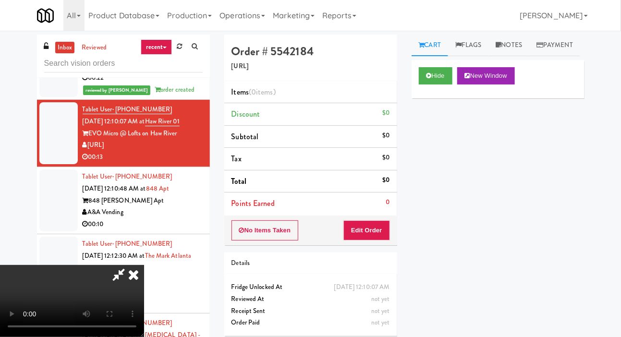
click at [374, 211] on li "Points Earned 0" at bounding box center [310, 204] width 173 height 22
click at [377, 227] on button "Edit Order" at bounding box center [366, 230] width 47 height 20
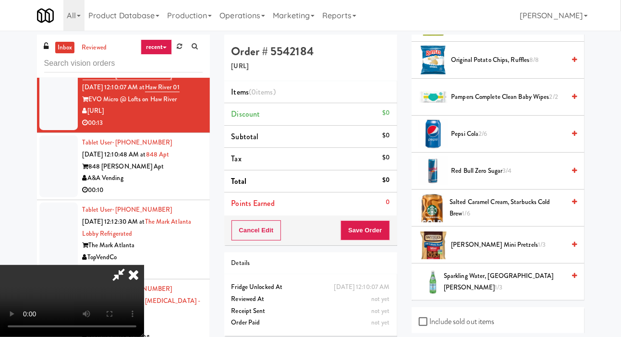
scroll to position [380, 0]
click at [539, 141] on span "Pepsi Cola 2/6" at bounding box center [508, 135] width 114 height 12
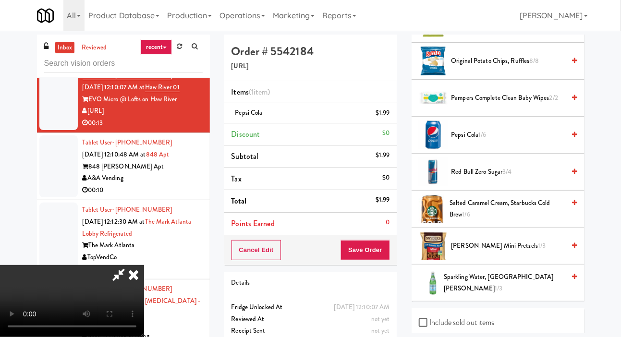
click at [524, 141] on span "Pepsi Cola 1/6" at bounding box center [508, 135] width 114 height 12
click at [383, 257] on button "Save Order" at bounding box center [365, 250] width 49 height 20
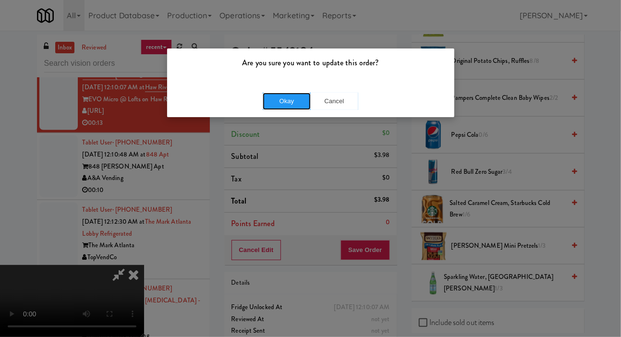
click at [290, 109] on button "Okay" at bounding box center [287, 101] width 48 height 17
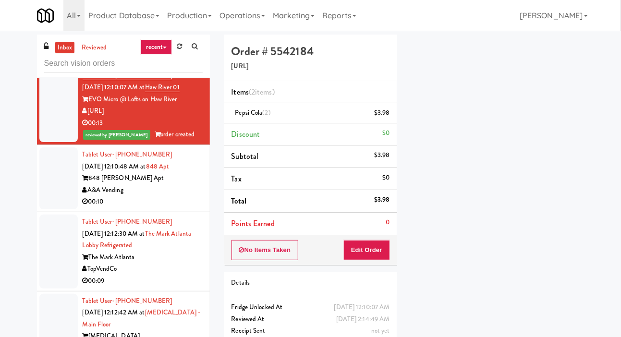
scroll to position [56, 0]
click at [48, 204] on div at bounding box center [58, 178] width 38 height 62
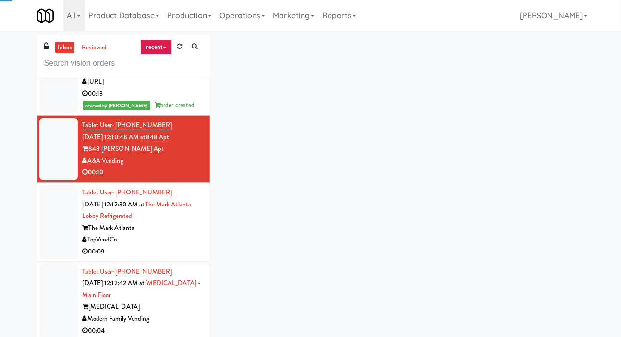
scroll to position [2032, 0]
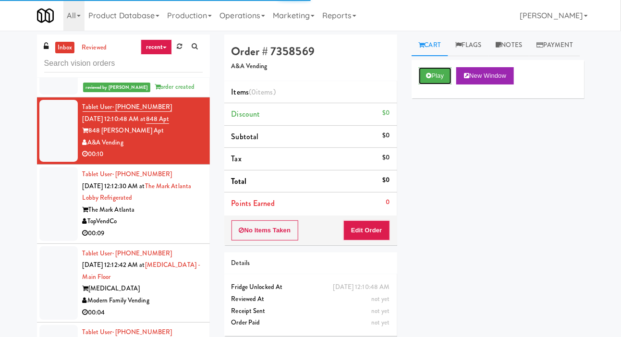
click at [437, 85] on button "Play" at bounding box center [435, 75] width 33 height 17
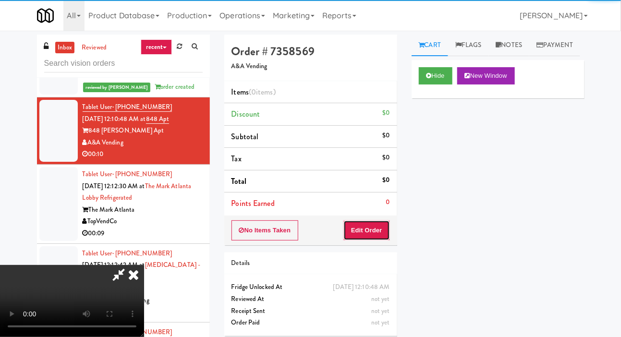
click at [381, 234] on button "Edit Order" at bounding box center [366, 230] width 47 height 20
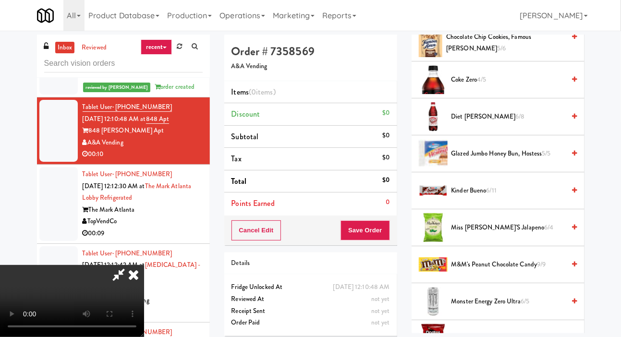
scroll to position [363, 0]
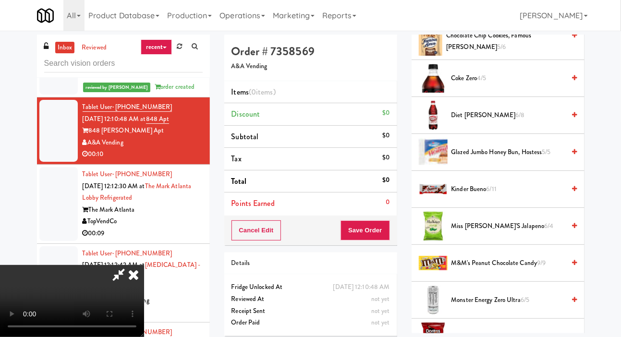
click at [505, 195] on span "Kinder Bueno 6/11" at bounding box center [508, 189] width 114 height 12
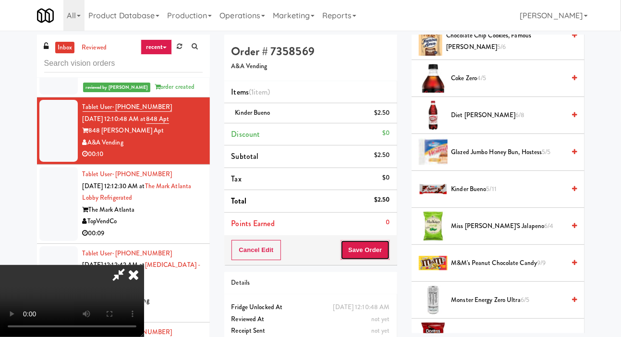
click at [387, 253] on button "Save Order" at bounding box center [365, 250] width 49 height 20
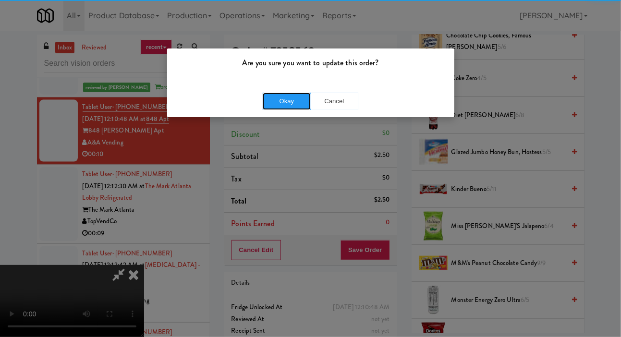
click at [291, 99] on button "Okay" at bounding box center [287, 101] width 48 height 17
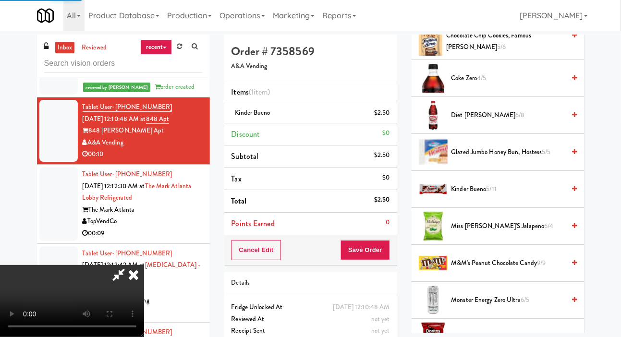
scroll to position [56, 0]
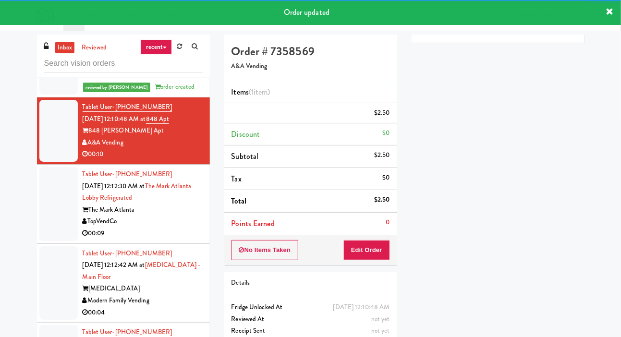
click at [57, 218] on div at bounding box center [58, 204] width 38 height 74
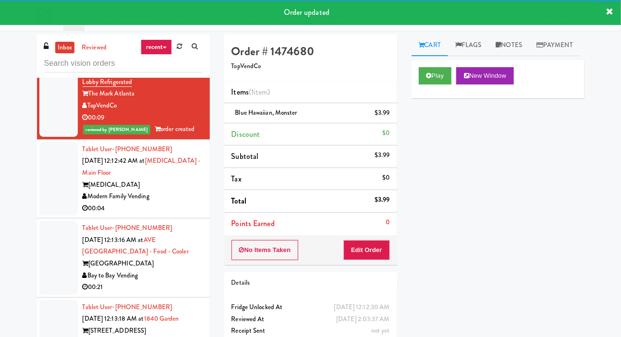
click at [56, 186] on div at bounding box center [58, 179] width 38 height 74
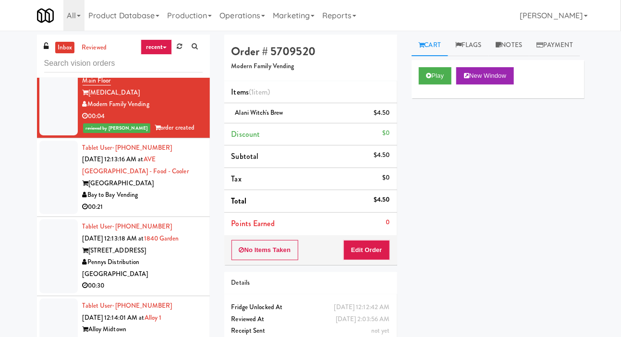
click at [51, 189] on div at bounding box center [58, 178] width 38 height 74
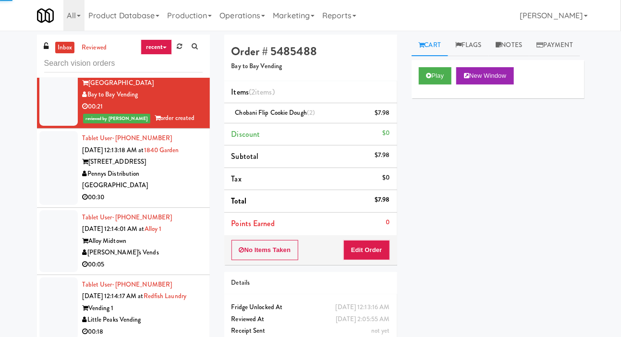
click at [58, 185] on div at bounding box center [58, 168] width 38 height 74
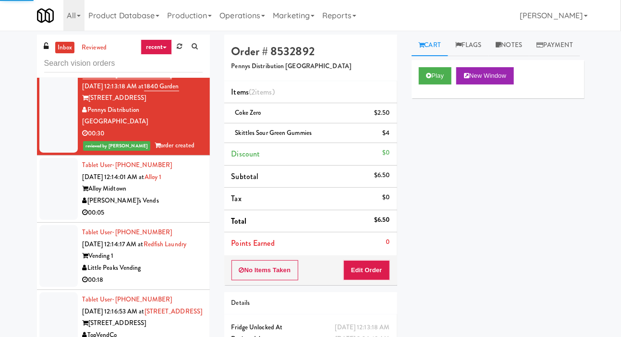
click at [57, 199] on div at bounding box center [58, 189] width 38 height 62
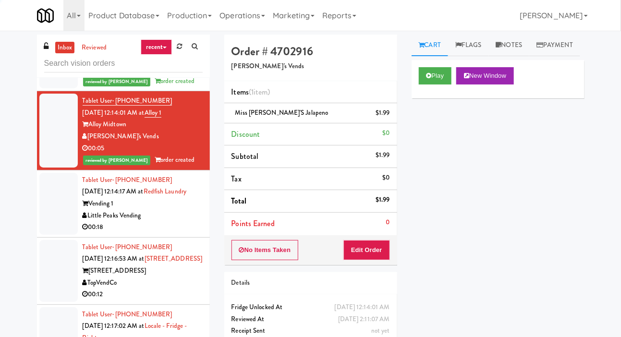
click at [61, 211] on div at bounding box center [58, 204] width 38 height 62
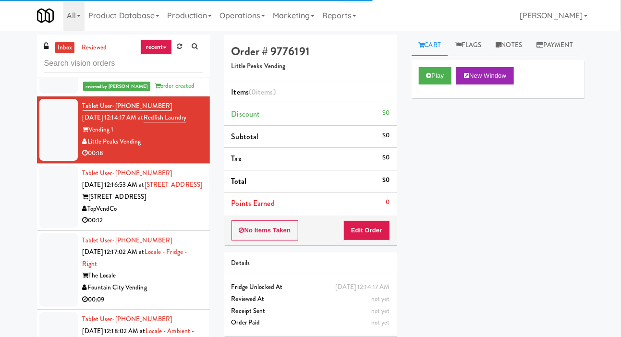
click at [55, 215] on div at bounding box center [58, 197] width 38 height 62
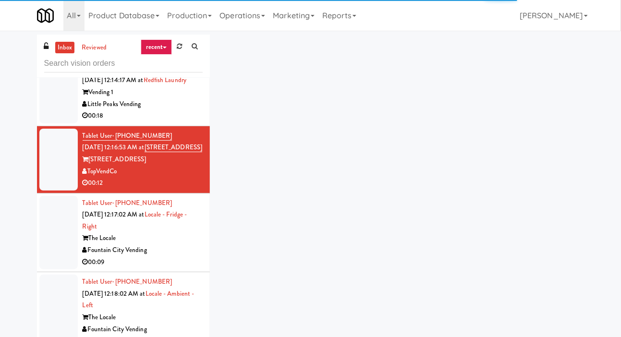
scroll to position [2617, 0]
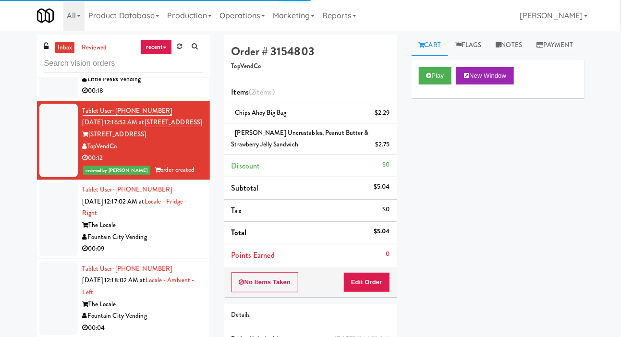
click at [51, 98] on div at bounding box center [58, 68] width 38 height 62
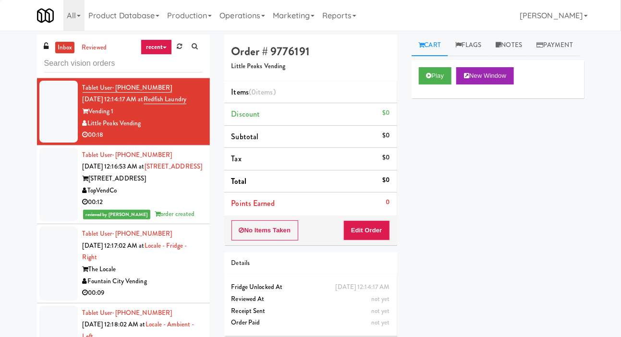
scroll to position [2572, 0]
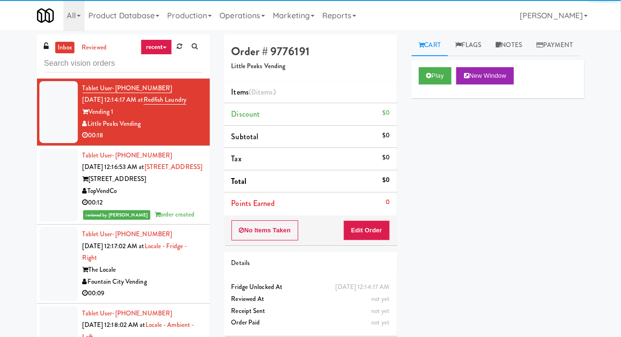
click at [529, 56] on link "Payment" at bounding box center [554, 46] width 51 height 22
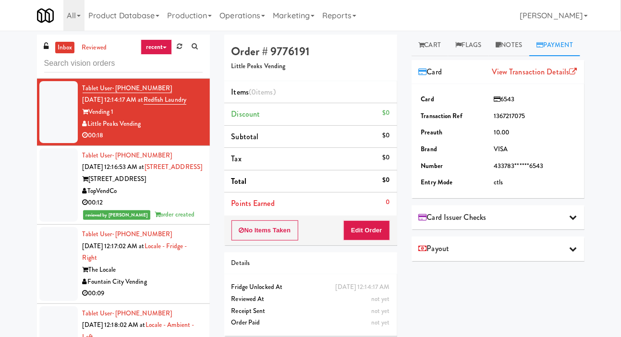
click at [433, 35] on link "Cart" at bounding box center [430, 46] width 37 height 22
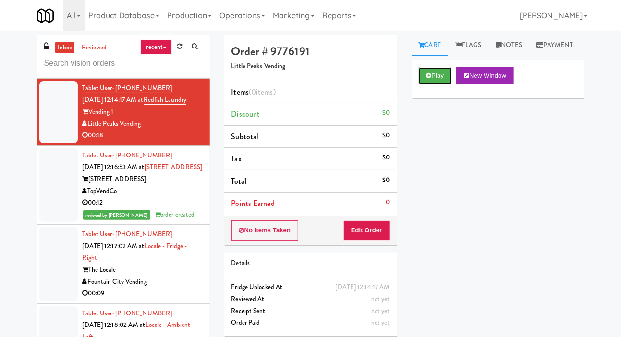
click at [425, 85] on button "Play" at bounding box center [435, 75] width 33 height 17
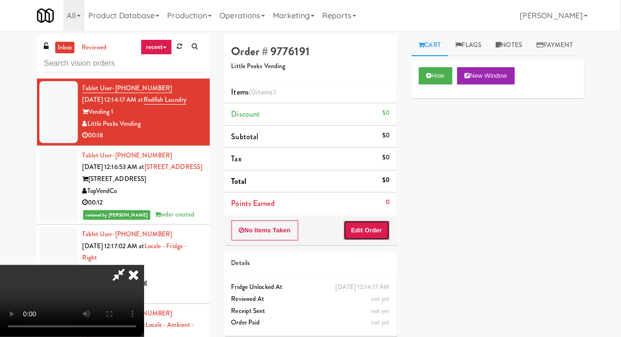
click at [377, 222] on button "Edit Order" at bounding box center [366, 230] width 47 height 20
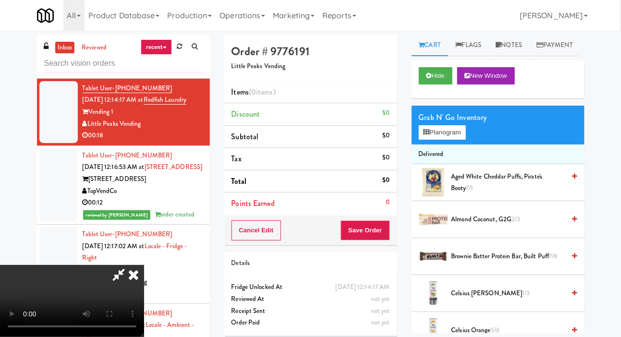
scroll to position [0, 0]
click at [451, 140] on button "Planogram" at bounding box center [442, 132] width 47 height 14
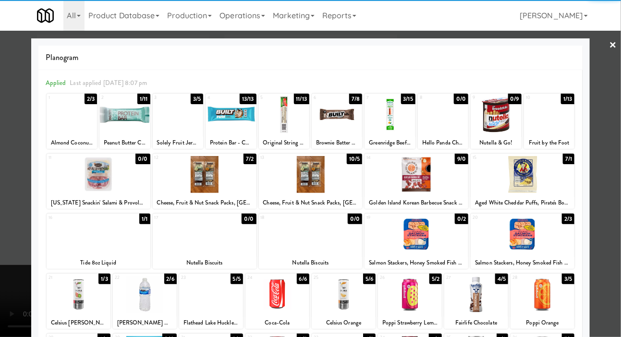
click at [287, 131] on div at bounding box center [284, 114] width 50 height 37
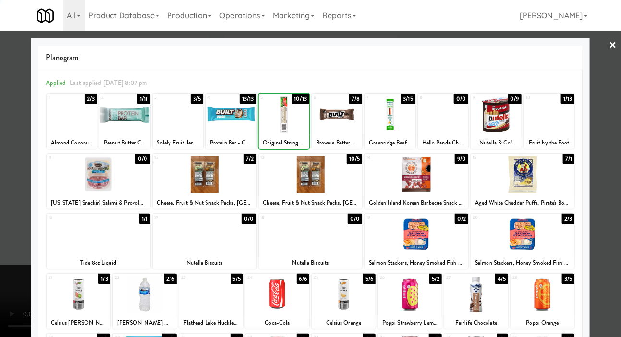
click at [620, 115] on div at bounding box center [310, 168] width 621 height 337
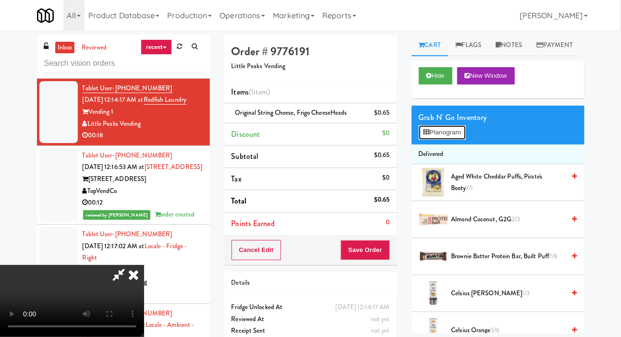
click at [452, 140] on button "Planogram" at bounding box center [442, 132] width 47 height 14
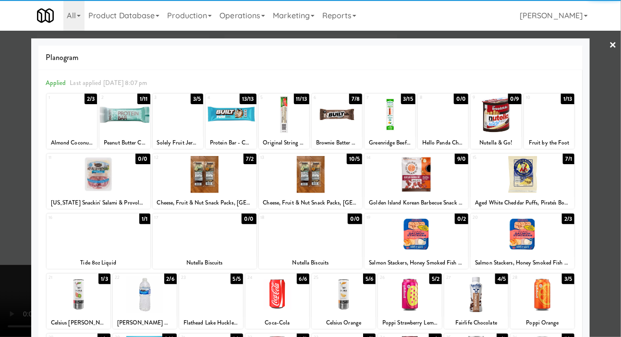
click at [532, 181] on div at bounding box center [523, 174] width 104 height 37
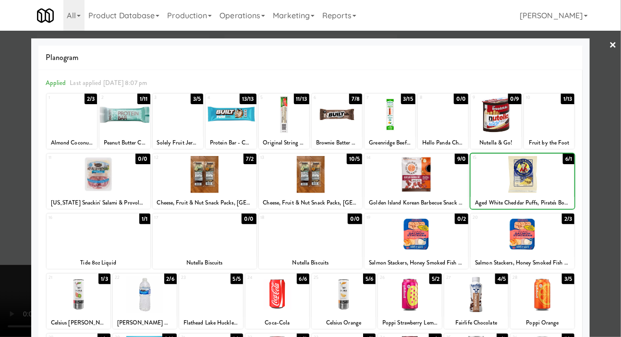
click at [618, 134] on div at bounding box center [310, 168] width 621 height 337
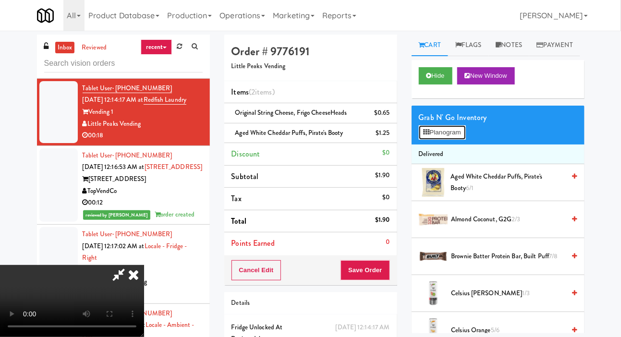
click at [462, 140] on button "Planogram" at bounding box center [442, 132] width 47 height 14
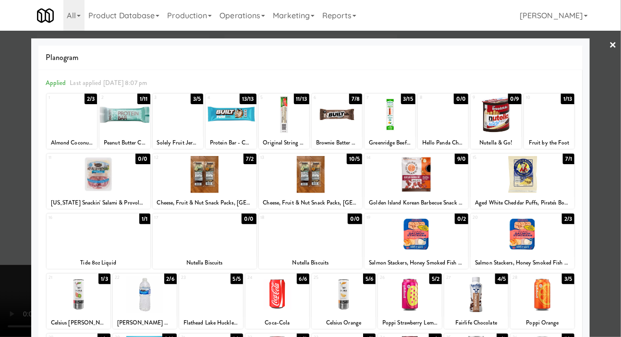
click at [496, 124] on div at bounding box center [496, 114] width 50 height 37
click at [618, 122] on div at bounding box center [310, 168] width 621 height 337
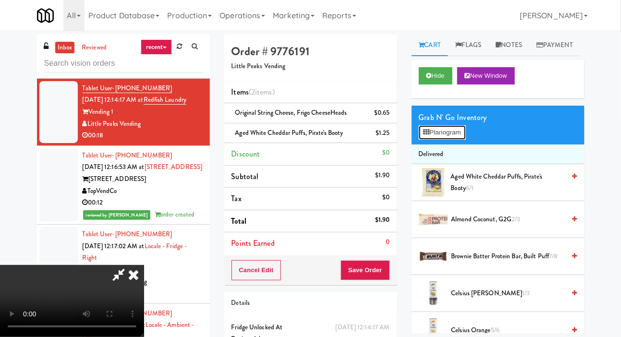
click at [452, 140] on button "Planogram" at bounding box center [442, 132] width 47 height 14
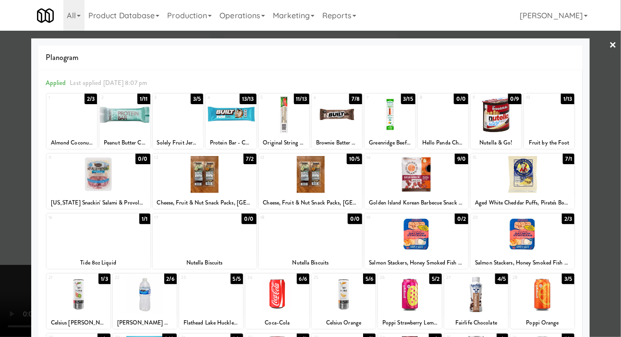
click at [615, 123] on div at bounding box center [310, 168] width 621 height 337
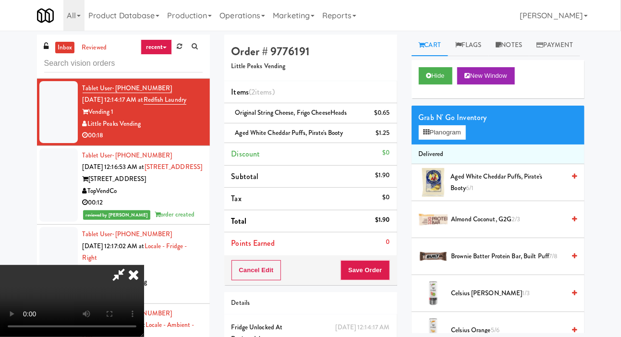
scroll to position [35, 0]
click at [461, 140] on button "Planogram" at bounding box center [442, 132] width 47 height 14
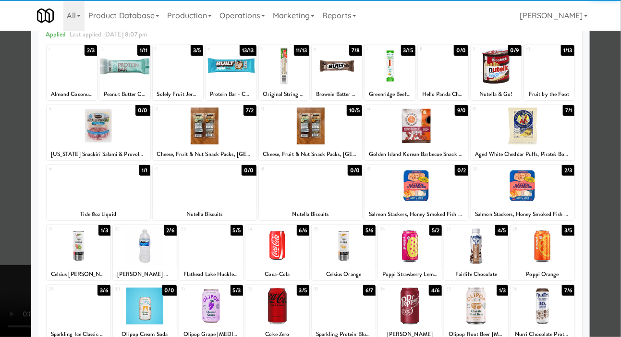
scroll to position [134, 0]
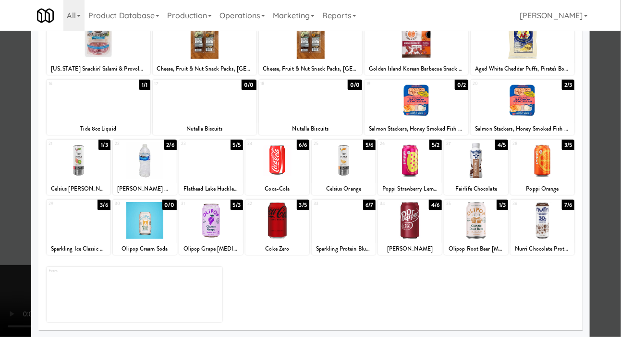
click at [480, 229] on div at bounding box center [476, 220] width 64 height 37
click at [620, 143] on div at bounding box center [310, 168] width 621 height 337
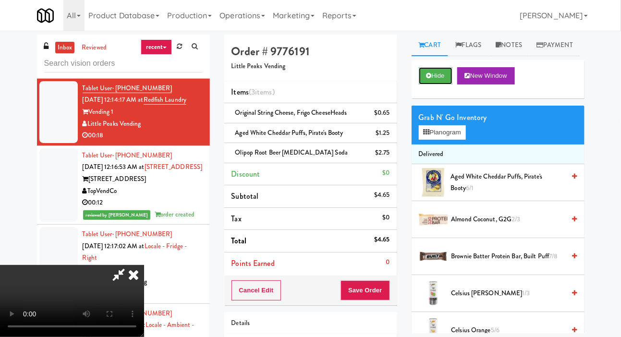
click at [436, 85] on button "Hide" at bounding box center [436, 75] width 34 height 17
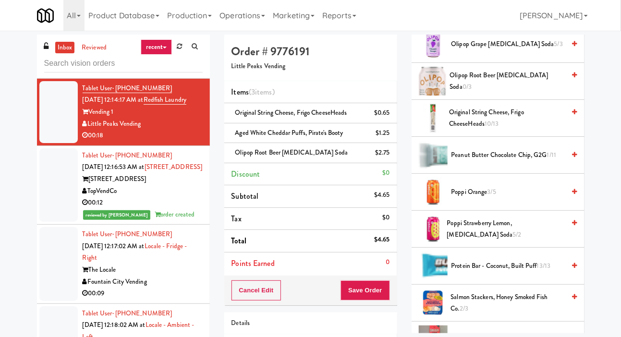
scroll to position [766, 0]
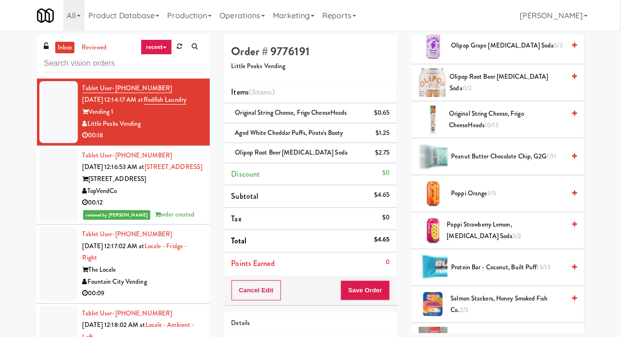
click at [524, 132] on span "Original String Cheese, Frigo CheeseHeads 10/13" at bounding box center [507, 120] width 116 height 24
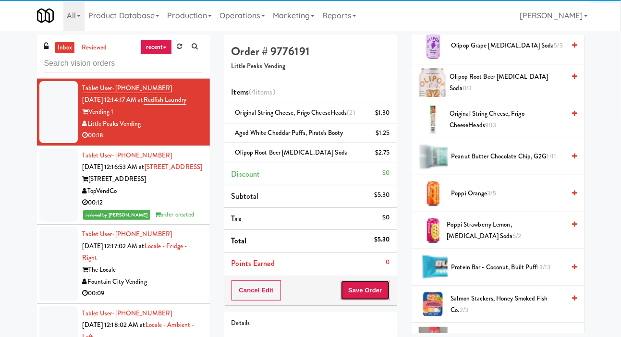
click at [384, 282] on button "Save Order" at bounding box center [365, 290] width 49 height 20
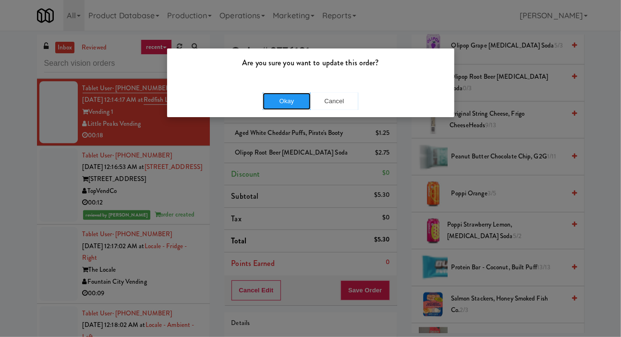
click at [291, 100] on button "Okay" at bounding box center [287, 101] width 48 height 17
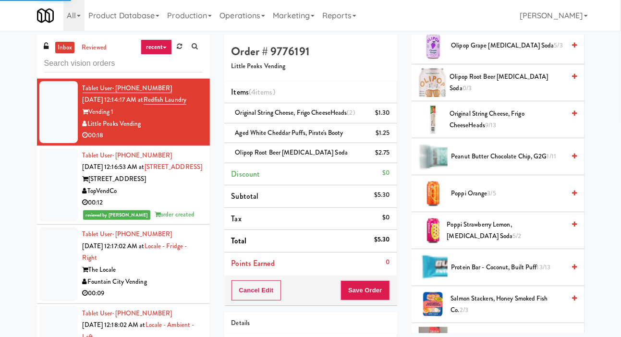
scroll to position [56, 0]
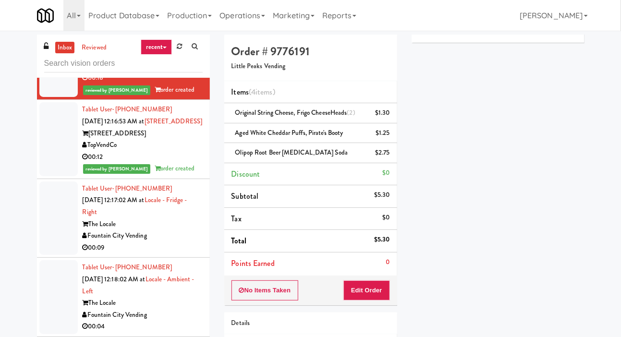
click at [64, 161] on div at bounding box center [58, 139] width 38 height 74
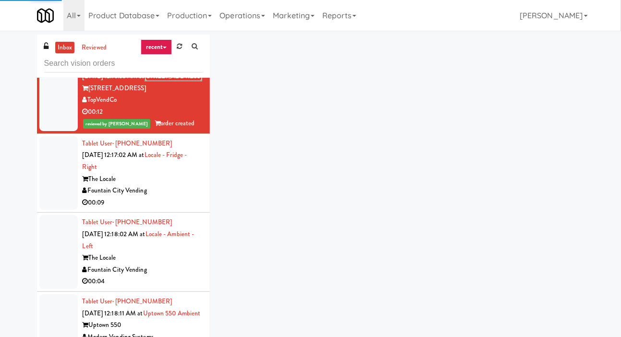
click at [58, 178] on div at bounding box center [58, 173] width 38 height 74
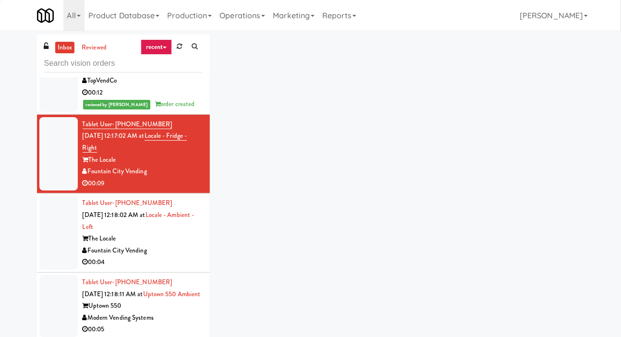
scroll to position [2724, 0]
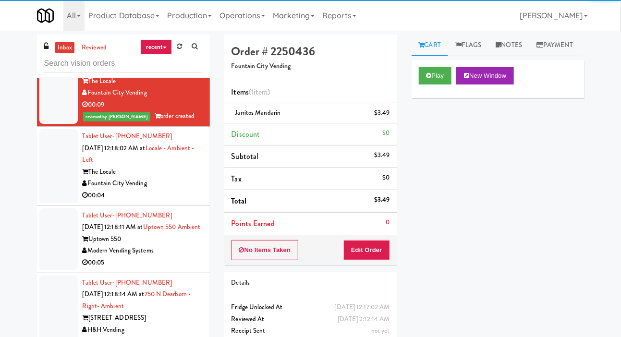
click at [56, 165] on div at bounding box center [58, 166] width 38 height 74
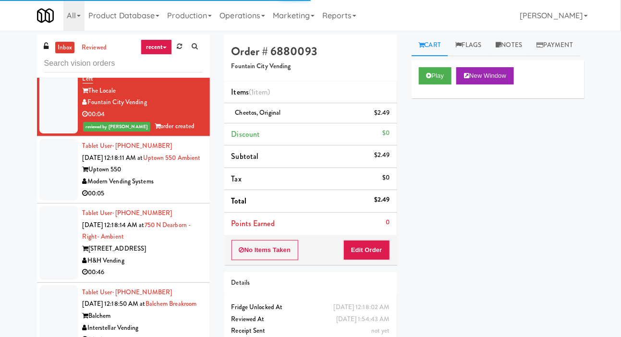
click at [57, 174] on div at bounding box center [58, 170] width 38 height 62
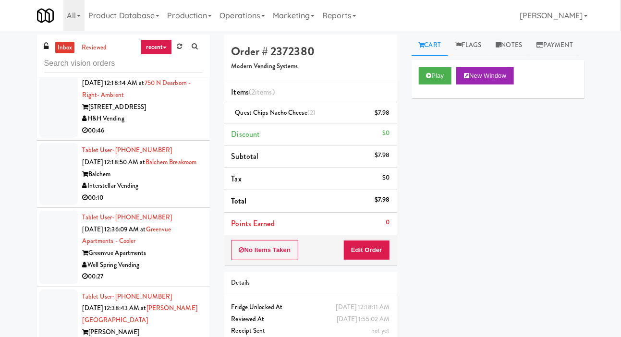
click at [49, 134] on div at bounding box center [58, 101] width 38 height 74
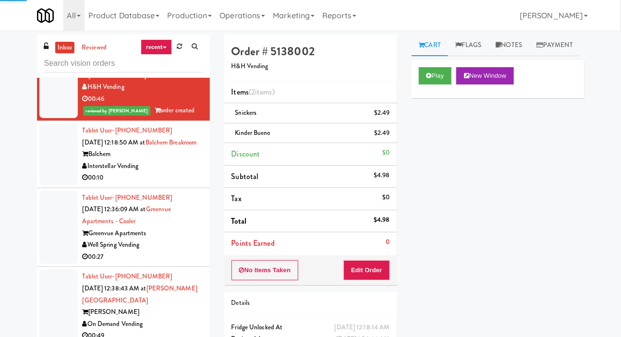
click at [57, 171] on div at bounding box center [58, 154] width 38 height 62
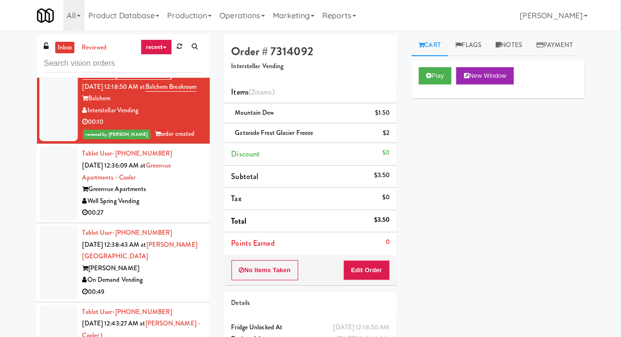
click at [60, 192] on div at bounding box center [58, 183] width 38 height 74
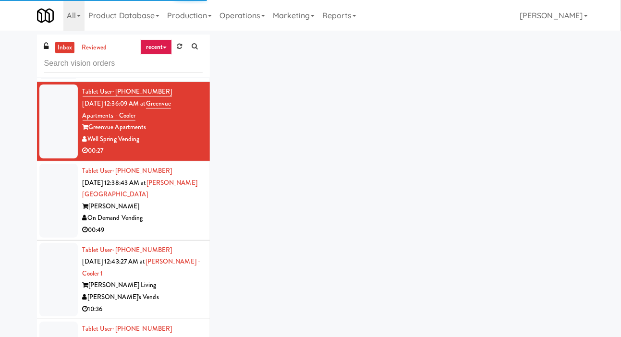
scroll to position [3158, 0]
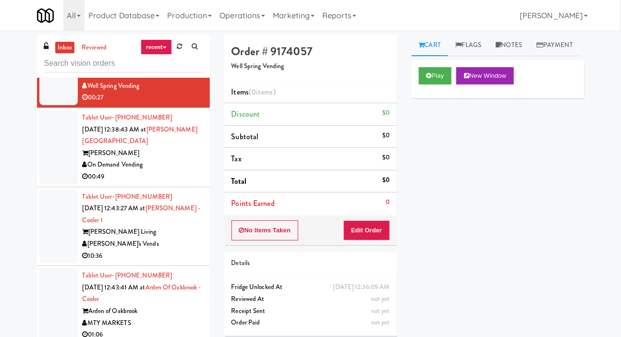
click at [50, 165] on div at bounding box center [58, 147] width 38 height 74
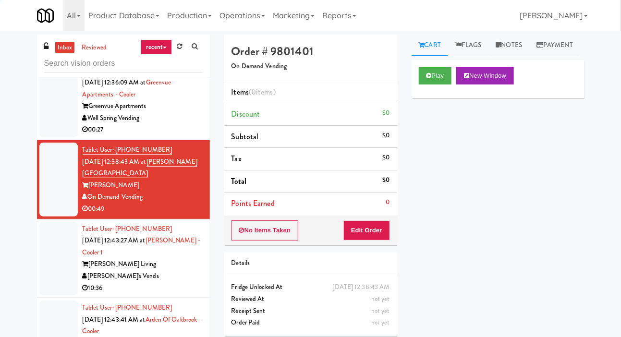
scroll to position [3174, 0]
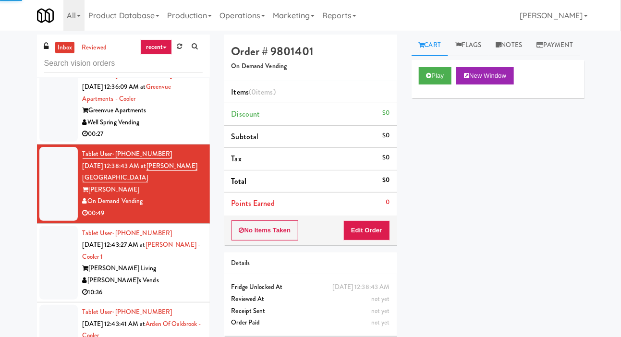
click at [56, 142] on div at bounding box center [58, 105] width 38 height 74
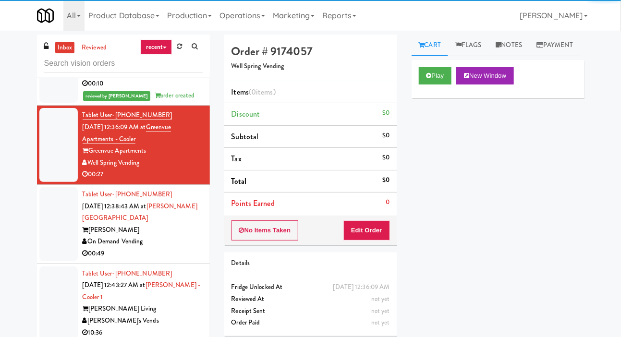
scroll to position [3133, 0]
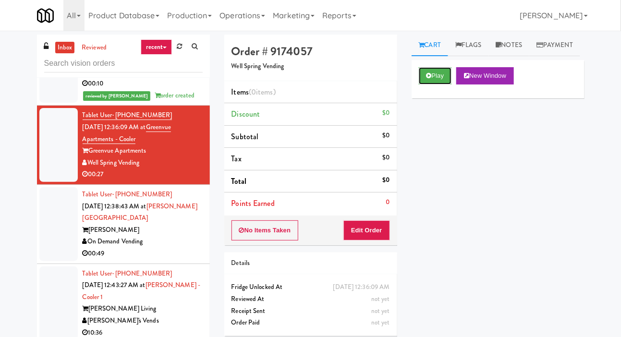
click at [436, 85] on button "Play" at bounding box center [435, 75] width 33 height 17
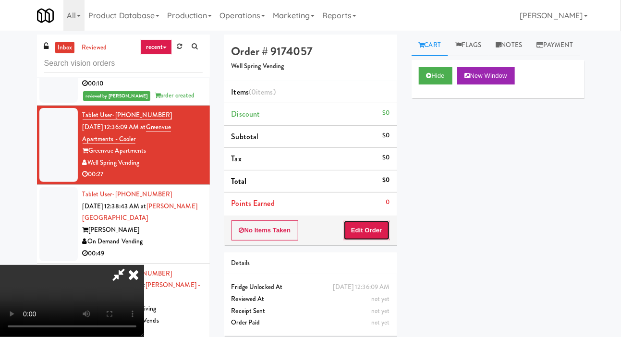
click at [377, 222] on button "Edit Order" at bounding box center [366, 230] width 47 height 20
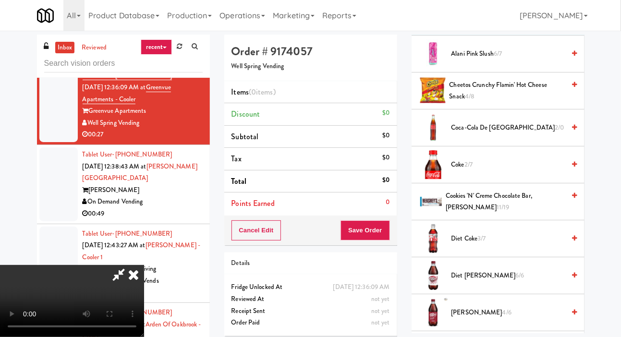
scroll to position [144, 0]
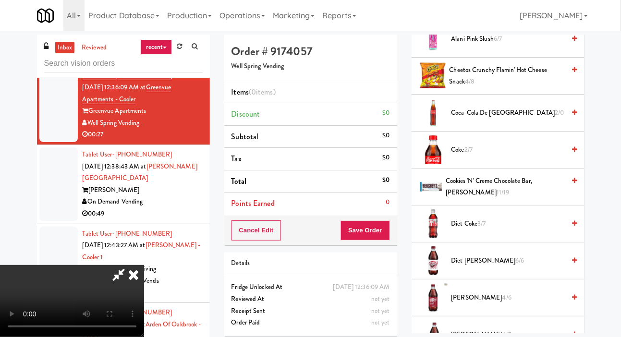
click at [534, 156] on span "Coke 2/7" at bounding box center [508, 150] width 114 height 12
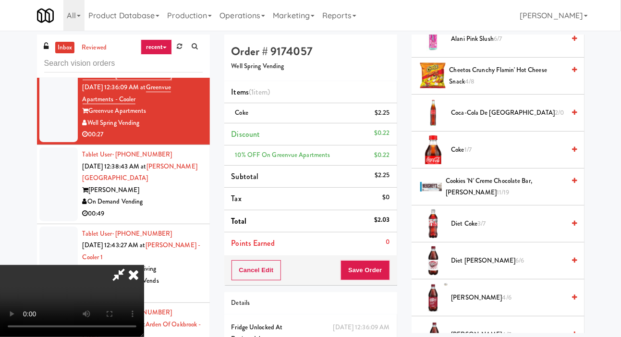
scroll to position [35, 0]
click at [384, 265] on button "Save Order" at bounding box center [365, 270] width 49 height 20
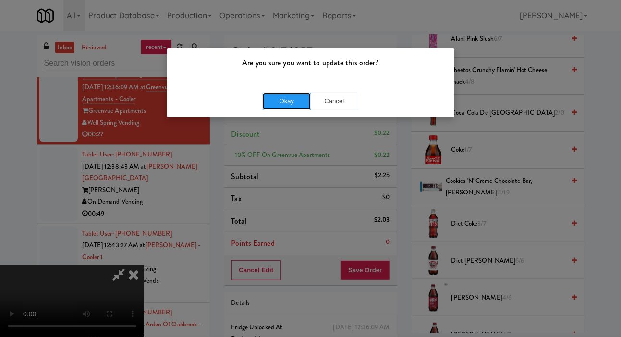
click at [278, 104] on button "Okay" at bounding box center [287, 101] width 48 height 17
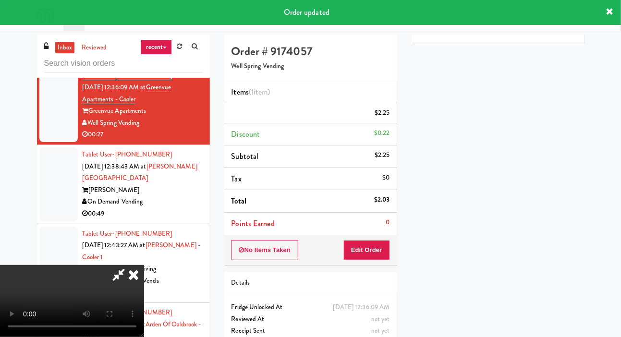
scroll to position [0, 0]
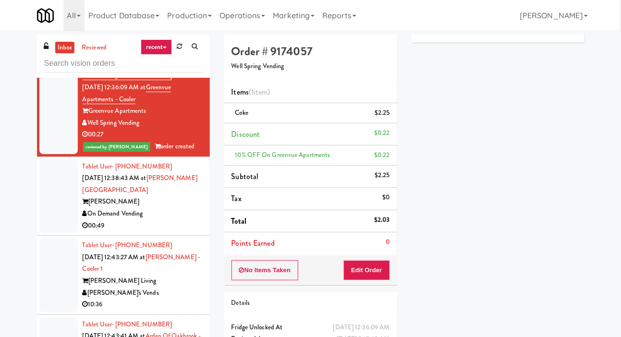
click at [54, 218] on div at bounding box center [58, 196] width 38 height 74
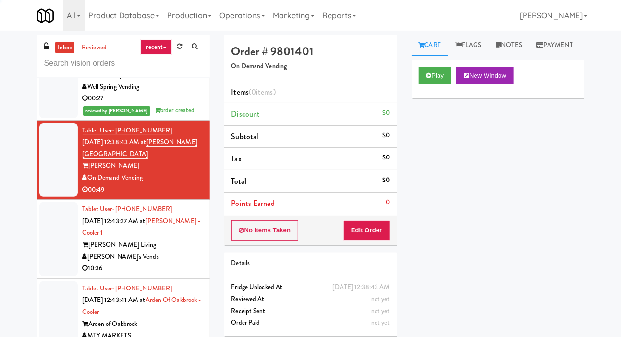
scroll to position [3210, 0]
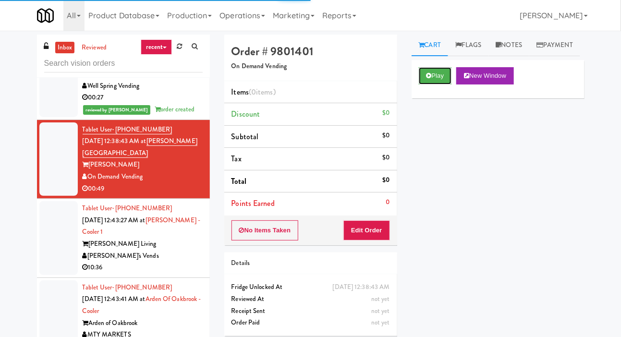
click at [433, 85] on button "Play" at bounding box center [435, 75] width 33 height 17
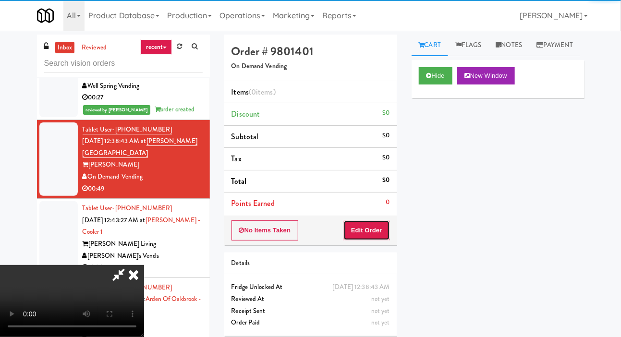
click at [376, 235] on button "Edit Order" at bounding box center [366, 230] width 47 height 20
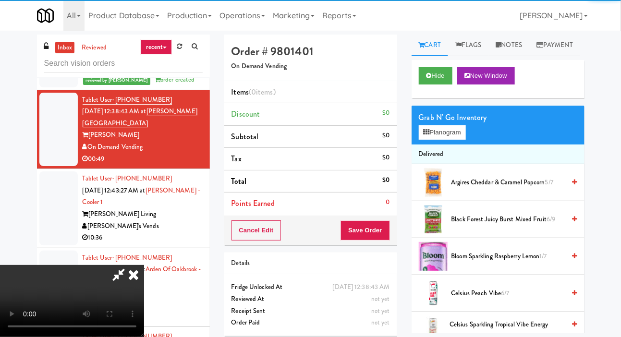
scroll to position [3240, 0]
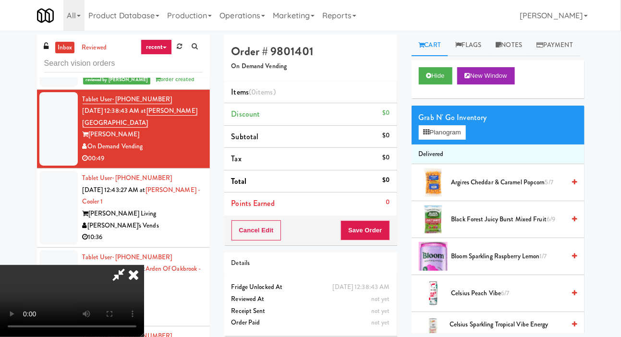
click at [494, 189] on span "Argires Cheddar & Caramel Popcorn 5/7" at bounding box center [508, 183] width 114 height 12
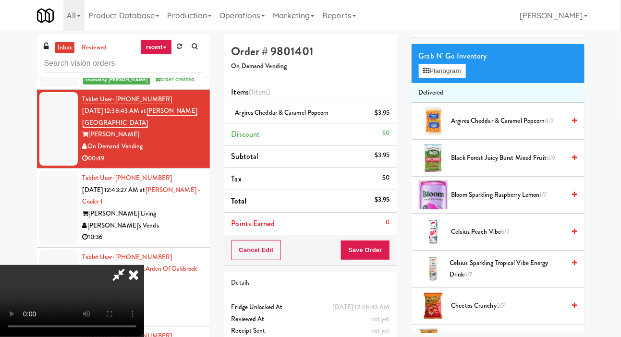
scroll to position [61, 0]
click at [513, 239] on span "Celsius Peach Vibe 6/7" at bounding box center [508, 233] width 114 height 12
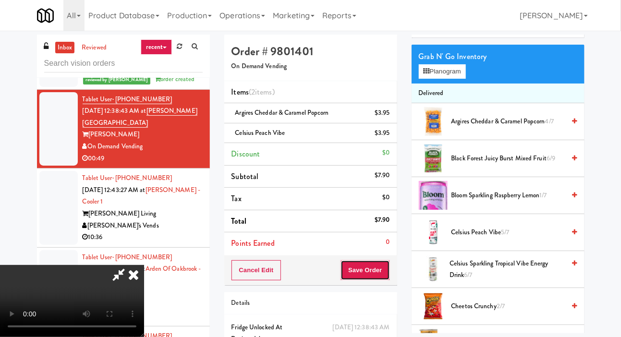
click at [387, 268] on button "Save Order" at bounding box center [365, 270] width 49 height 20
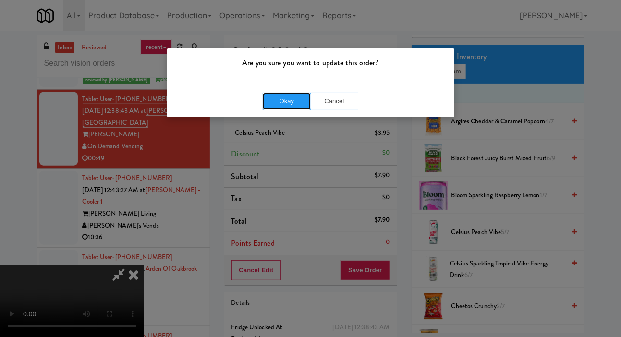
click at [291, 94] on button "Okay" at bounding box center [287, 101] width 48 height 17
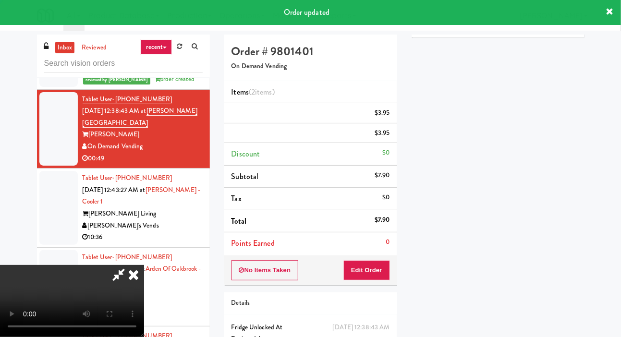
scroll to position [56, 0]
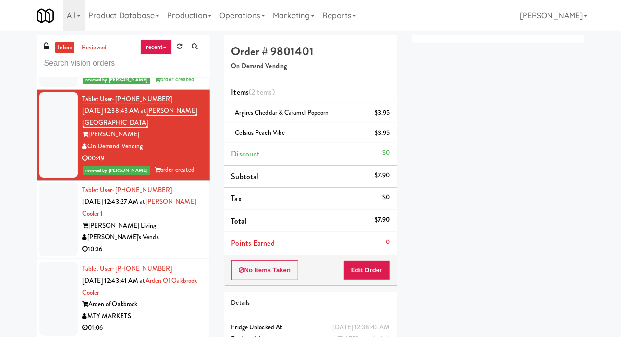
click at [52, 257] on div at bounding box center [58, 220] width 38 height 74
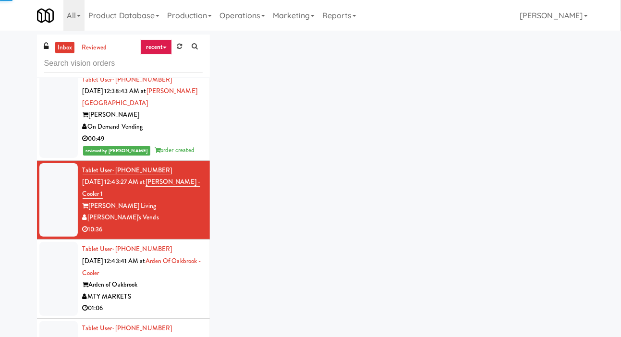
scroll to position [3281, 0]
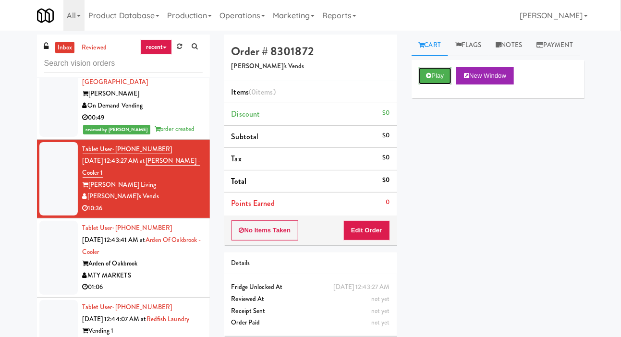
click at [436, 85] on button "Play" at bounding box center [435, 75] width 33 height 17
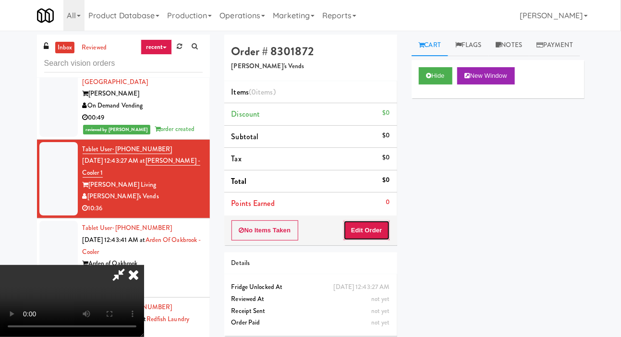
click at [368, 238] on button "Edit Order" at bounding box center [366, 230] width 47 height 20
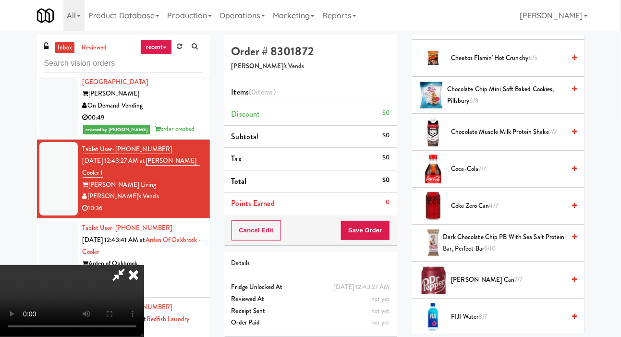
scroll to position [281, 0]
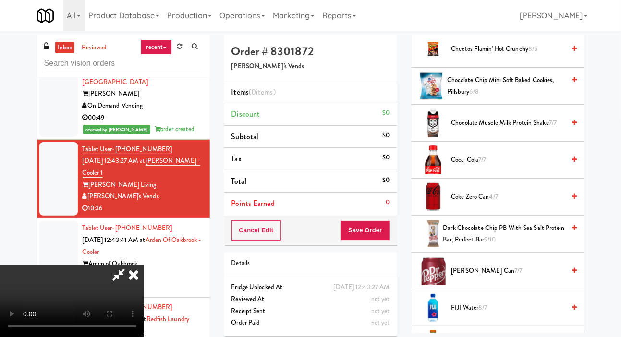
click at [503, 277] on span "Dr. Pepper Can 7/7" at bounding box center [508, 271] width 114 height 12
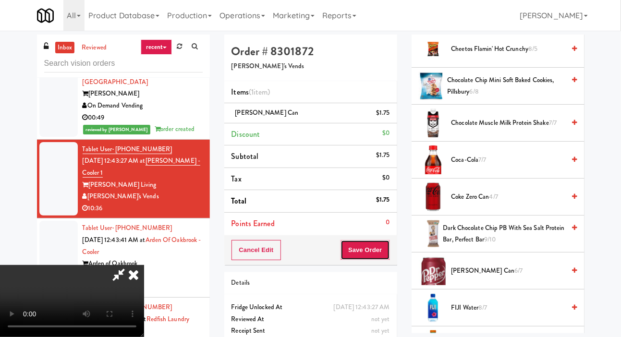
click at [388, 252] on button "Save Order" at bounding box center [365, 250] width 49 height 20
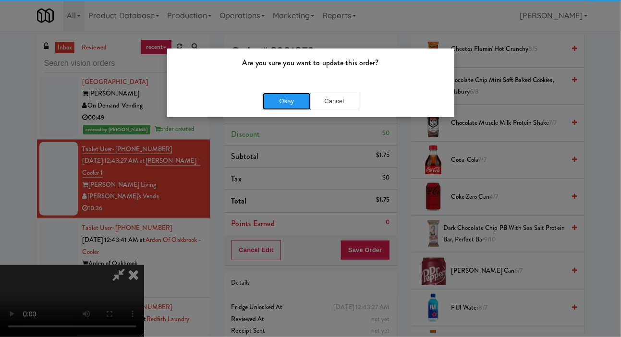
click at [284, 107] on button "Okay" at bounding box center [287, 101] width 48 height 17
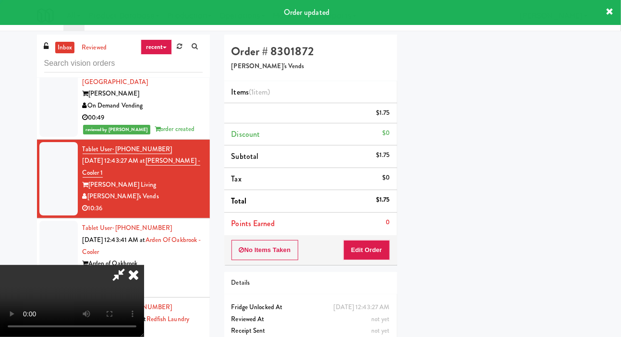
scroll to position [56, 0]
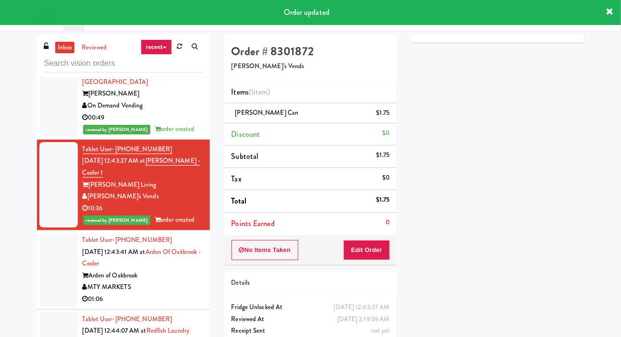
click at [53, 288] on div at bounding box center [58, 270] width 38 height 74
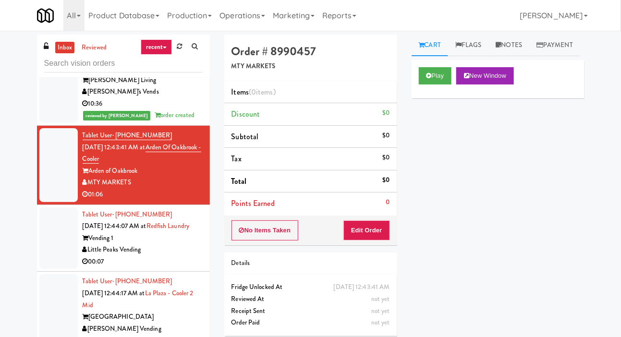
scroll to position [3386, 0]
click at [437, 85] on button "Play" at bounding box center [435, 75] width 33 height 17
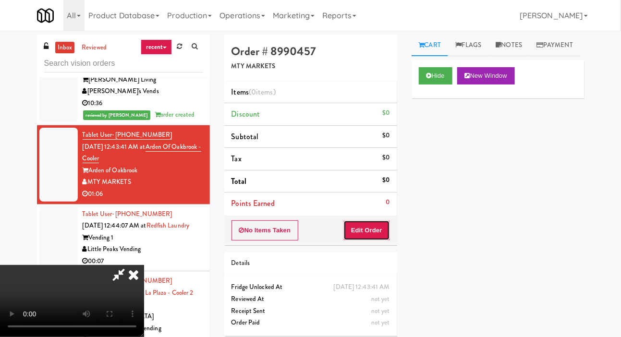
click at [360, 234] on button "Edit Order" at bounding box center [366, 230] width 47 height 20
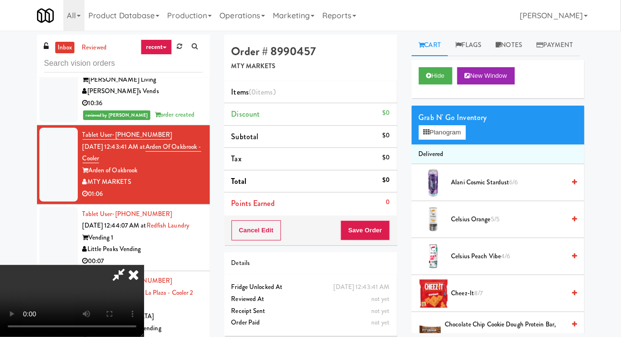
scroll to position [0, 0]
click at [385, 228] on button "Save Order" at bounding box center [365, 230] width 49 height 20
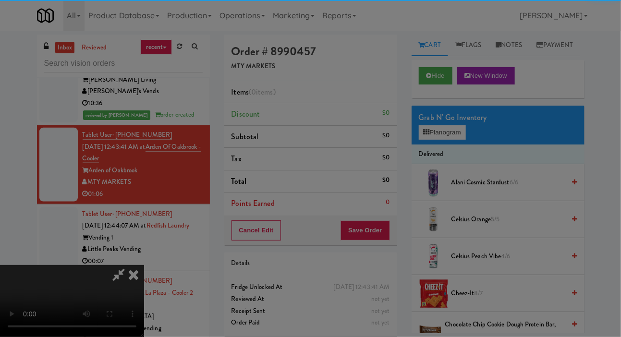
click at [0, 0] on div "Are you sure you want to update this order? Okay Cancel" at bounding box center [0, 0] width 0 height 0
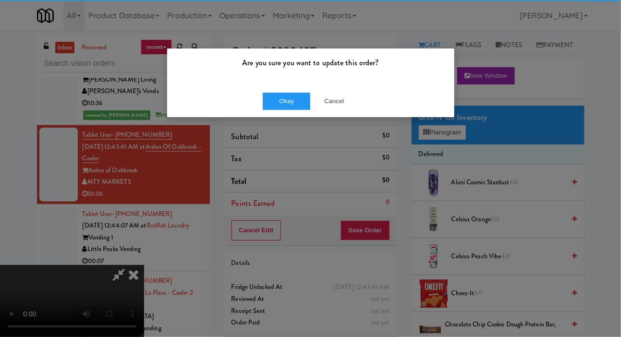
click at [172, 169] on div "Are you sure you want to update this order? Okay Cancel" at bounding box center [310, 168] width 621 height 337
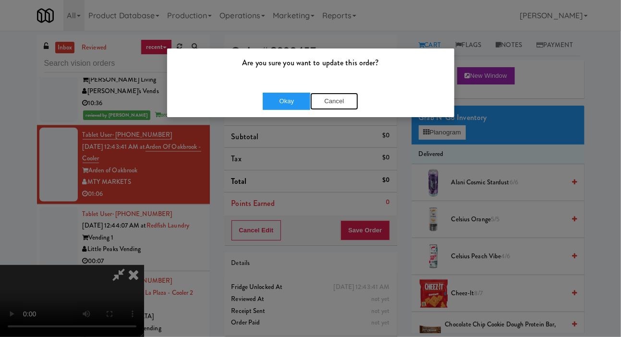
click at [343, 101] on button "Cancel" at bounding box center [334, 101] width 48 height 17
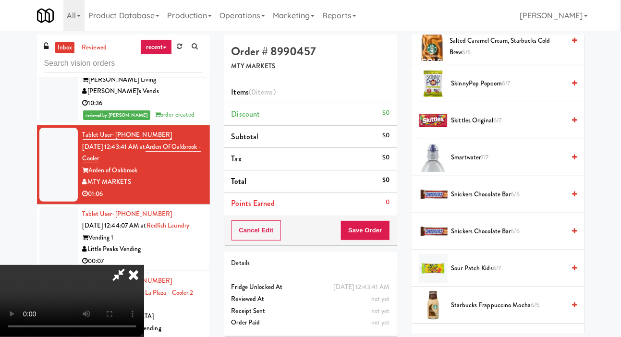
scroll to position [1062, 0]
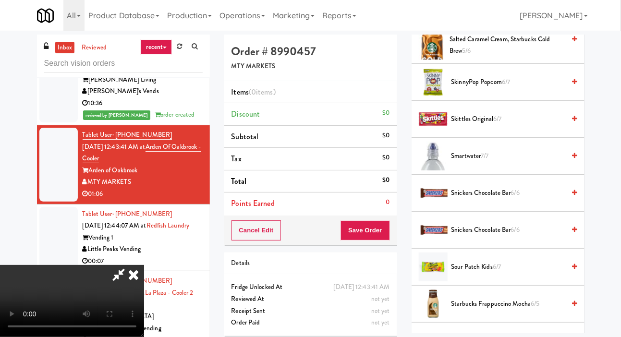
click at [511, 199] on span "Snickers Chocolate Bar 6/6" at bounding box center [508, 193] width 114 height 12
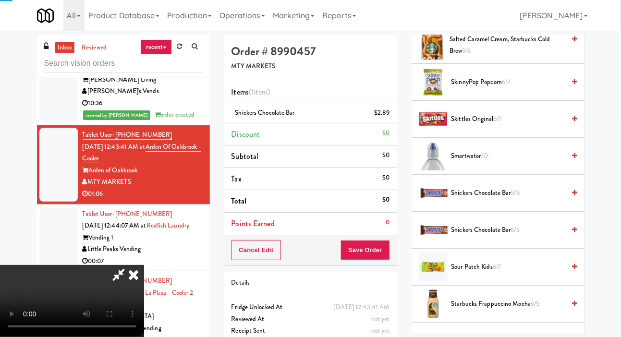
click at [513, 197] on span "5/6" at bounding box center [515, 192] width 9 height 9
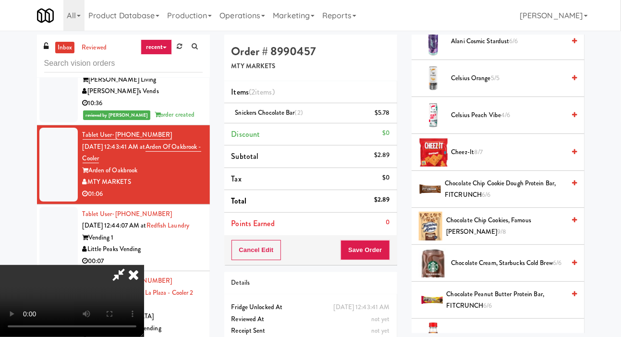
scroll to position [0, 0]
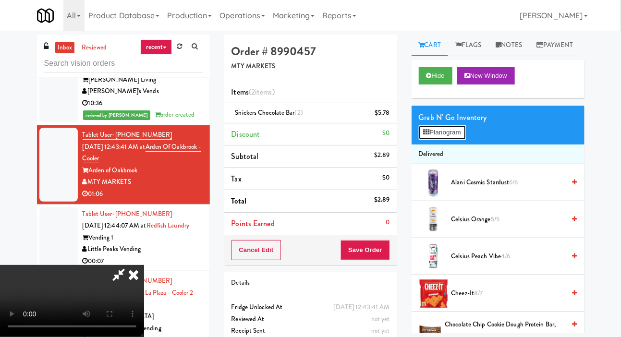
click at [452, 140] on button "Planogram" at bounding box center [442, 132] width 47 height 14
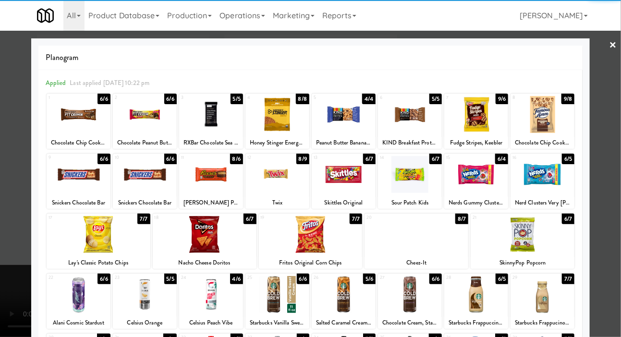
click at [437, 240] on div at bounding box center [417, 234] width 104 height 37
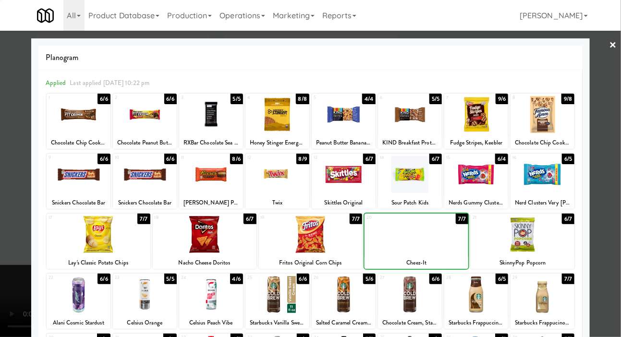
click at [9, 112] on div at bounding box center [310, 168] width 621 height 337
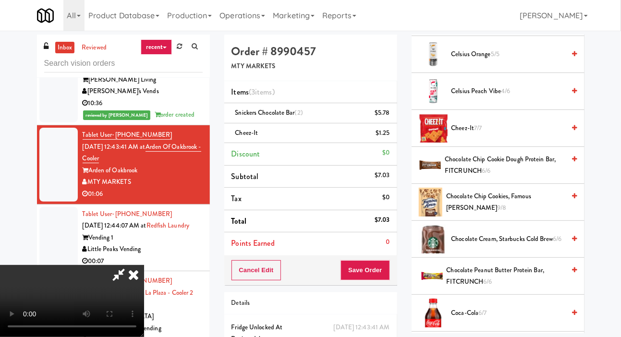
scroll to position [169, 0]
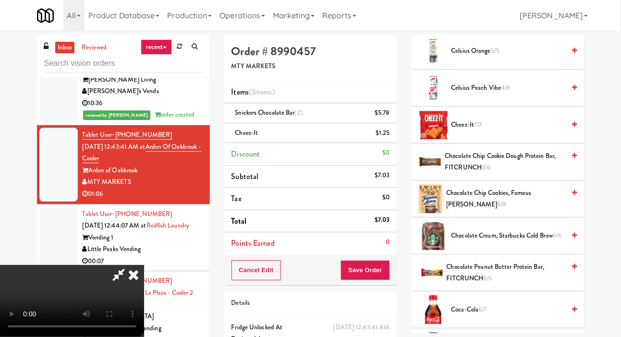
click at [503, 211] on span "Chocolate Chip Cookies, Famous Amos 9/8" at bounding box center [505, 199] width 119 height 24
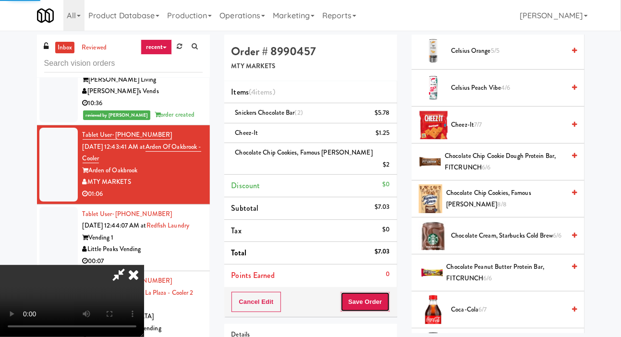
click at [389, 292] on button "Save Order" at bounding box center [365, 302] width 49 height 20
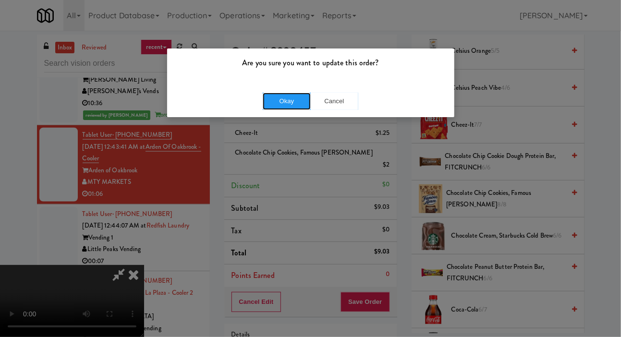
click at [286, 108] on button "Okay" at bounding box center [287, 101] width 48 height 17
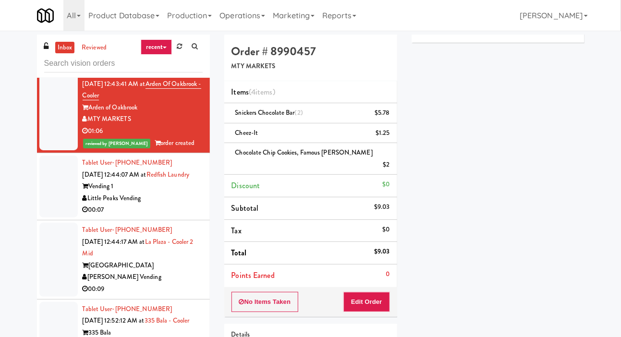
scroll to position [3450, 0]
click at [49, 214] on div at bounding box center [58, 186] width 38 height 62
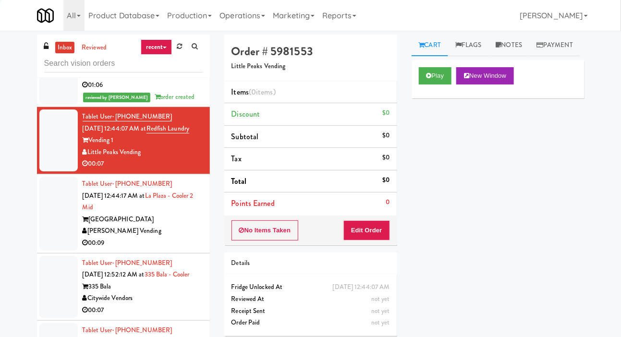
scroll to position [3507, 0]
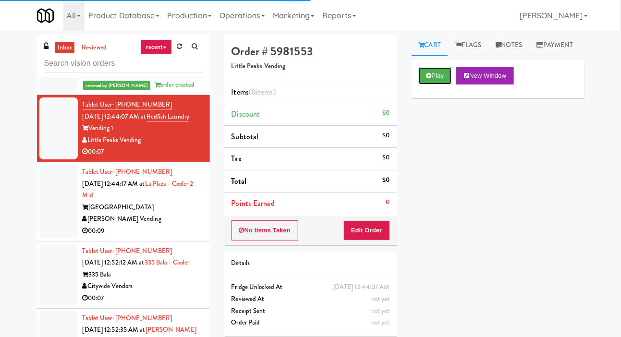
click at [431, 85] on button "Play" at bounding box center [435, 75] width 33 height 17
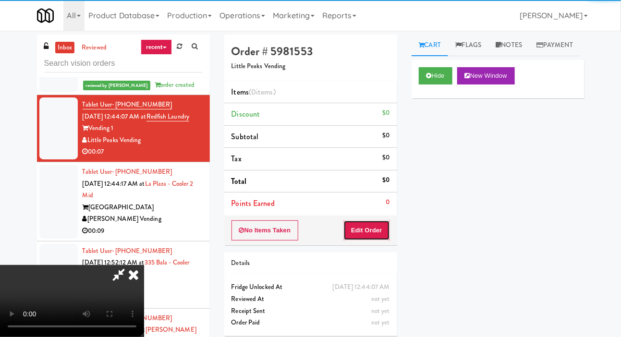
click at [381, 236] on button "Edit Order" at bounding box center [366, 230] width 47 height 20
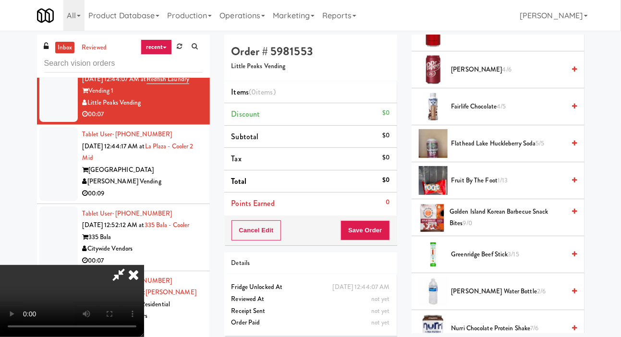
scroll to position [459, 0]
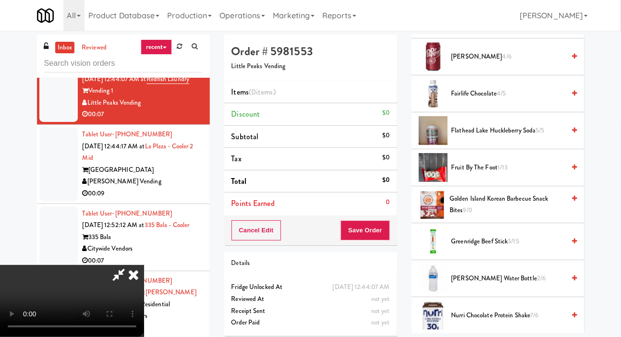
click at [531, 100] on span "Fairlife Chocolate 4/5" at bounding box center [508, 94] width 114 height 12
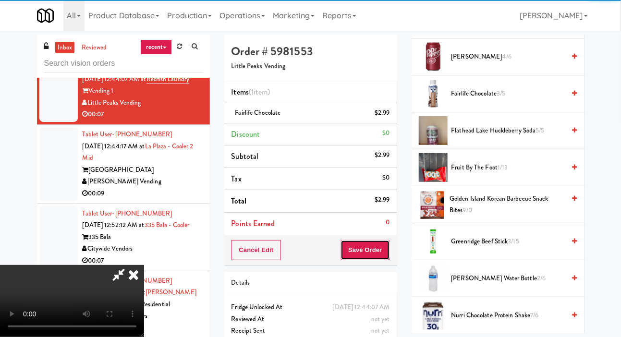
click at [388, 247] on button "Save Order" at bounding box center [365, 250] width 49 height 20
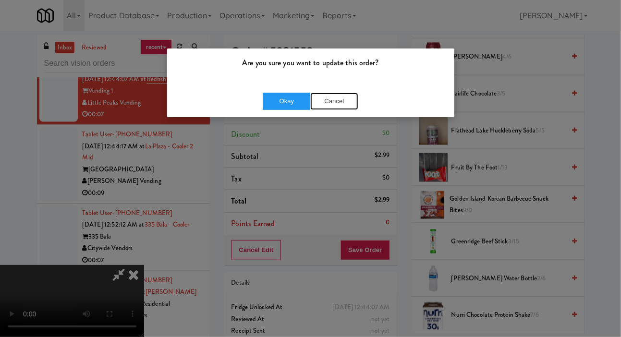
click at [343, 94] on button "Cancel" at bounding box center [334, 101] width 48 height 17
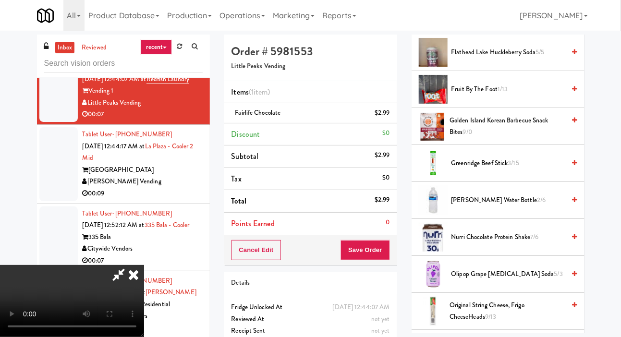
scroll to position [539, 0]
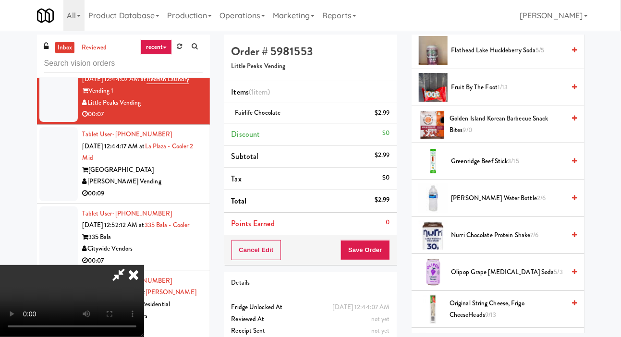
click at [537, 203] on span "2/6" at bounding box center [541, 198] width 9 height 9
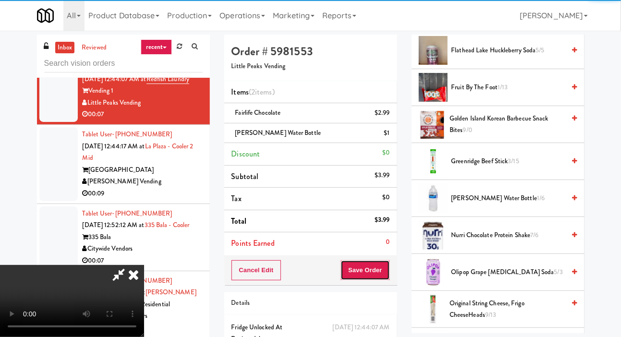
click at [380, 267] on button "Save Order" at bounding box center [365, 270] width 49 height 20
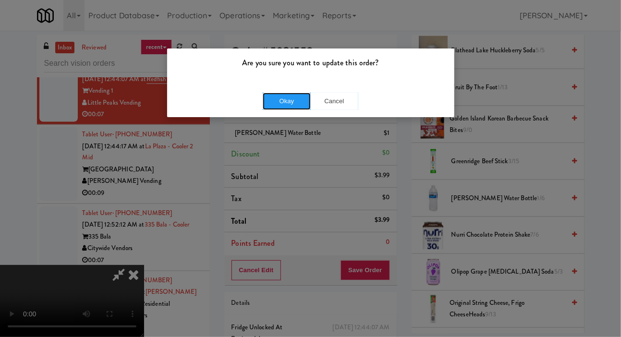
click at [276, 102] on button "Okay" at bounding box center [287, 101] width 48 height 17
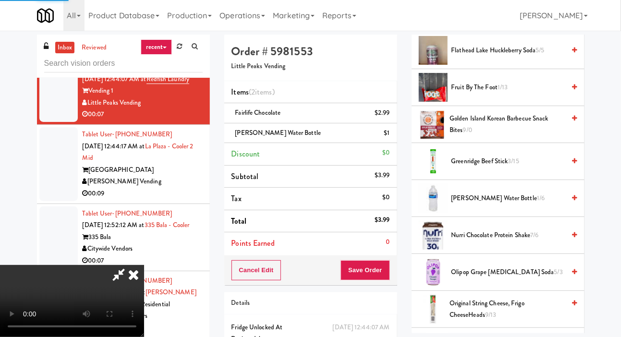
scroll to position [56, 0]
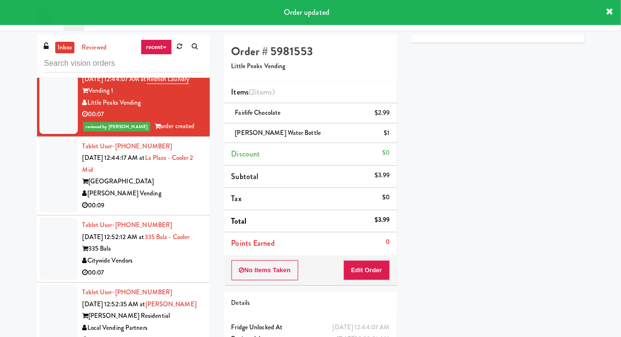
click at [58, 211] on div at bounding box center [58, 176] width 38 height 74
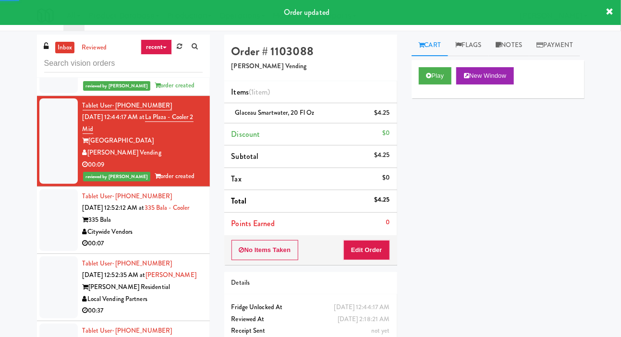
click at [54, 231] on div at bounding box center [58, 220] width 38 height 62
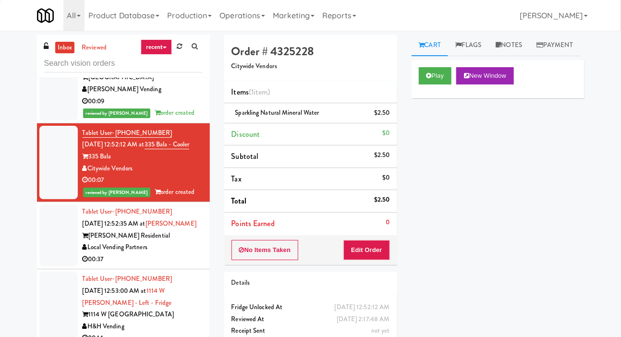
click at [60, 244] on div at bounding box center [58, 236] width 38 height 62
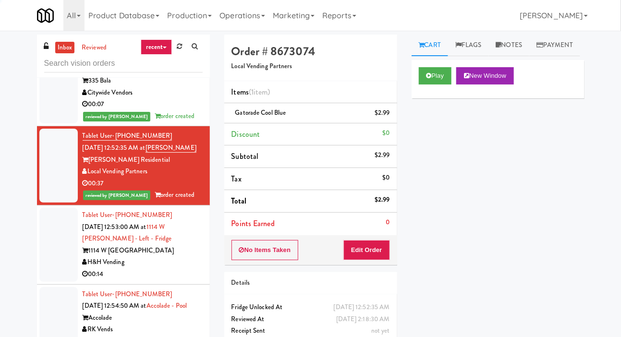
click at [51, 256] on div at bounding box center [58, 245] width 38 height 74
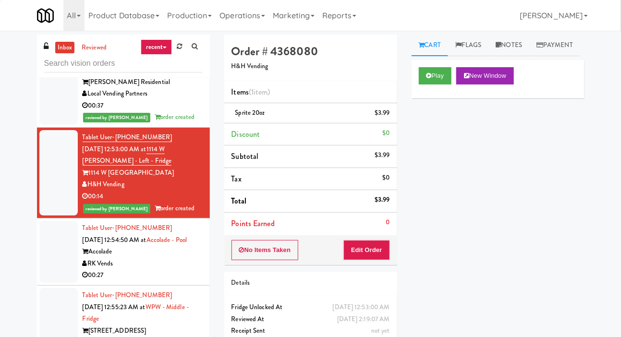
click at [54, 266] on div at bounding box center [58, 252] width 38 height 62
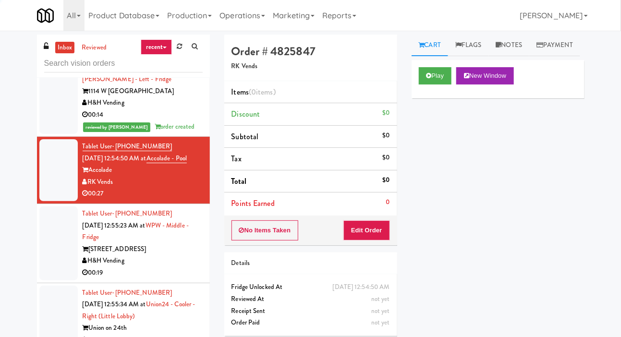
click at [56, 262] on div at bounding box center [58, 244] width 38 height 74
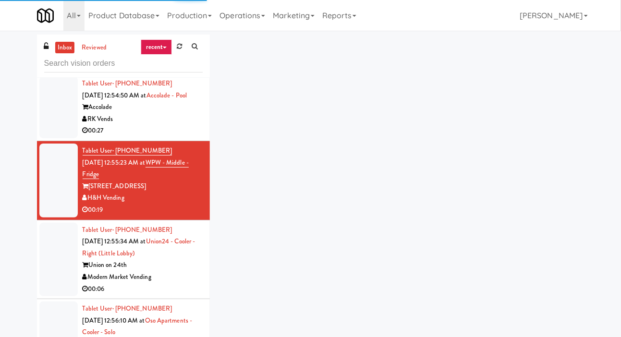
scroll to position [3946, 0]
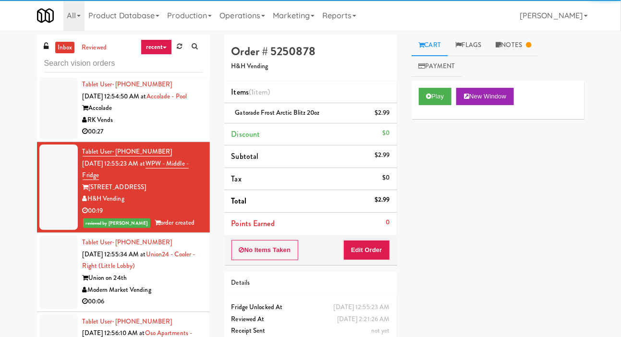
click at [51, 139] on div at bounding box center [58, 108] width 38 height 62
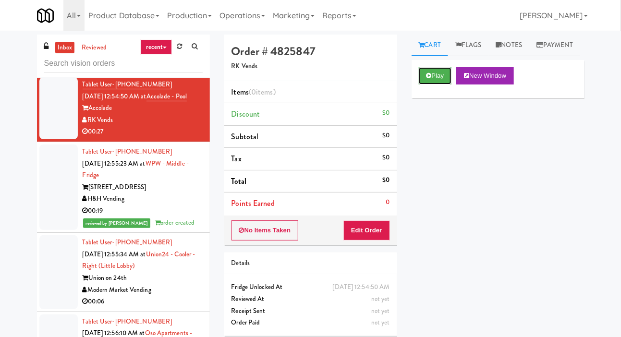
click at [431, 85] on button "Play" at bounding box center [435, 75] width 33 height 17
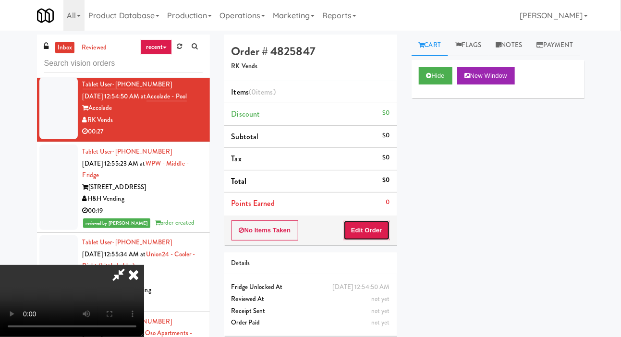
click at [383, 227] on button "Edit Order" at bounding box center [366, 230] width 47 height 20
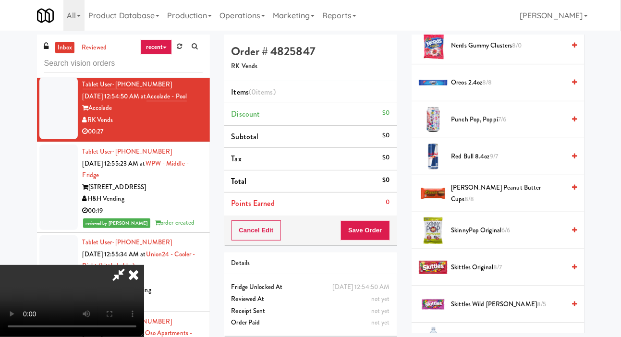
scroll to position [1142, 0]
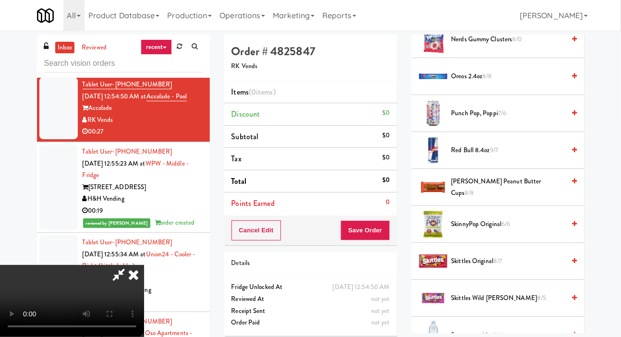
click at [498, 231] on span "SkinnyPop Original 6/6" at bounding box center [508, 225] width 114 height 12
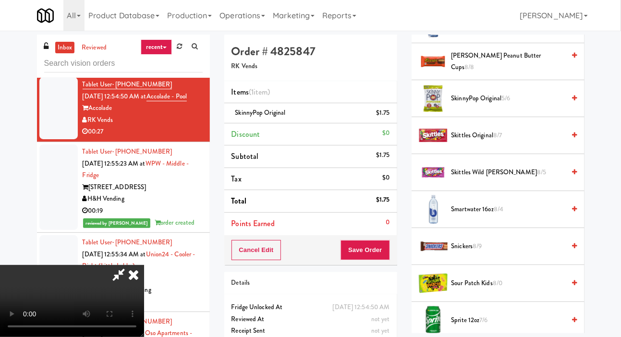
scroll to position [1534, 0]
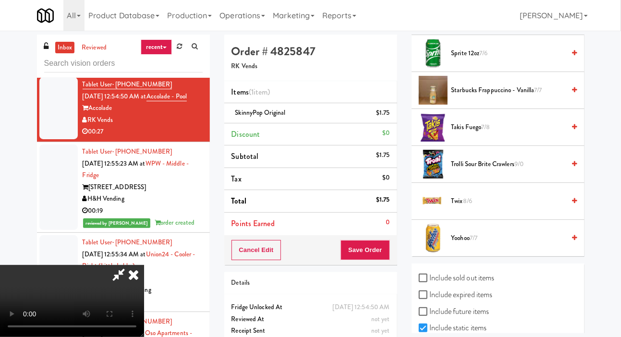
click at [490, 244] on span "Yoohoo 7/7" at bounding box center [508, 238] width 114 height 12
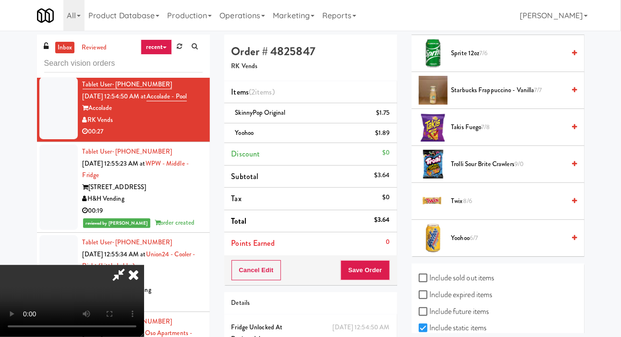
scroll to position [35, 0]
click at [390, 273] on button "Save Order" at bounding box center [365, 270] width 49 height 20
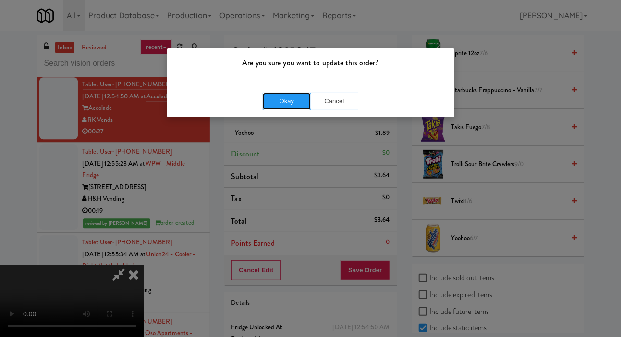
click at [301, 101] on button "Okay" at bounding box center [287, 101] width 48 height 17
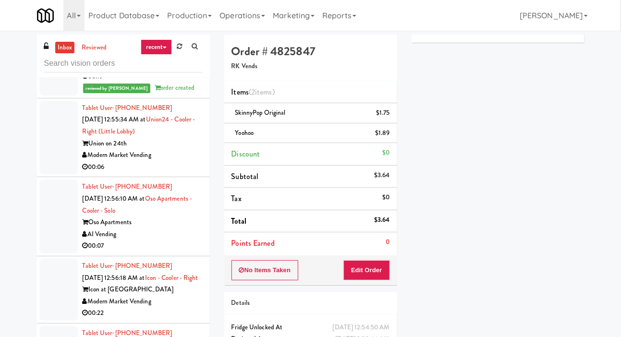
scroll to position [4087, 0]
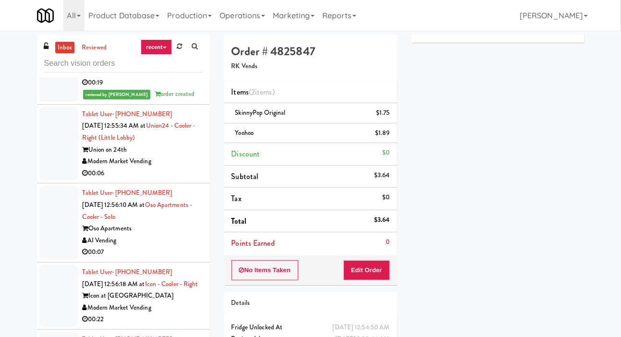
click at [56, 158] on div at bounding box center [58, 144] width 38 height 74
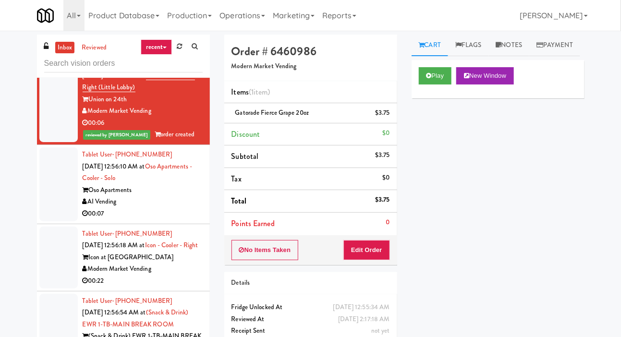
click at [49, 204] on div at bounding box center [58, 184] width 38 height 74
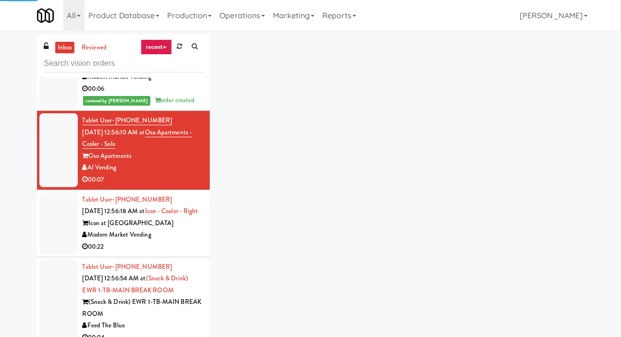
scroll to position [4171, 0]
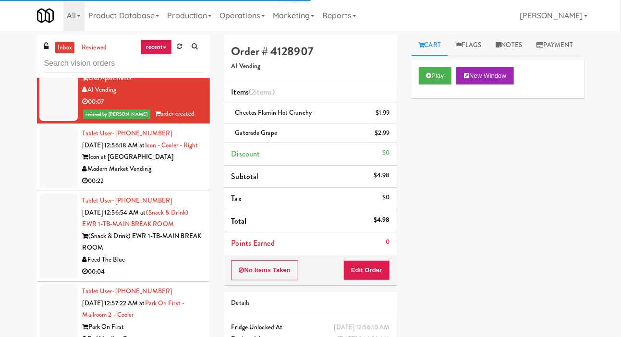
click at [51, 181] on div at bounding box center [58, 157] width 38 height 62
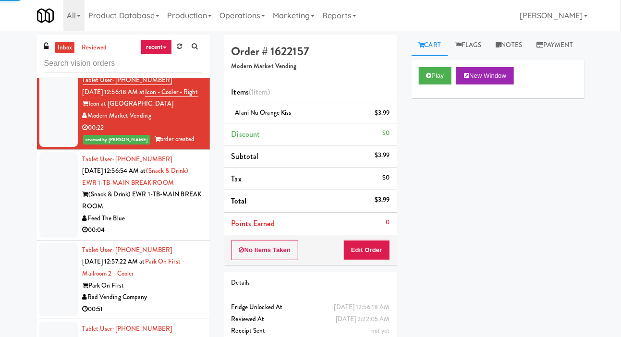
click at [59, 235] on div at bounding box center [58, 194] width 38 height 85
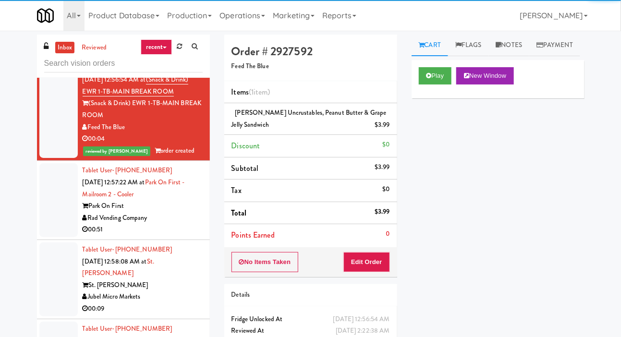
click at [55, 237] on div at bounding box center [58, 200] width 38 height 74
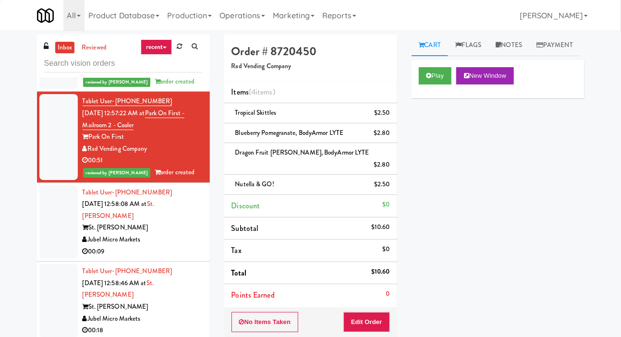
click at [60, 243] on div at bounding box center [58, 222] width 38 height 74
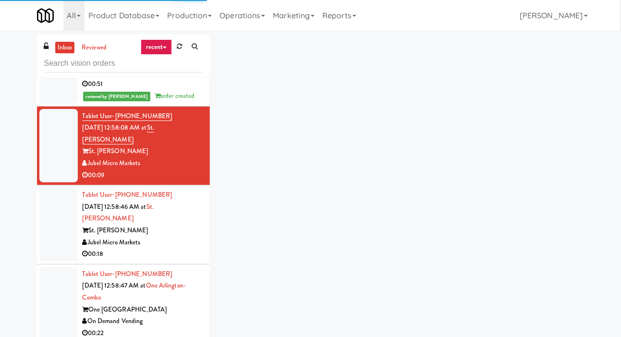
click at [59, 256] on div at bounding box center [58, 225] width 38 height 74
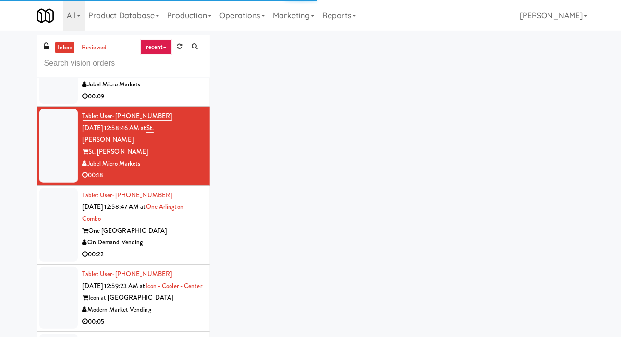
scroll to position [4619, 0]
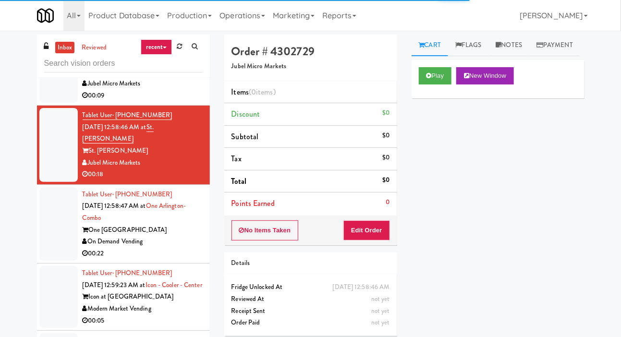
click at [49, 103] on div at bounding box center [58, 66] width 38 height 74
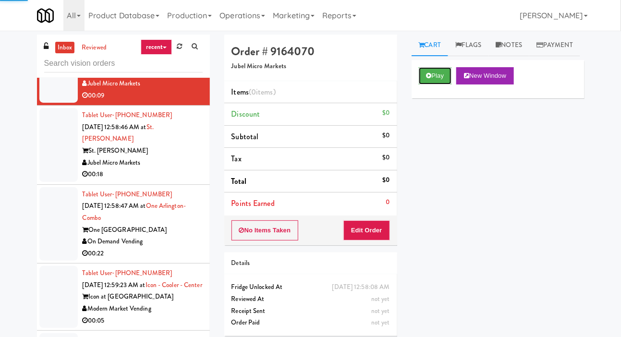
click at [438, 85] on button "Play" at bounding box center [435, 75] width 33 height 17
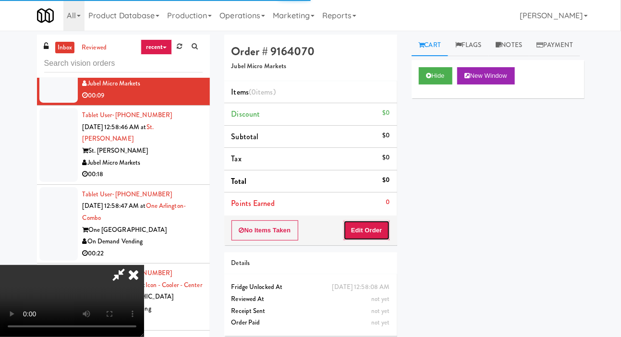
click at [375, 238] on button "Edit Order" at bounding box center [366, 230] width 47 height 20
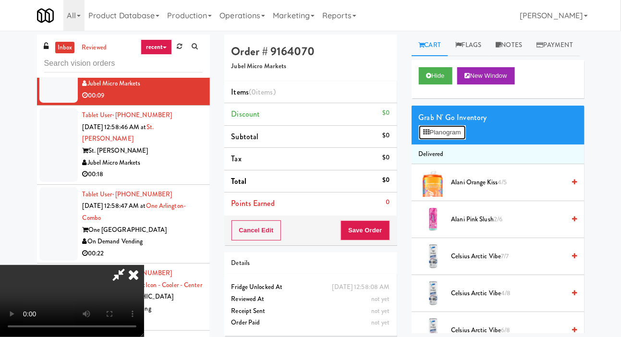
click at [452, 140] on button "Planogram" at bounding box center [442, 132] width 47 height 14
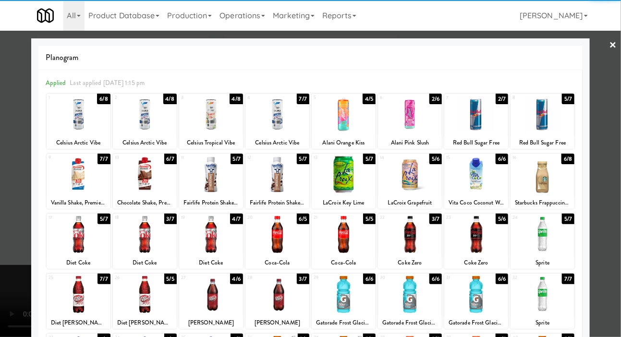
click at [459, 119] on div at bounding box center [476, 114] width 64 height 37
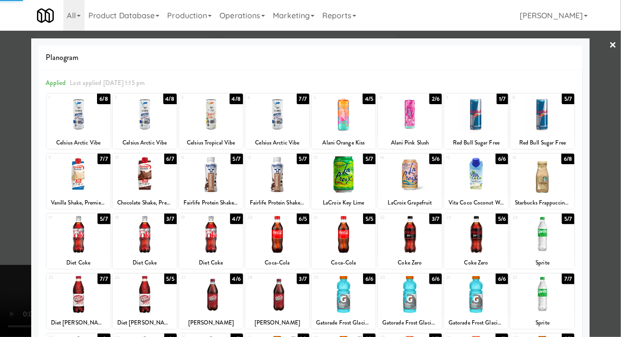
click at [293, 139] on div "Celsius Arctic Vibe" at bounding box center [277, 143] width 61 height 12
click at [8, 156] on div at bounding box center [310, 168] width 621 height 337
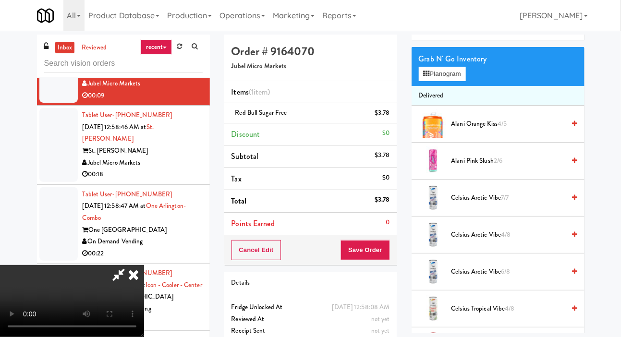
scroll to position [59, 0]
click at [519, 204] on span "Celsius Arctic Vibe 7/7" at bounding box center [508, 198] width 114 height 12
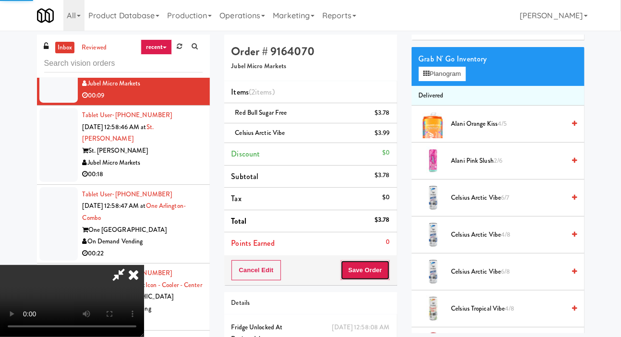
click at [376, 271] on button "Save Order" at bounding box center [365, 270] width 49 height 20
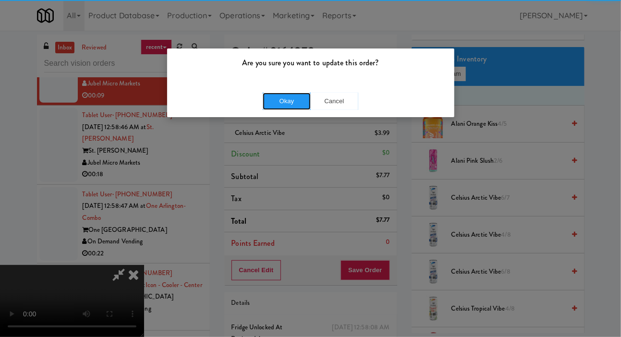
click at [285, 104] on button "Okay" at bounding box center [287, 101] width 48 height 17
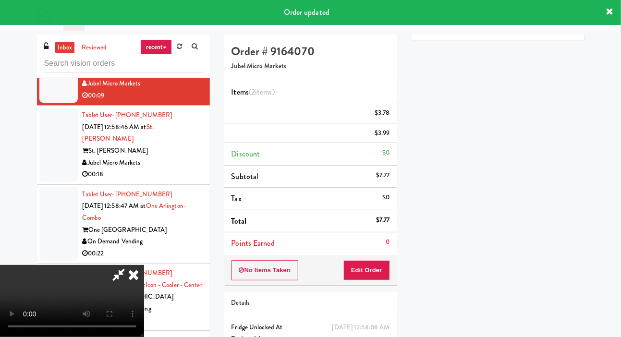
scroll to position [56, 0]
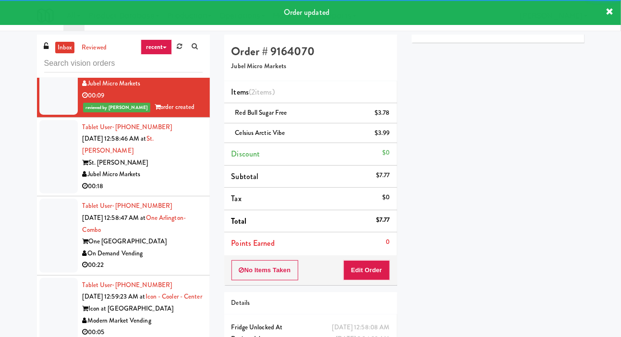
click at [37, 190] on li "Tablet User · (469) 744-3469 Oct 1, 2025 12:58:46 AM at St. James Snack Fridge …" at bounding box center [123, 157] width 173 height 79
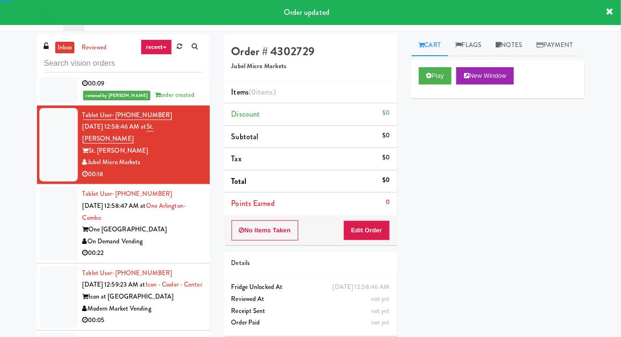
scroll to position [4636, 0]
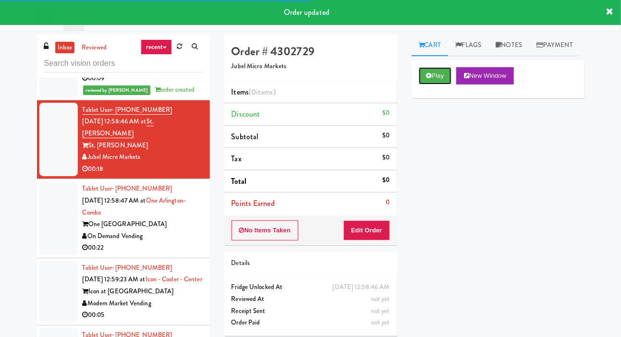
click at [428, 85] on button "Play" at bounding box center [435, 75] width 33 height 17
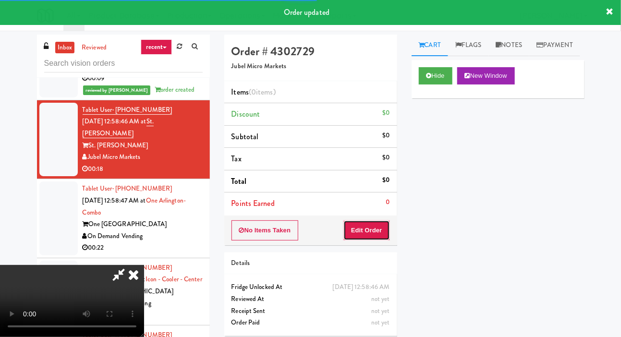
click at [377, 237] on button "Edit Order" at bounding box center [366, 230] width 47 height 20
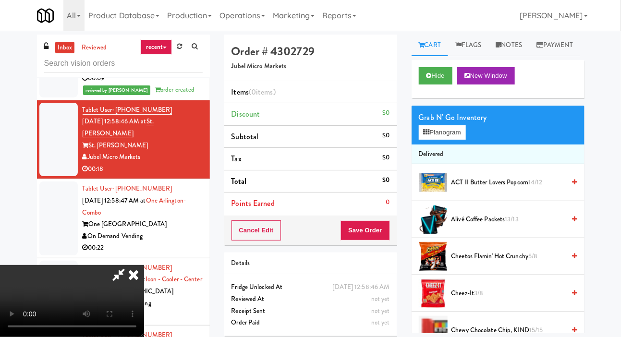
scroll to position [0, 0]
click at [444, 140] on button "Planogram" at bounding box center [442, 132] width 47 height 14
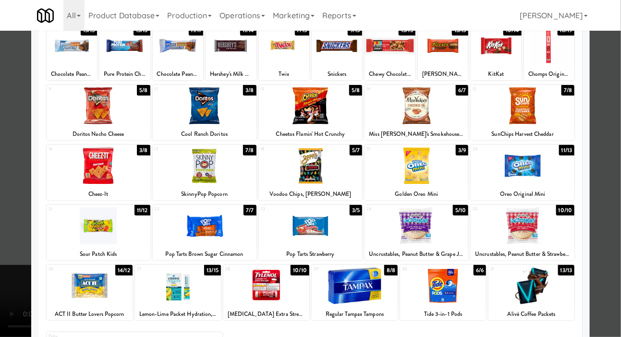
scroll to position [69, 0]
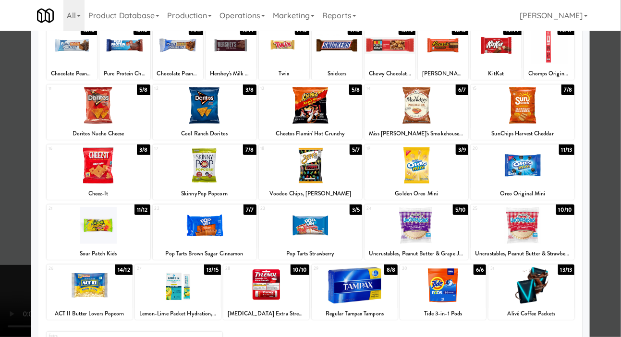
click at [184, 232] on div at bounding box center [205, 225] width 104 height 37
click at [618, 174] on div at bounding box center [310, 168] width 621 height 337
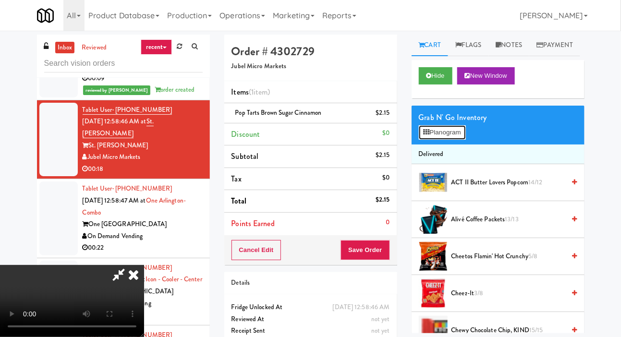
click at [457, 140] on button "Planogram" at bounding box center [442, 132] width 47 height 14
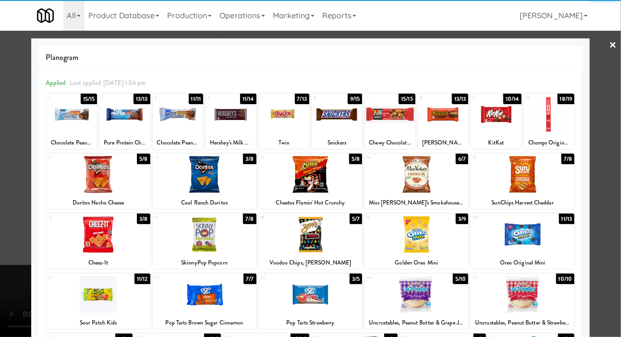
click at [77, 237] on div at bounding box center [99, 234] width 104 height 37
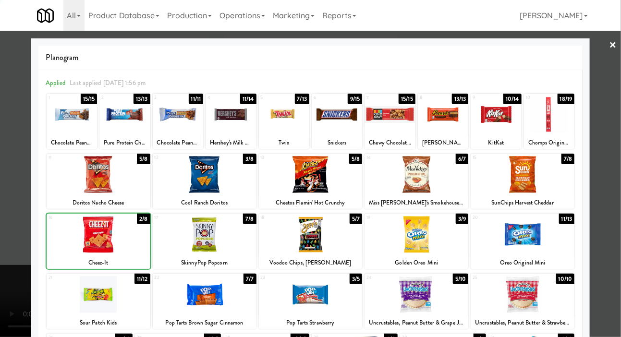
click at [15, 214] on div at bounding box center [310, 168] width 621 height 337
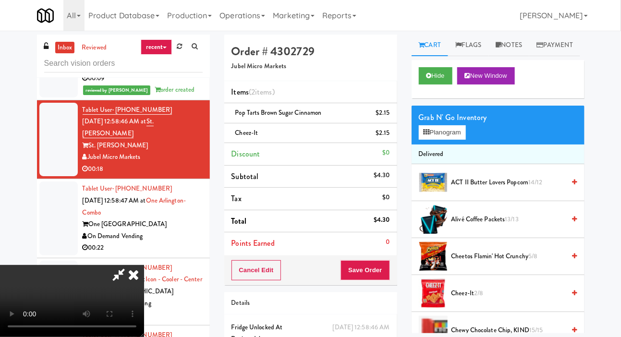
scroll to position [35, 0]
click at [382, 271] on button "Save Order" at bounding box center [365, 270] width 49 height 20
click at [384, 266] on button "Save Order" at bounding box center [365, 270] width 49 height 20
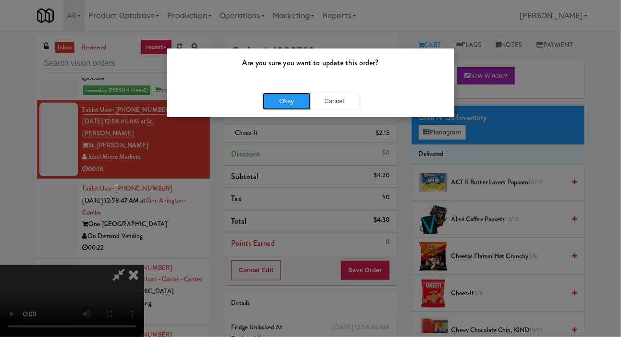
click at [288, 93] on button "Okay" at bounding box center [287, 101] width 48 height 17
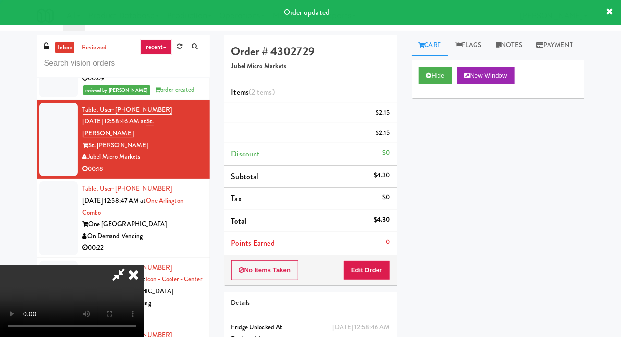
scroll to position [0, 0]
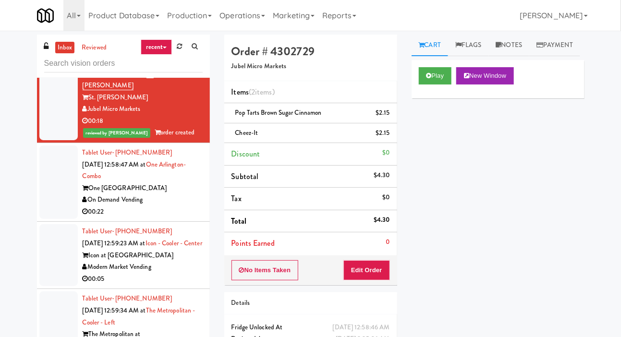
click at [62, 206] on div at bounding box center [58, 183] width 38 height 74
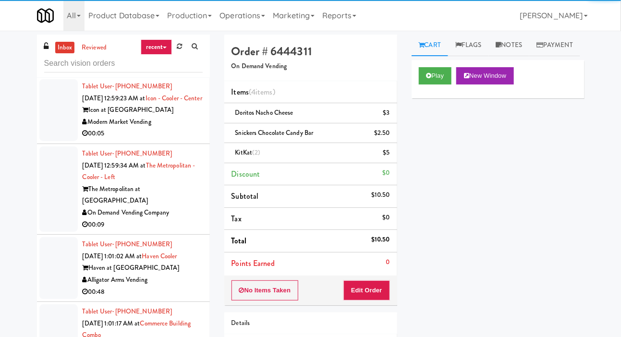
scroll to position [4845, 0]
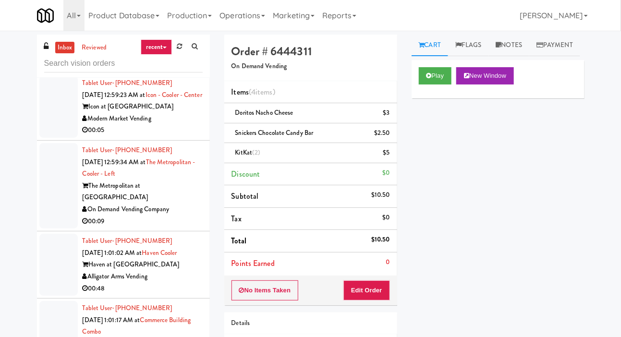
click at [190, 125] on div "Modern Market Vending" at bounding box center [143, 119] width 120 height 12
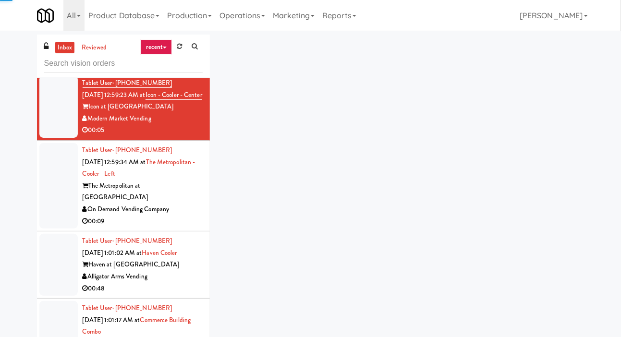
click at [199, 216] on div "On Demand Vending Company" at bounding box center [143, 210] width 120 height 12
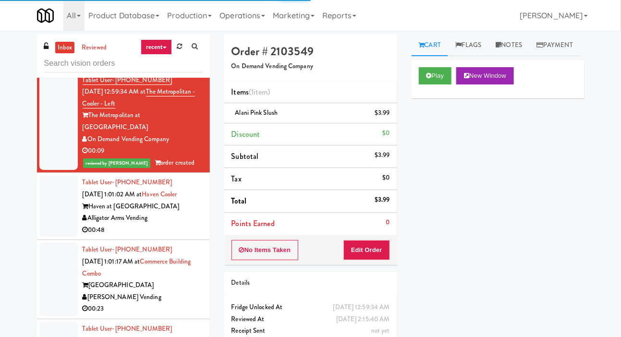
click at [185, 224] on div "Alligator Arms Vending" at bounding box center [143, 218] width 120 height 12
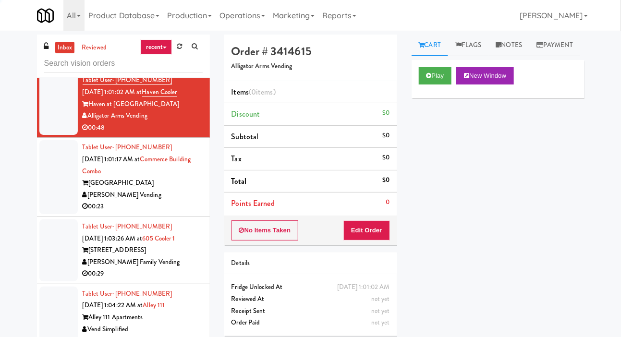
click at [181, 201] on div "[PERSON_NAME] Vending" at bounding box center [143, 195] width 120 height 12
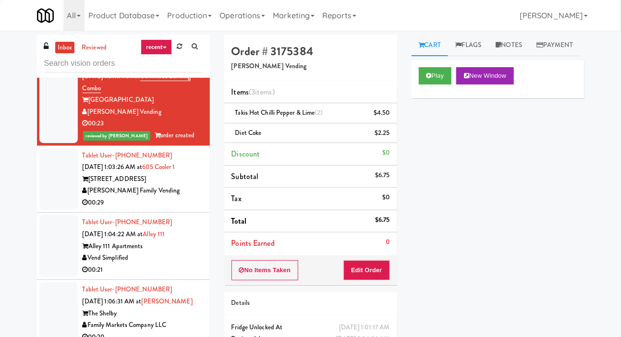
click at [174, 197] on div "[PERSON_NAME] Family Vending" at bounding box center [143, 191] width 120 height 12
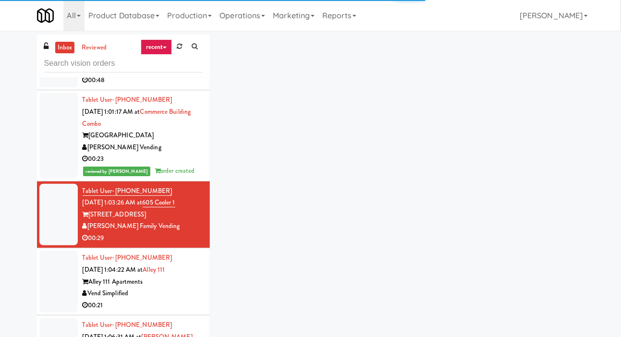
click at [189, 74] on div "Alligator Arms Vending" at bounding box center [143, 68] width 120 height 12
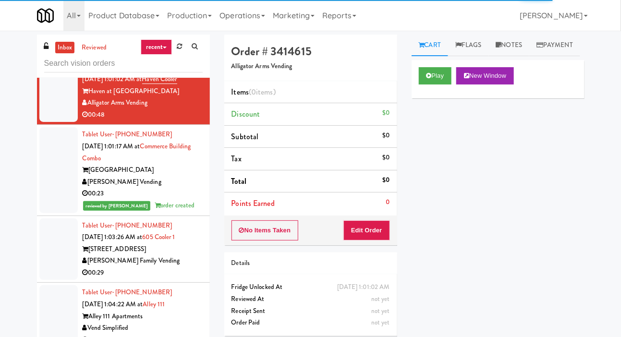
scroll to position [5057, 0]
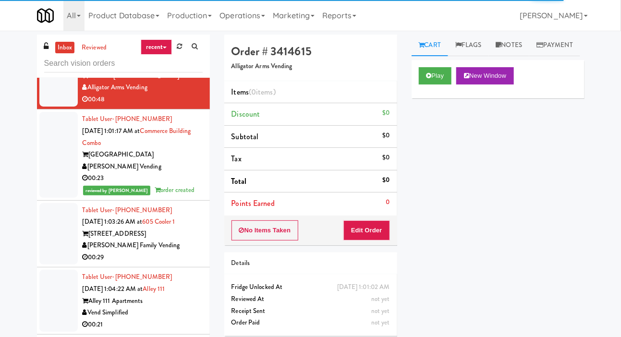
click at [60, 233] on div at bounding box center [58, 234] width 38 height 62
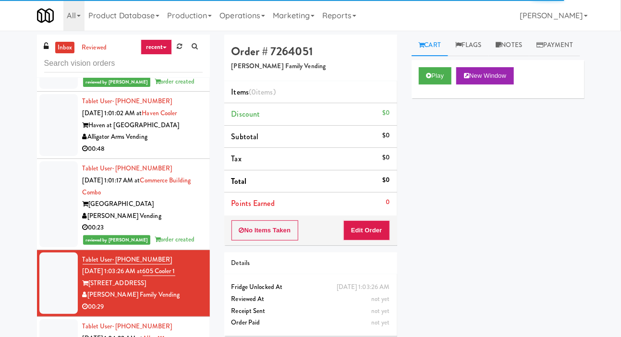
scroll to position [5007, 0]
click at [60, 157] on div at bounding box center [58, 126] width 38 height 62
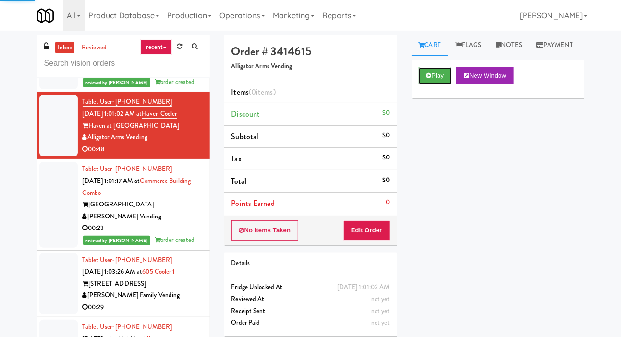
click at [443, 85] on button "Play" at bounding box center [435, 75] width 33 height 17
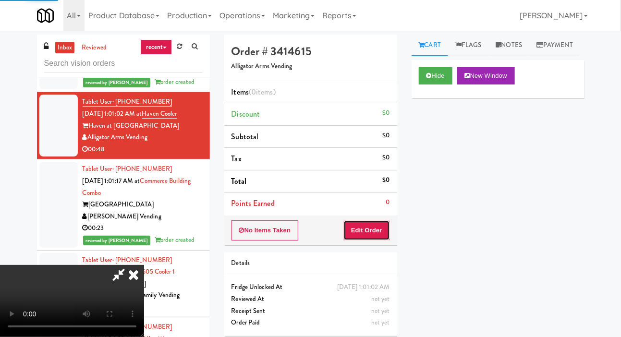
click at [377, 229] on button "Edit Order" at bounding box center [366, 230] width 47 height 20
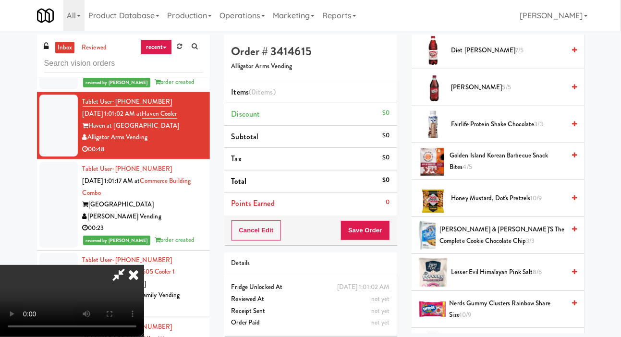
scroll to position [541, 0]
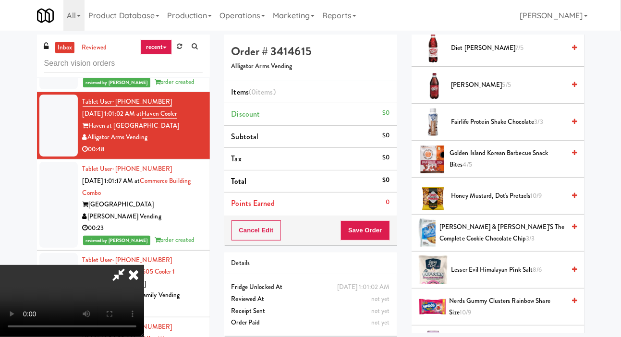
click at [500, 245] on span "Lenny & Larry's The Complete Cookie Chocolate Chip 3/3" at bounding box center [501, 233] width 125 height 24
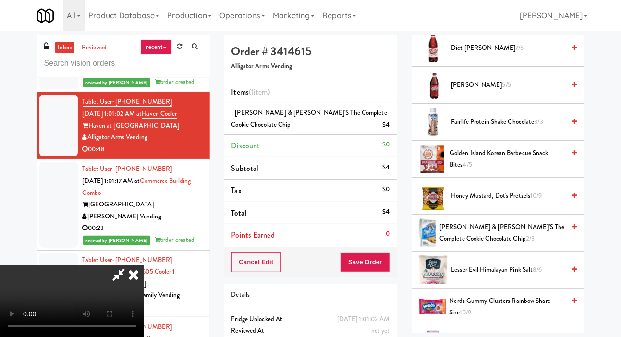
click at [509, 245] on span "Lenny & Larry's The Complete Cookie Chocolate Chip 2/3" at bounding box center [501, 233] width 125 height 24
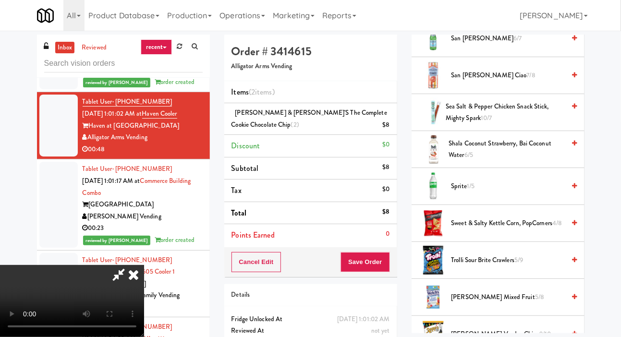
scroll to position [1202, 0]
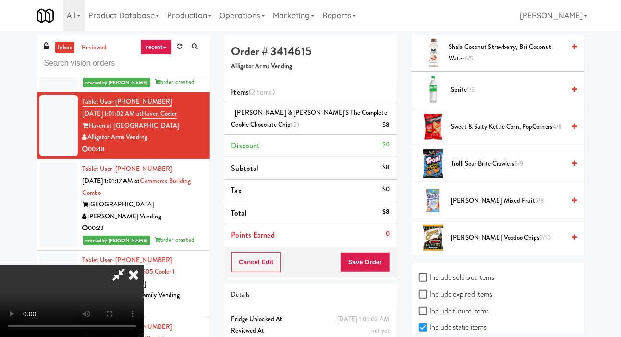
click at [468, 285] on label "Include sold out items" at bounding box center [457, 277] width 76 height 14
click at [430, 282] on input "Include sold out items" at bounding box center [424, 278] width 11 height 8
checkbox input "true"
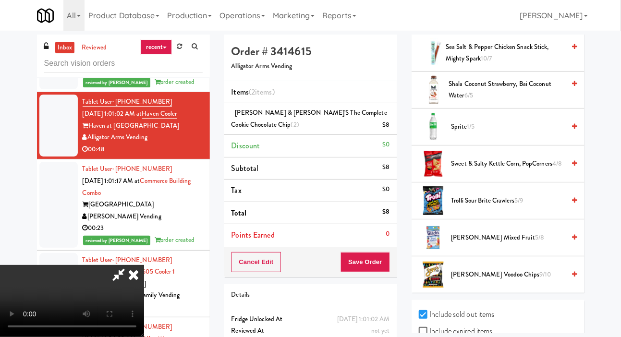
click at [485, 170] on span "Sweet & Salty Kettle Corn, PopCorners 4/8" at bounding box center [508, 164] width 114 height 12
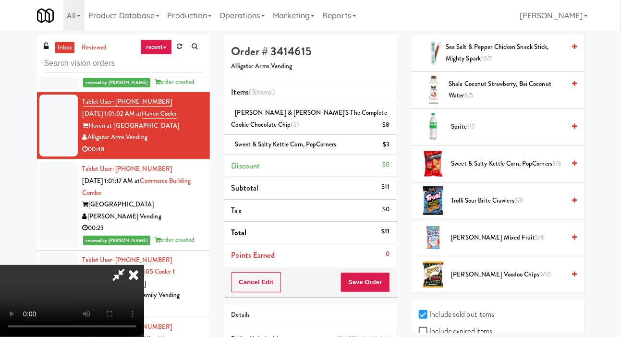
click at [390, 146] on li "Sweet & Salty Kettle Corn, PopCorners $3" at bounding box center [310, 145] width 173 height 20
click at [390, 148] on icon at bounding box center [390, 148] width 5 height 6
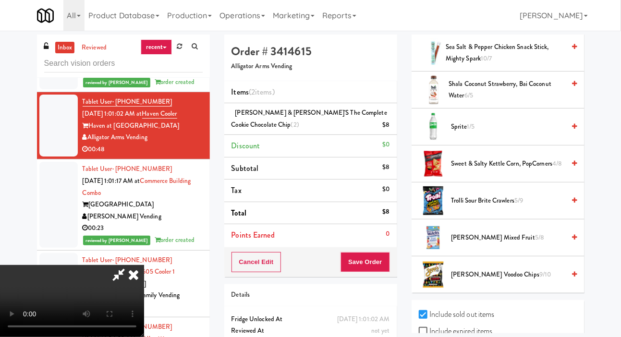
click at [510, 170] on span "Sweet & Salty Kettle Corn, PopCorners 4/8" at bounding box center [508, 164] width 114 height 12
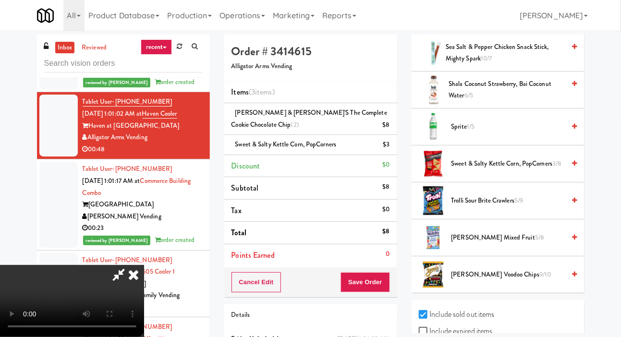
click at [507, 170] on span "Sweet & Salty Kettle Corn, PopCorners 3/8" at bounding box center [508, 164] width 114 height 12
click at [518, 170] on span "Sweet & Salty Kettle Corn, PopCorners 2/8" at bounding box center [508, 164] width 114 height 12
click at [391, 146] on li "Sweet & Salty Kettle Corn, PopCorners (3) $9" at bounding box center [310, 145] width 173 height 20
click at [386, 145] on link at bounding box center [388, 149] width 9 height 12
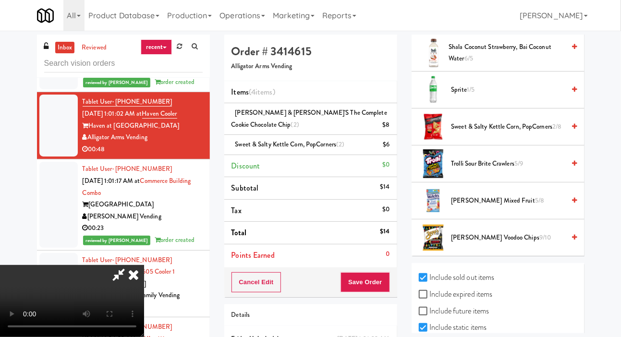
click at [485, 244] on span "Zapp's Voodoo Chips 9/10" at bounding box center [508, 238] width 114 height 12
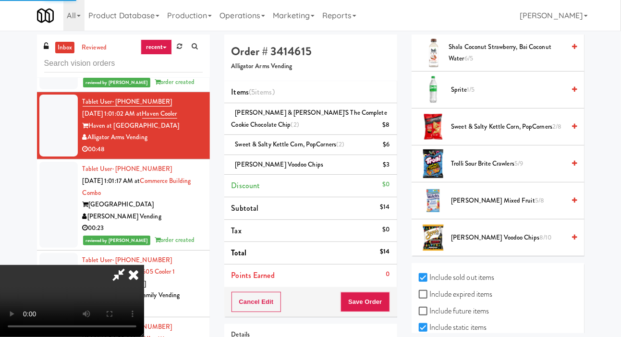
click at [395, 168] on li "Zapp's Voodoo Chips $3" at bounding box center [310, 165] width 173 height 20
click at [391, 167] on icon at bounding box center [390, 168] width 5 height 6
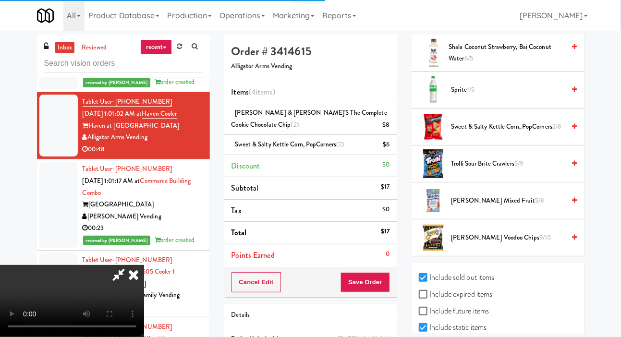
click at [484, 207] on span "Welch's Mixed Fruit 5/8" at bounding box center [508, 201] width 114 height 12
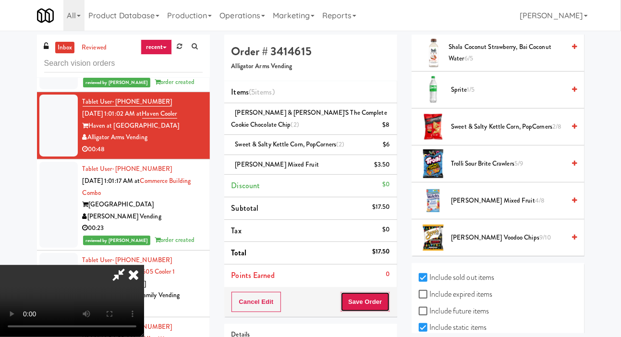
click at [389, 300] on button "Save Order" at bounding box center [365, 302] width 49 height 20
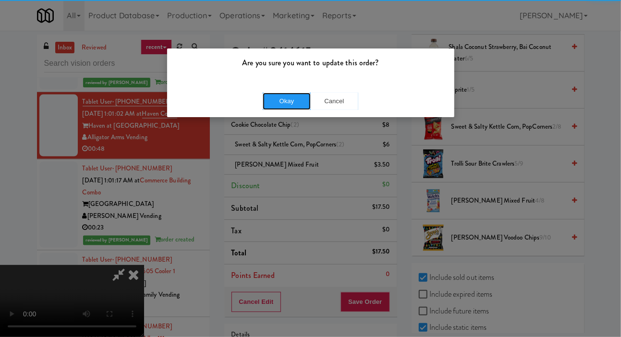
click at [280, 98] on button "Okay" at bounding box center [287, 101] width 48 height 17
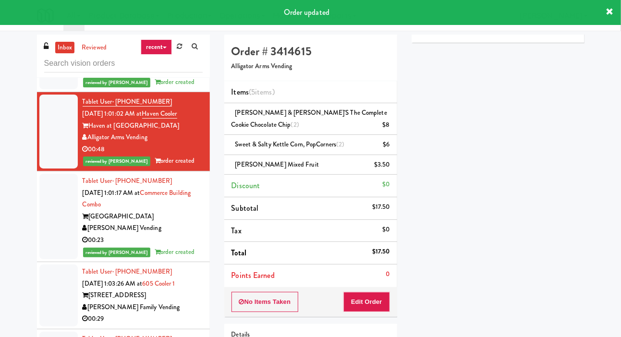
scroll to position [0, 0]
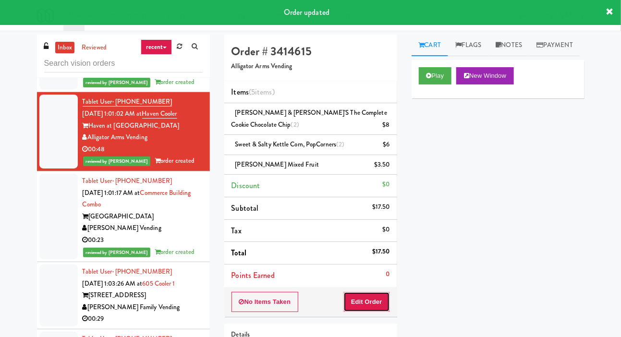
click at [371, 294] on button "Edit Order" at bounding box center [366, 302] width 47 height 20
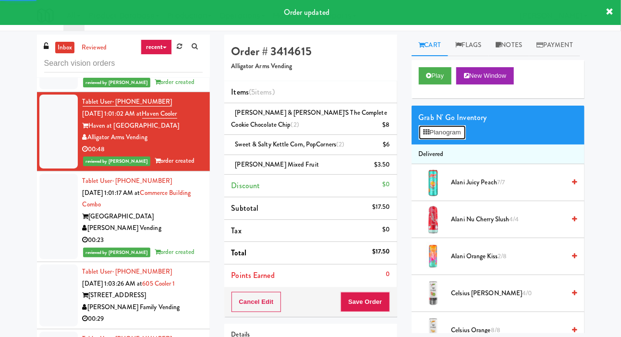
click at [447, 140] on button "Planogram" at bounding box center [442, 132] width 47 height 14
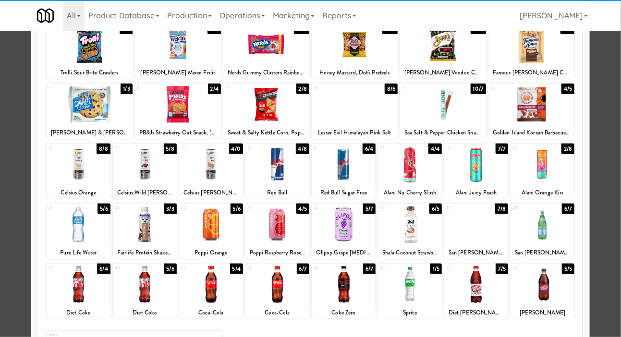
scroll to position [73, 0]
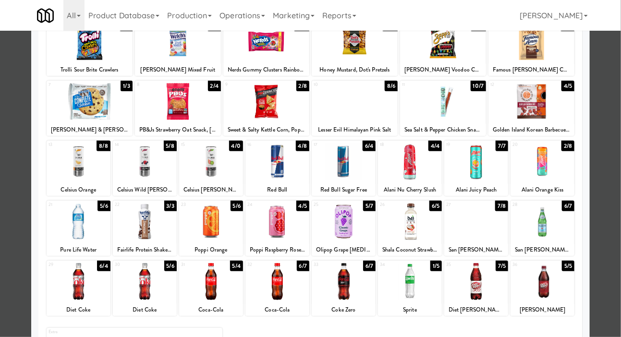
click at [5, 153] on div at bounding box center [310, 168] width 621 height 337
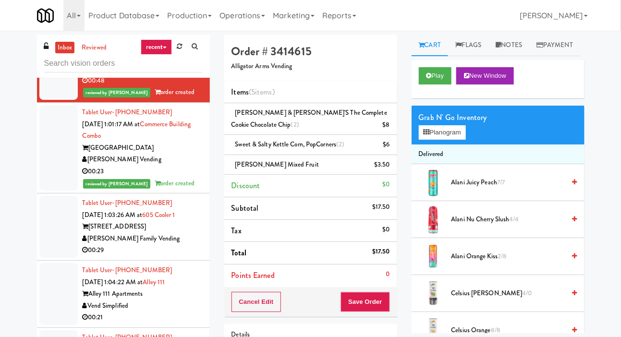
scroll to position [5075, 0]
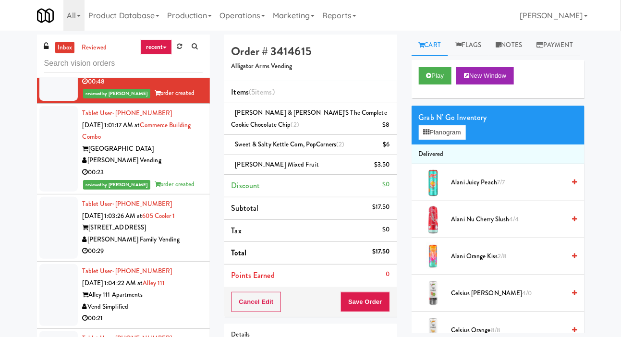
click at [51, 257] on div at bounding box center [58, 228] width 38 height 62
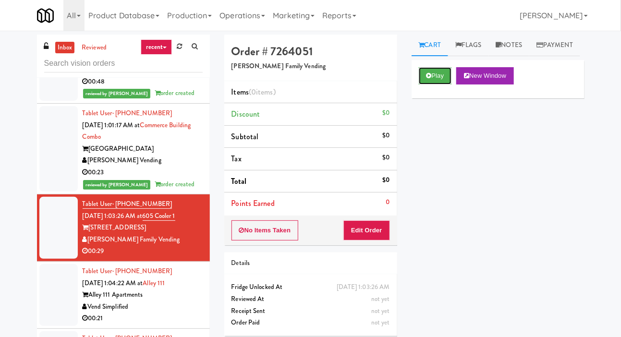
click at [437, 85] on button "Play" at bounding box center [435, 75] width 33 height 17
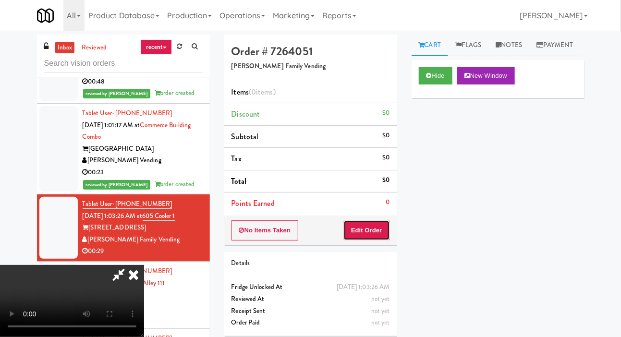
click at [385, 236] on button "Edit Order" at bounding box center [366, 230] width 47 height 20
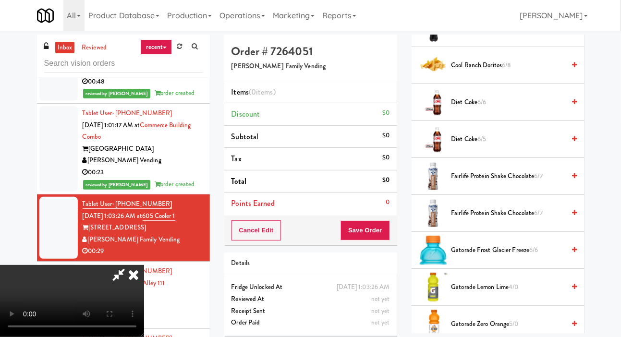
scroll to position [310, 0]
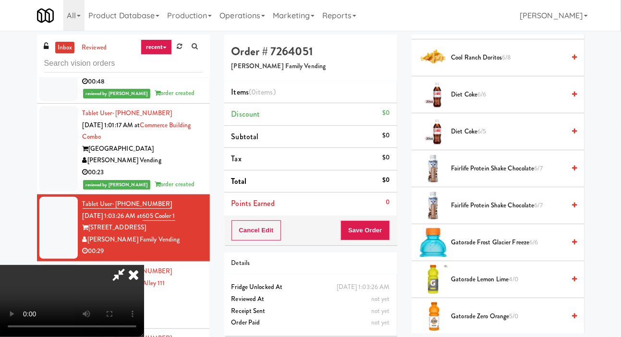
click at [506, 286] on span "Gatorade Lemon Lime 4/0" at bounding box center [508, 280] width 114 height 12
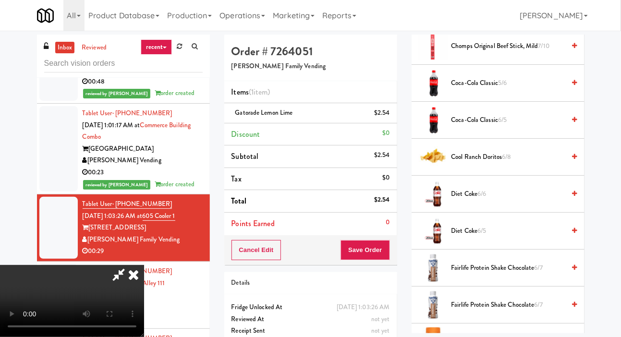
scroll to position [210, 0]
click at [525, 127] on span "Coca-Cola Classic 6/5" at bounding box center [508, 121] width 114 height 12
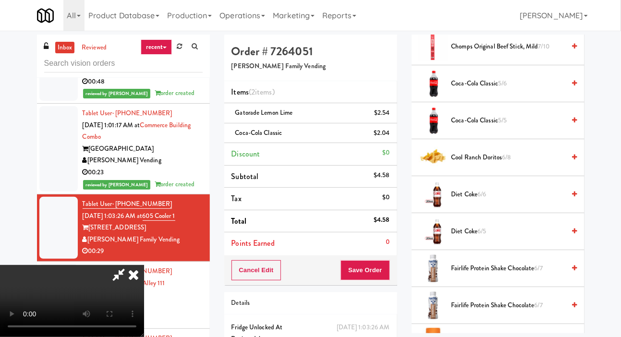
scroll to position [0, 0]
click at [377, 268] on button "Save Order" at bounding box center [365, 270] width 49 height 20
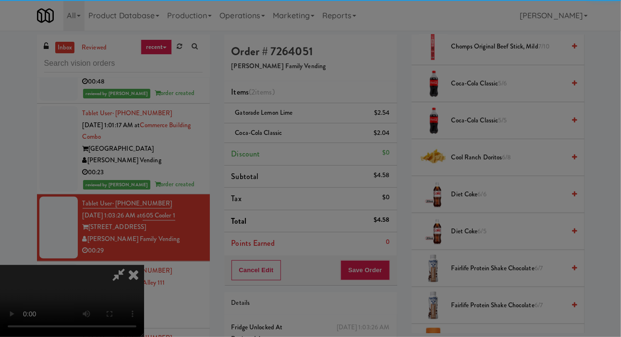
click at [387, 264] on div at bounding box center [310, 168] width 621 height 337
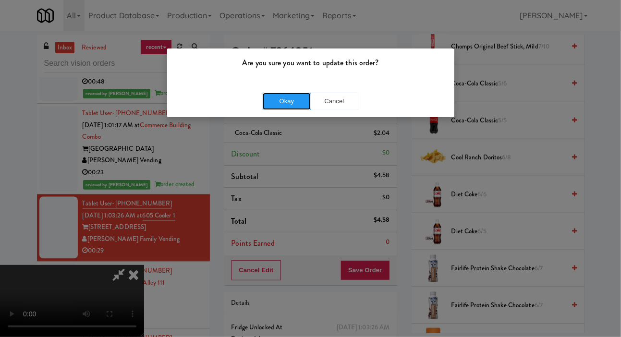
click at [280, 108] on button "Okay" at bounding box center [287, 101] width 48 height 17
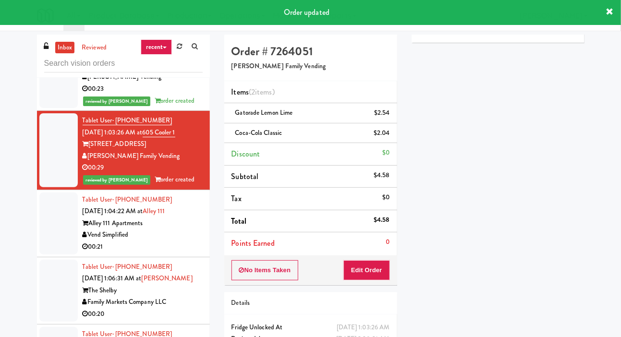
scroll to position [5175, 0]
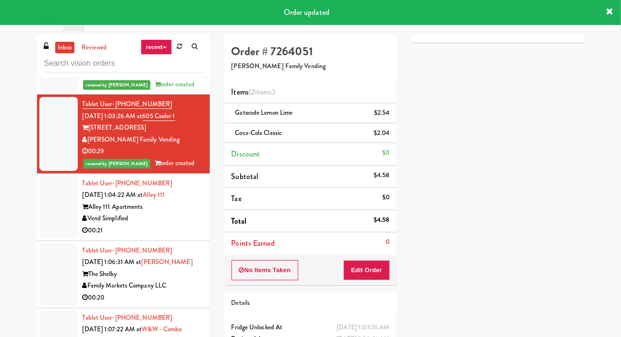
click at [45, 234] on div at bounding box center [58, 207] width 38 height 62
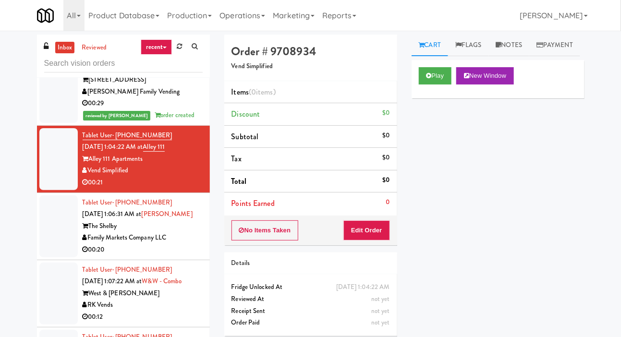
scroll to position [5222, 0]
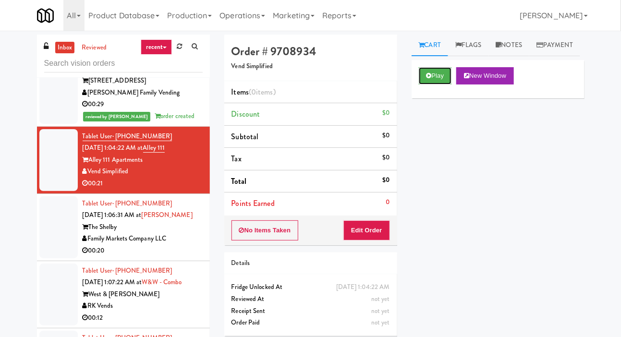
click at [443, 85] on button "Play" at bounding box center [435, 75] width 33 height 17
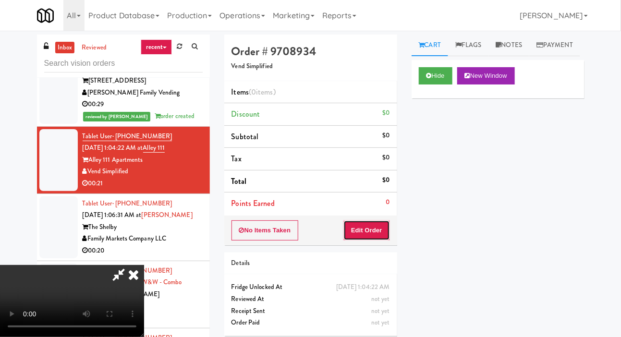
click at [373, 225] on button "Edit Order" at bounding box center [366, 230] width 47 height 20
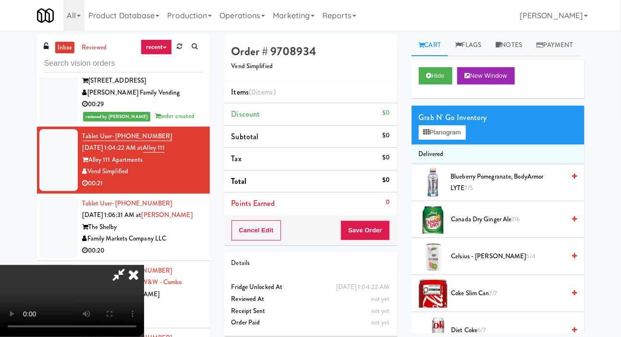
scroll to position [0, 0]
click at [452, 140] on button "Planogram" at bounding box center [442, 132] width 47 height 14
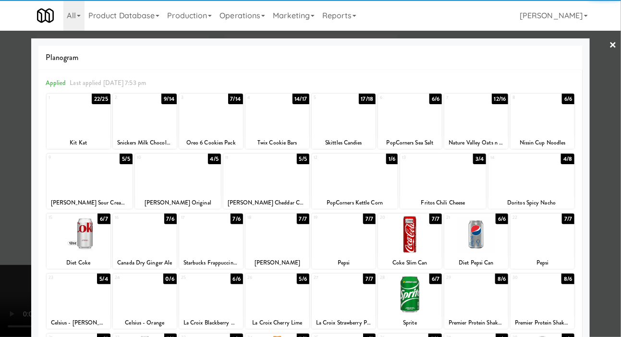
click at [164, 180] on div at bounding box center [178, 174] width 86 height 37
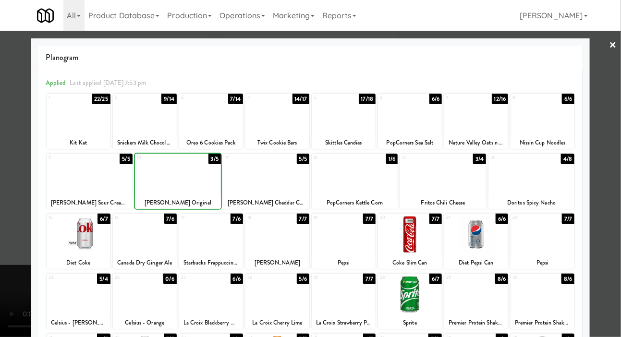
click at [615, 169] on div at bounding box center [310, 168] width 621 height 337
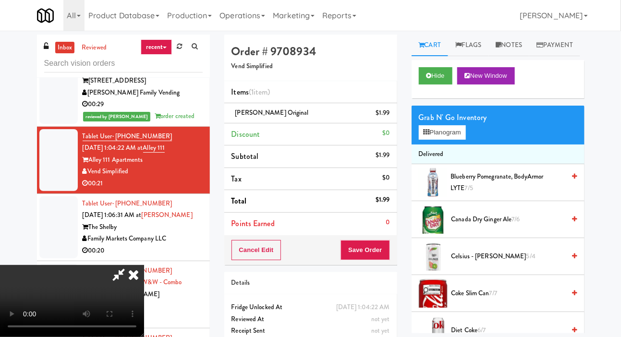
click at [388, 123] on li "Discount $0" at bounding box center [310, 134] width 173 height 23
click at [390, 114] on li "Pringle Original $1.99" at bounding box center [310, 113] width 173 height 20
click at [392, 113] on icon at bounding box center [390, 116] width 5 height 6
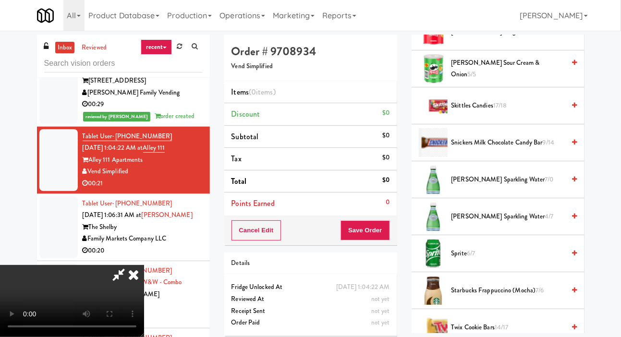
scroll to position [1276, 0]
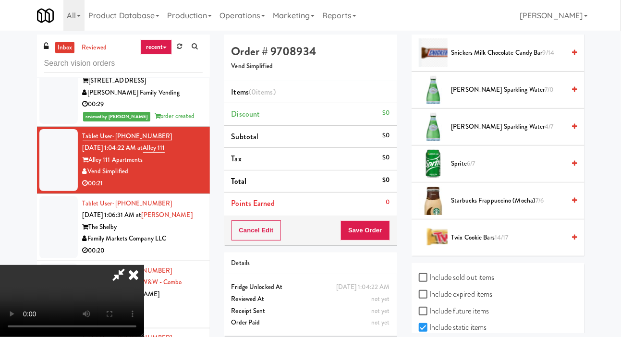
click at [517, 244] on span "Twix Cookie Bars 14/17" at bounding box center [508, 238] width 114 height 12
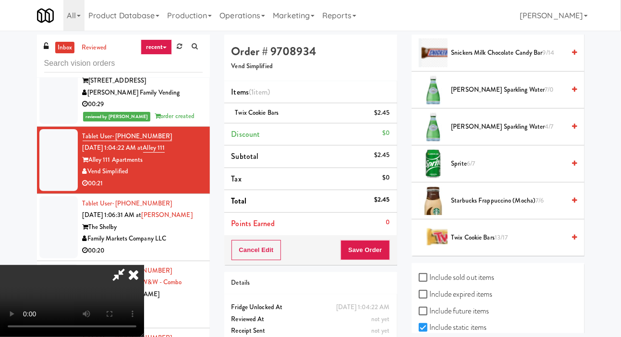
click at [384, 110] on div "$2.45" at bounding box center [382, 113] width 16 height 12
click at [387, 105] on li "Twix Cookie Bars $2.45" at bounding box center [310, 113] width 173 height 20
click at [390, 116] on icon at bounding box center [390, 116] width 5 height 6
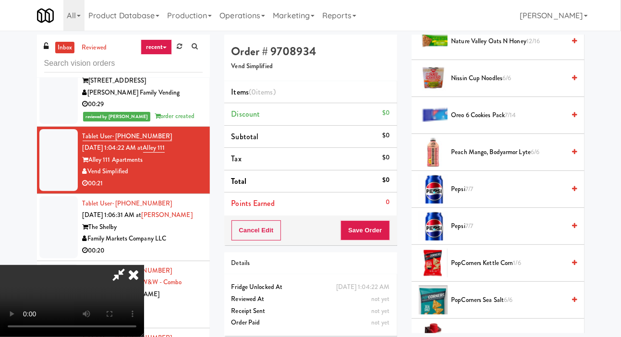
scroll to position [769, 0]
click at [541, 122] on span "Oreo 6 Cookies Pack 7/14" at bounding box center [508, 116] width 114 height 12
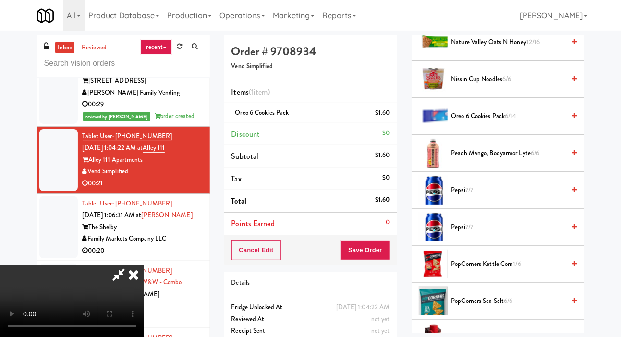
scroll to position [0, 0]
click at [386, 253] on button "Save Order" at bounding box center [365, 250] width 49 height 20
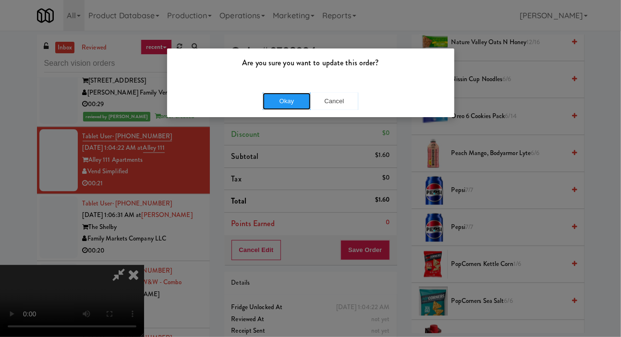
click at [286, 99] on button "Okay" at bounding box center [287, 101] width 48 height 17
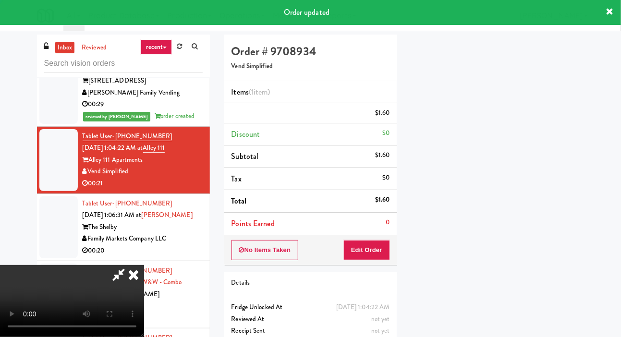
scroll to position [56, 0]
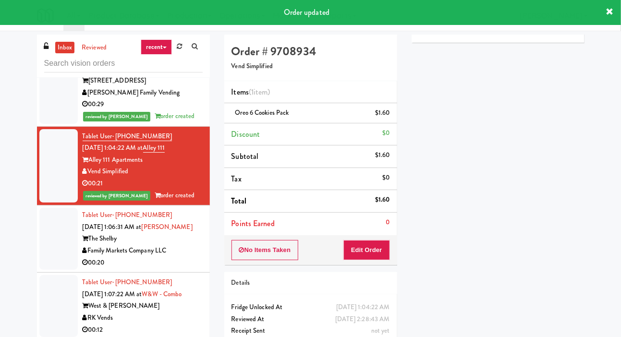
click at [51, 270] on div at bounding box center [58, 239] width 38 height 62
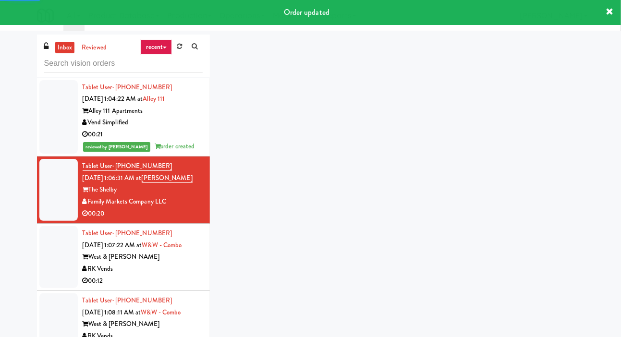
scroll to position [5271, 0]
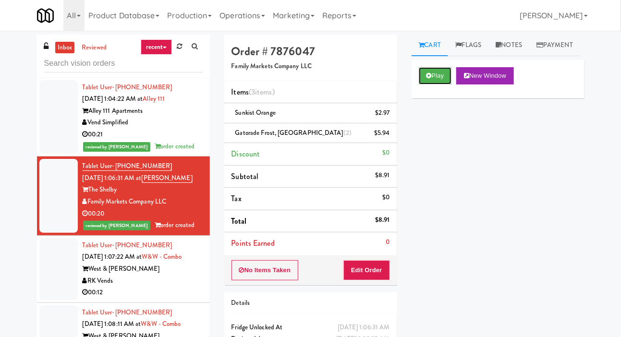
click at [438, 85] on button "Play" at bounding box center [435, 75] width 33 height 17
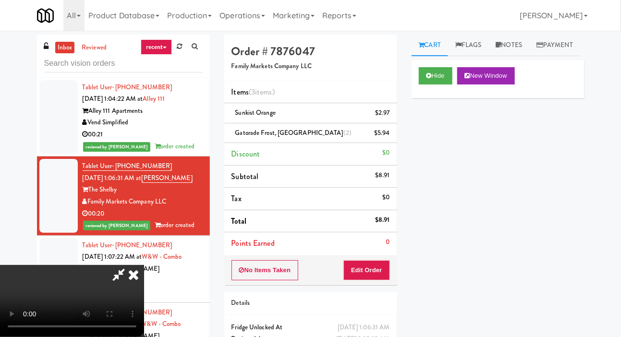
click at [53, 272] on div at bounding box center [58, 269] width 38 height 62
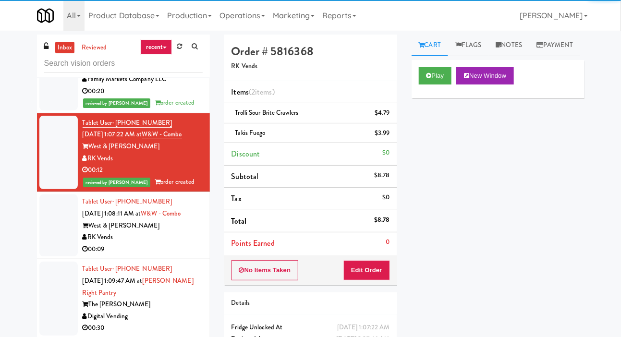
click at [64, 256] on div at bounding box center [58, 226] width 38 height 62
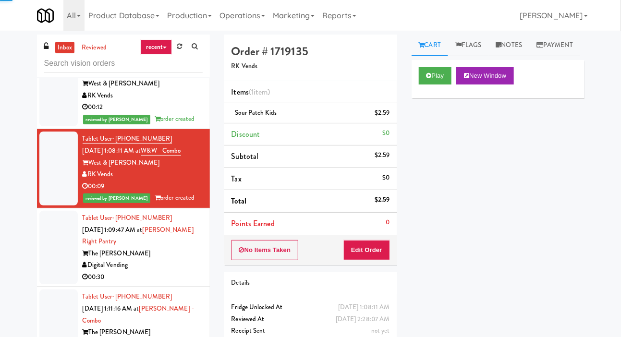
click at [64, 285] on div at bounding box center [58, 248] width 38 height 74
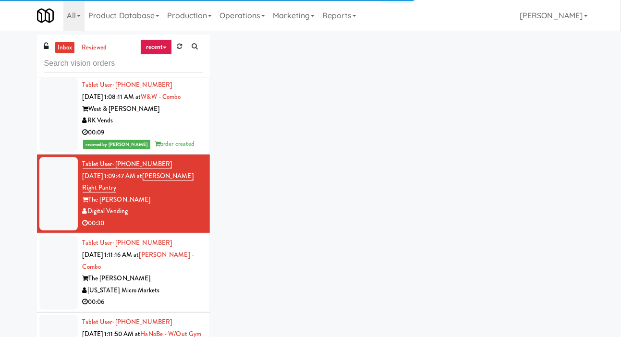
scroll to position [5512, 0]
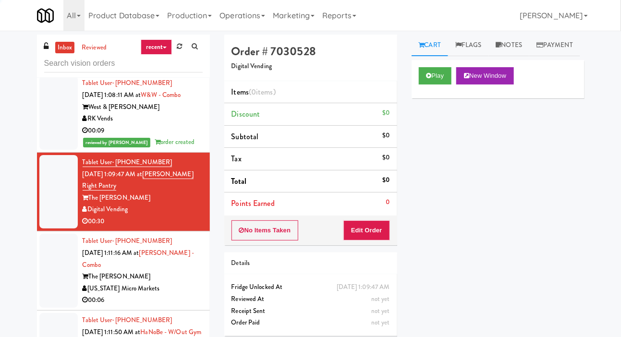
click at [61, 306] on div at bounding box center [58, 271] width 38 height 74
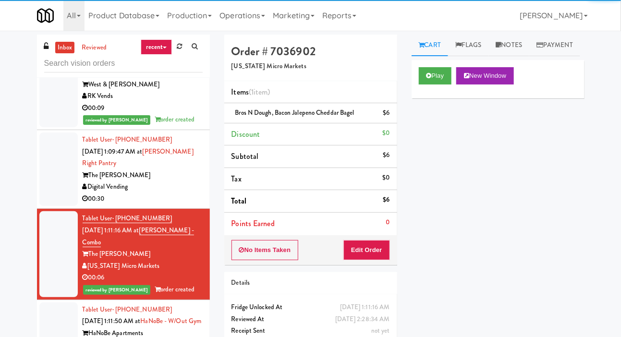
scroll to position [5537, 0]
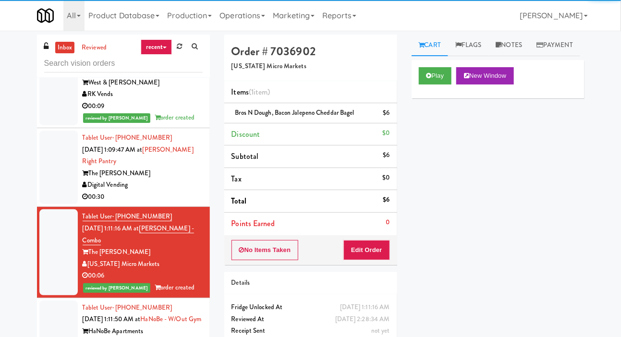
click at [49, 205] on div at bounding box center [58, 168] width 38 height 74
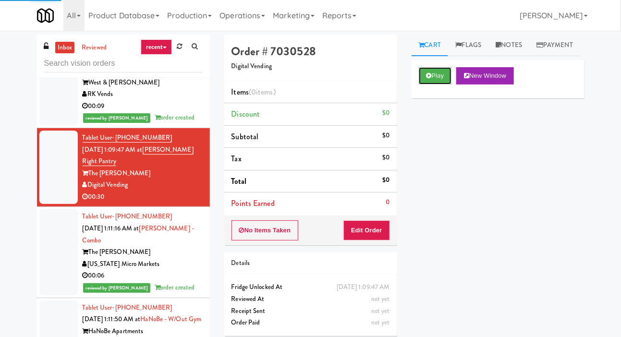
click at [426, 79] on icon at bounding box center [428, 76] width 5 height 6
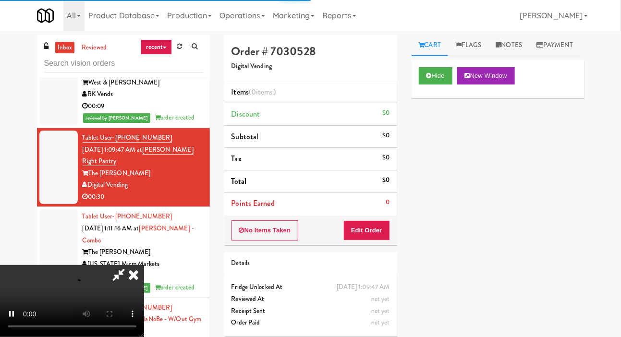
click at [370, 211] on li "Points Earned 0" at bounding box center [310, 204] width 173 height 22
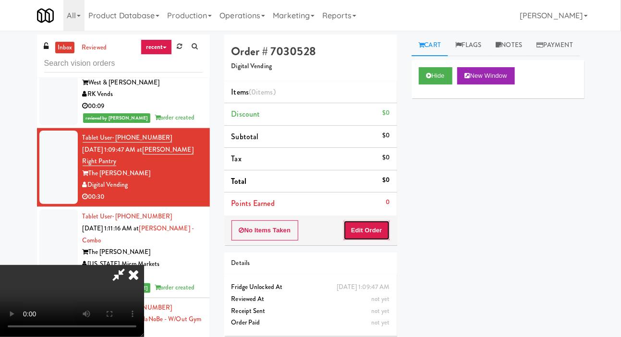
click at [383, 224] on button "Edit Order" at bounding box center [366, 230] width 47 height 20
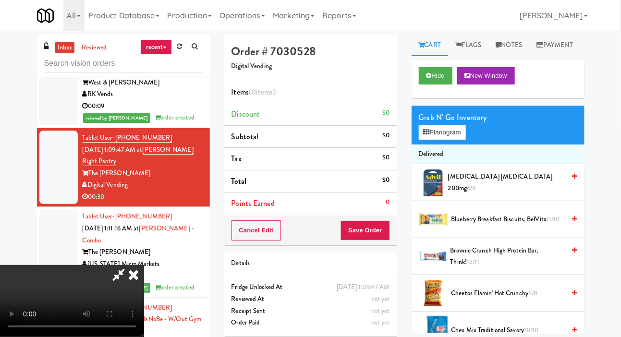
scroll to position [35, 0]
click at [460, 140] on button "Planogram" at bounding box center [442, 132] width 47 height 14
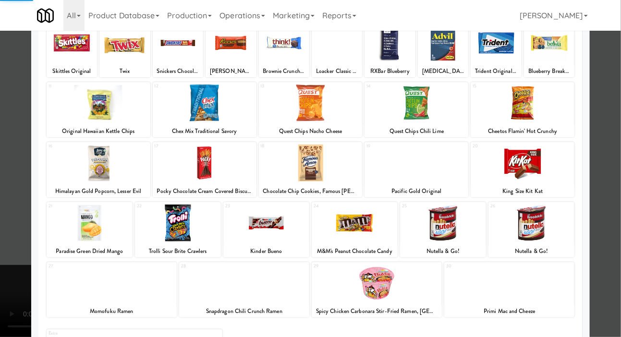
scroll to position [83, 0]
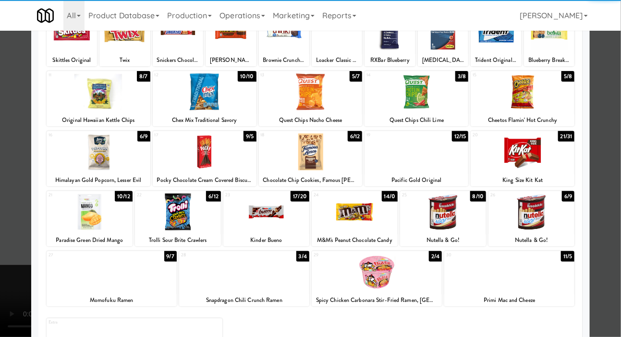
click at [511, 277] on div at bounding box center [509, 272] width 130 height 37
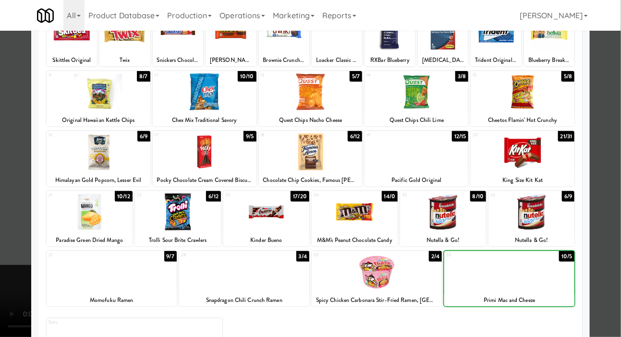
click at [21, 219] on div at bounding box center [310, 168] width 621 height 337
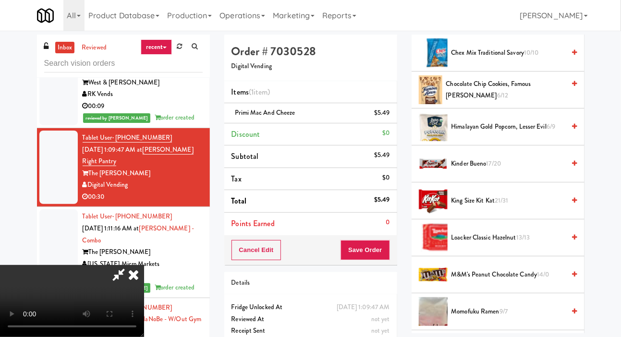
scroll to position [279, 0]
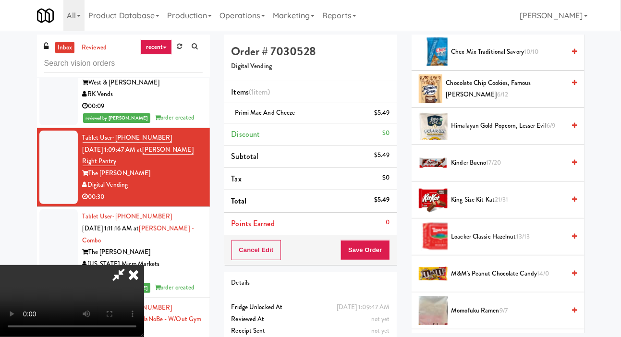
click at [498, 204] on span "21/31" at bounding box center [502, 199] width 14 height 9
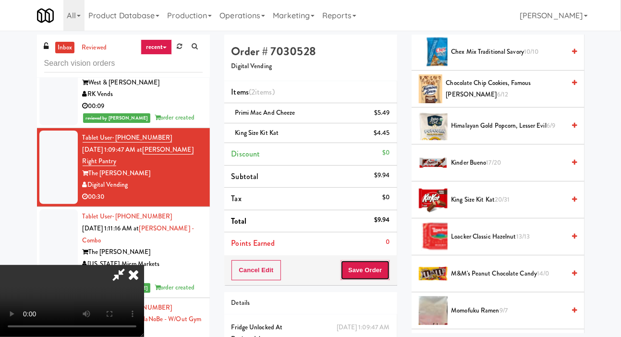
click at [388, 273] on button "Save Order" at bounding box center [365, 270] width 49 height 20
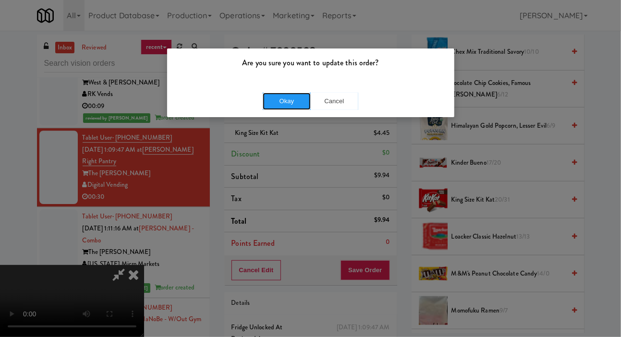
click at [298, 104] on button "Okay" at bounding box center [287, 101] width 48 height 17
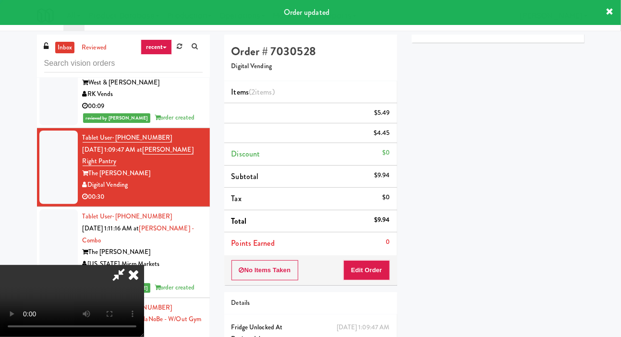
scroll to position [0, 0]
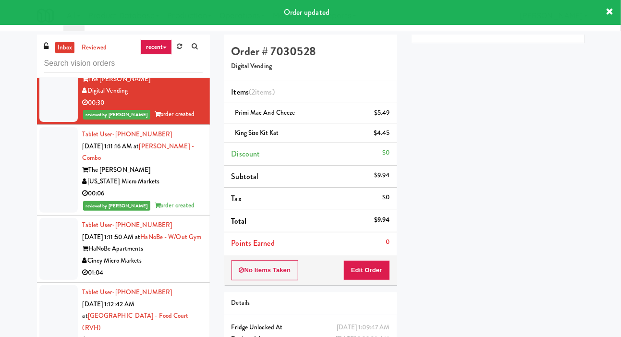
click at [54, 277] on div at bounding box center [58, 249] width 38 height 62
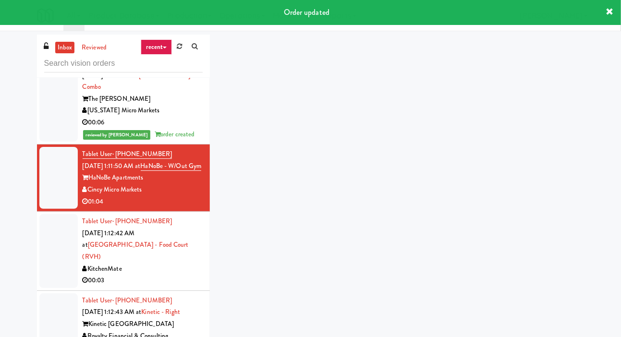
scroll to position [5701, 0]
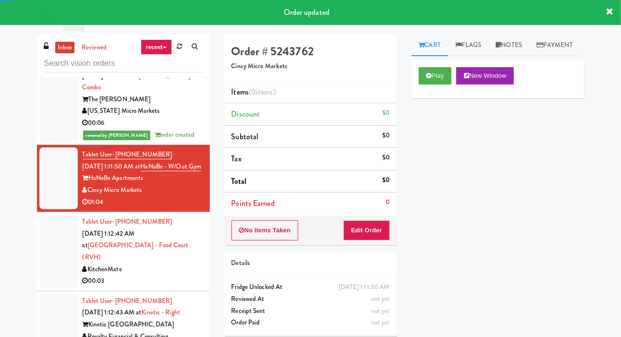
click at [49, 279] on div at bounding box center [58, 252] width 38 height 74
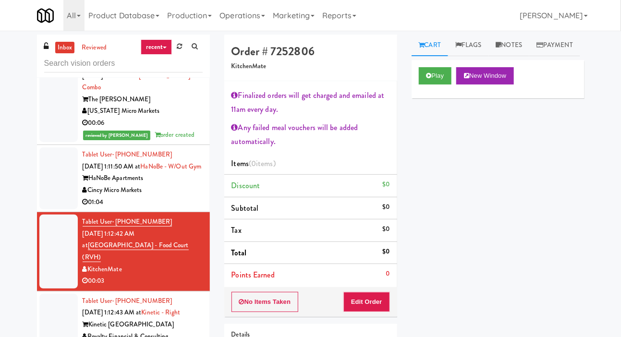
click at [1, 334] on div "inbox reviewed recent all unclear take inventory issue suspicious failed recent…" at bounding box center [310, 225] width 621 height 380
click at [48, 195] on div at bounding box center [58, 178] width 38 height 62
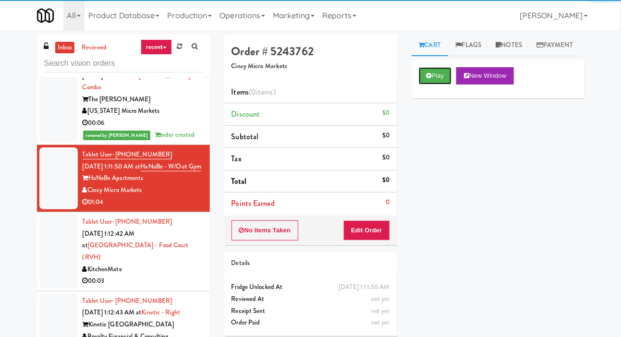
click at [442, 85] on button "Play" at bounding box center [435, 75] width 33 height 17
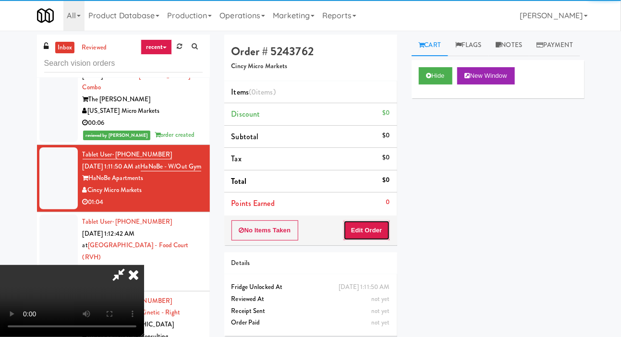
click at [371, 229] on button "Edit Order" at bounding box center [366, 230] width 47 height 20
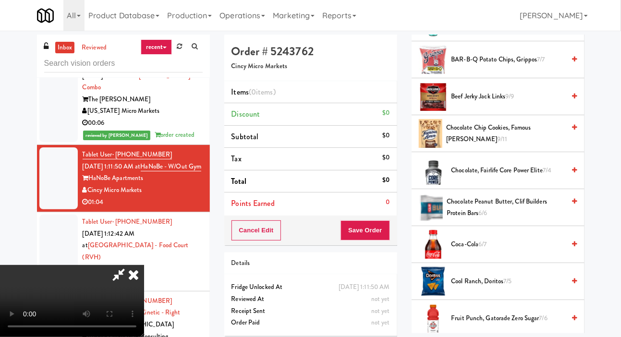
scroll to position [192, 0]
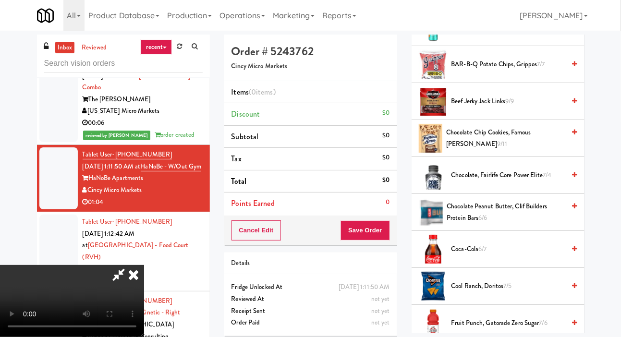
click at [543, 108] on span "Beef Jerky Jack Links 9/9" at bounding box center [508, 102] width 114 height 12
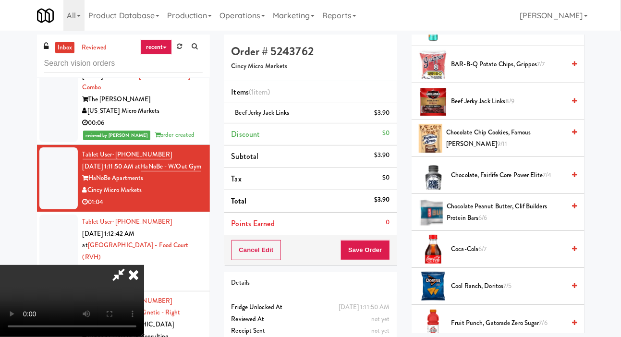
click at [392, 121] on li "Beef Jerky Jack Links $3.90" at bounding box center [310, 113] width 173 height 20
click at [390, 113] on icon at bounding box center [390, 116] width 5 height 6
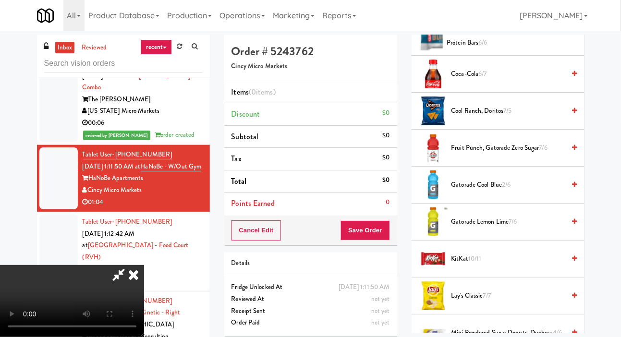
scroll to position [367, 0]
click at [492, 228] on span "Gatorade Lemon Lime 7/6" at bounding box center [508, 222] width 114 height 12
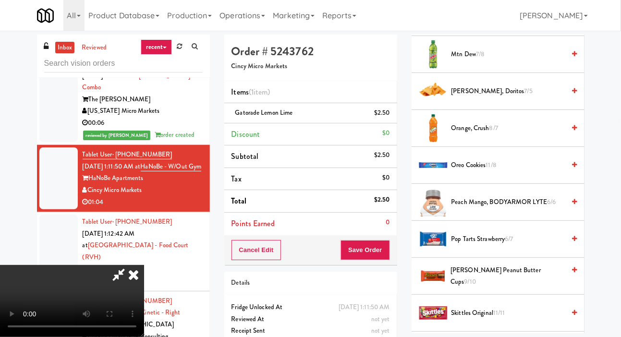
scroll to position [816, 0]
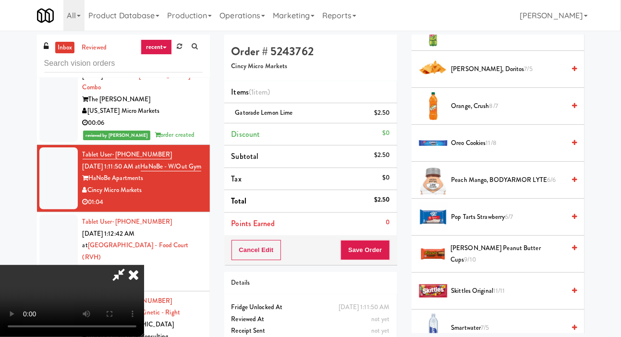
click at [486, 266] on span "Reese's Peanut Butter Cups 9/10" at bounding box center [507, 255] width 114 height 24
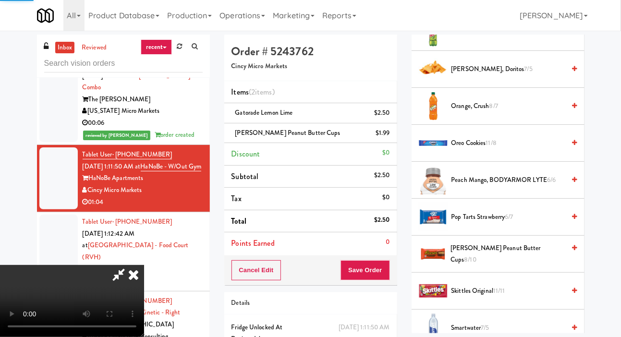
click at [487, 266] on span "Reese's Peanut Butter Cups 8/10" at bounding box center [507, 255] width 114 height 24
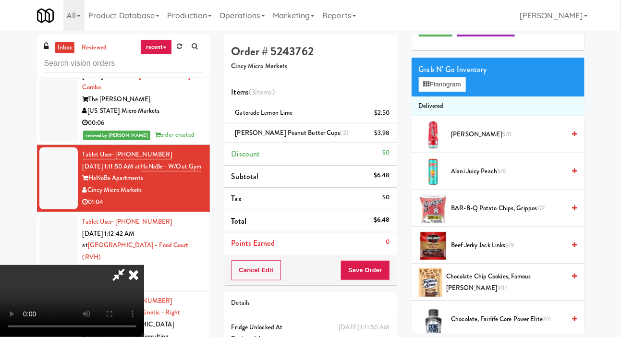
scroll to position [0, 0]
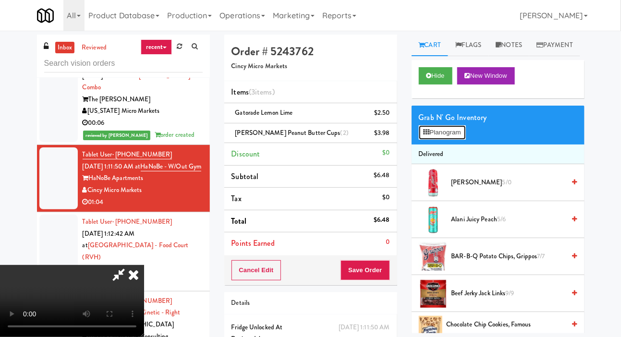
click at [457, 140] on button "Planogram" at bounding box center [442, 132] width 47 height 14
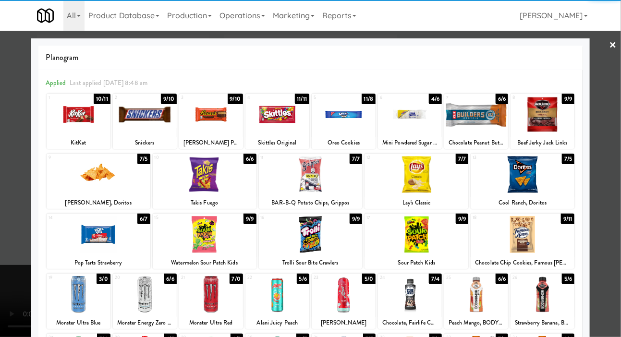
click at [281, 177] on div at bounding box center [311, 174] width 104 height 37
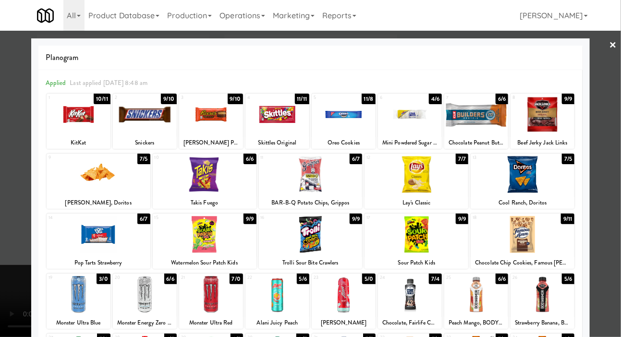
click at [610, 119] on div at bounding box center [310, 168] width 621 height 337
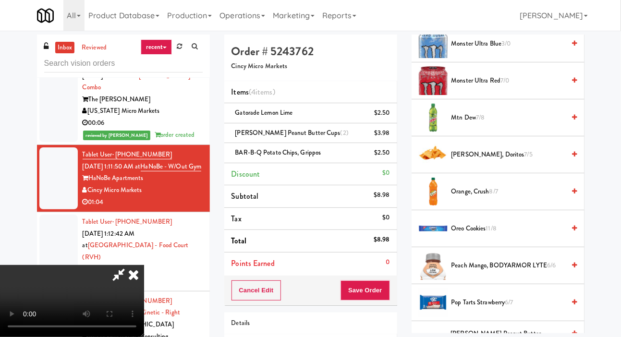
scroll to position [731, 0]
click at [504, 160] on span "Nacho Cheese, Doritos 7/5" at bounding box center [508, 154] width 114 height 12
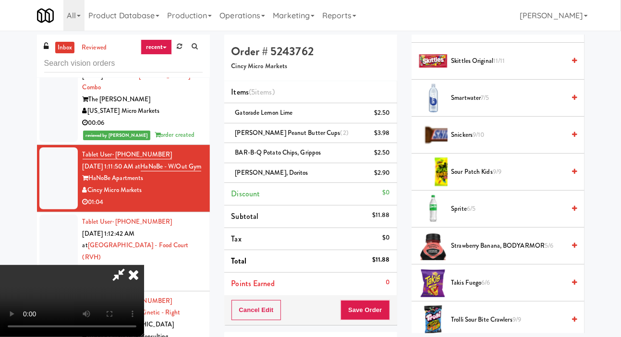
scroll to position [1166, 0]
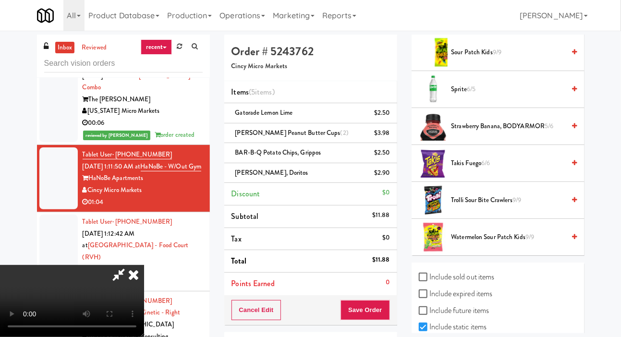
click at [488, 168] on span "6/6" at bounding box center [486, 162] width 9 height 9
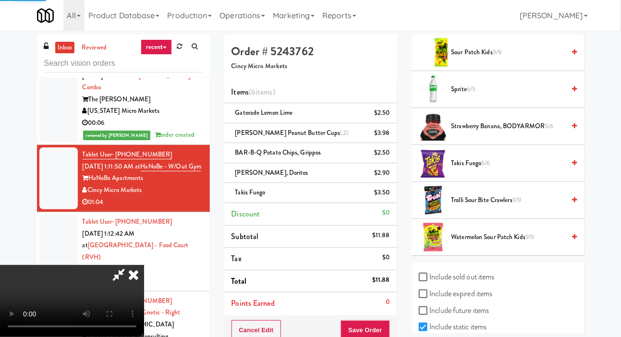
click at [388, 327] on button "Save Order" at bounding box center [365, 330] width 49 height 20
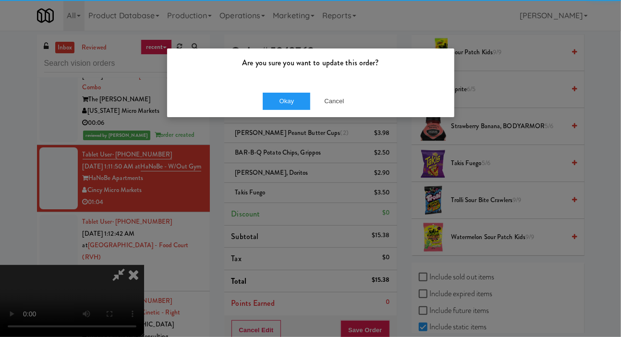
click at [384, 337] on div "Are you sure you want to update this order? Okay Cancel" at bounding box center [310, 168] width 621 height 337
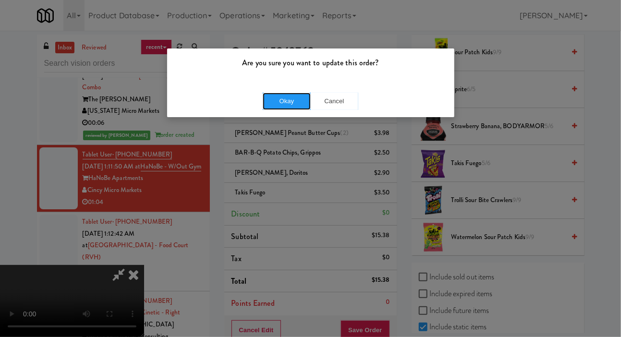
click at [280, 97] on button "Okay" at bounding box center [287, 101] width 48 height 17
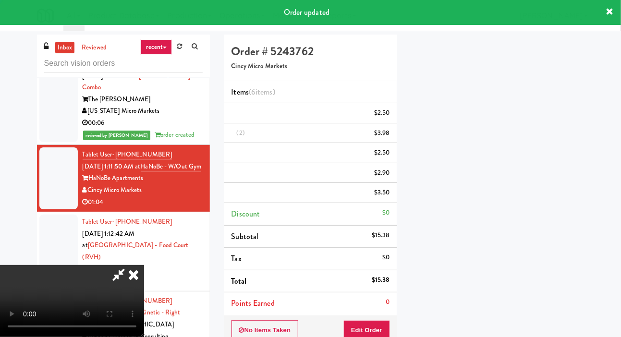
scroll to position [56, 0]
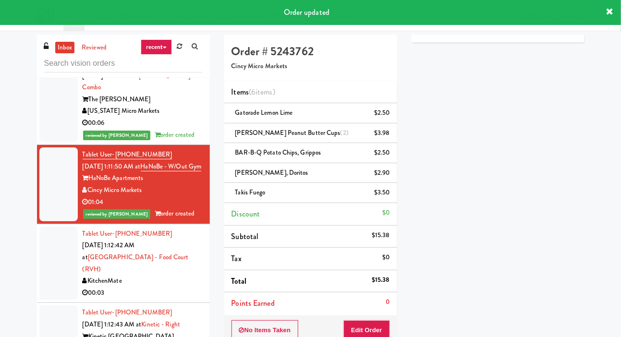
click at [52, 301] on div at bounding box center [58, 264] width 38 height 74
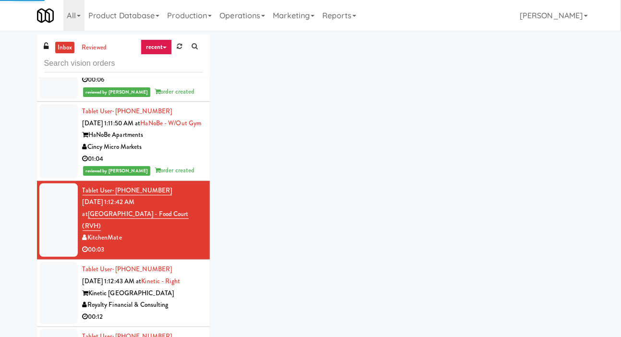
scroll to position [5747, 0]
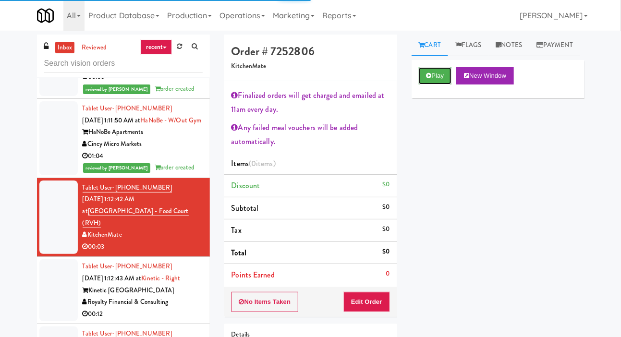
click at [431, 85] on button "Play" at bounding box center [435, 75] width 33 height 17
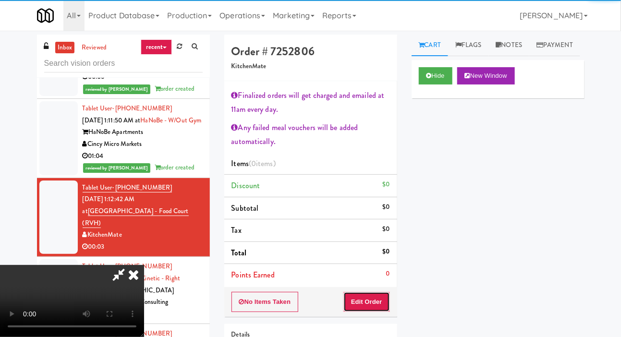
click at [387, 301] on button "Edit Order" at bounding box center [366, 302] width 47 height 20
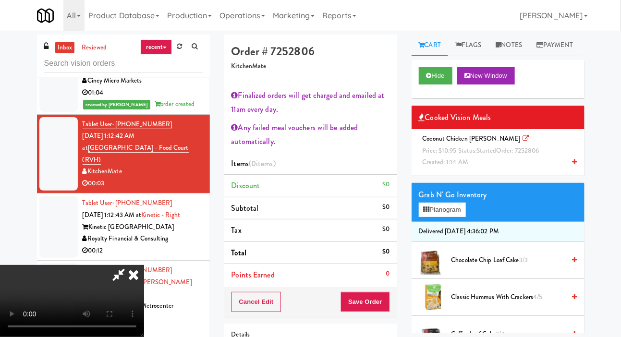
scroll to position [5813, 0]
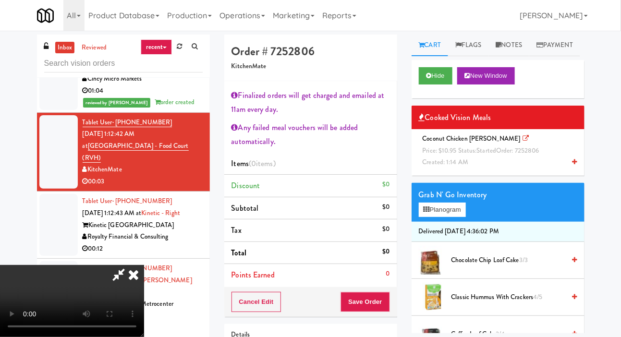
click at [513, 169] on div "Coconut Chicken Curry Price: $10.95 Status: started Order: 7252806 Created: 1:1…" at bounding box center [498, 151] width 158 height 36
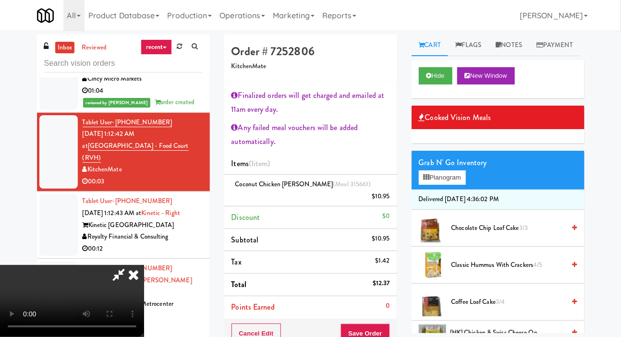
scroll to position [0, 0]
click at [387, 324] on button "Save Order" at bounding box center [365, 334] width 49 height 20
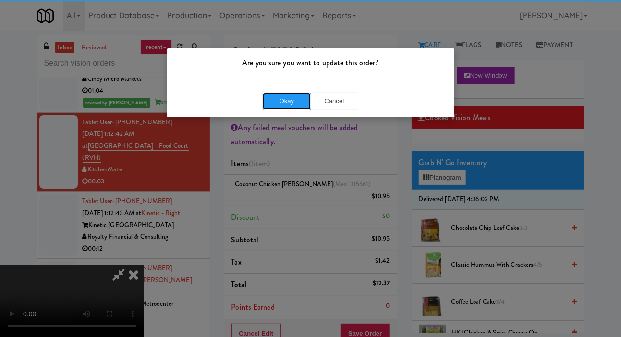
click at [267, 107] on button "Okay" at bounding box center [287, 101] width 48 height 17
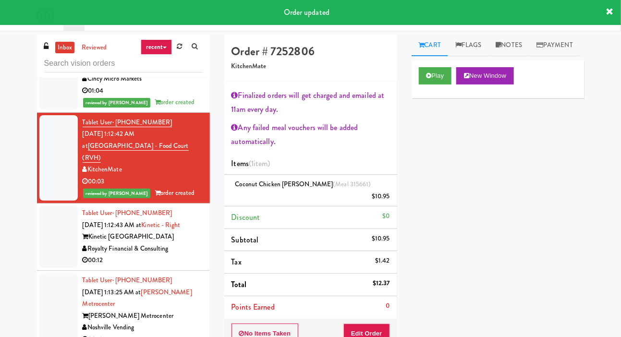
click at [62, 260] on div at bounding box center [58, 237] width 38 height 62
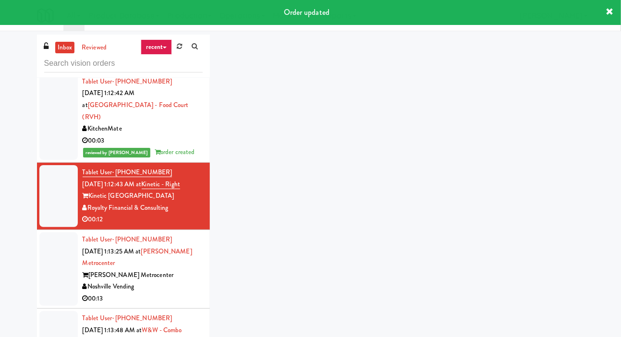
scroll to position [5854, 0]
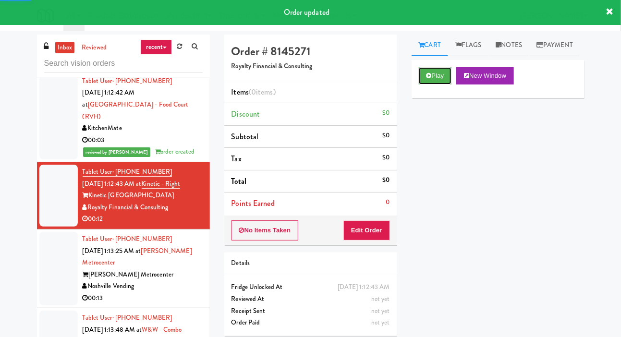
click at [435, 85] on button "Play" at bounding box center [435, 75] width 33 height 17
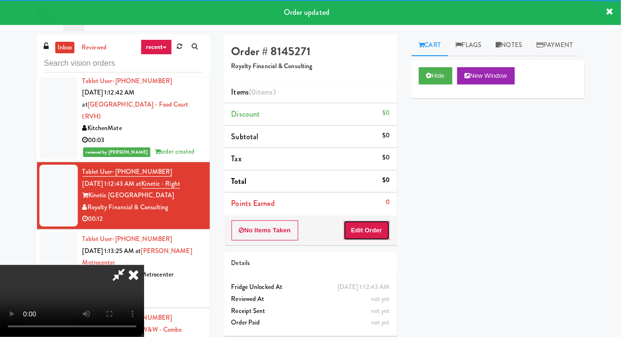
click at [374, 235] on button "Edit Order" at bounding box center [366, 230] width 47 height 20
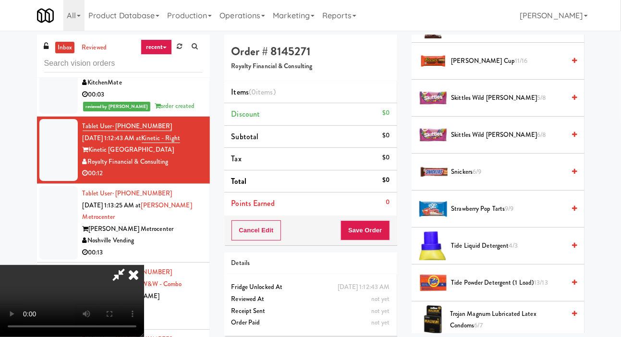
scroll to position [639, 0]
click at [522, 215] on span "Strawberry Pop Tarts 9/9" at bounding box center [508, 209] width 114 height 12
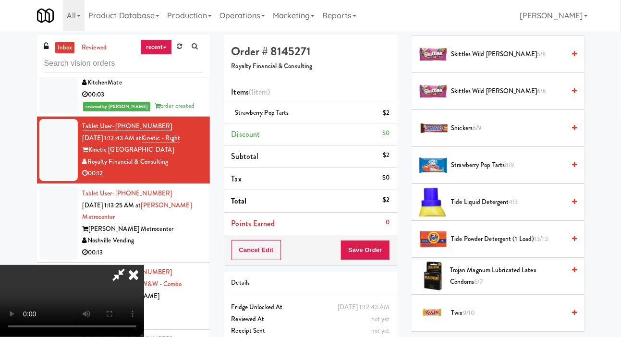
scroll to position [760, 0]
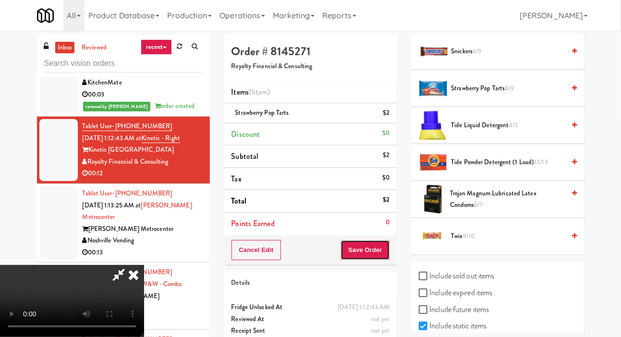
click at [387, 249] on button "Save Order" at bounding box center [365, 250] width 49 height 20
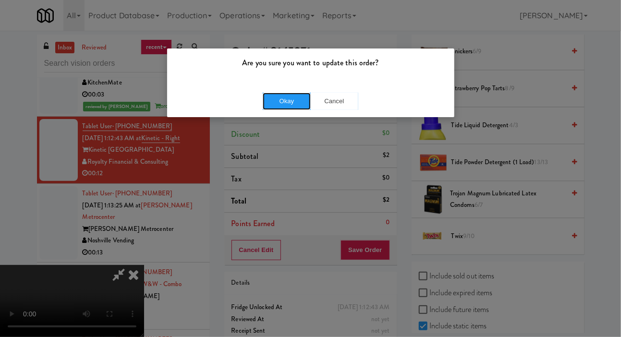
click at [285, 97] on button "Okay" at bounding box center [287, 101] width 48 height 17
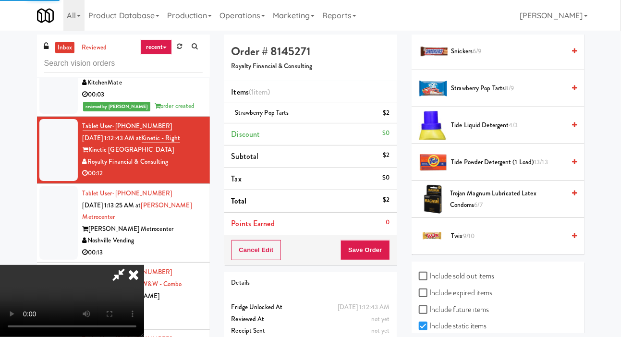
scroll to position [56, 0]
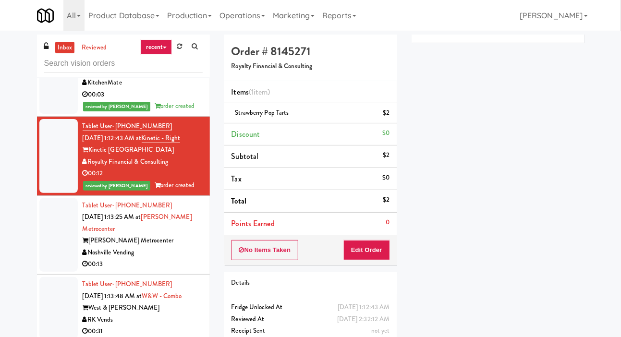
click at [57, 239] on div at bounding box center [58, 235] width 38 height 74
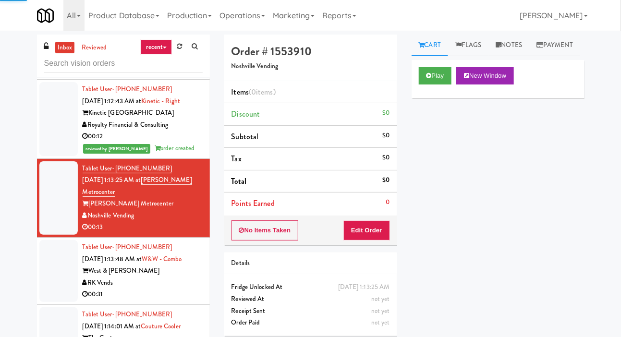
scroll to position [5944, 0]
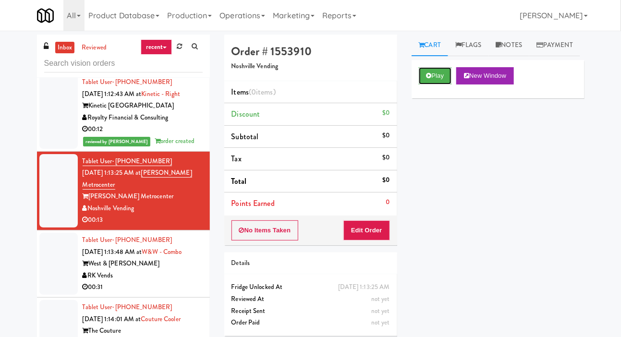
click at [433, 85] on button "Play" at bounding box center [435, 75] width 33 height 17
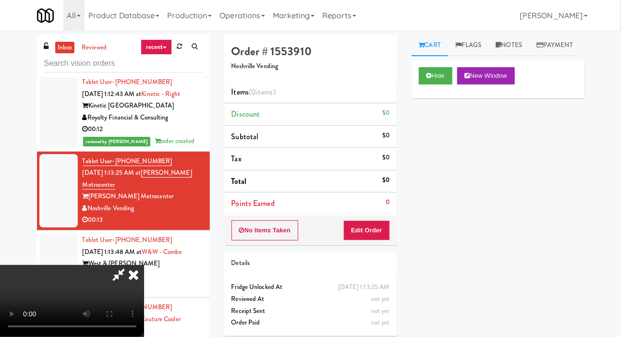
click at [367, 226] on button "Edit Order" at bounding box center [366, 230] width 47 height 20
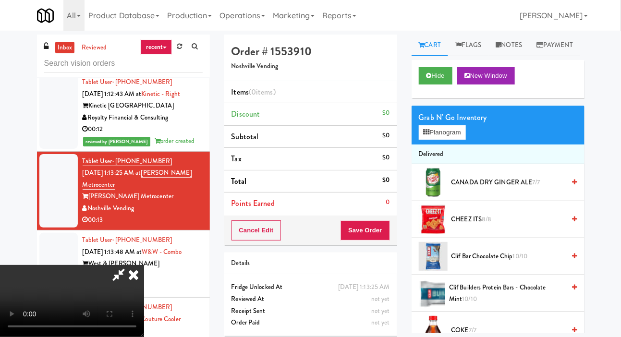
scroll to position [13, 0]
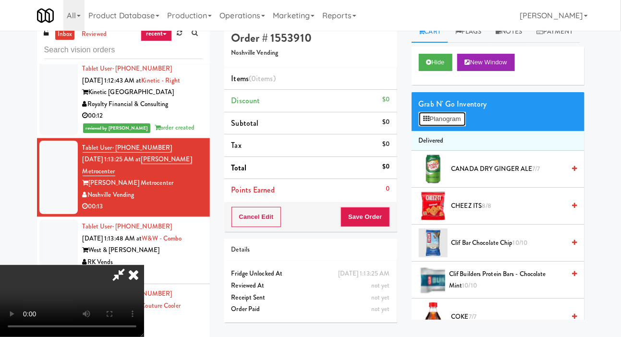
click at [452, 126] on button "Planogram" at bounding box center [442, 119] width 47 height 14
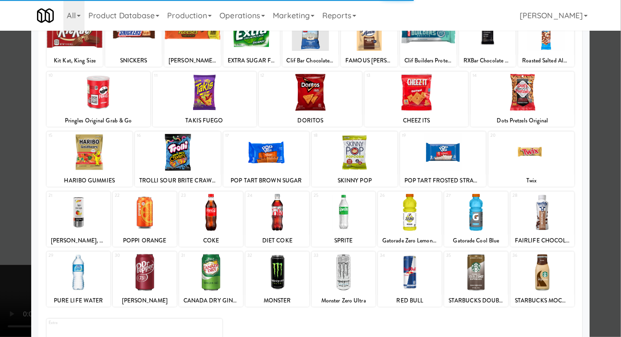
scroll to position [134, 0]
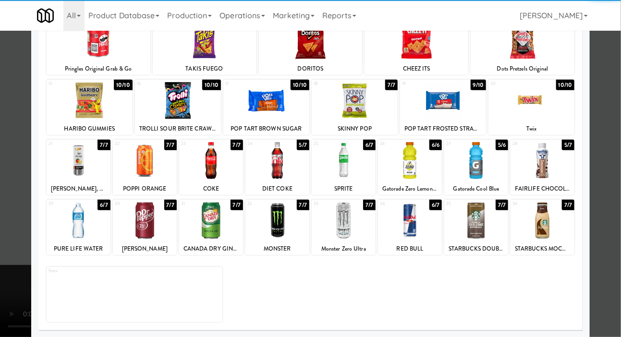
click at [295, 234] on div at bounding box center [277, 220] width 64 height 37
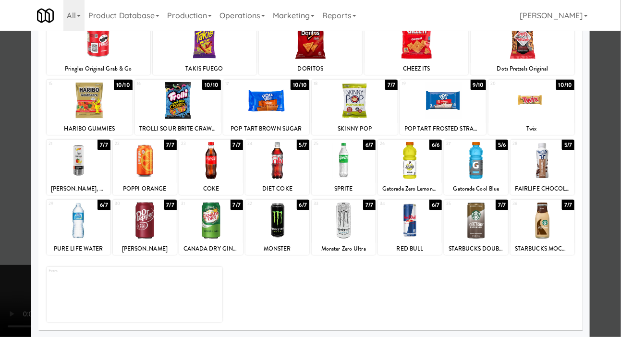
click at [612, 121] on div at bounding box center [310, 168] width 621 height 337
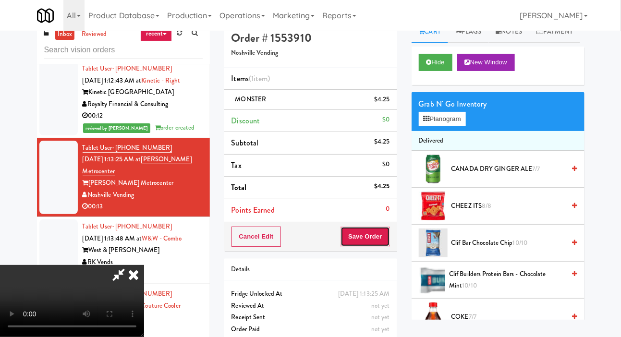
click at [388, 234] on button "Save Order" at bounding box center [365, 237] width 49 height 20
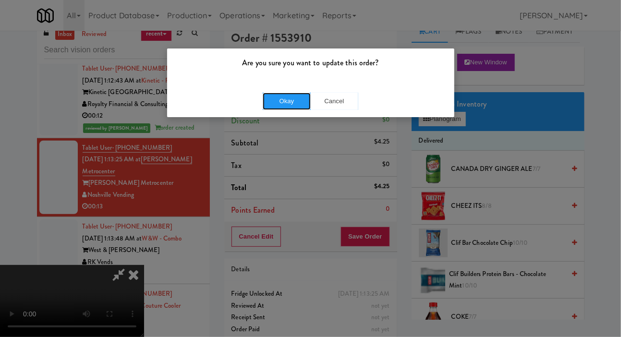
click at [292, 97] on button "Okay" at bounding box center [287, 101] width 48 height 17
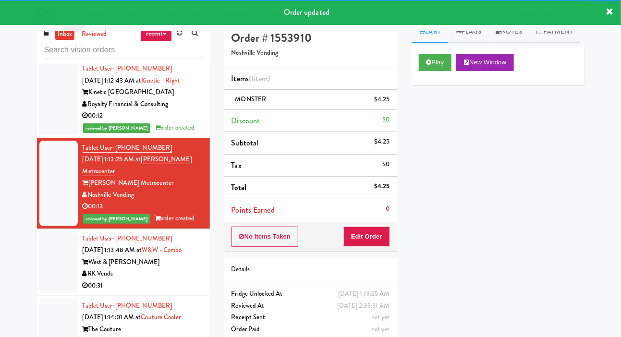
click at [45, 250] on div at bounding box center [58, 262] width 38 height 62
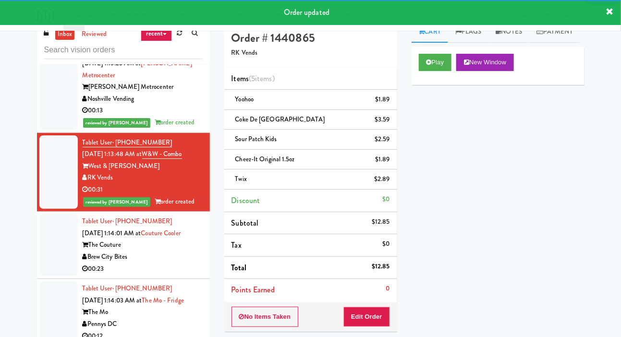
click at [52, 237] on div at bounding box center [58, 245] width 38 height 62
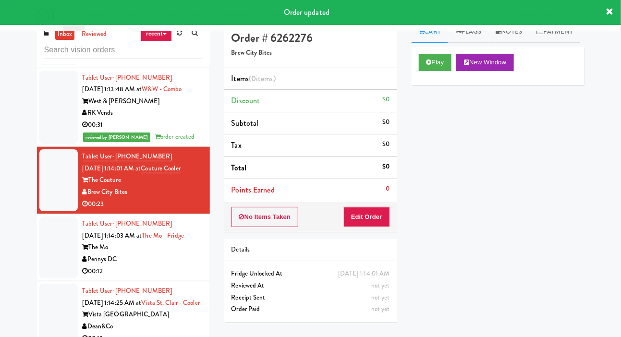
click at [54, 250] on div at bounding box center [58, 248] width 38 height 62
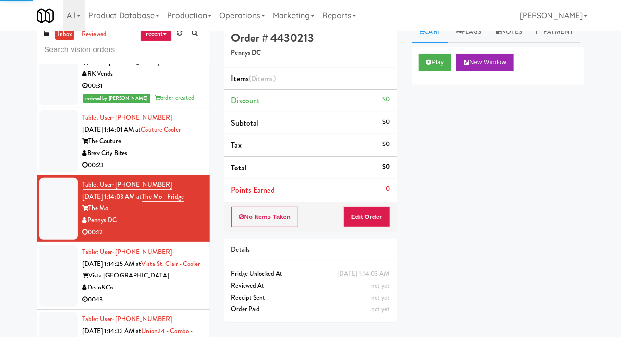
click at [57, 165] on div at bounding box center [58, 141] width 38 height 62
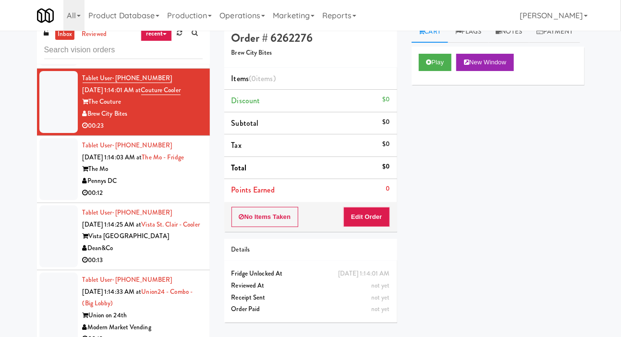
scroll to position [6176, 0]
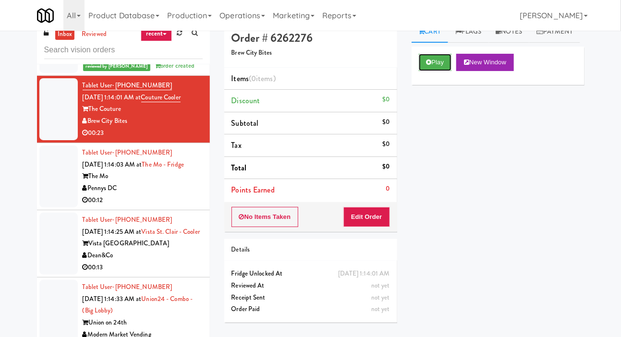
click at [435, 71] on button "Play" at bounding box center [435, 62] width 33 height 17
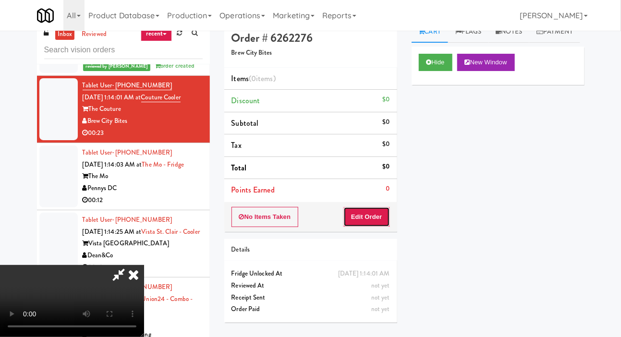
click at [375, 209] on button "Edit Order" at bounding box center [366, 217] width 47 height 20
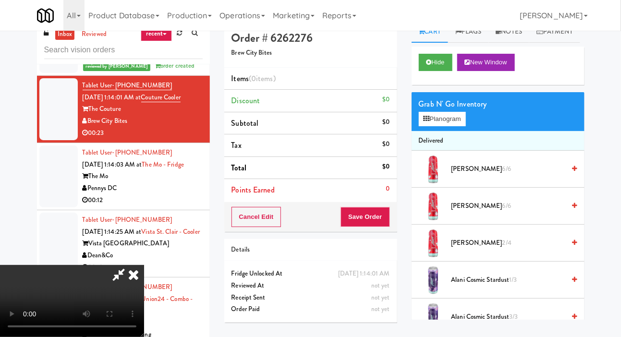
scroll to position [0, 0]
click at [440, 71] on button "Hide" at bounding box center [436, 62] width 34 height 17
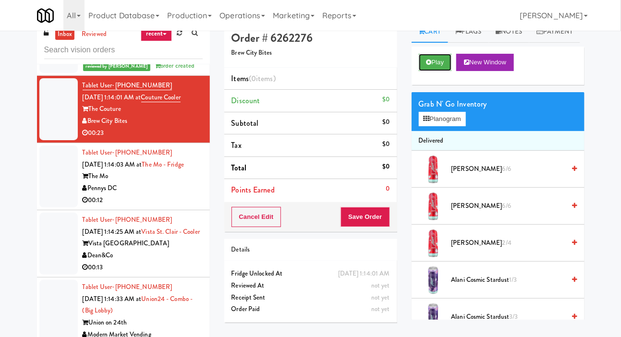
click at [438, 71] on button "Play" at bounding box center [435, 62] width 33 height 17
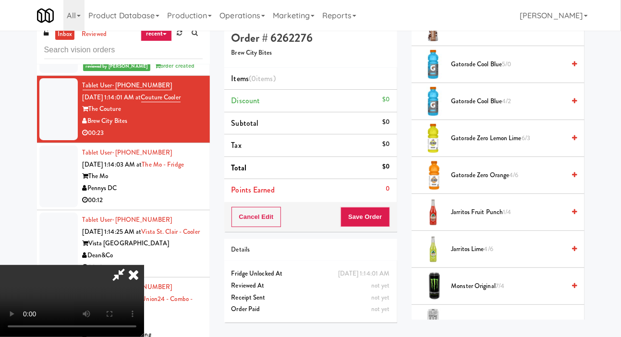
scroll to position [697, 0]
click at [527, 181] on span "Gatorade Zero Orange 4/6" at bounding box center [508, 175] width 114 height 12
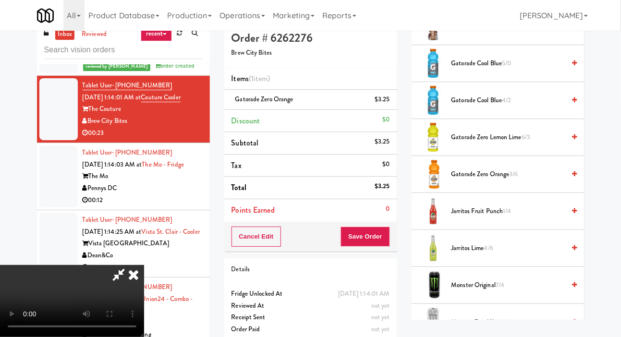
scroll to position [0, 0]
click at [389, 234] on button "Save Order" at bounding box center [365, 237] width 49 height 20
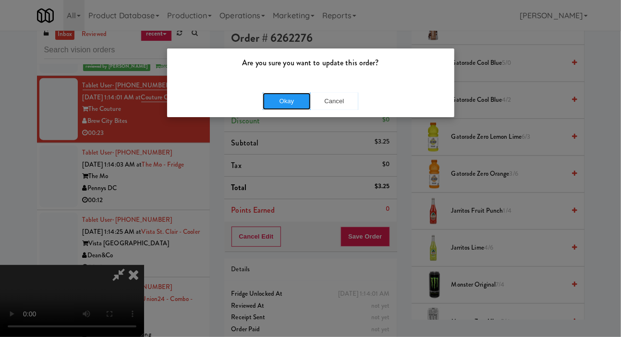
click at [288, 101] on button "Okay" at bounding box center [287, 101] width 48 height 17
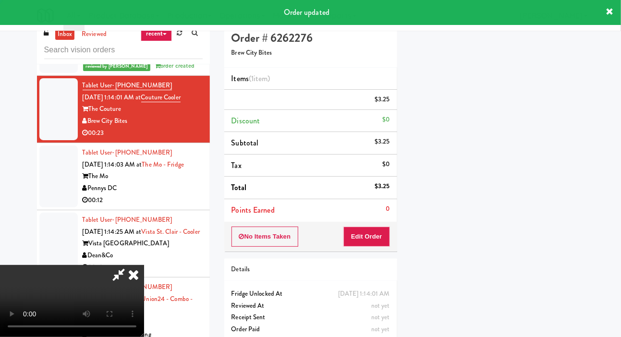
scroll to position [56, 0]
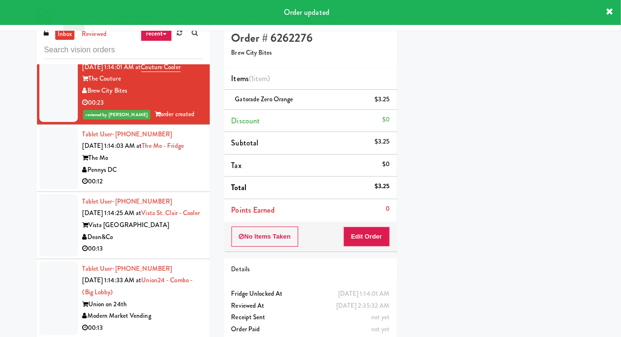
click at [48, 159] on div at bounding box center [58, 158] width 38 height 62
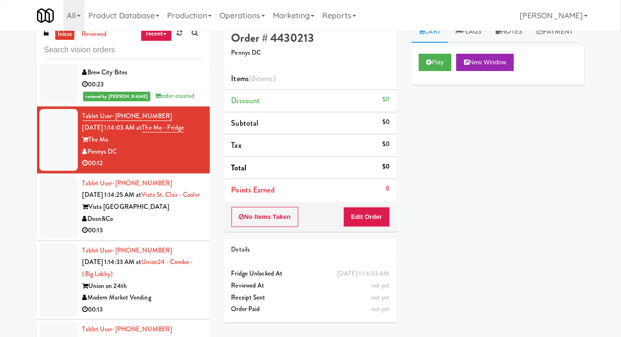
scroll to position [6229, 0]
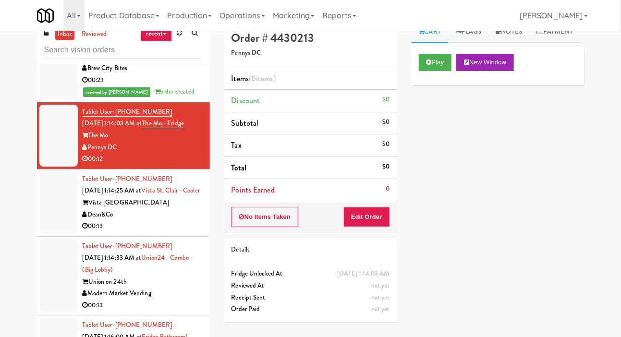
click at [427, 71] on button "Play" at bounding box center [435, 62] width 33 height 17
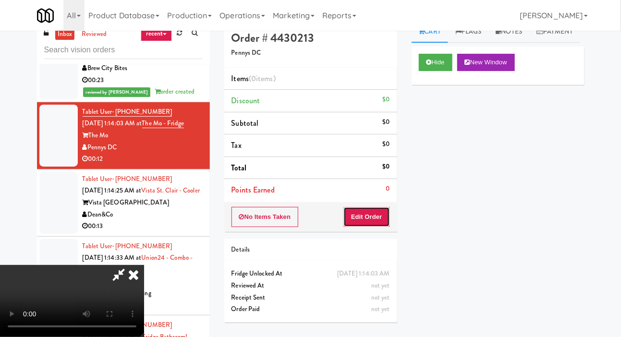
click at [368, 209] on button "Edit Order" at bounding box center [366, 217] width 47 height 20
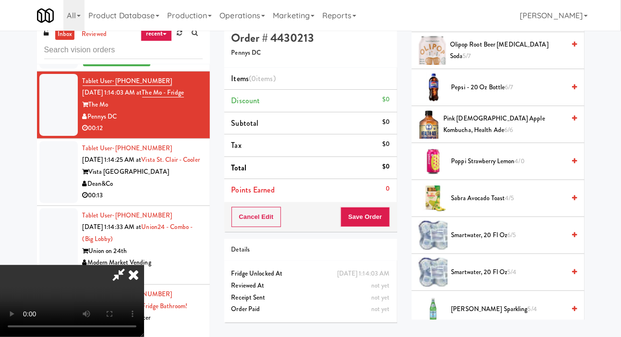
scroll to position [1202, 0]
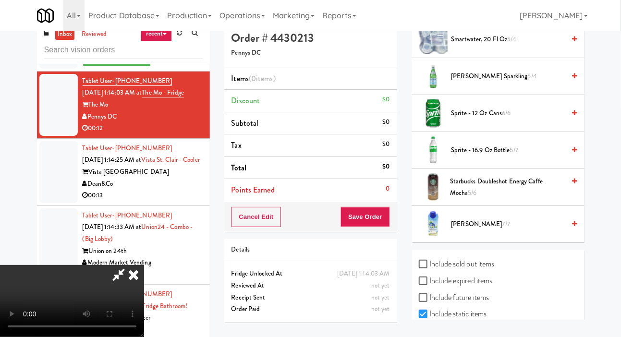
click at [518, 155] on span "5/7" at bounding box center [514, 150] width 8 height 9
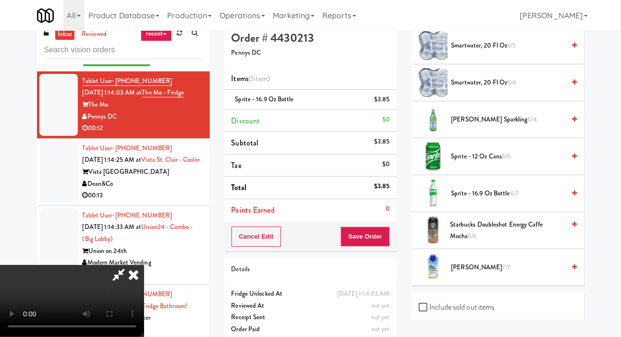
scroll to position [1157, 0]
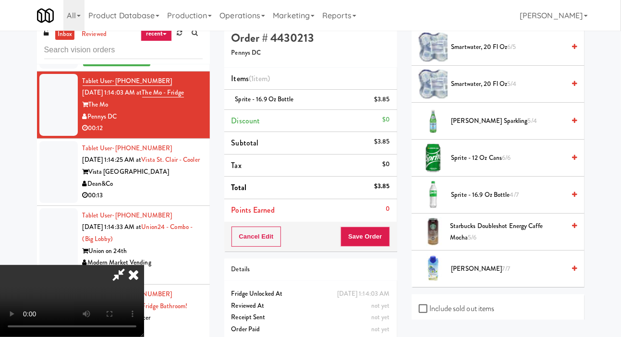
click at [528, 90] on span "smartwater, 20 fl oz 5/4" at bounding box center [508, 84] width 114 height 12
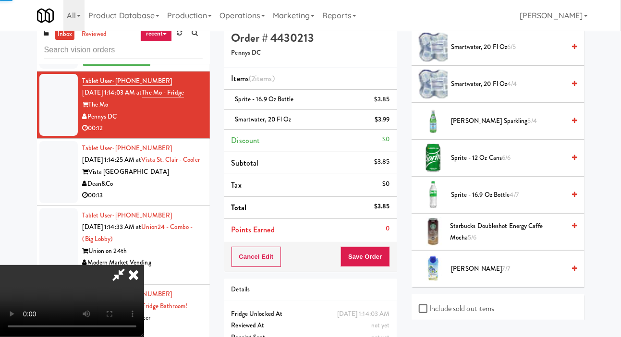
click at [540, 90] on span "smartwater, 20 fl oz 4/4" at bounding box center [508, 84] width 114 height 12
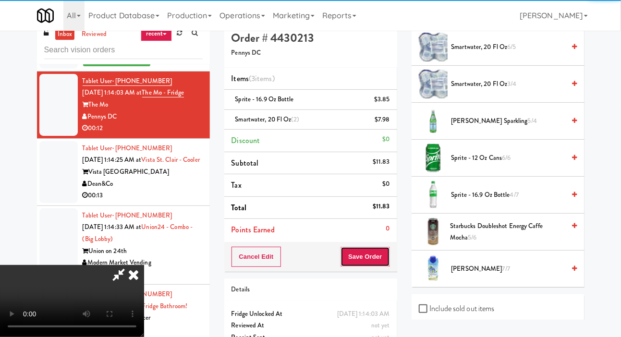
click at [389, 258] on button "Save Order" at bounding box center [365, 257] width 49 height 20
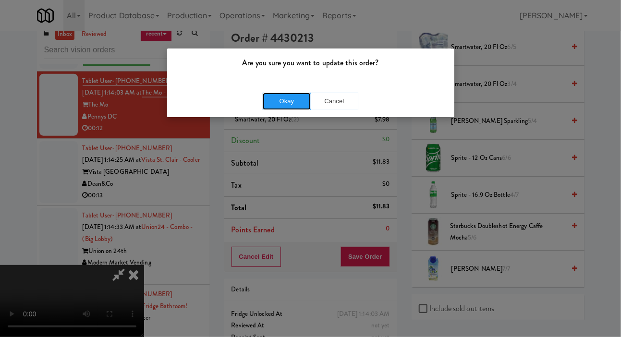
click at [285, 100] on button "Okay" at bounding box center [287, 101] width 48 height 17
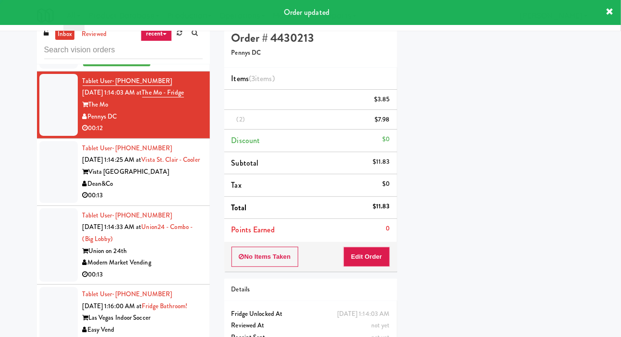
scroll to position [0, 0]
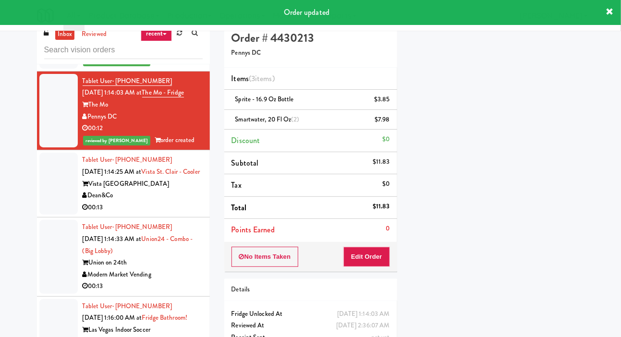
click at [50, 206] on div at bounding box center [58, 184] width 38 height 62
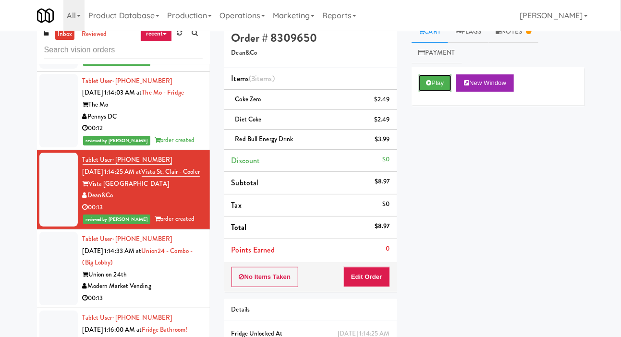
click at [419, 85] on button "Play" at bounding box center [435, 82] width 33 height 17
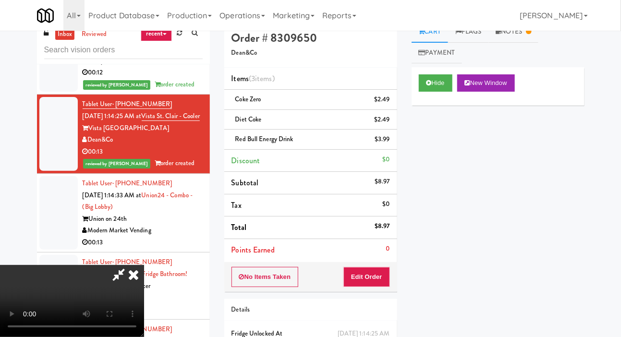
click at [59, 212] on div at bounding box center [58, 213] width 38 height 74
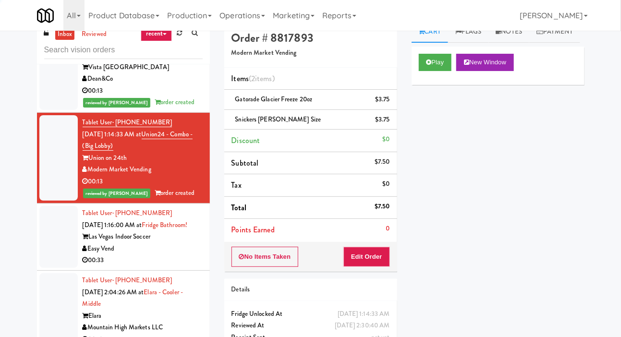
scroll to position [6378, 0]
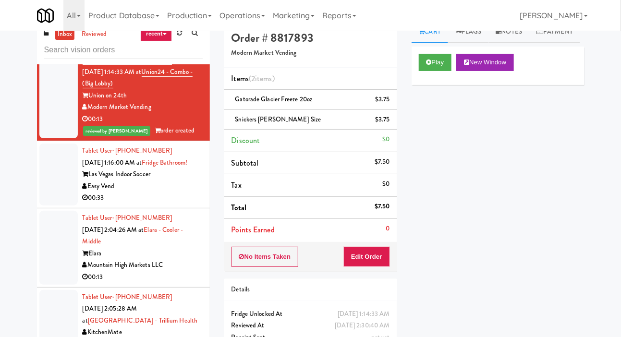
click at [50, 191] on div at bounding box center [58, 175] width 38 height 62
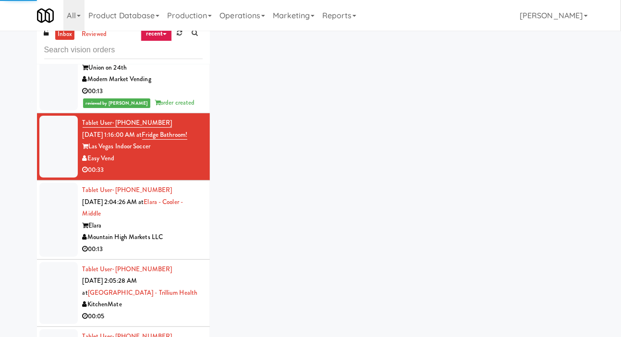
scroll to position [6486, 0]
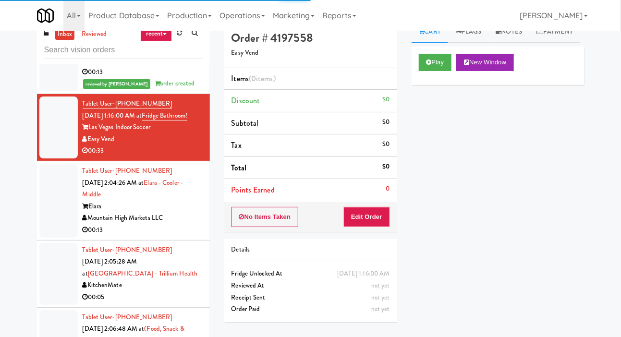
click at [59, 230] on div at bounding box center [58, 201] width 38 height 74
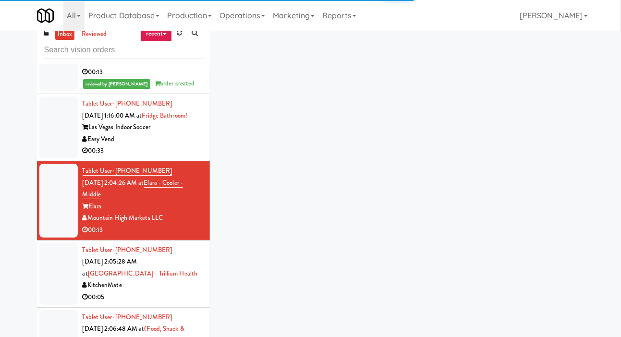
click at [55, 153] on div at bounding box center [58, 128] width 38 height 62
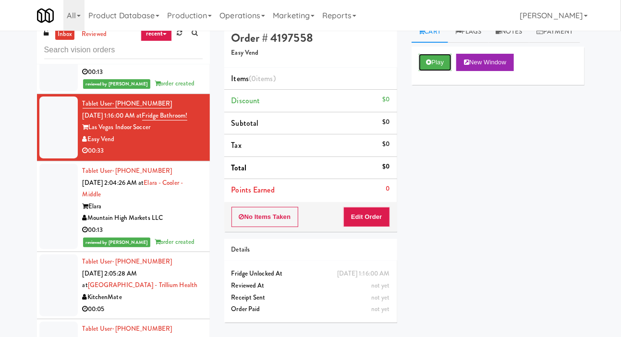
click at [434, 71] on button "Play" at bounding box center [435, 62] width 33 height 17
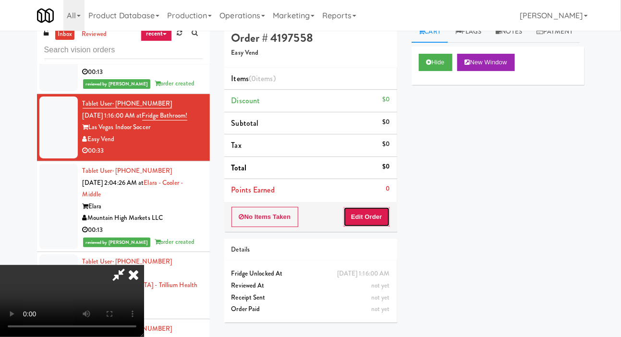
click at [370, 218] on button "Edit Order" at bounding box center [366, 217] width 47 height 20
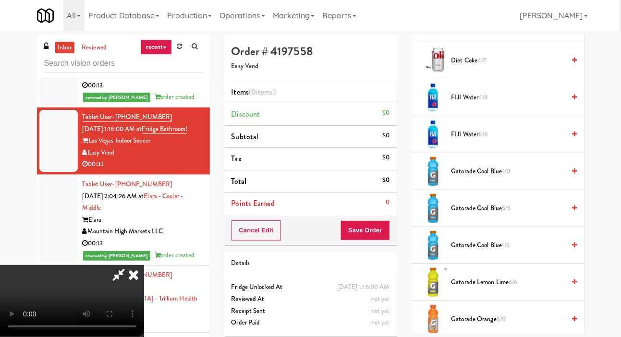
scroll to position [416, 0]
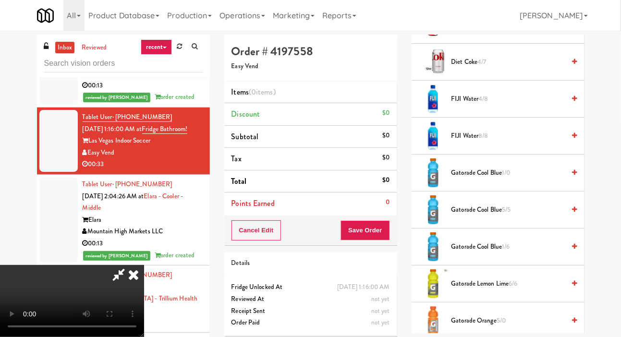
click at [521, 179] on span "Gatorade Cool Blue 1/0" at bounding box center [508, 173] width 114 height 12
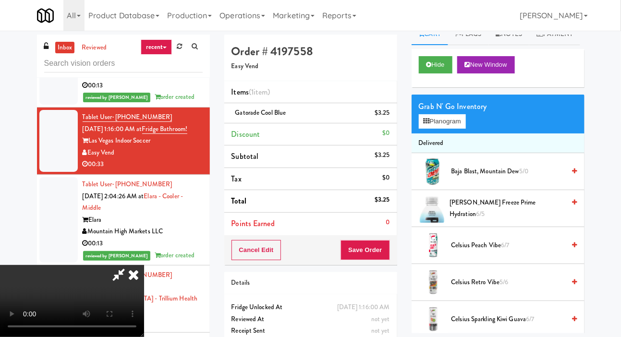
scroll to position [0, 0]
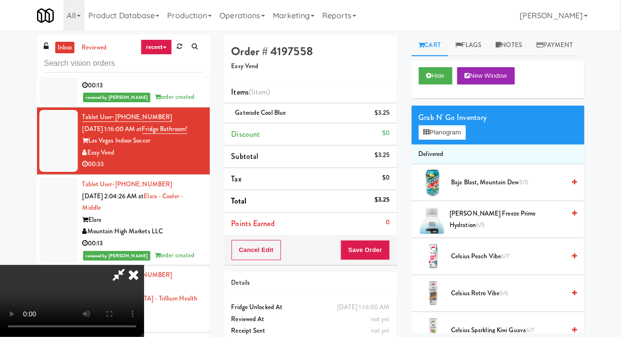
click at [492, 189] on span "Baja Blast, Mountain Dew 5/0" at bounding box center [508, 183] width 114 height 12
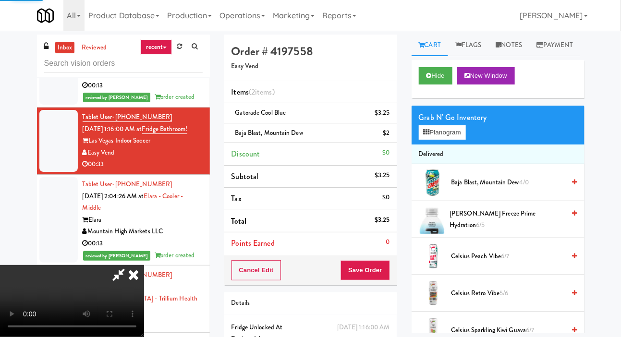
click at [504, 189] on span "Baja Blast, Mountain Dew 4/0" at bounding box center [508, 183] width 114 height 12
click at [387, 269] on button "Save Order" at bounding box center [365, 270] width 49 height 20
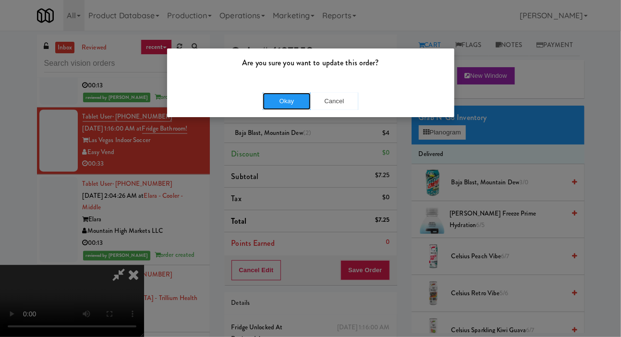
click at [297, 97] on button "Okay" at bounding box center [287, 101] width 48 height 17
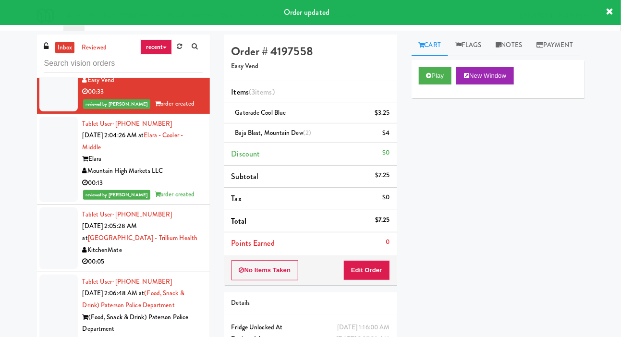
scroll to position [6559, 0]
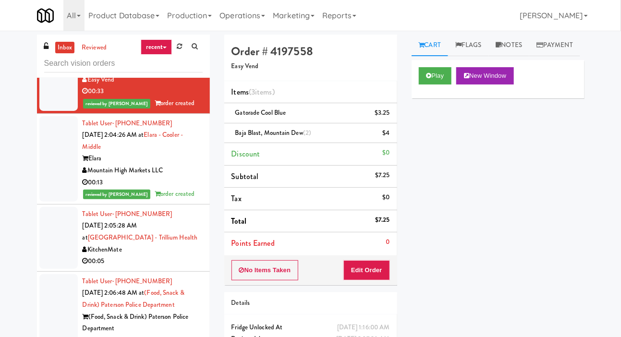
click at [50, 256] on div at bounding box center [58, 238] width 38 height 62
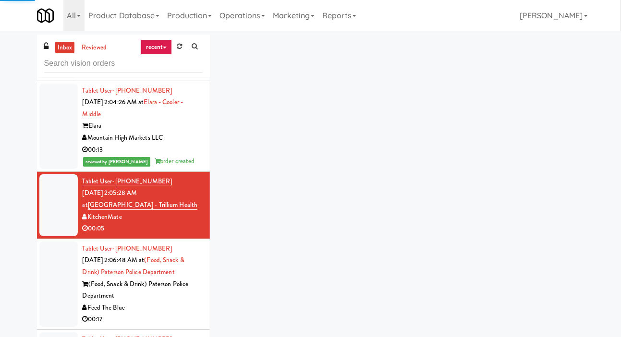
scroll to position [6618, 0]
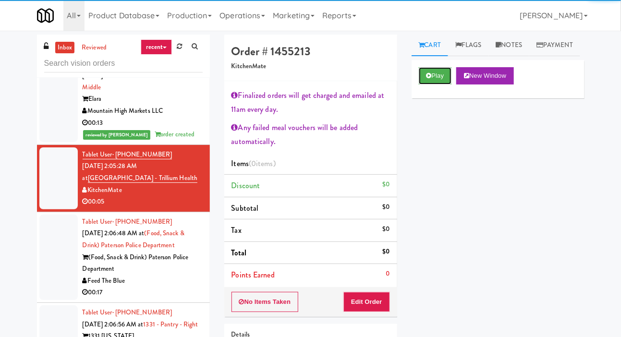
click at [441, 85] on button "Play" at bounding box center [435, 75] width 33 height 17
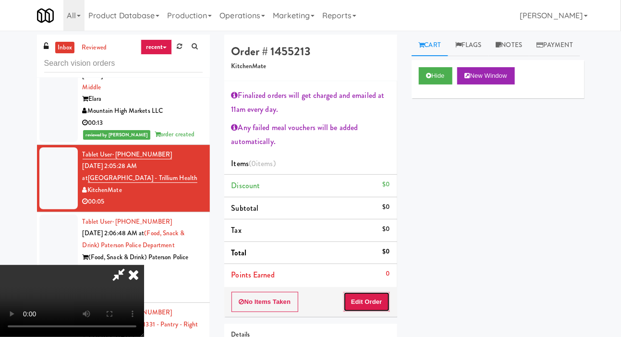
click at [373, 293] on button "Edit Order" at bounding box center [366, 302] width 47 height 20
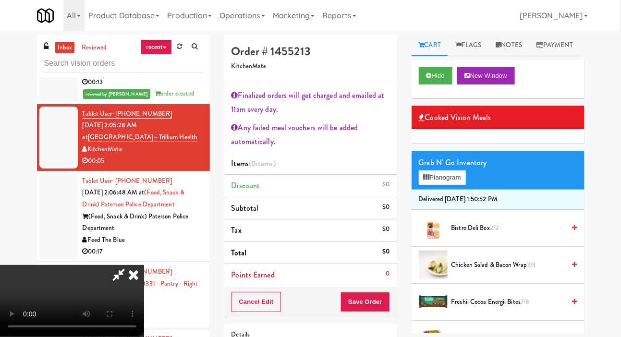
scroll to position [61, 0]
click at [446, 185] on button "Planogram" at bounding box center [442, 177] width 47 height 14
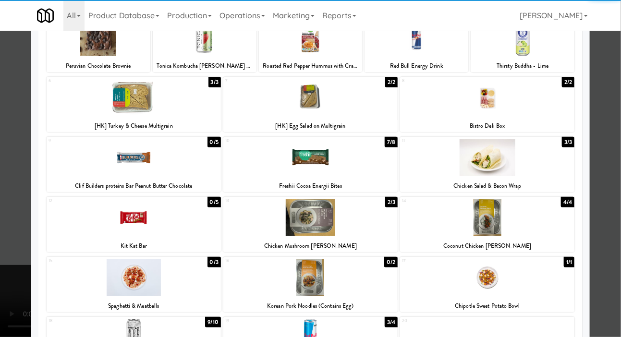
scroll to position [143, 0]
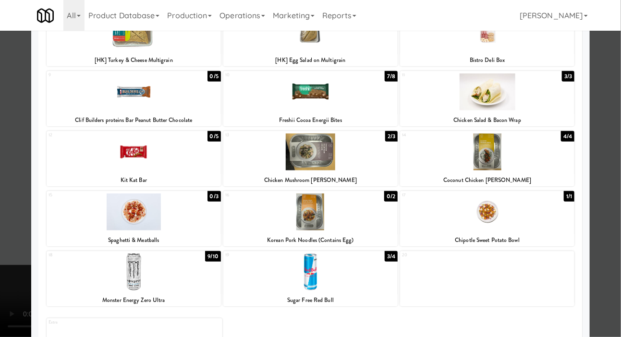
click at [365, 271] on div at bounding box center [310, 272] width 174 height 37
click at [10, 175] on div at bounding box center [310, 168] width 621 height 337
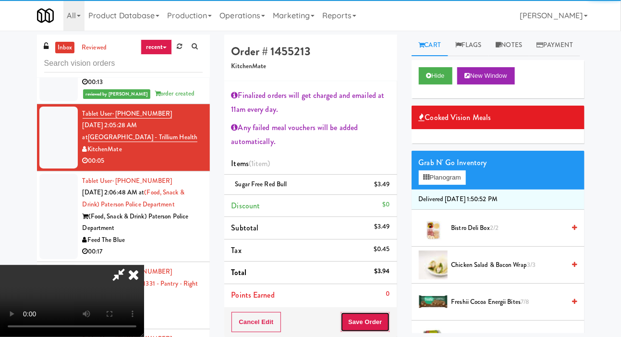
click at [384, 312] on button "Save Order" at bounding box center [365, 322] width 49 height 20
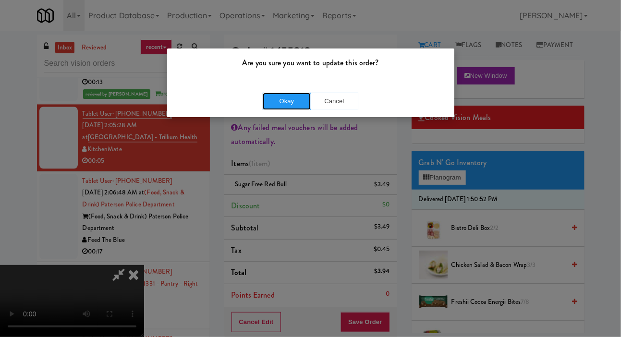
click at [289, 97] on button "Okay" at bounding box center [287, 101] width 48 height 17
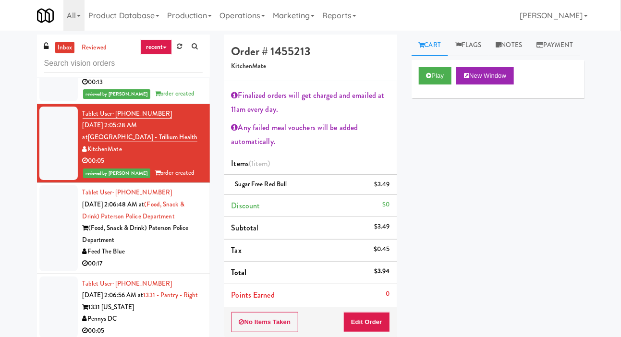
click at [183, 270] on div "00:17" at bounding box center [143, 264] width 120 height 12
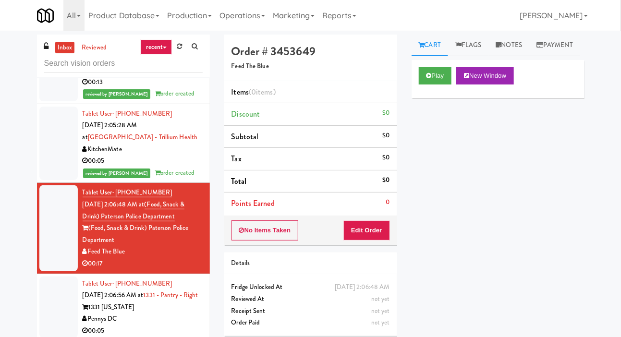
click at [1, 277] on div "inbox reviewed recent all unclear take inventory issue suspicious failed recent…" at bounding box center [310, 204] width 621 height 339
click at [428, 85] on button "Play" at bounding box center [435, 75] width 33 height 17
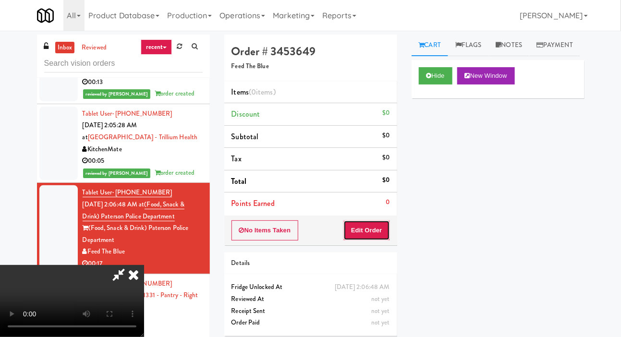
click at [371, 237] on button "Edit Order" at bounding box center [366, 230] width 47 height 20
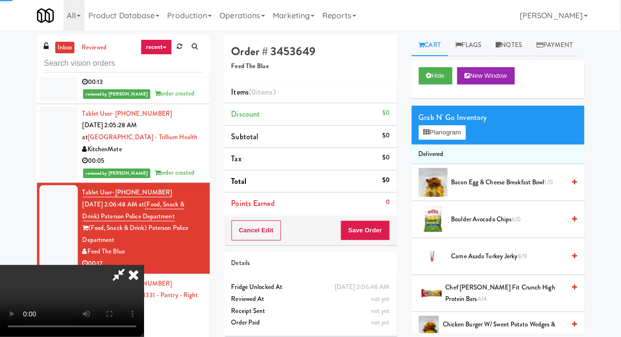
click at [1, 278] on div "inbox reviewed recent all unclear take inventory issue suspicious failed recent…" at bounding box center [310, 204] width 621 height 339
click at [454, 140] on button "Planogram" at bounding box center [442, 132] width 47 height 14
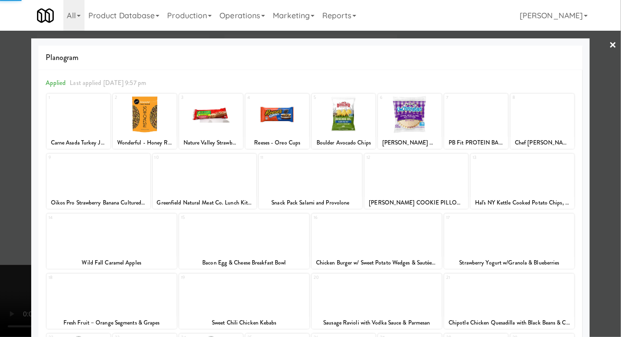
scroll to position [83, 0]
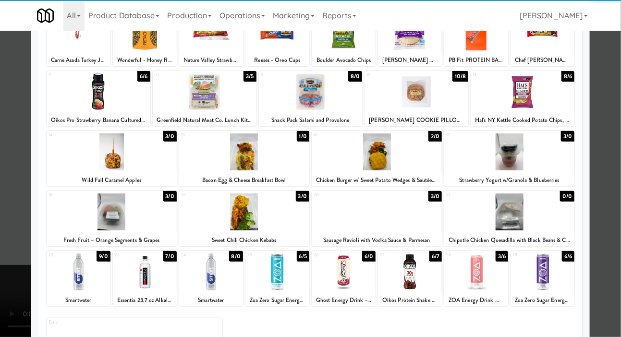
click at [137, 274] on div at bounding box center [145, 272] width 64 height 37
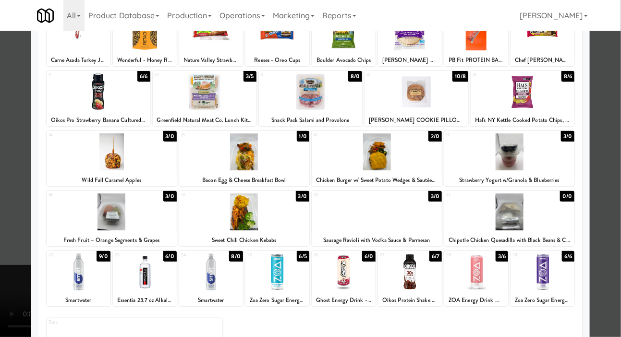
click at [614, 133] on div at bounding box center [310, 168] width 621 height 337
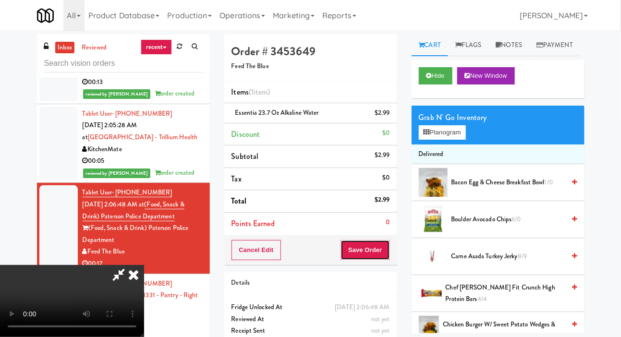
click at [386, 250] on button "Save Order" at bounding box center [365, 250] width 49 height 20
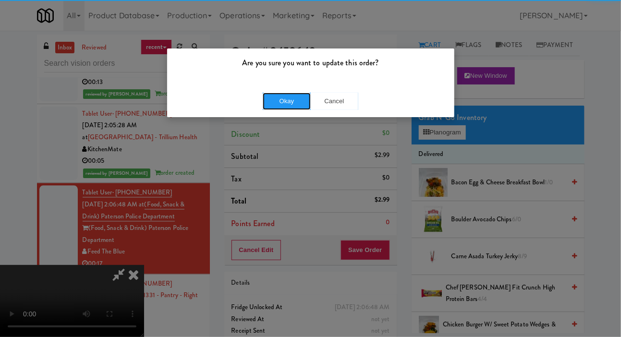
click at [272, 101] on button "Okay" at bounding box center [287, 101] width 48 height 17
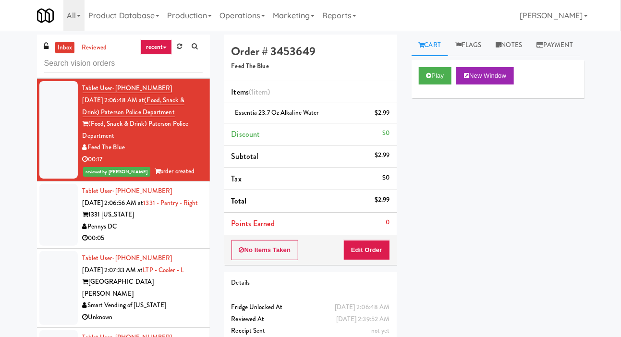
click at [57, 246] on div at bounding box center [58, 215] width 38 height 62
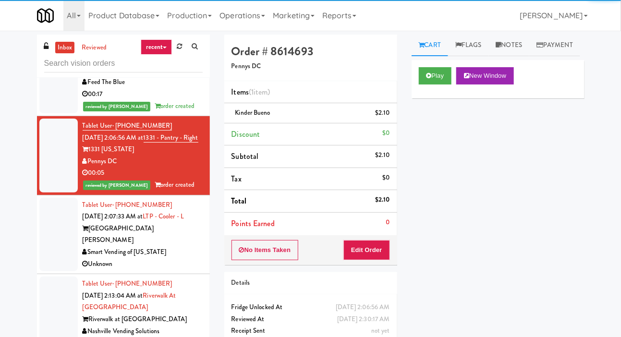
click at [58, 253] on div at bounding box center [58, 235] width 38 height 74
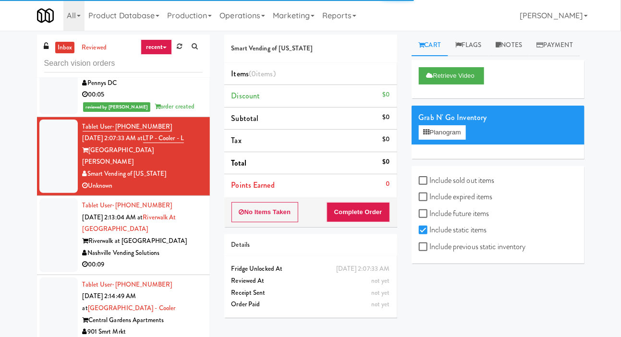
click at [60, 249] on div at bounding box center [58, 235] width 38 height 74
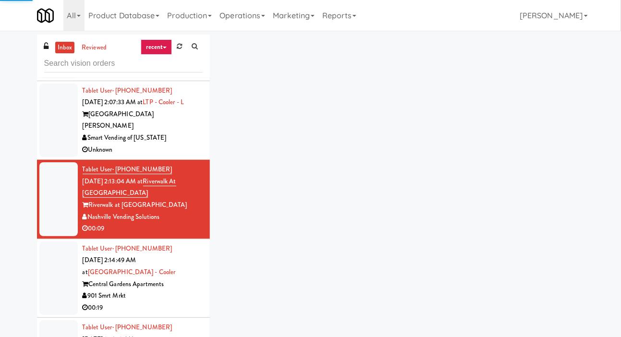
scroll to position [6942, 0]
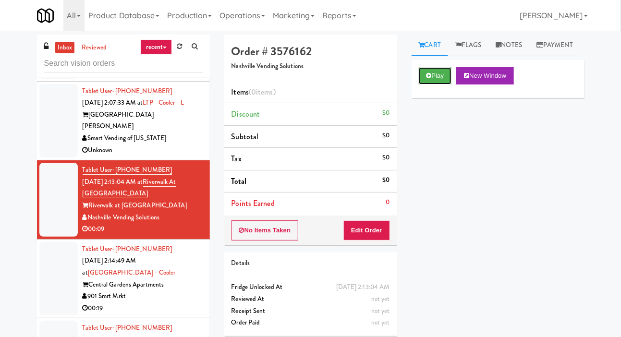
click at [431, 79] on icon at bounding box center [428, 76] width 5 height 6
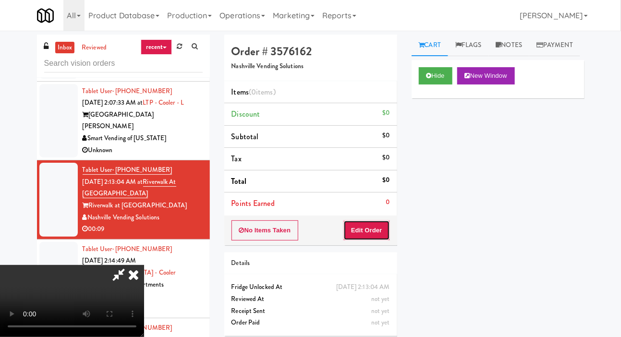
click at [368, 230] on button "Edit Order" at bounding box center [366, 230] width 47 height 20
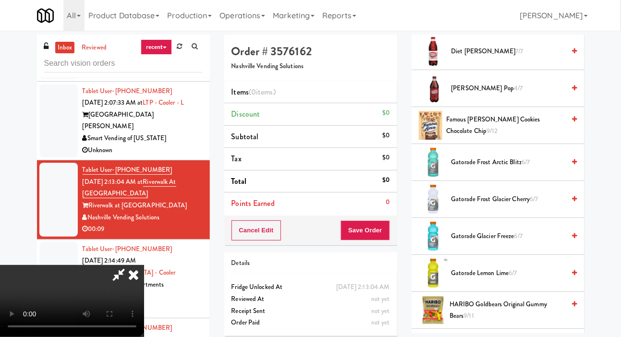
scroll to position [1239, 0]
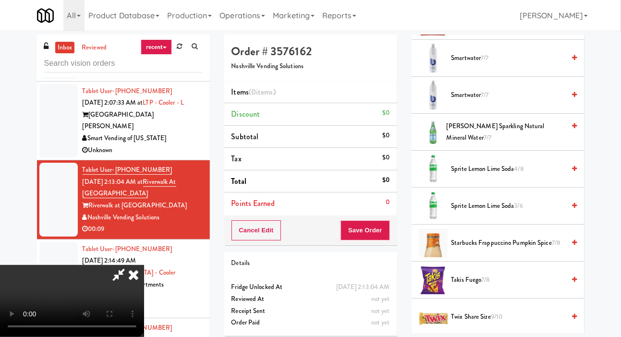
click at [530, 143] on span "S.Pellegrino Sparkling Natural Mineral Water 7/7" at bounding box center [506, 133] width 119 height 24
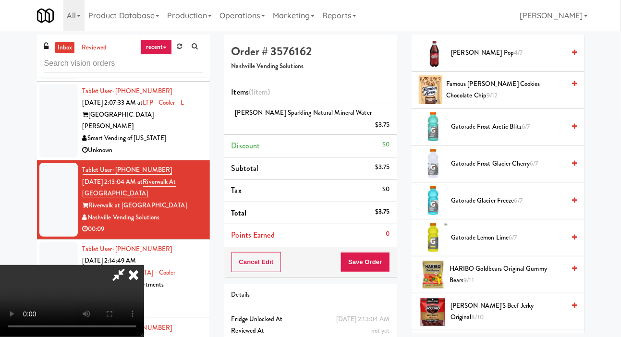
scroll to position [576, 0]
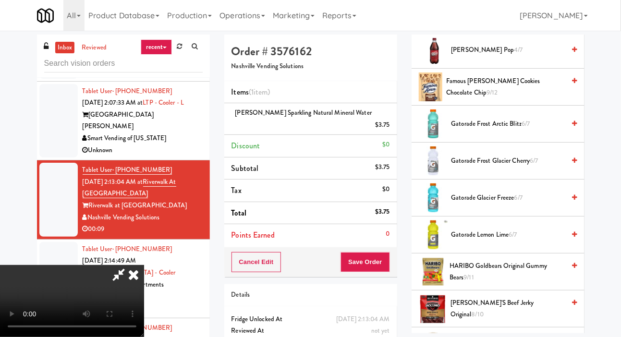
click at [482, 254] on li "Gatorade Lemon Lime 6/7" at bounding box center [498, 235] width 173 height 37
click at [490, 241] on span "Gatorade Lemon Lime 6/7" at bounding box center [508, 235] width 114 height 12
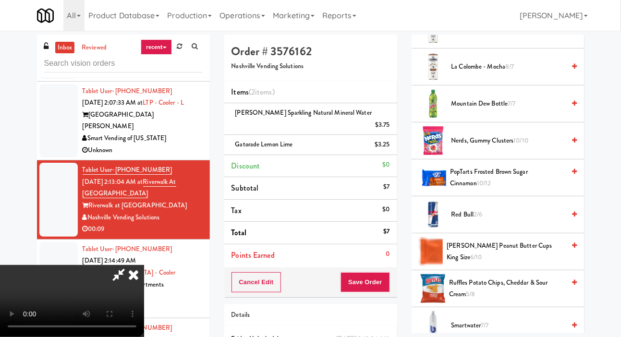
scroll to position [1239, 0]
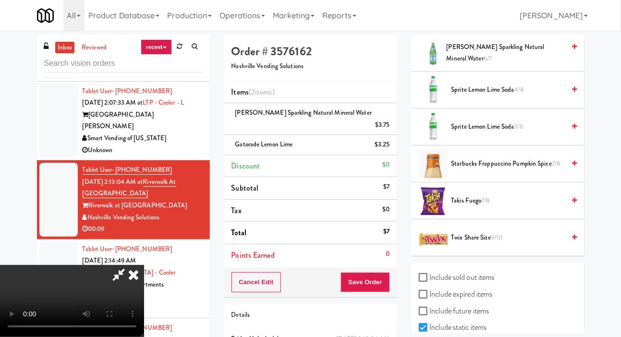
click at [537, 133] on span "Sprite Lemon Lime Soda 3/6" at bounding box center [508, 127] width 114 height 12
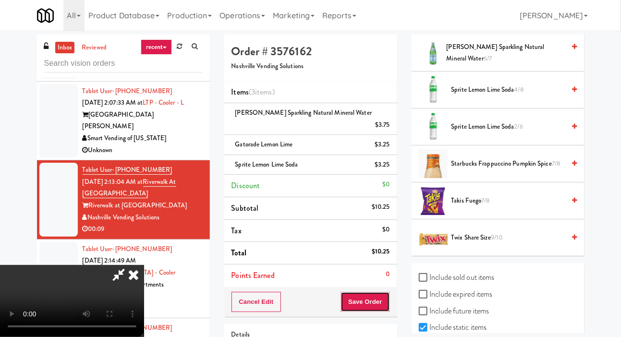
click at [384, 292] on button "Save Order" at bounding box center [365, 302] width 49 height 20
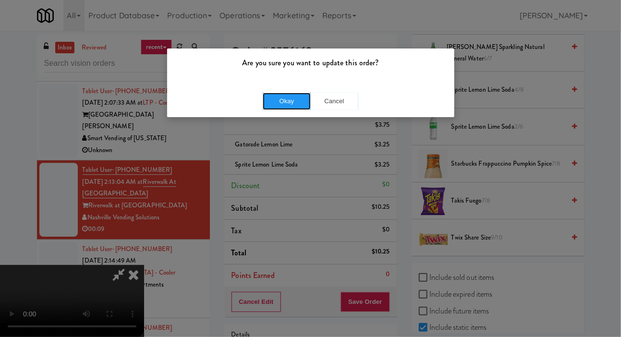
click at [280, 100] on button "Okay" at bounding box center [287, 101] width 48 height 17
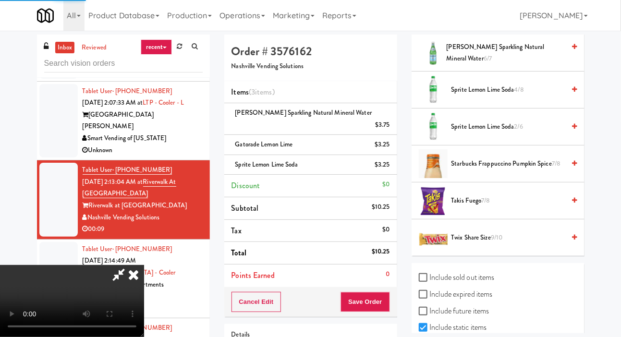
scroll to position [56, 0]
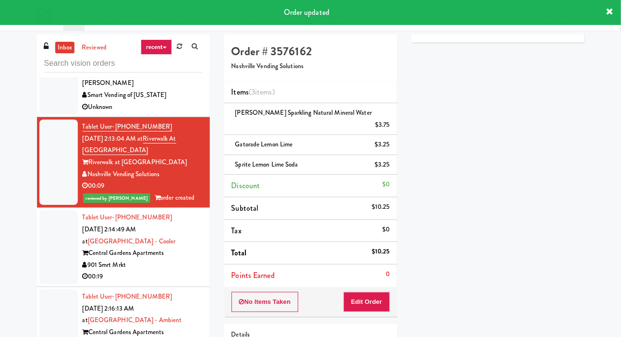
click at [56, 241] on div at bounding box center [58, 247] width 38 height 74
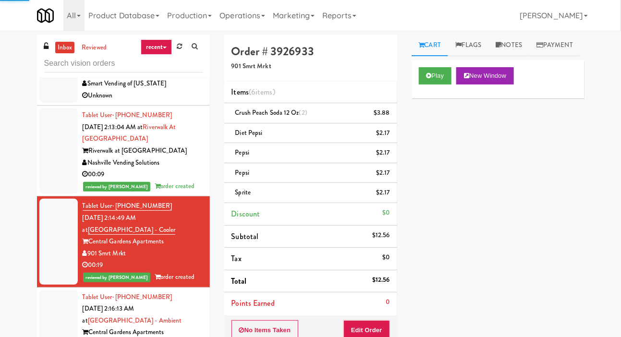
scroll to position [7015, 0]
click at [60, 288] on li "Tablet User · (901) 546-2611 Oct 1, 2025 2:16:13 AM at Central Gardens - Ambien…" at bounding box center [123, 327] width 173 height 79
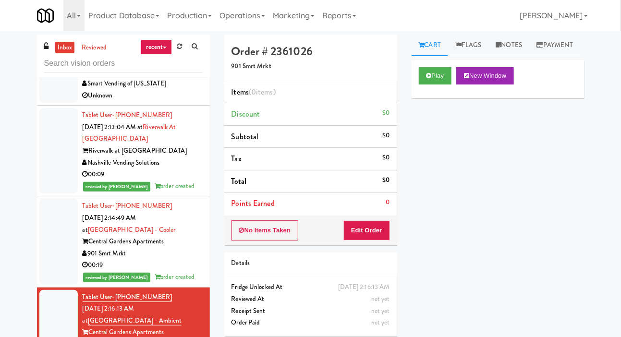
click at [176, 45] on link at bounding box center [179, 46] width 15 height 14
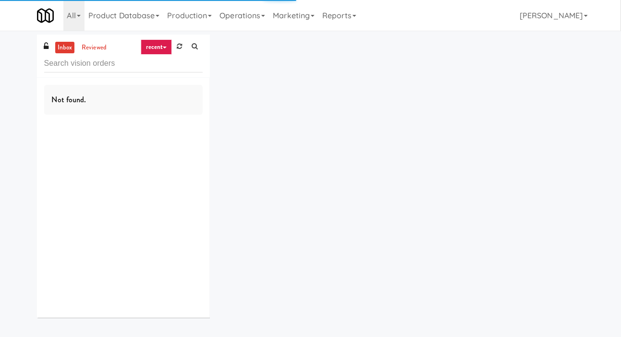
click at [3, 73] on div "inbox reviewed recent all unclear take inventory issue suspicious failed recent…" at bounding box center [310, 180] width 621 height 291
click at [177, 47] on icon at bounding box center [179, 46] width 5 height 6
click at [5, 61] on div "inbox reviewed recent all unclear take inventory issue suspicious failed recent…" at bounding box center [310, 180] width 621 height 291
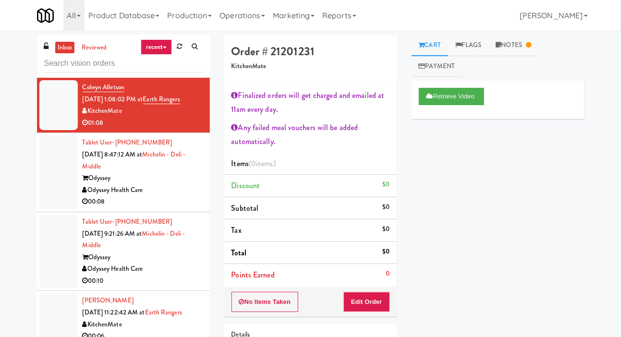
click at [57, 174] on div at bounding box center [58, 172] width 38 height 74
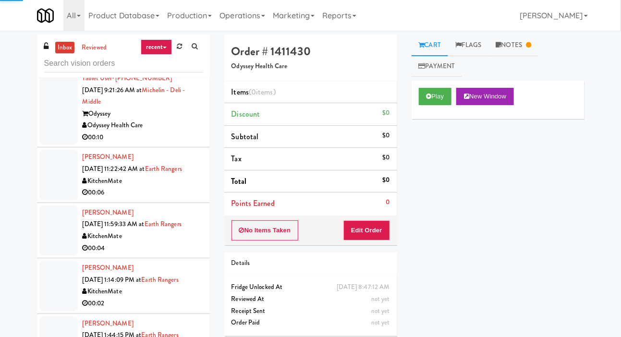
click at [58, 147] on li "Dylan Burns Sep 30, 2025 11:22:42 AM at Earth Rangers KitchenMate 00:06" at bounding box center [123, 174] width 173 height 55
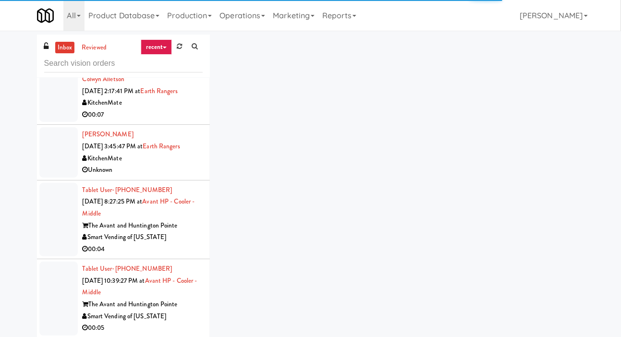
click at [55, 195] on div at bounding box center [58, 220] width 38 height 74
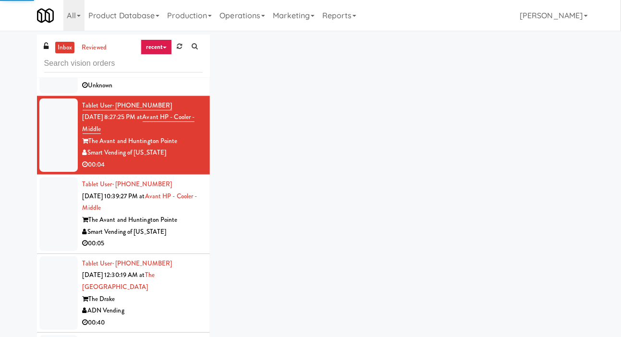
scroll to position [530, 0]
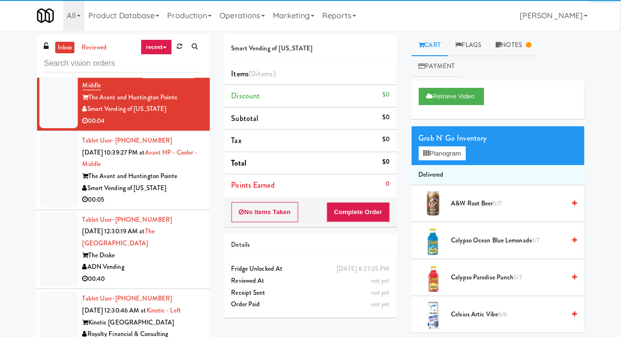
click at [56, 173] on div at bounding box center [58, 171] width 38 height 74
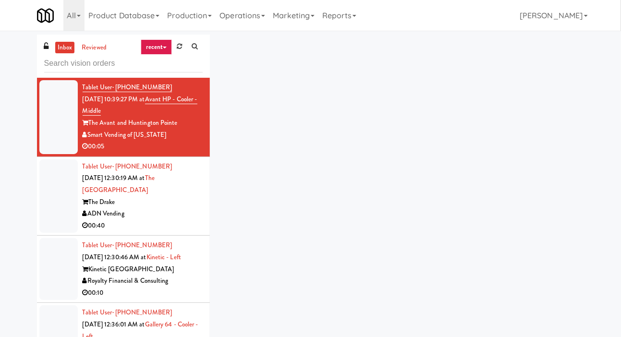
click at [55, 185] on div at bounding box center [58, 196] width 38 height 74
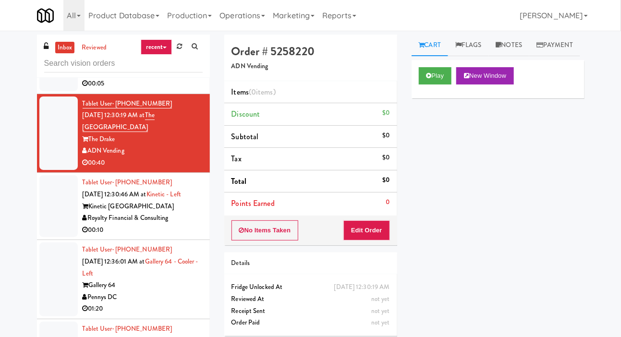
scroll to position [682, 0]
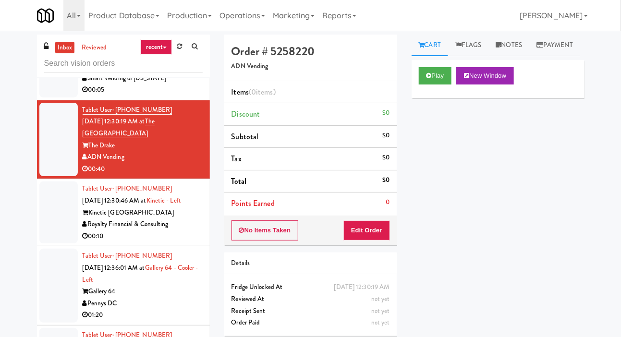
click at [51, 211] on div at bounding box center [58, 213] width 38 height 62
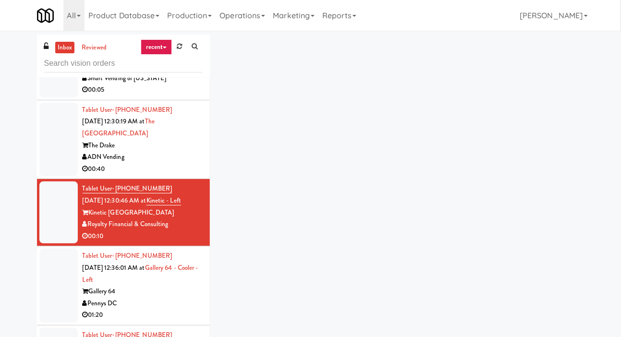
click at [53, 151] on div at bounding box center [58, 140] width 38 height 74
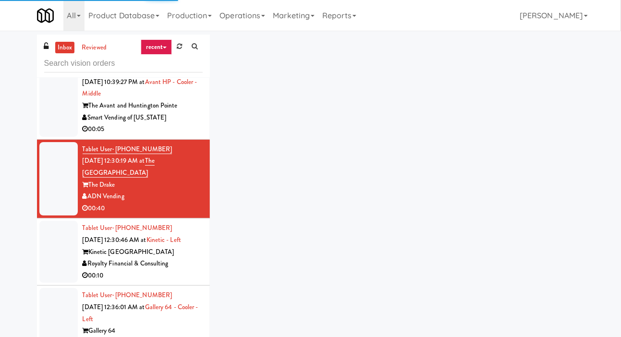
scroll to position [642, 0]
click at [54, 122] on div at bounding box center [58, 100] width 38 height 74
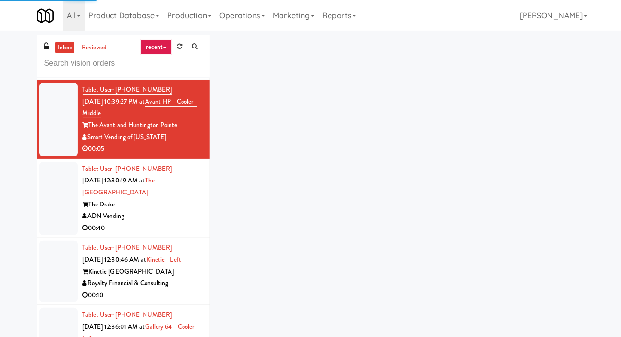
scroll to position [606, 0]
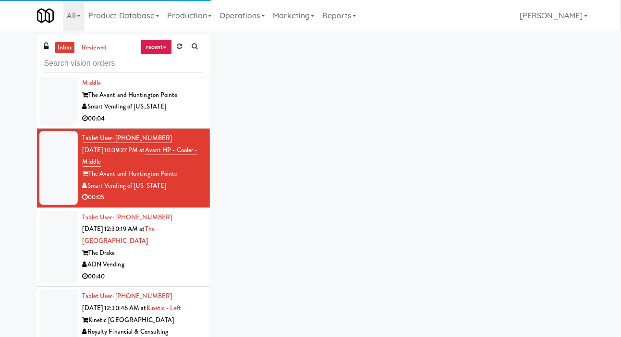
click at [55, 121] on div at bounding box center [58, 89] width 38 height 74
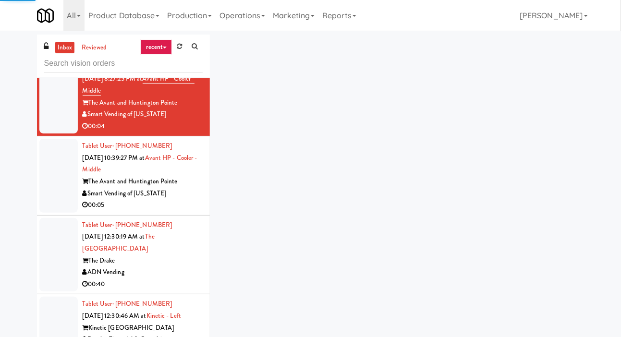
scroll to position [569, 0]
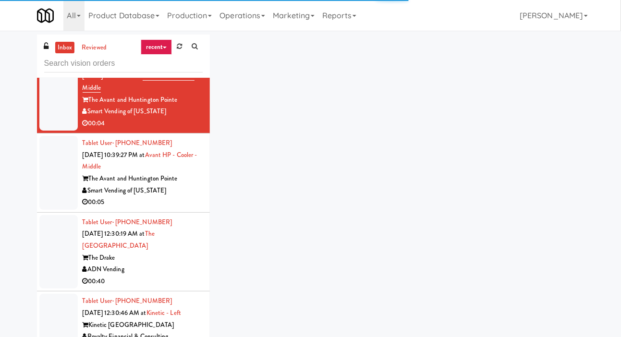
click at [192, 185] on div "Smart Vending of [US_STATE]" at bounding box center [143, 191] width 120 height 12
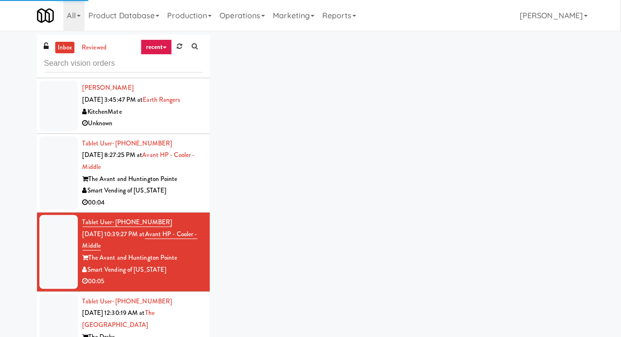
scroll to position [480, 0]
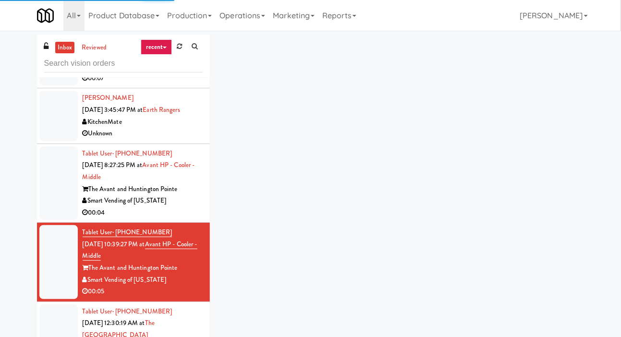
click at [196, 139] on li "Ashlee Leggett Sep 30, 2025 3:45:47 PM at Earth Rangers KitchenMate Unknown" at bounding box center [123, 115] width 173 height 55
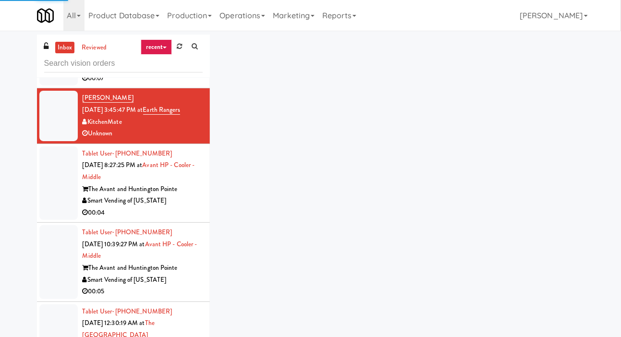
click at [200, 205] on div "Smart Vending of [US_STATE]" at bounding box center [143, 201] width 120 height 12
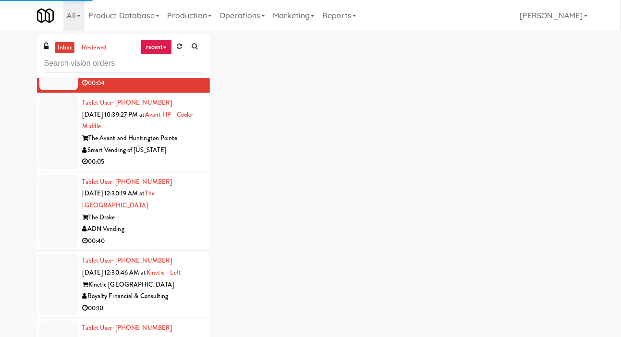
scroll to position [609, 0]
click at [184, 232] on div "ADN Vending" at bounding box center [143, 229] width 120 height 12
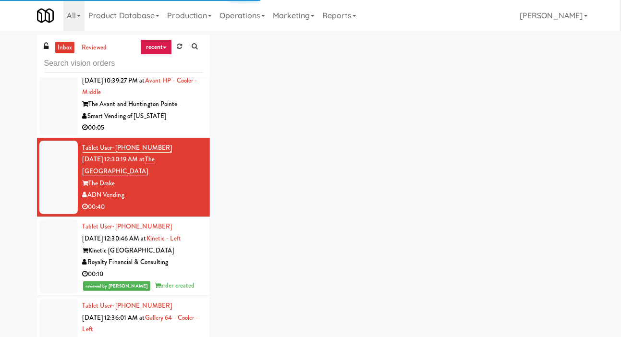
scroll to position [643, 0]
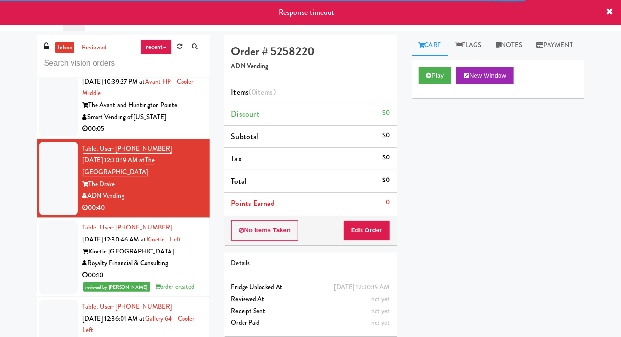
click at [52, 152] on div at bounding box center [58, 179] width 38 height 74
click at [47, 124] on div at bounding box center [58, 99] width 38 height 74
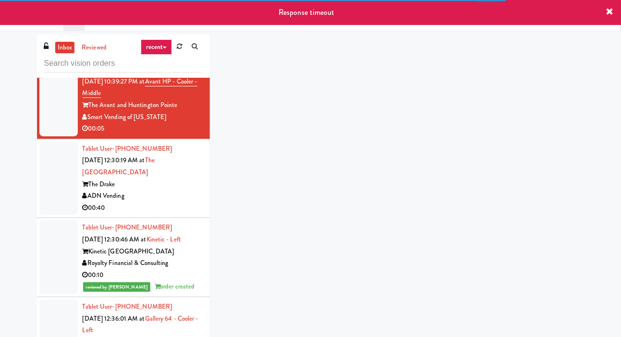
click at [63, 180] on div at bounding box center [58, 179] width 38 height 74
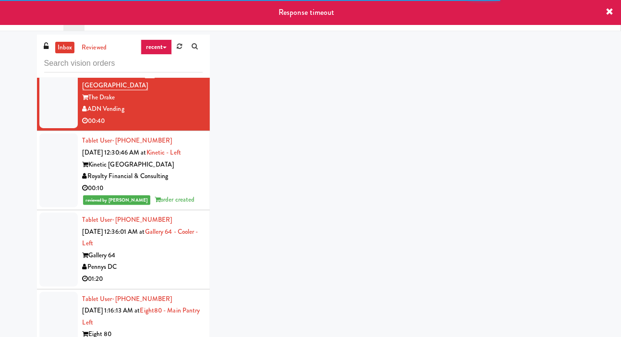
click at [63, 231] on div at bounding box center [58, 250] width 38 height 74
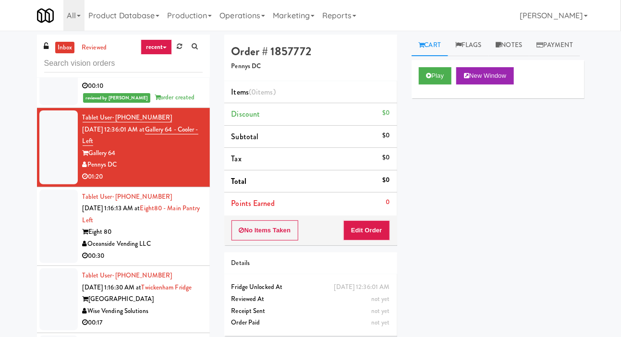
scroll to position [836, 0]
